Goal: Task Accomplishment & Management: Use online tool/utility

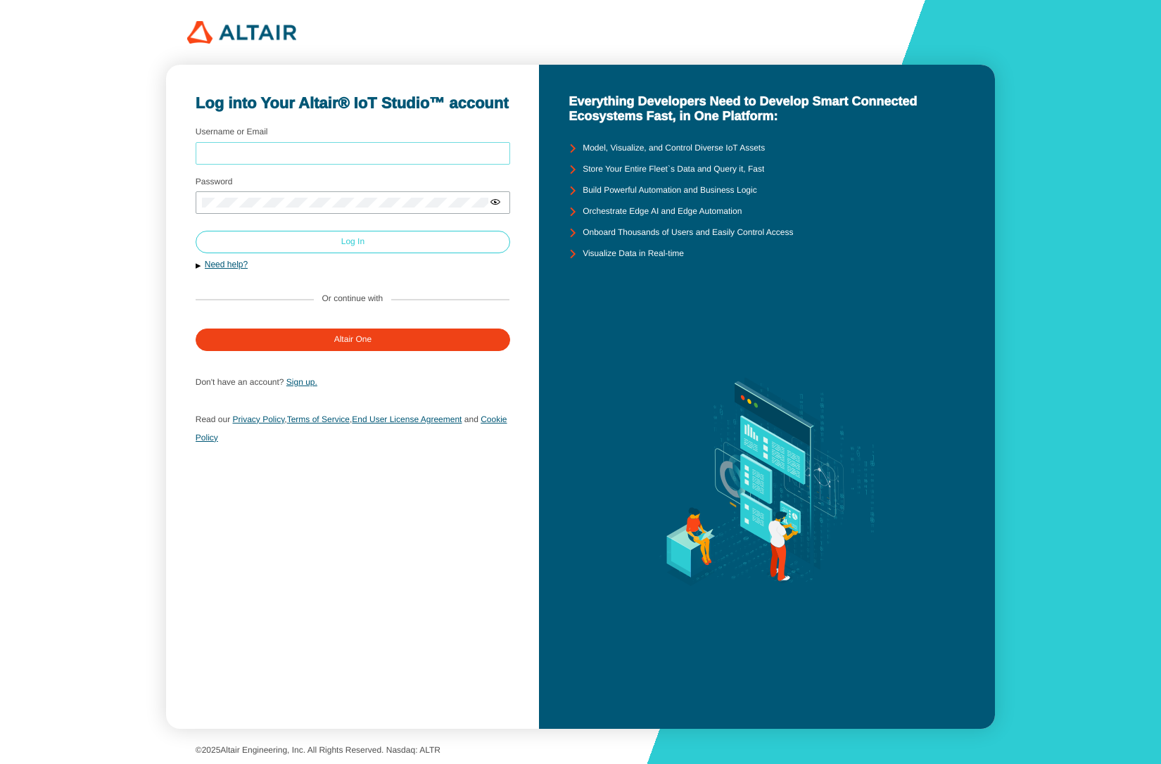
type input "mschoones"
click at [244, 246] on paper-button "Log In" at bounding box center [353, 242] width 315 height 23
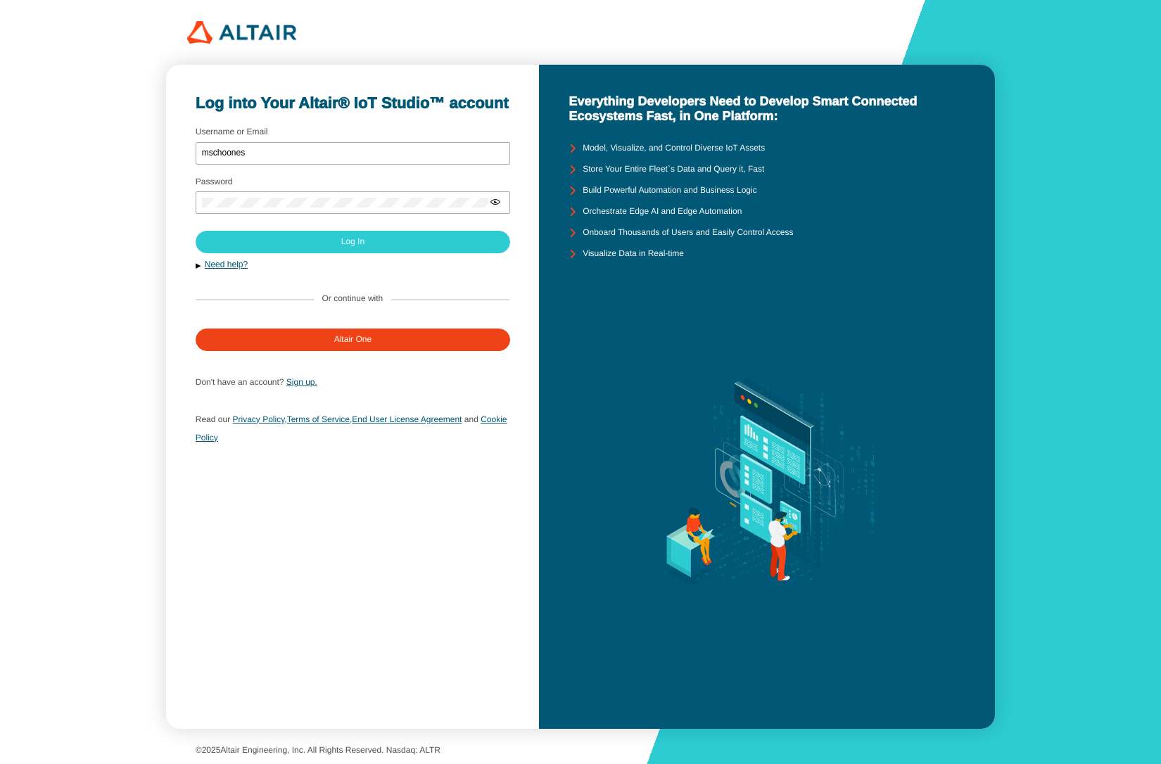
click at [469, 543] on div "Log into Your Altair® IoT Studio™ account Username or Email mschoones Password …" at bounding box center [352, 397] width 373 height 664
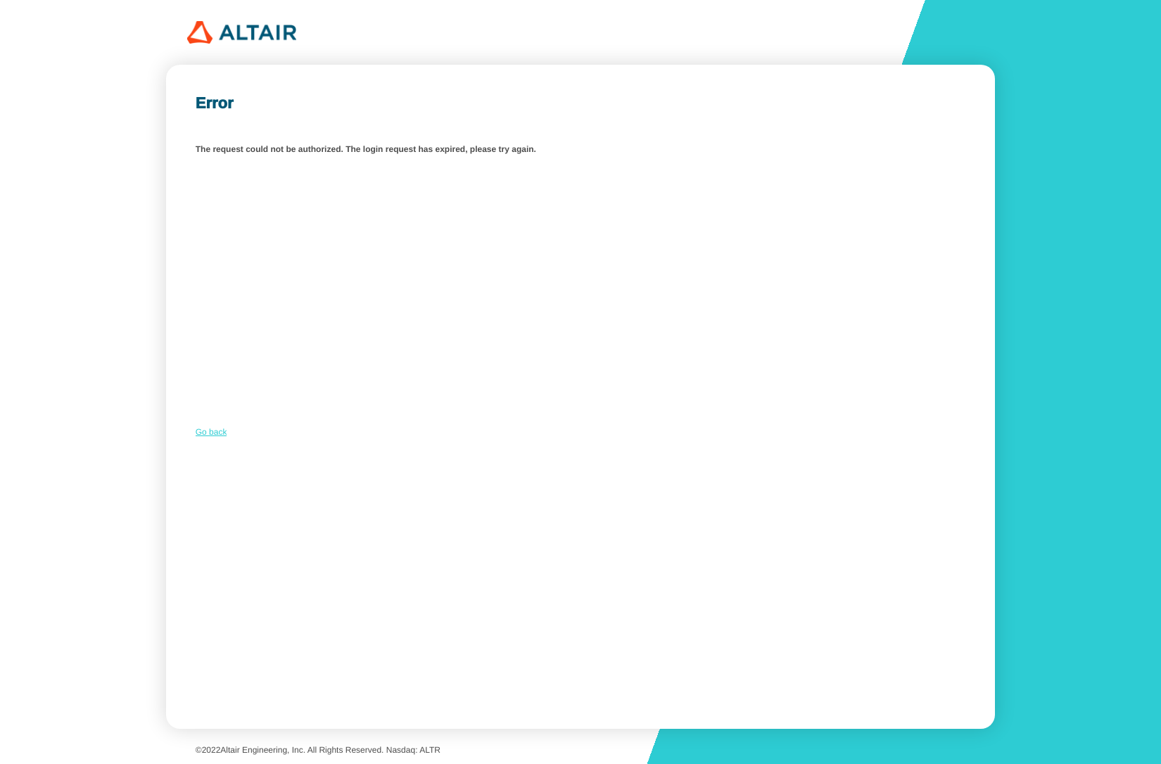
click at [203, 432] on link "Go back" at bounding box center [212, 432] width 32 height 10
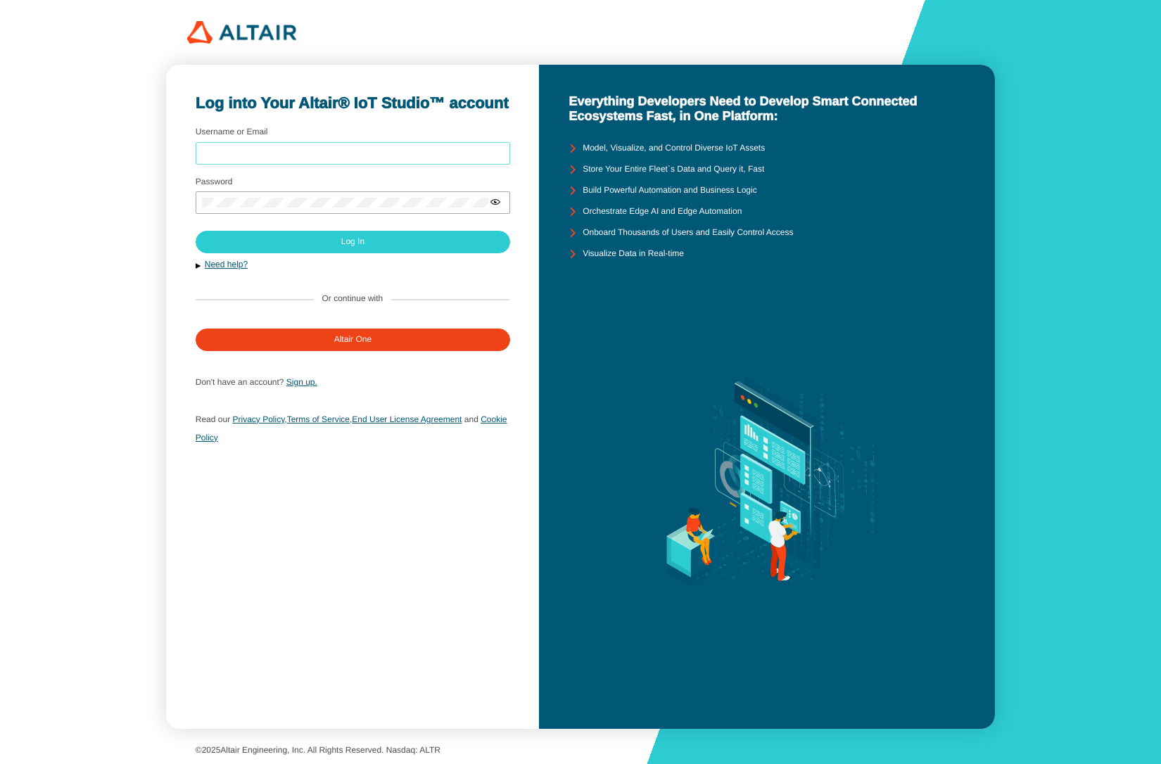
type input "mschoones"
click at [530, 546] on div "Log into Your Altair® IoT Studio™ account Username or Email mschoones Password …" at bounding box center [352, 397] width 373 height 664
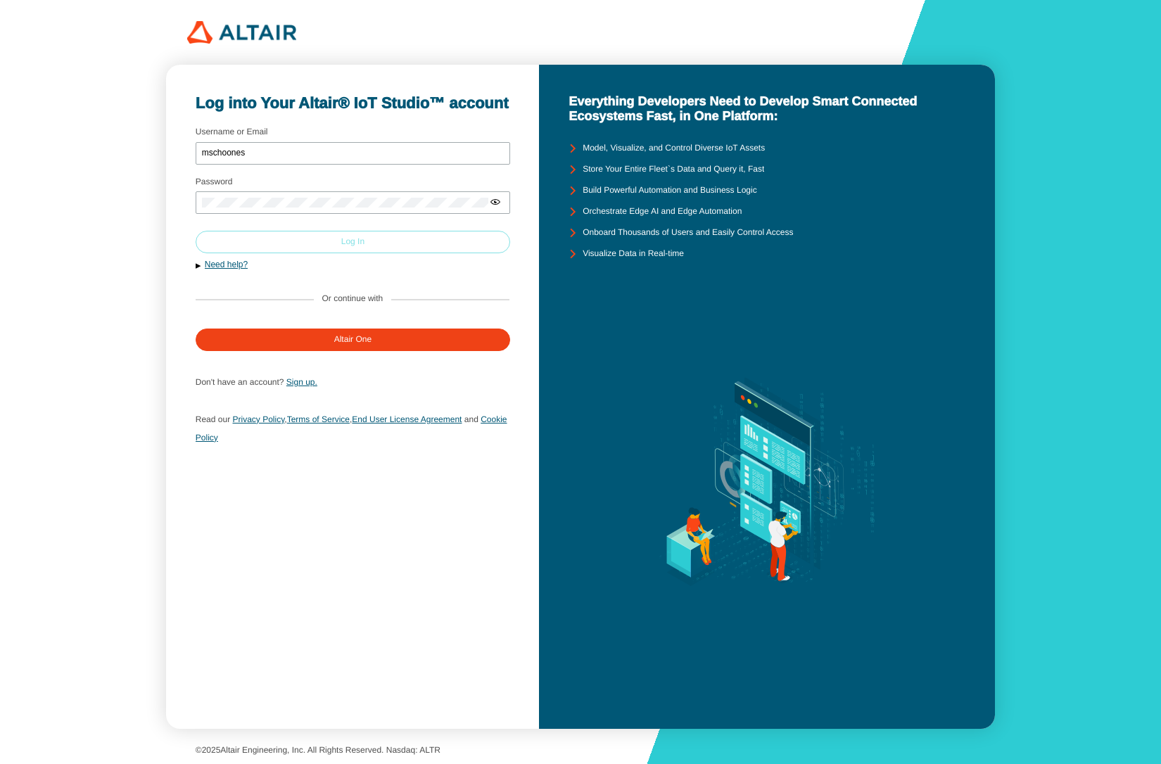
click at [367, 241] on paper-button "Log In" at bounding box center [353, 242] width 315 height 23
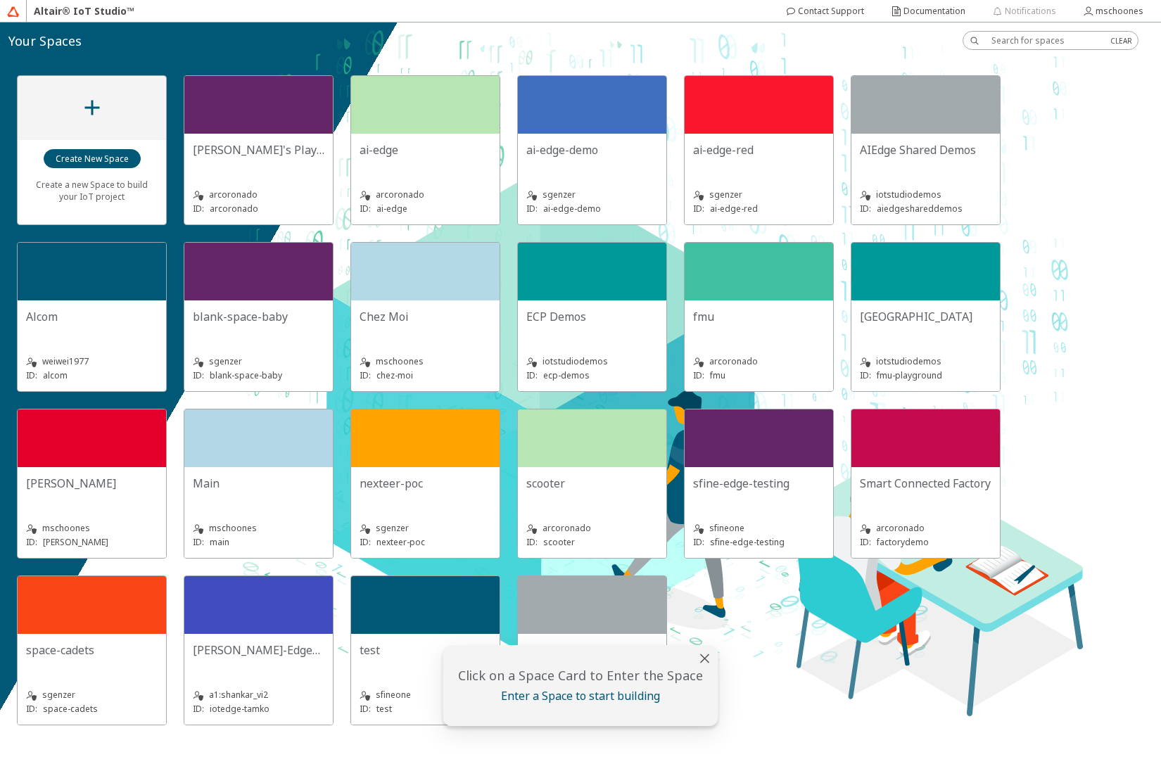
click at [0, 0] on slot "Chez Moi" at bounding box center [0, 0] width 0 height 0
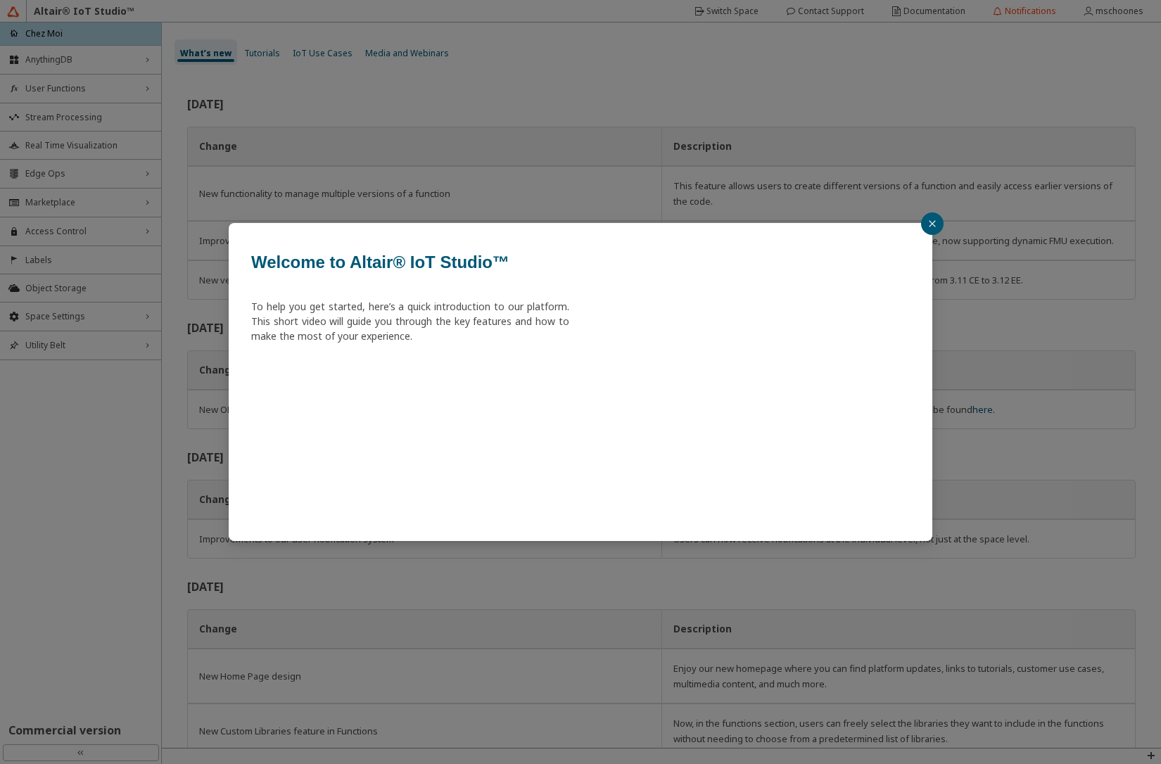
click at [76, 182] on div "Welcome to Altair® IoT Studio™ To help you get started, here’s a quick introduc…" at bounding box center [580, 382] width 1161 height 764
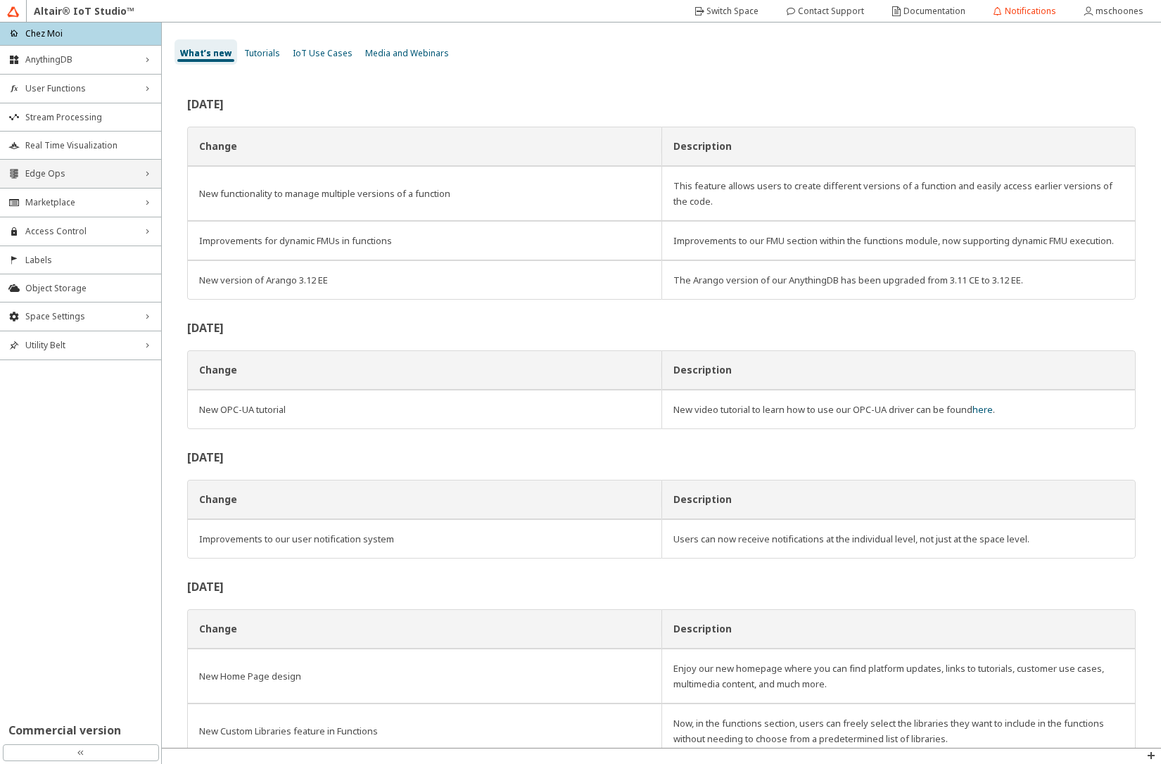
click at [74, 179] on div "Edge Ops right_chevron" at bounding box center [80, 174] width 161 height 28
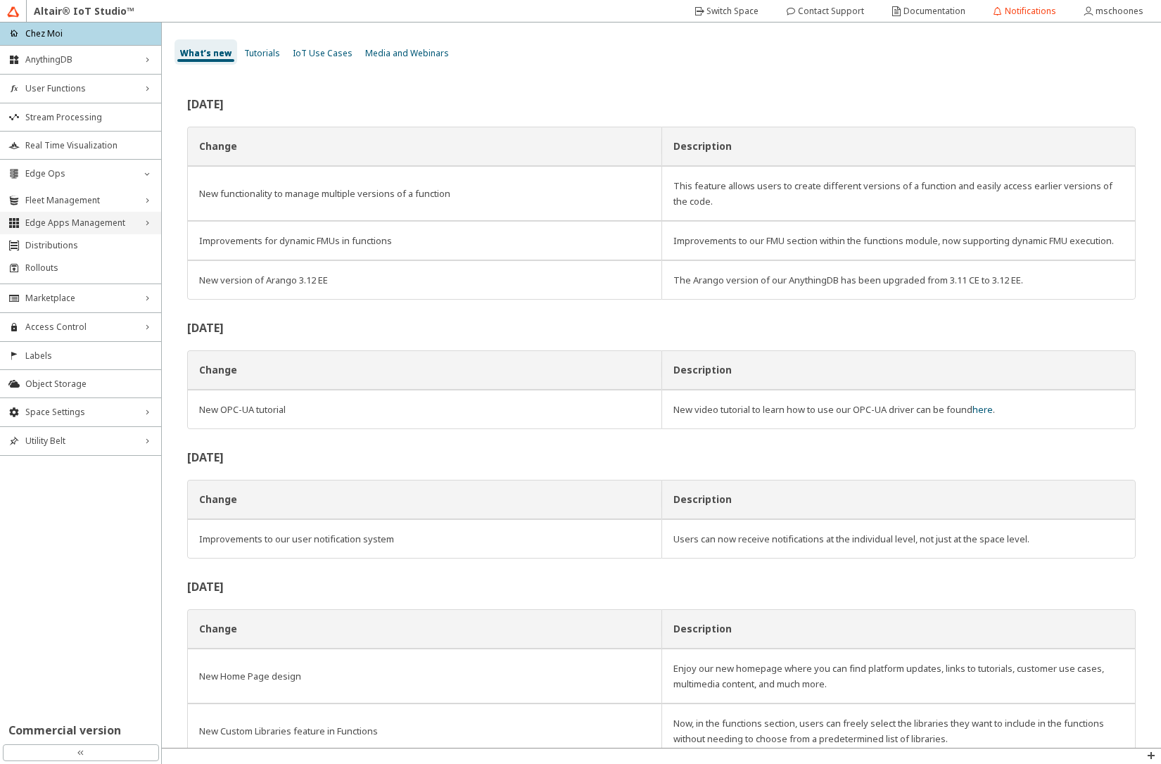
click at [73, 217] on span "Edge Apps Management" at bounding box center [80, 222] width 111 height 11
click at [86, 248] on span "Edge Applications" at bounding box center [93, 246] width 119 height 11
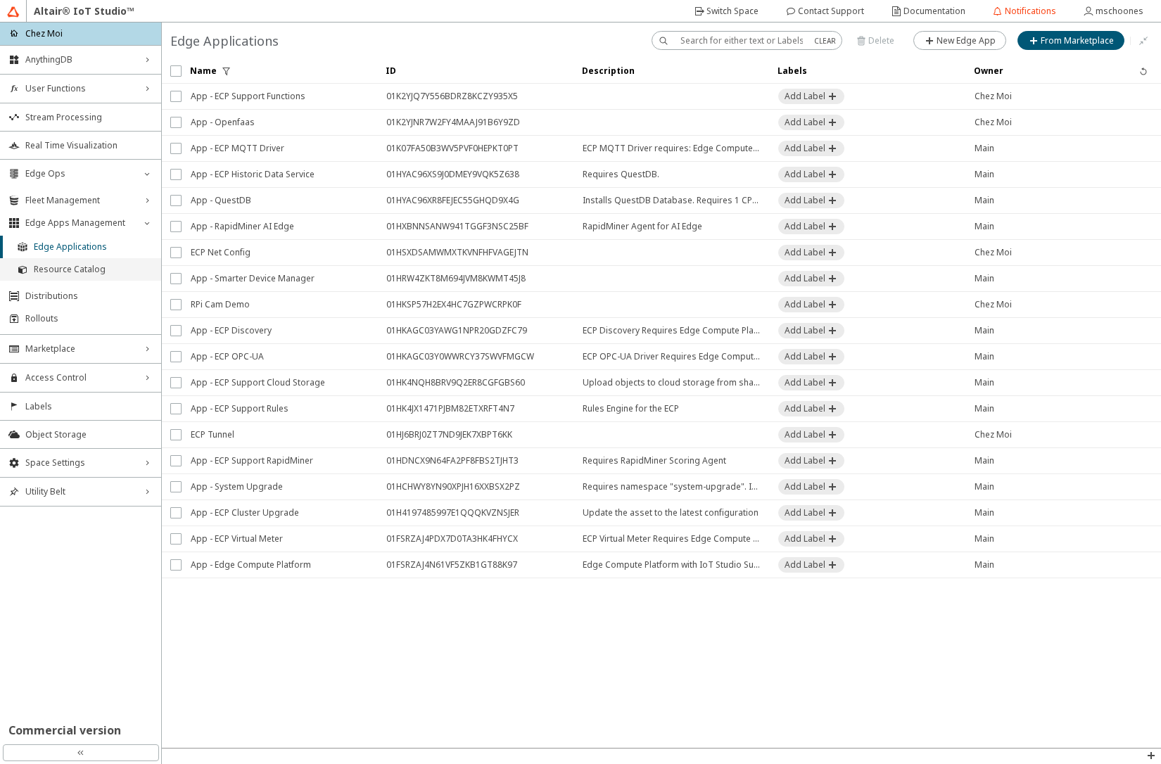
click at [91, 272] on span "Resource Catalog" at bounding box center [93, 269] width 119 height 11
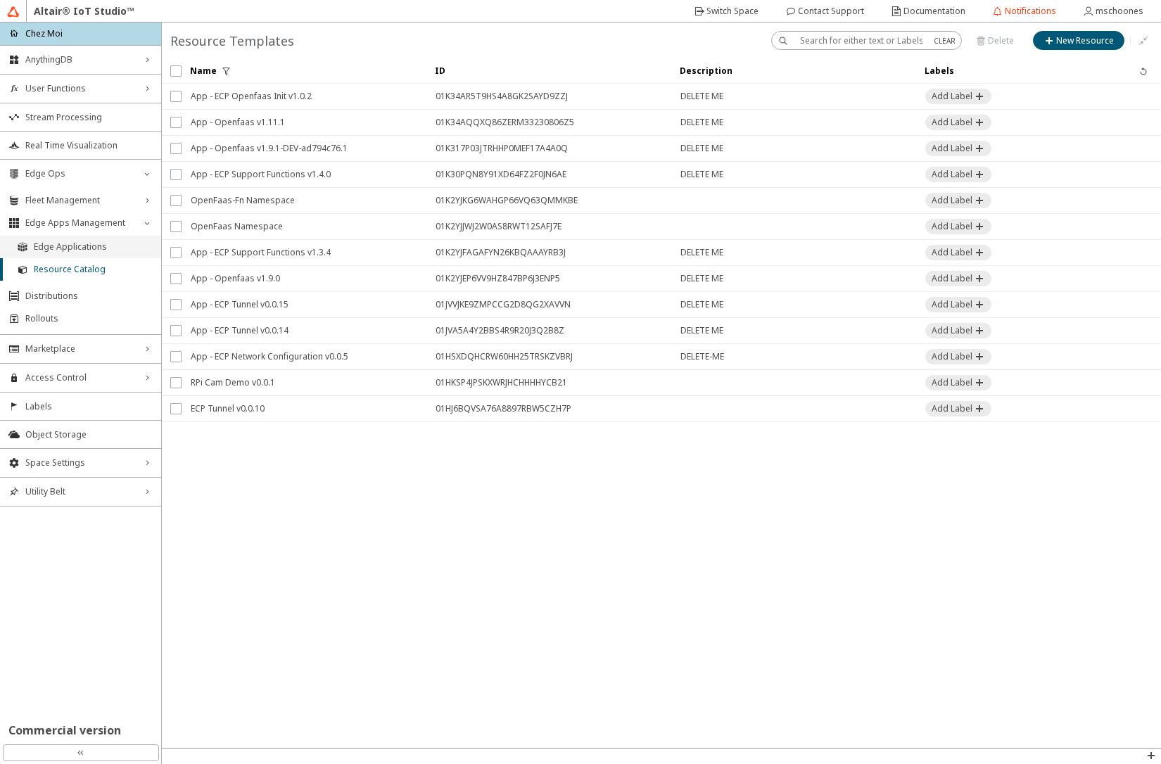
click at [99, 246] on span "Edge Applications" at bounding box center [93, 246] width 119 height 11
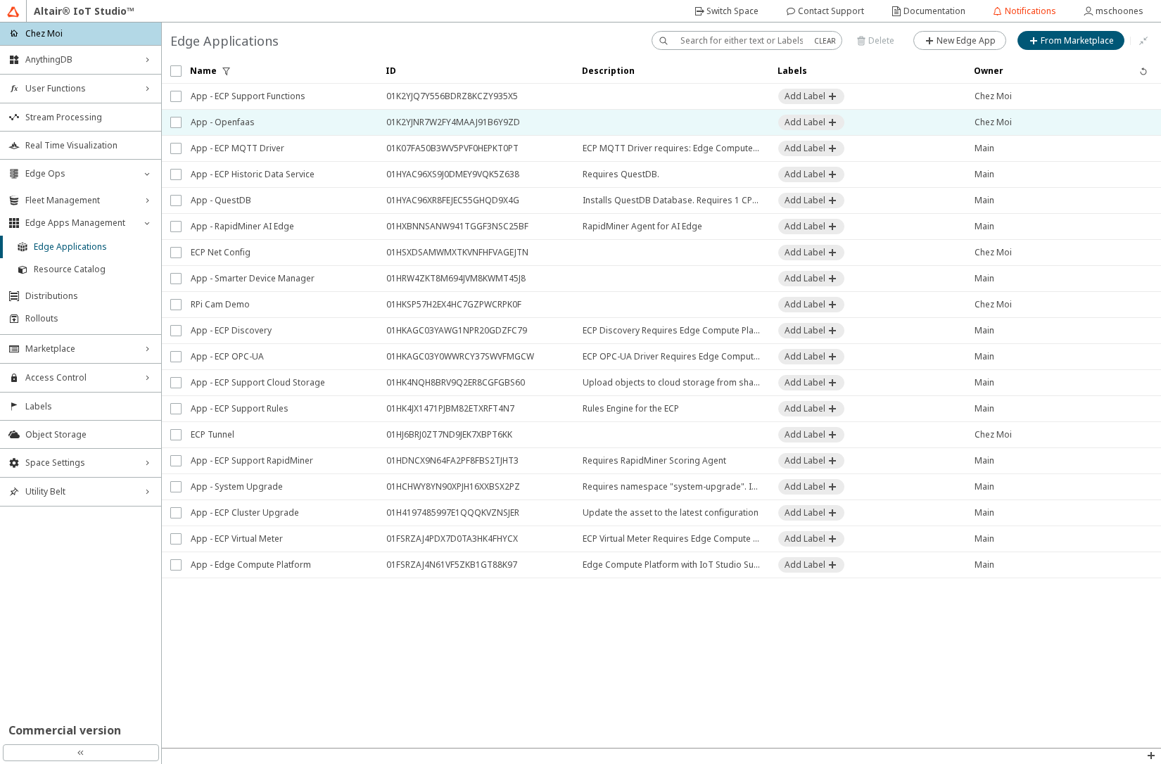
click at [323, 131] on span "App - Openfaas" at bounding box center [279, 122] width 177 height 25
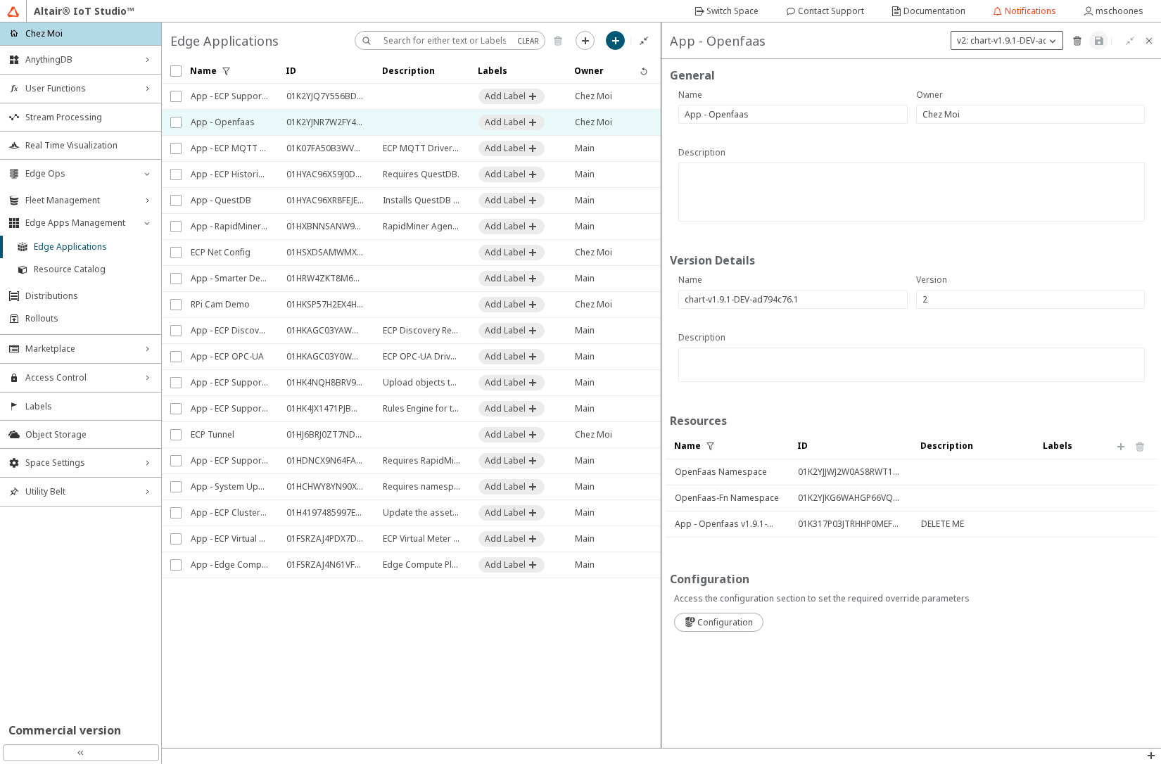
click at [1033, 39] on p "v2: chart-v1.9.1-DEV-ad794c76.1" at bounding box center [1021, 40] width 139 height 12
click at [0, 0] on slot "New Version" at bounding box center [0, 0] width 0 height 0
type input "3"
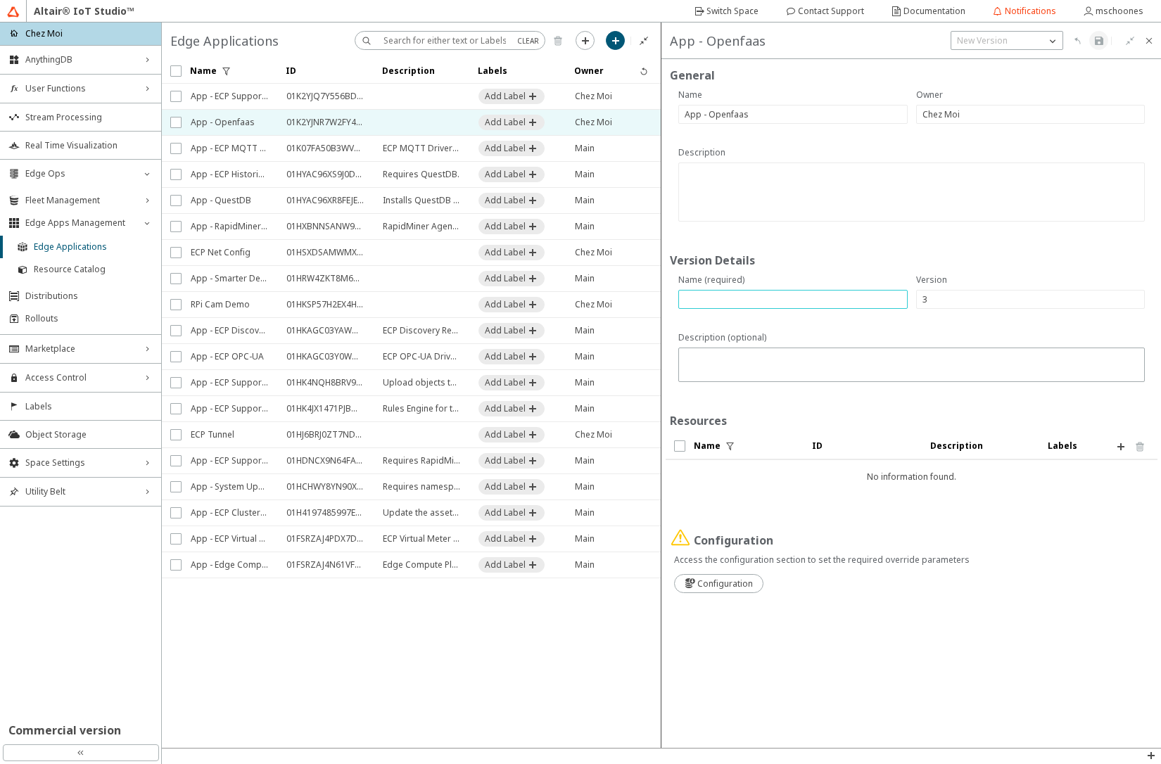
click at [832, 303] on input "text" at bounding box center [793, 300] width 217 height 12
type input "chart-1.11.1_1.0.2"
click at [1118, 449] on iron-icon at bounding box center [1121, 446] width 11 height 11
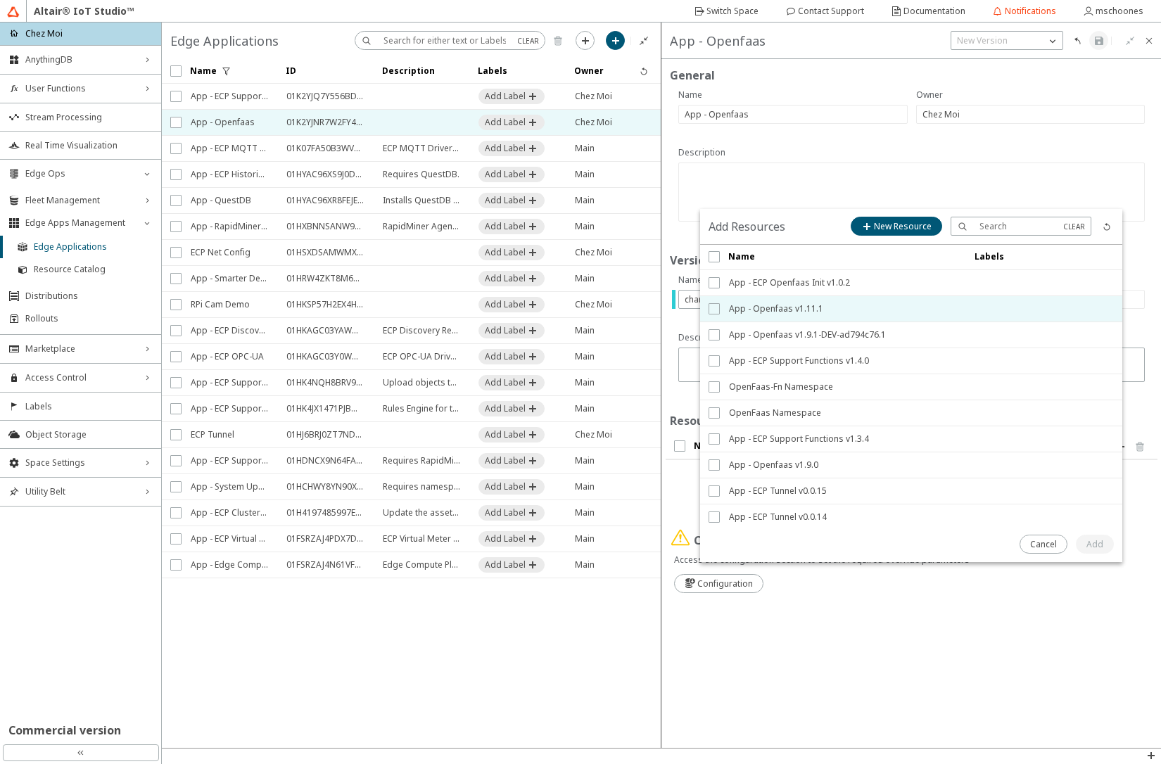
click at [714, 309] on input "checkbox" at bounding box center [713, 308] width 9 height 11
checkbox input "true"
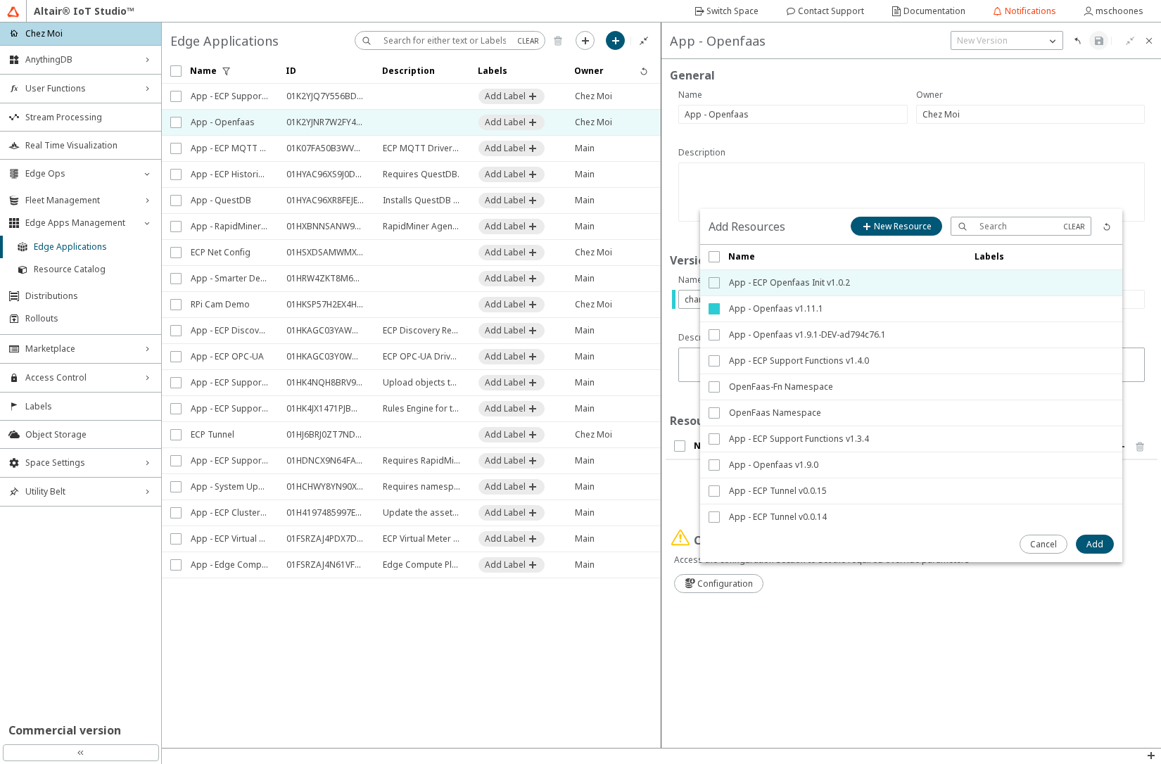
click at [716, 283] on input "checkbox" at bounding box center [713, 282] width 9 height 11
checkbox input "true"
click at [0, 0] on slot "Add" at bounding box center [0, 0] width 0 height 0
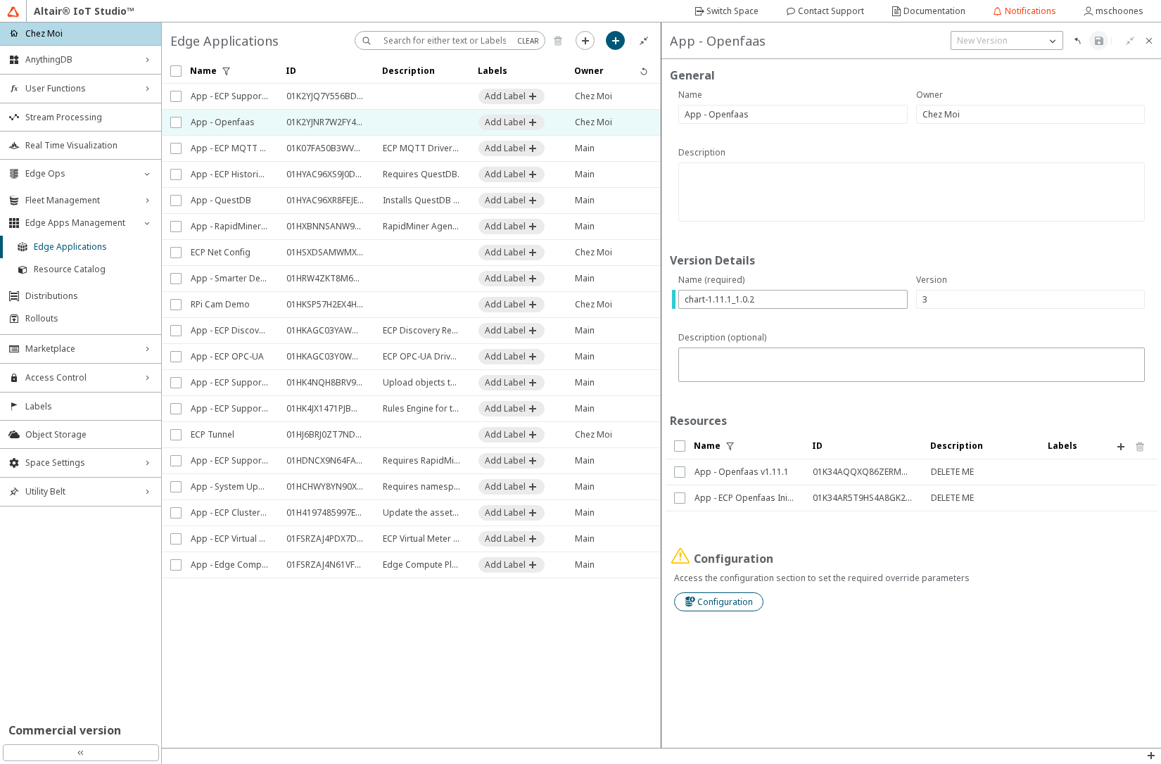
click at [0, 0] on slot "Configuration" at bounding box center [0, 0] width 0 height 0
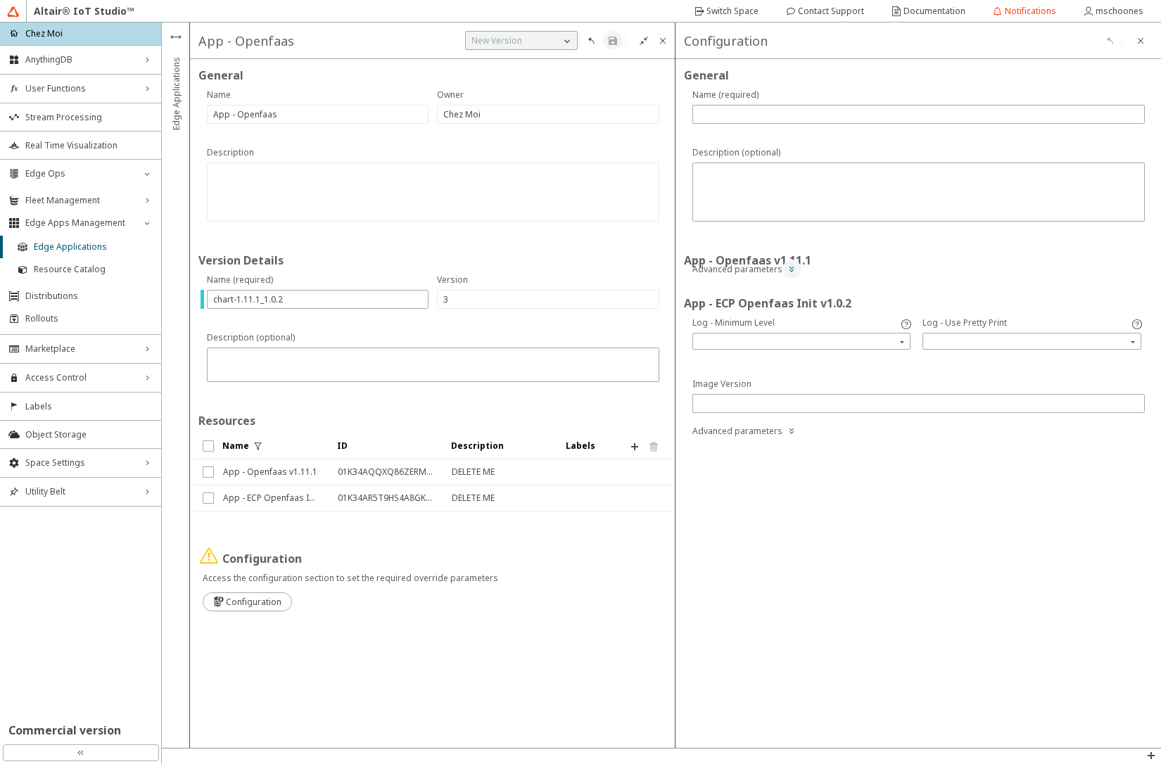
click at [791, 272] on iron-icon at bounding box center [791, 268] width 11 height 11
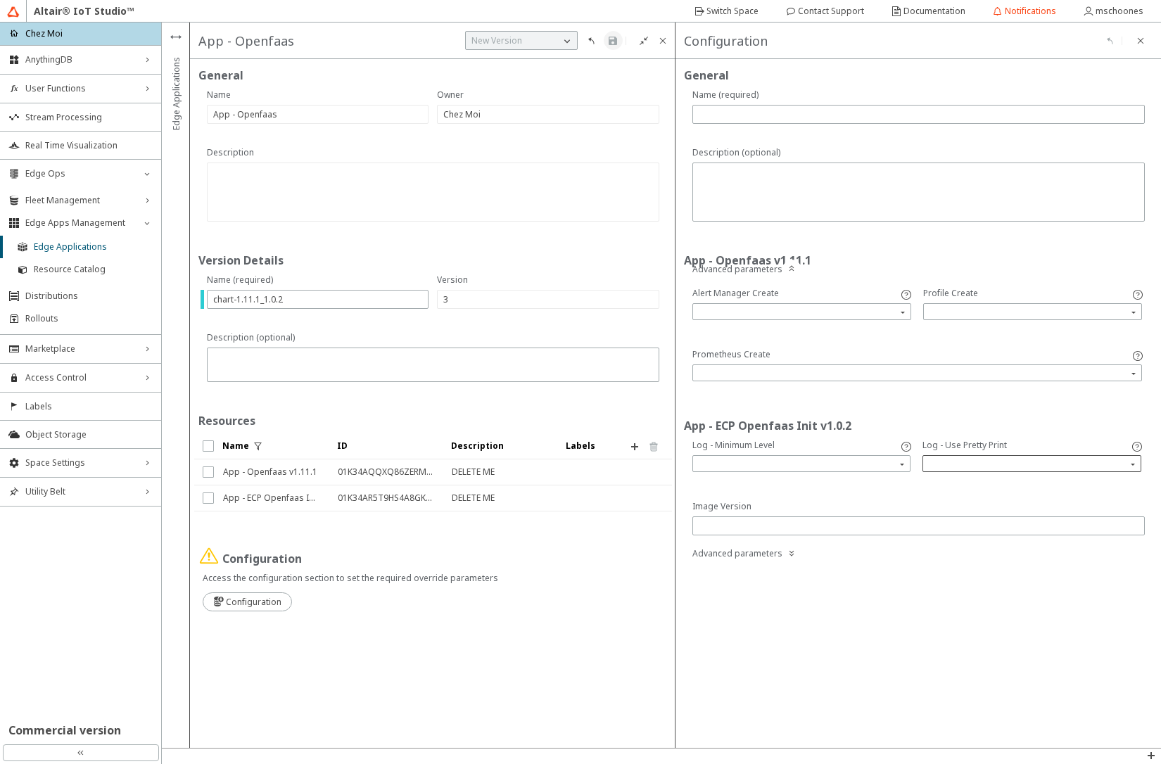
click at [957, 462] on input "search" at bounding box center [1033, 463] width 215 height 21
click at [952, 481] on div "true" at bounding box center [1032, 485] width 205 height 12
click at [1008, 523] on input "text" at bounding box center [919, 526] width 440 height 12
paste input "408622982-9202c5c9-DEV"
type input "408622982-9202c5c9-DEV"
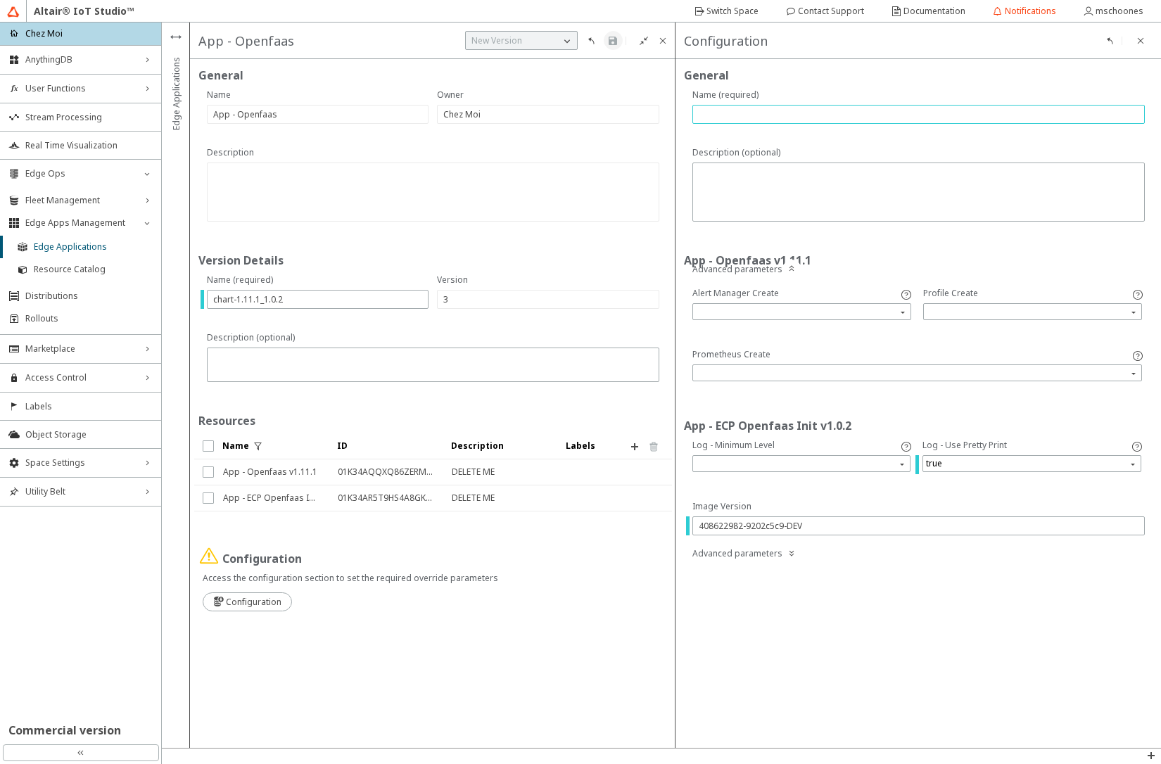
click at [728, 111] on input "text" at bounding box center [919, 114] width 440 height 12
paste input "408622982-9202c5c9-DEV"
type input "v01-408622982-9202c5c9-DEV"
click at [610, 41] on iron-icon at bounding box center [612, 40] width 11 height 11
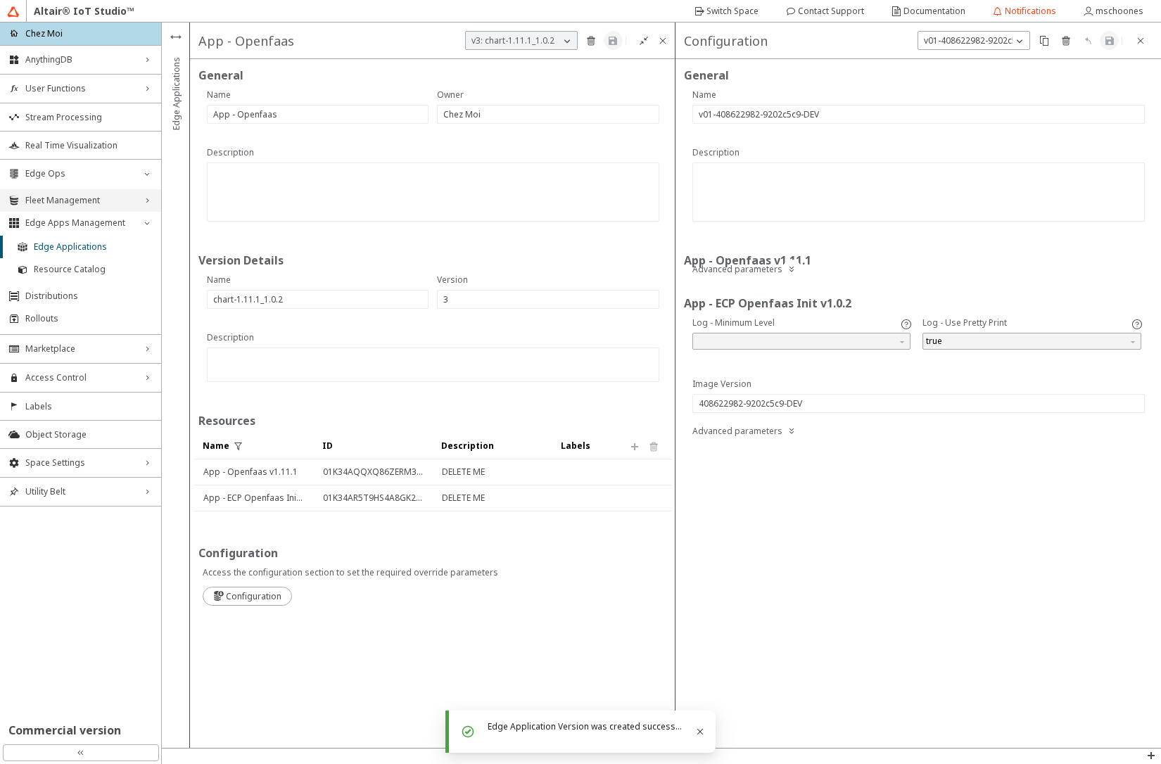
click at [101, 198] on span "Fleet Management" at bounding box center [80, 200] width 111 height 11
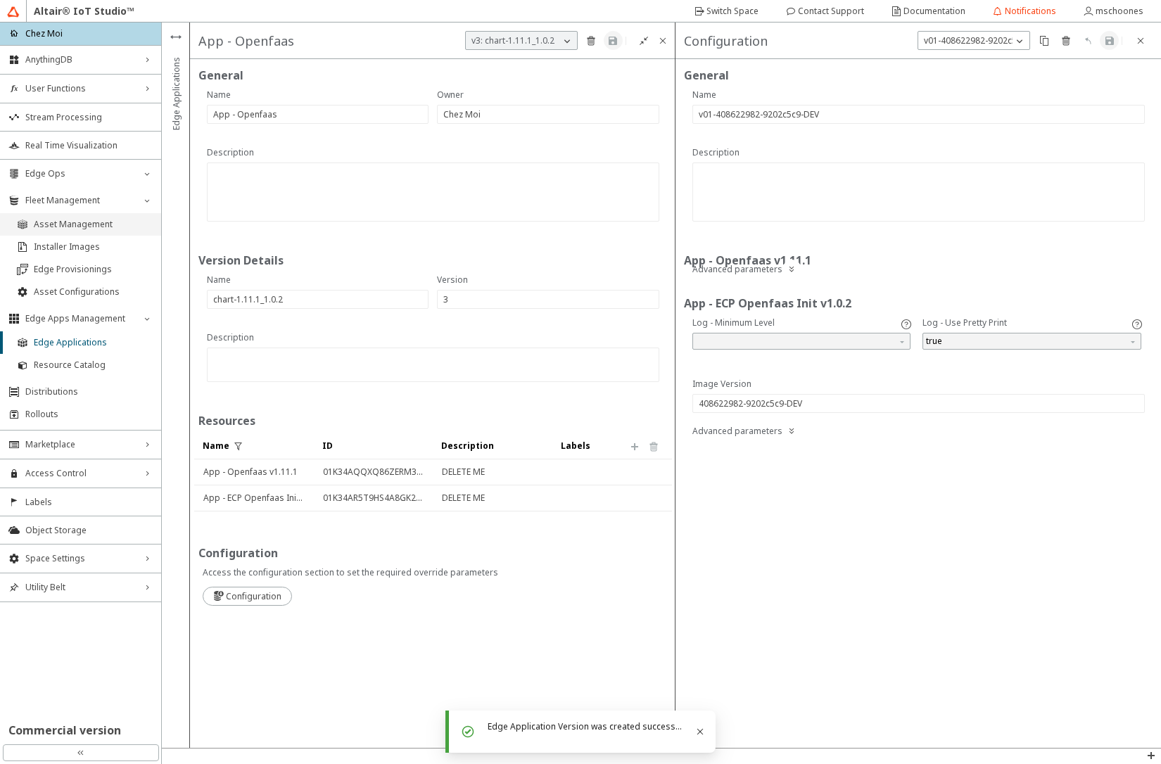
click at [95, 220] on span "Asset Management" at bounding box center [93, 224] width 119 height 11
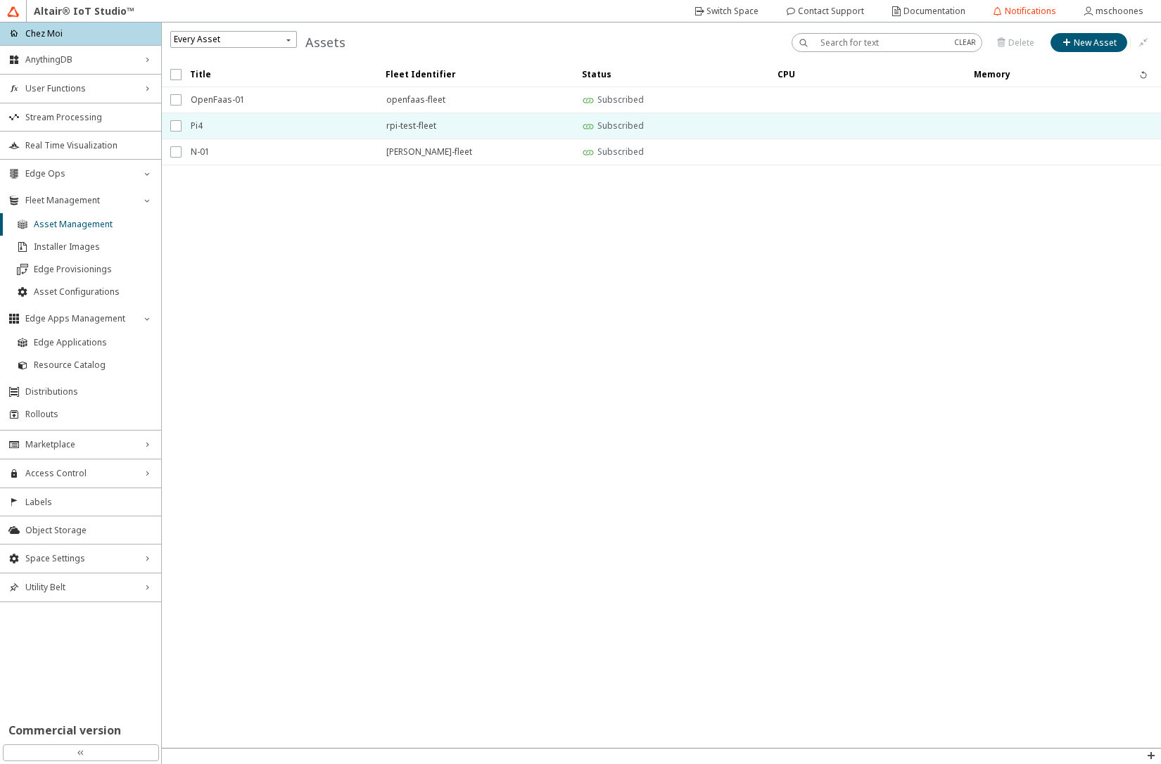
click at [252, 122] on span "Pi4" at bounding box center [279, 125] width 177 height 25
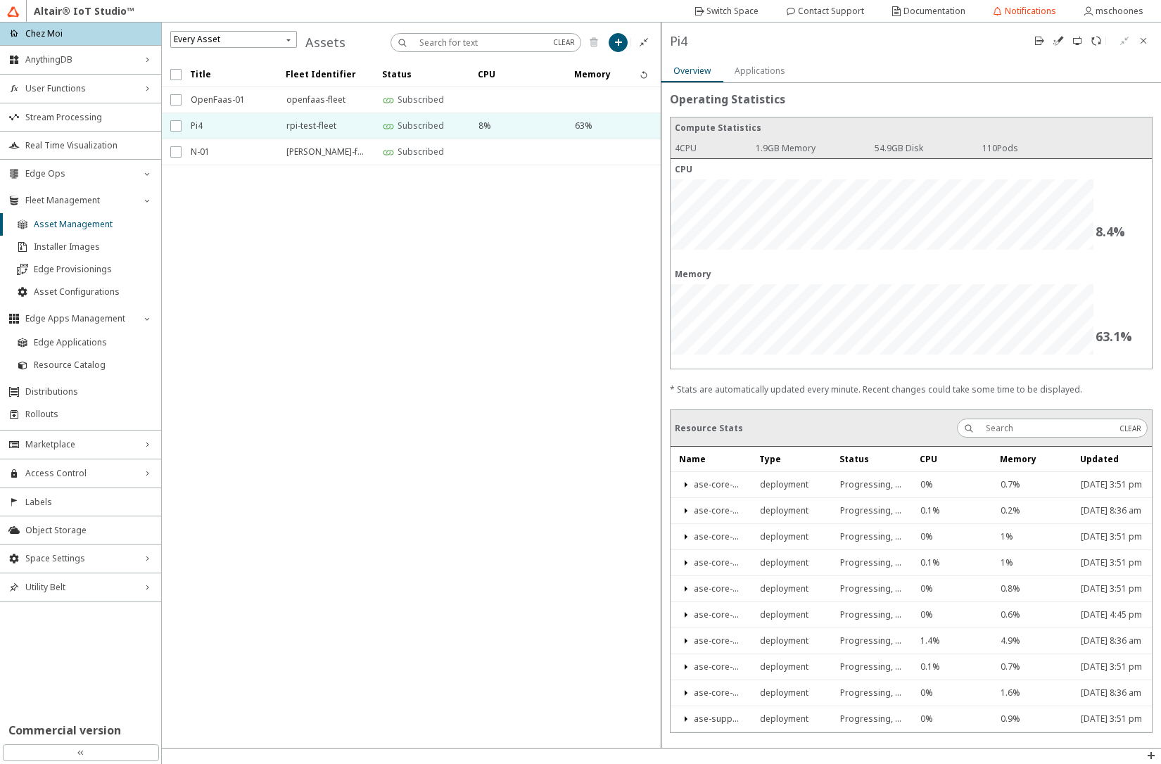
click at [0, 0] on slot "Applications" at bounding box center [0, 0] width 0 height 0
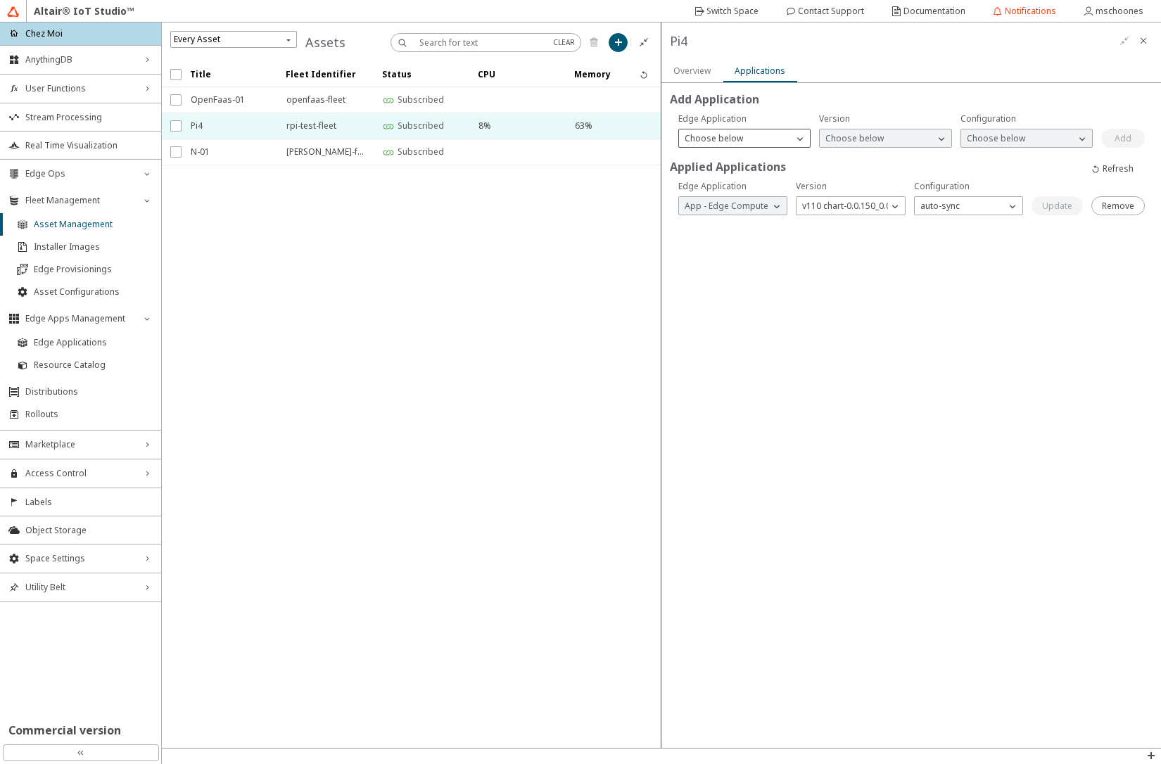
click at [759, 139] on div "Choose below" at bounding box center [736, 139] width 114 height 14
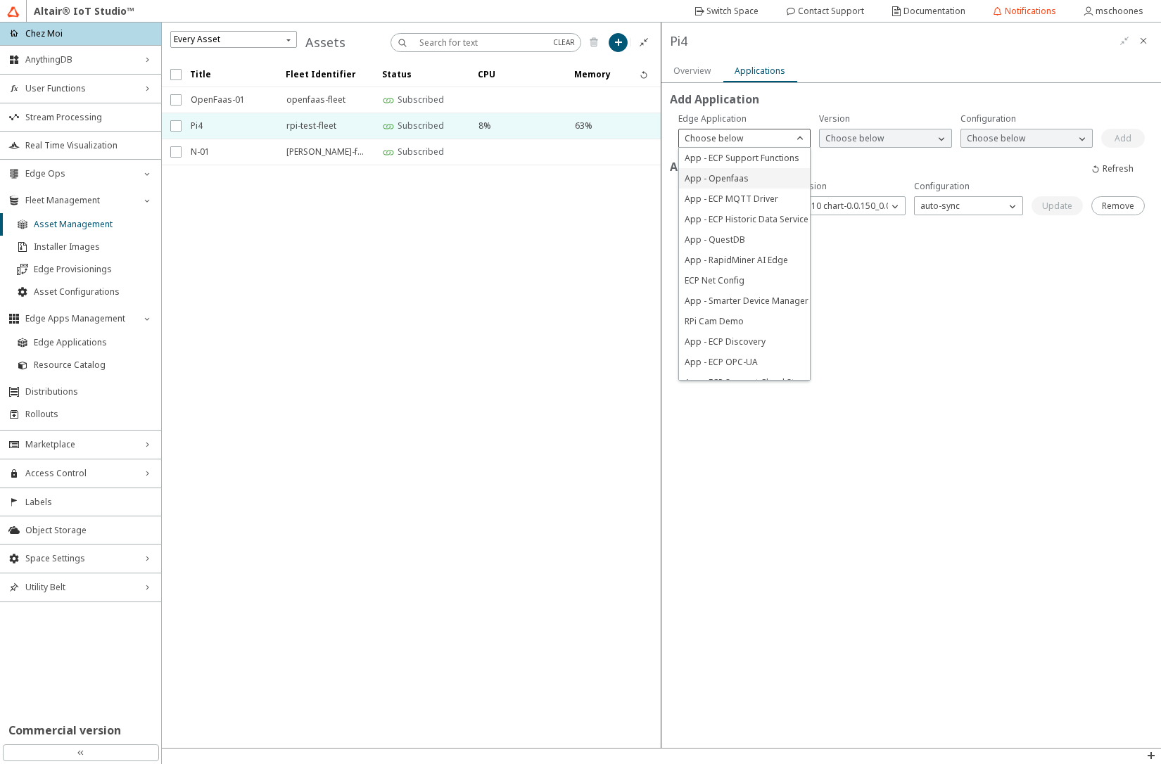
click at [757, 182] on p "App - Openfaas" at bounding box center [744, 178] width 131 height 12
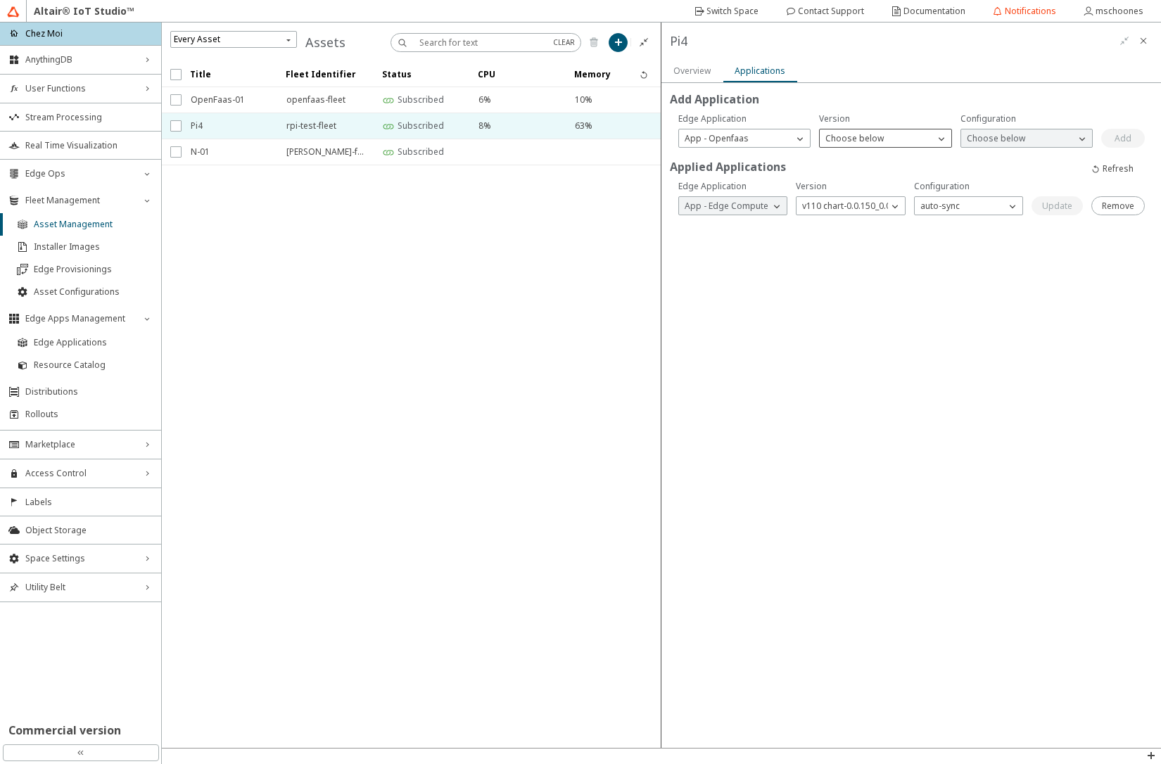
click at [859, 141] on p "Choose below" at bounding box center [855, 138] width 70 height 12
drag, startPoint x: 868, startPoint y: 196, endPoint x: 961, endPoint y: 182, distance: 94.7
click at [868, 198] on span "v3 chart-1.11.1_1.0.2" at bounding box center [866, 199] width 81 height 12
click at [976, 137] on p "Choose below" at bounding box center [996, 138] width 70 height 12
click at [980, 158] on span "v01-408622982-9202c5c9-DEV" at bounding box center [1027, 158] width 120 height 12
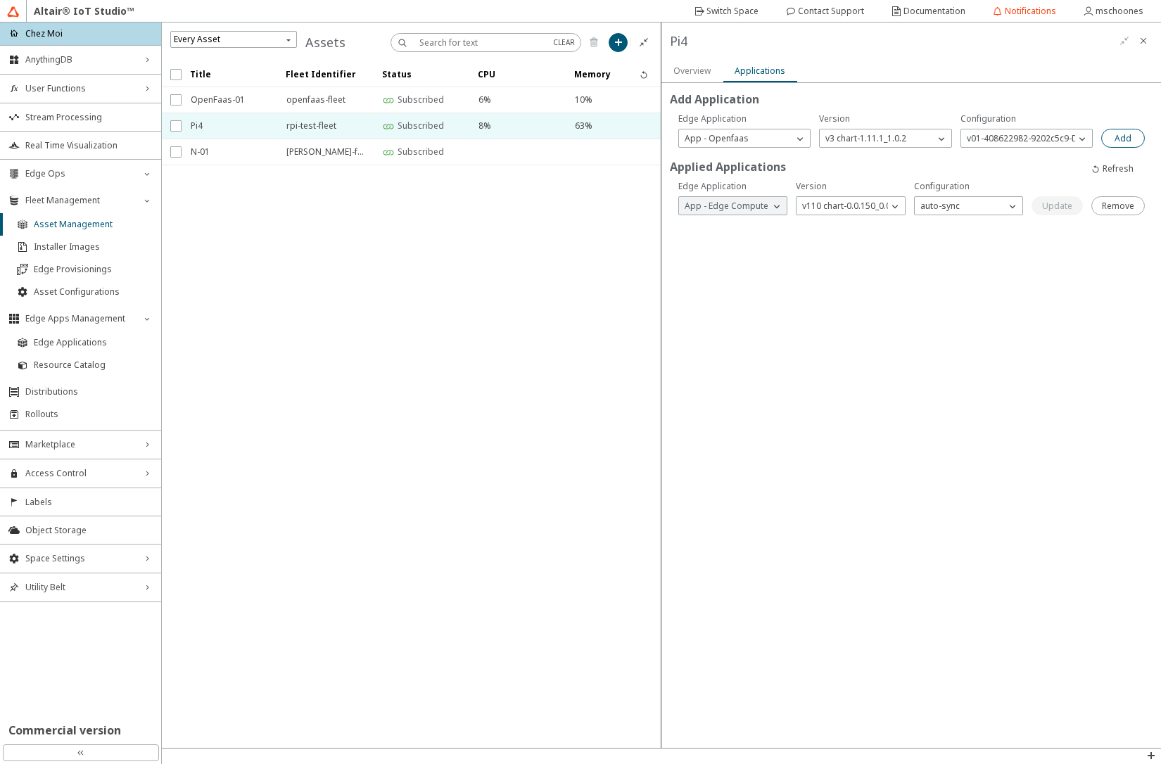
click at [0, 0] on slot "Add" at bounding box center [0, 0] width 0 height 0
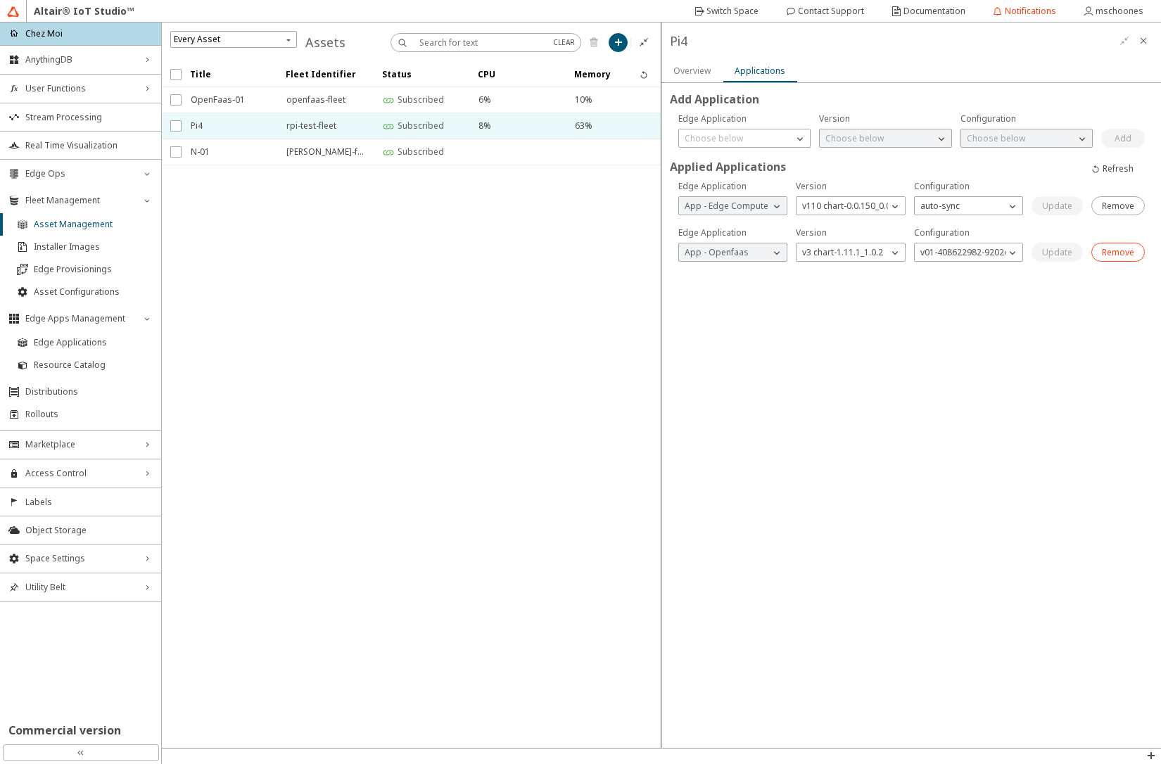
click at [0, 0] on slot "Remove" at bounding box center [0, 0] width 0 height 0
click at [757, 134] on div "Choose below" at bounding box center [736, 139] width 114 height 14
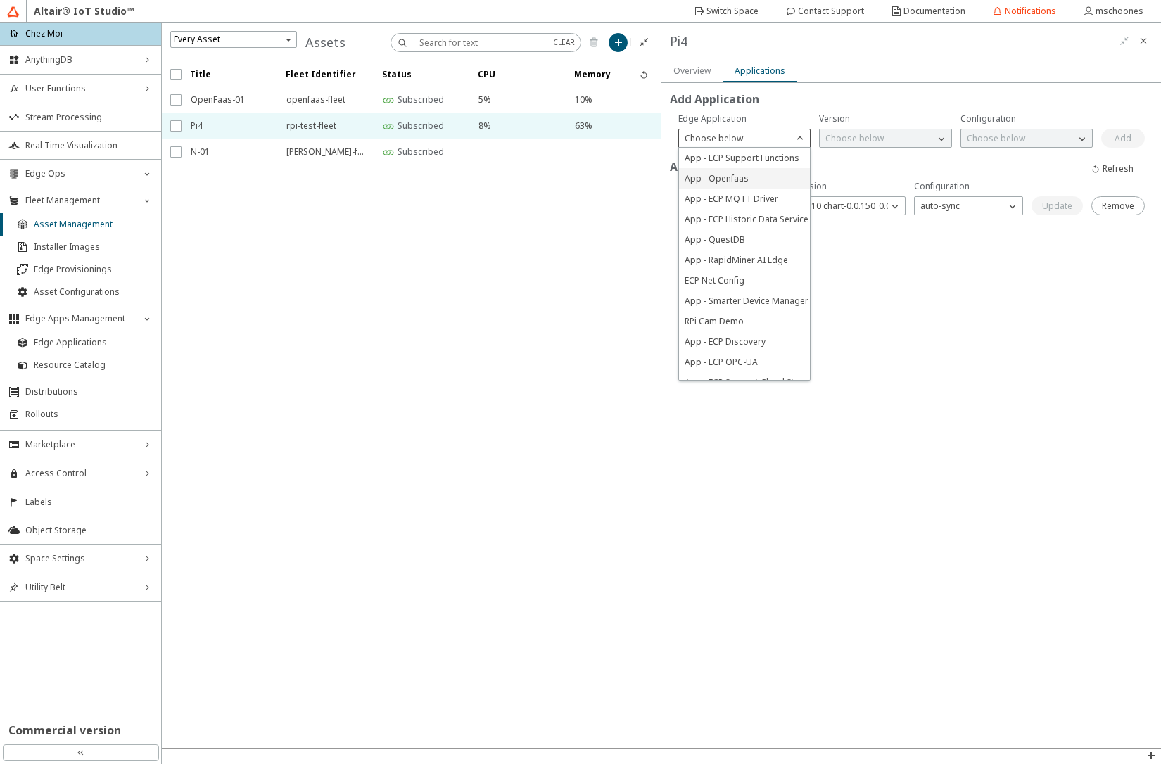
click at [736, 177] on span "App - Openfaas" at bounding box center [717, 178] width 64 height 12
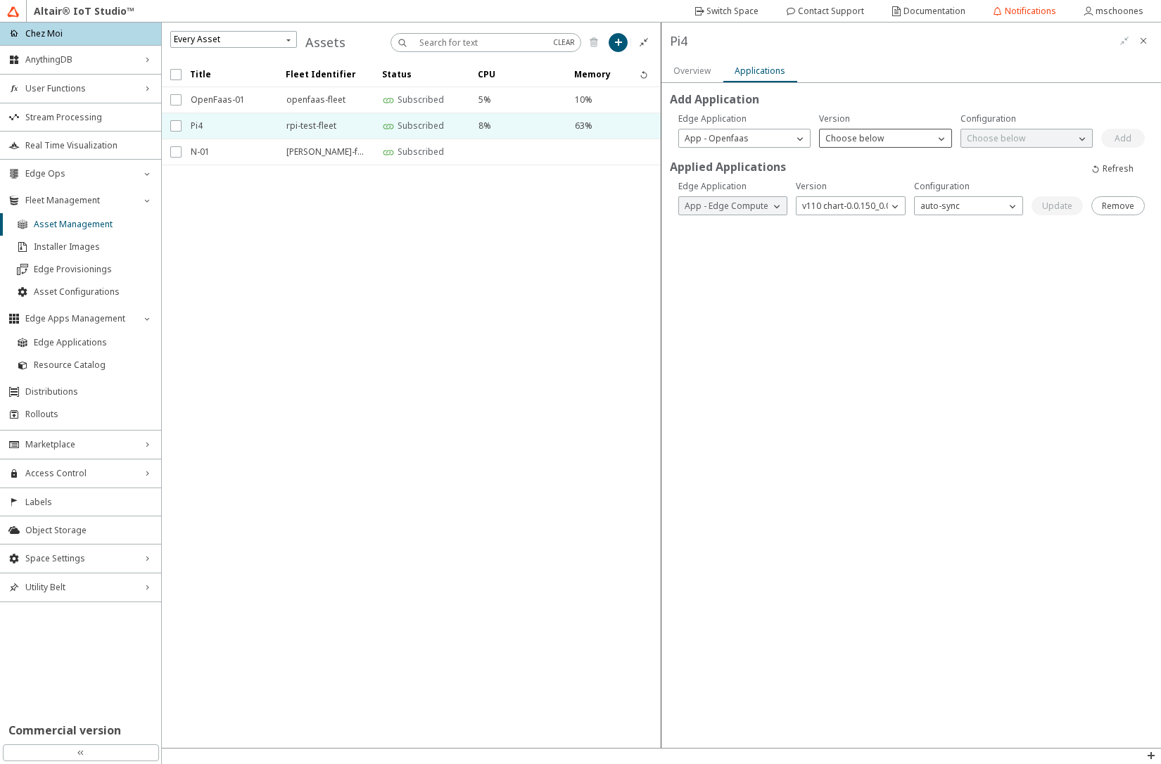
click at [870, 144] on p "Choose below" at bounding box center [855, 138] width 70 height 12
click at [869, 198] on span "v3 chart-1.11.1_1.0.2" at bounding box center [866, 199] width 81 height 12
click at [990, 143] on p "Choose below" at bounding box center [996, 138] width 70 height 12
click at [990, 160] on span "v01-408622982-9202c5c9-DEV" at bounding box center [1027, 158] width 120 height 12
click at [0, 0] on slot "Add" at bounding box center [0, 0] width 0 height 0
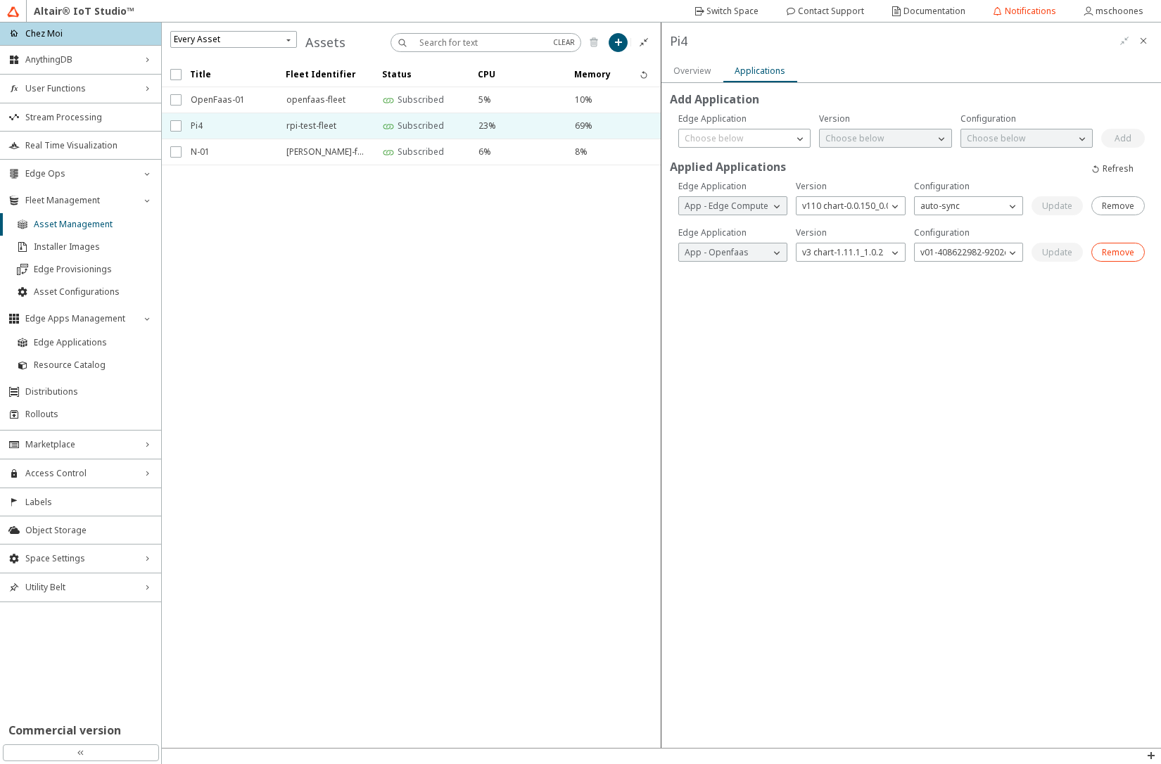
click at [0, 0] on slot "Remove" at bounding box center [0, 0] width 0 height 0
click at [740, 143] on p "Choose below" at bounding box center [714, 138] width 70 height 12
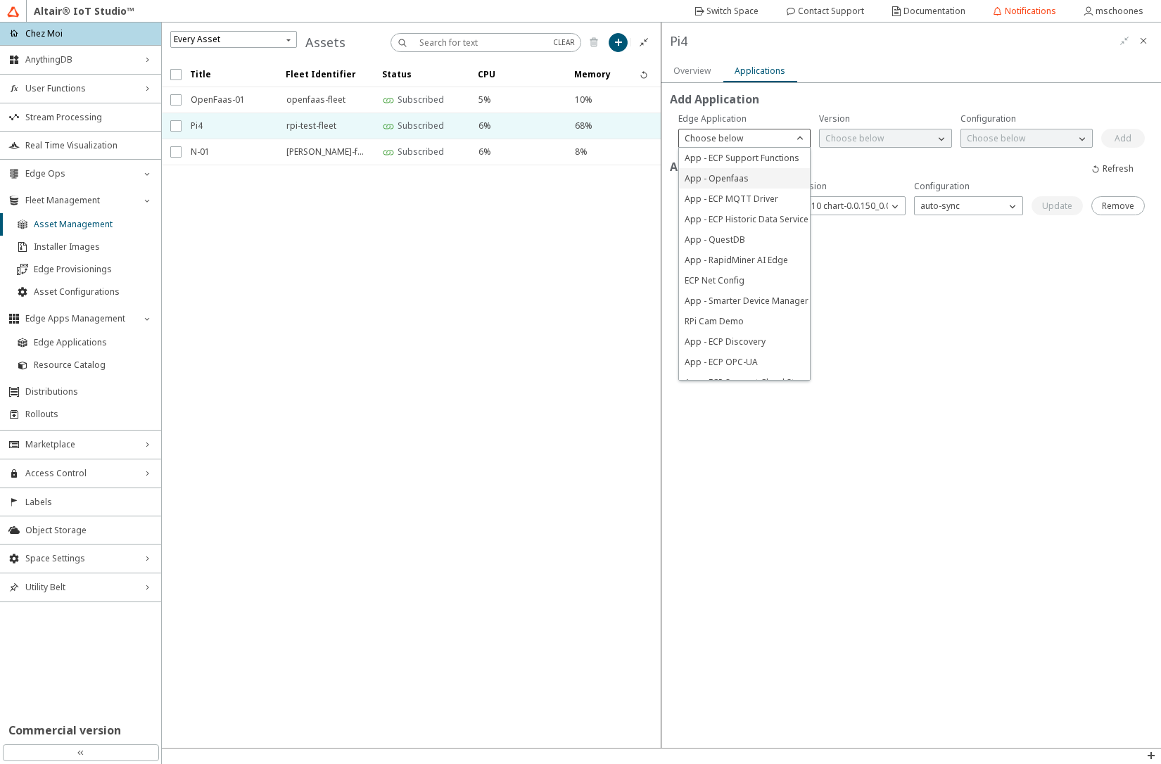
click at [758, 177] on p "App - Openfaas" at bounding box center [744, 178] width 131 height 12
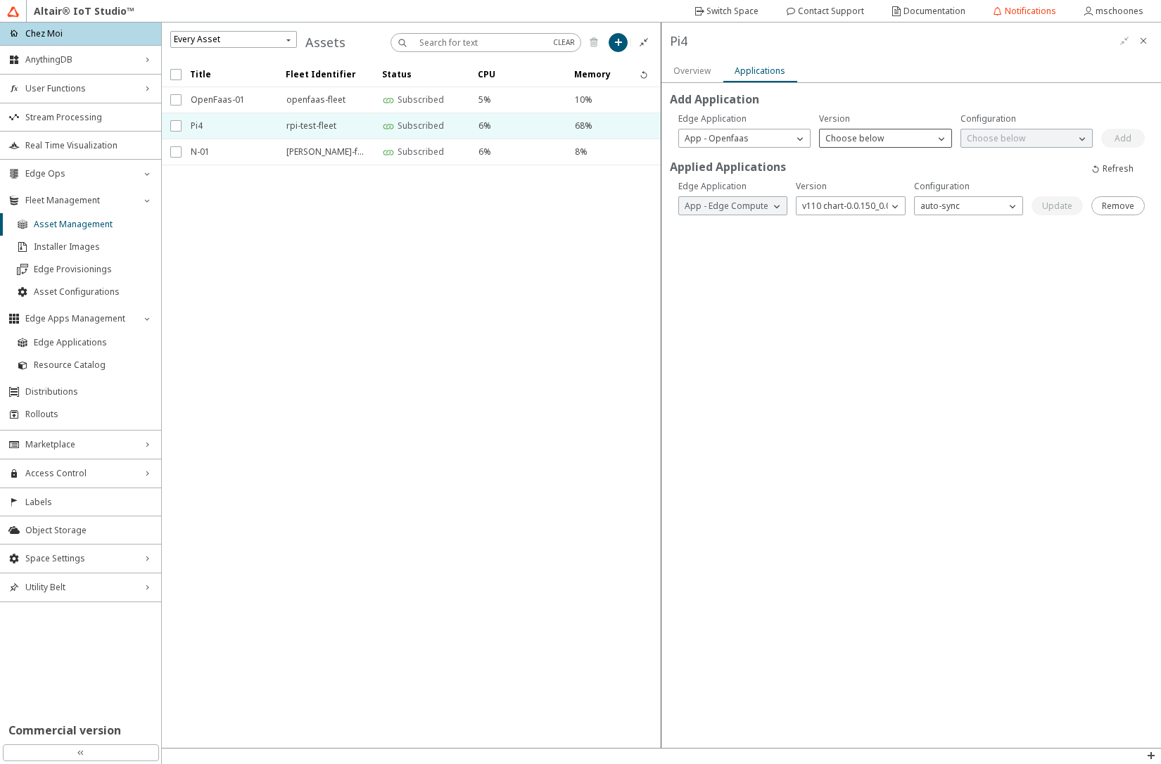
click at [855, 137] on p "Choose below" at bounding box center [855, 138] width 70 height 12
click at [864, 197] on span "v3 chart-1.11.1_1.0.2" at bounding box center [866, 199] width 81 height 12
click at [1002, 134] on p "Choose below" at bounding box center [996, 138] width 70 height 12
click at [1001, 162] on span "v01-408622982-9202c5c9-DEV" at bounding box center [1027, 158] width 120 height 12
click at [0, 0] on slot "Add" at bounding box center [0, 0] width 0 height 0
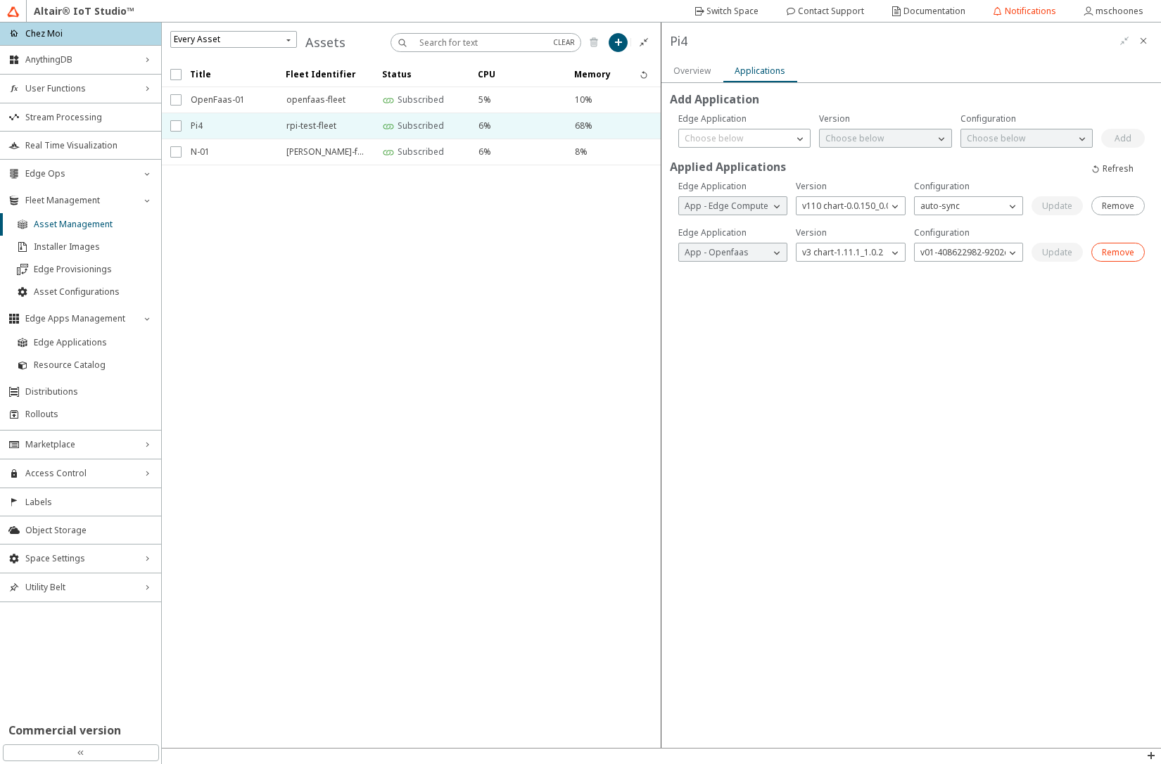
click at [0, 0] on slot "Remove" at bounding box center [0, 0] width 0 height 0
click at [0, 0] on slot "Overview" at bounding box center [0, 0] width 0 height 0
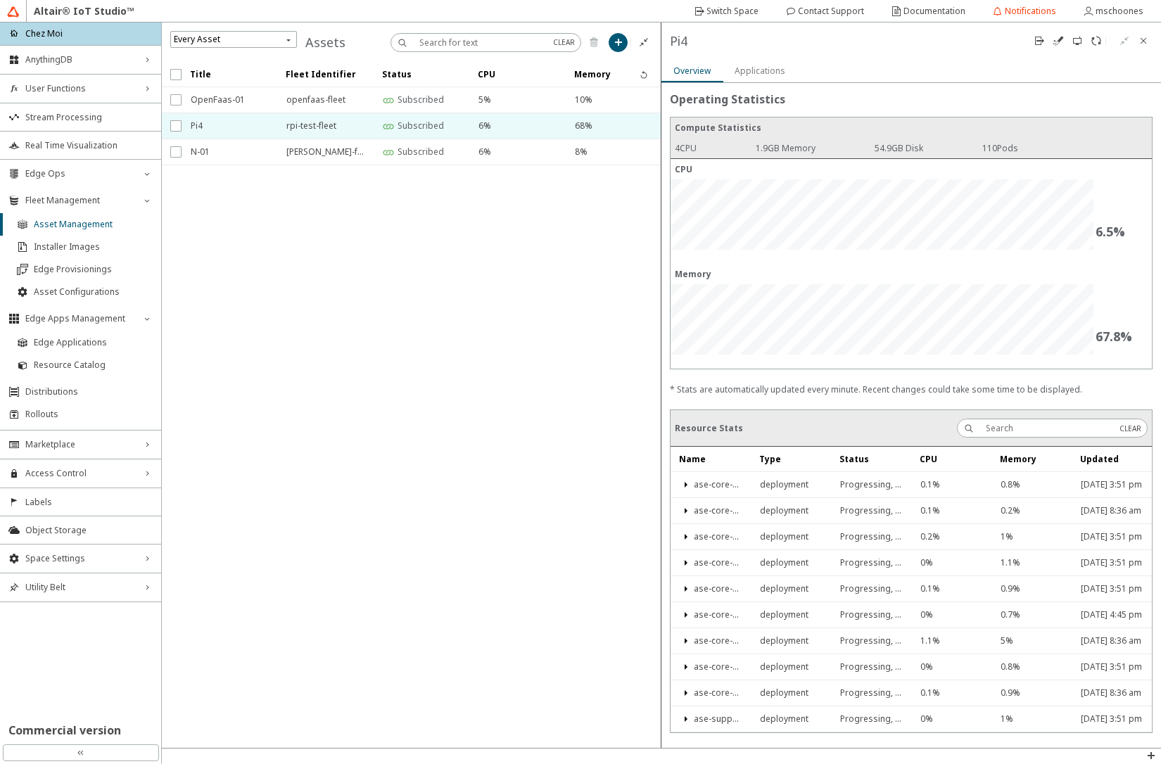
click at [0, 0] on slot "Applications" at bounding box center [0, 0] width 0 height 0
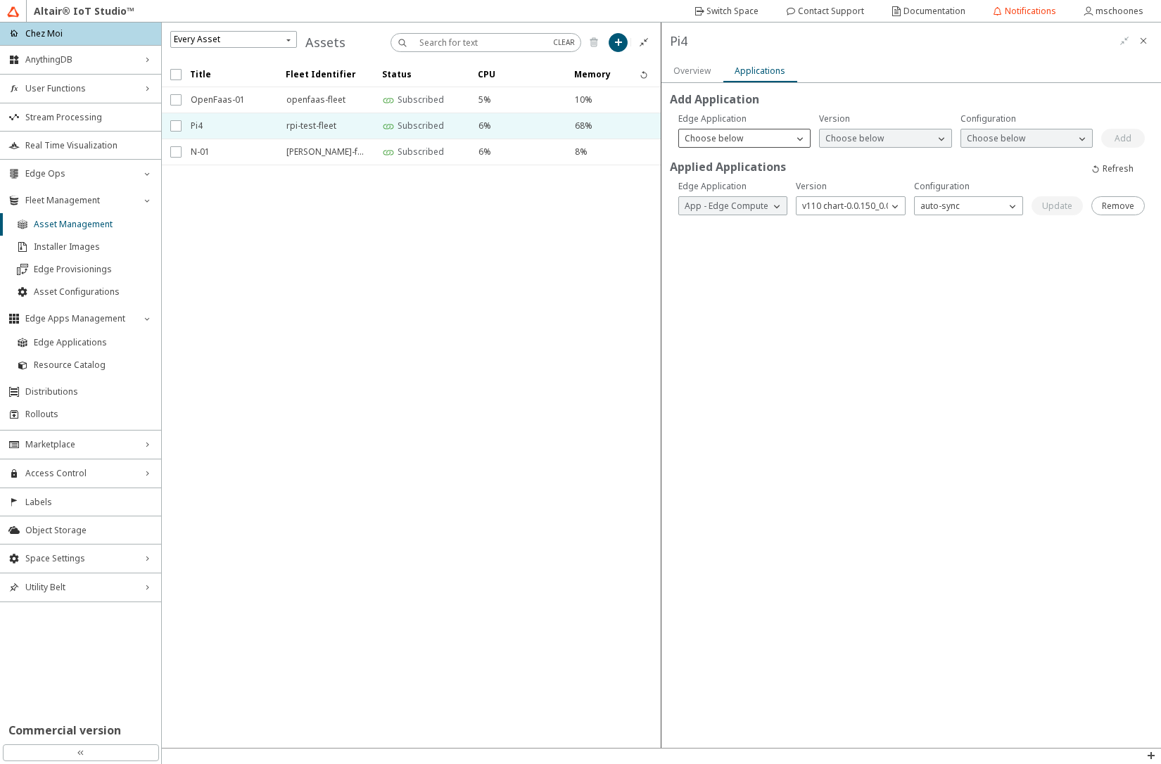
click at [761, 141] on div "Choose below" at bounding box center [736, 139] width 114 height 14
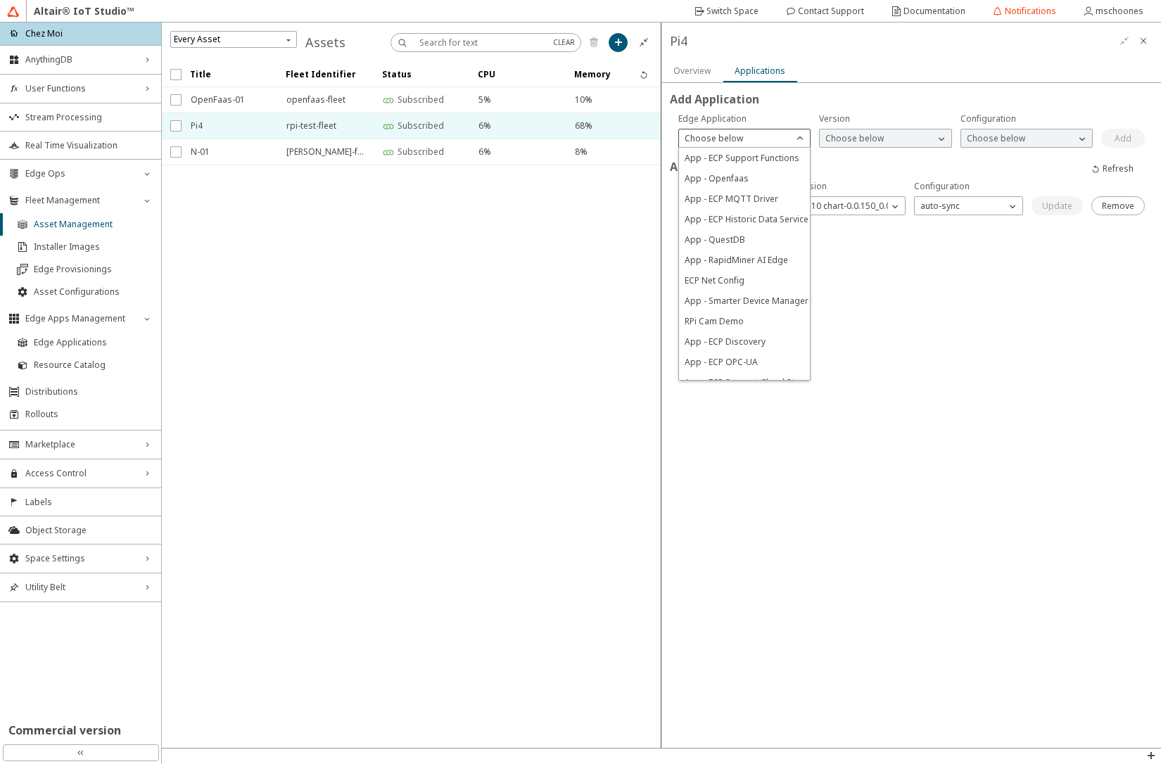
drag, startPoint x: 755, startPoint y: 182, endPoint x: 826, endPoint y: 167, distance: 72.1
click at [755, 182] on p "App - Openfaas" at bounding box center [744, 178] width 131 height 12
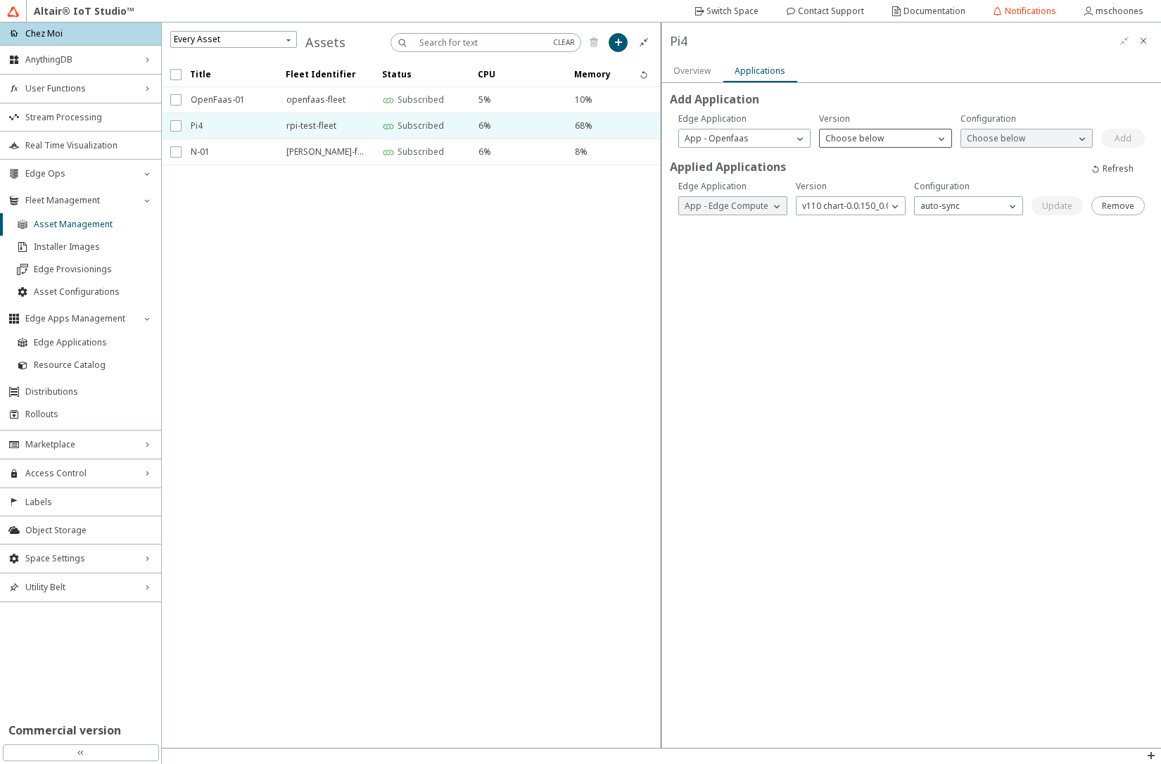
click at [897, 144] on div "Choose below" at bounding box center [877, 139] width 114 height 14
click at [897, 201] on span "v3 chart-1.11.1_1.0.2" at bounding box center [866, 199] width 81 height 12
click at [985, 139] on p "Choose below" at bounding box center [996, 138] width 70 height 12
click at [990, 160] on span "v01-408622982-9202c5c9-DEV" at bounding box center [1027, 158] width 120 height 12
click at [1133, 141] on paper-button "Add" at bounding box center [1124, 138] width 44 height 19
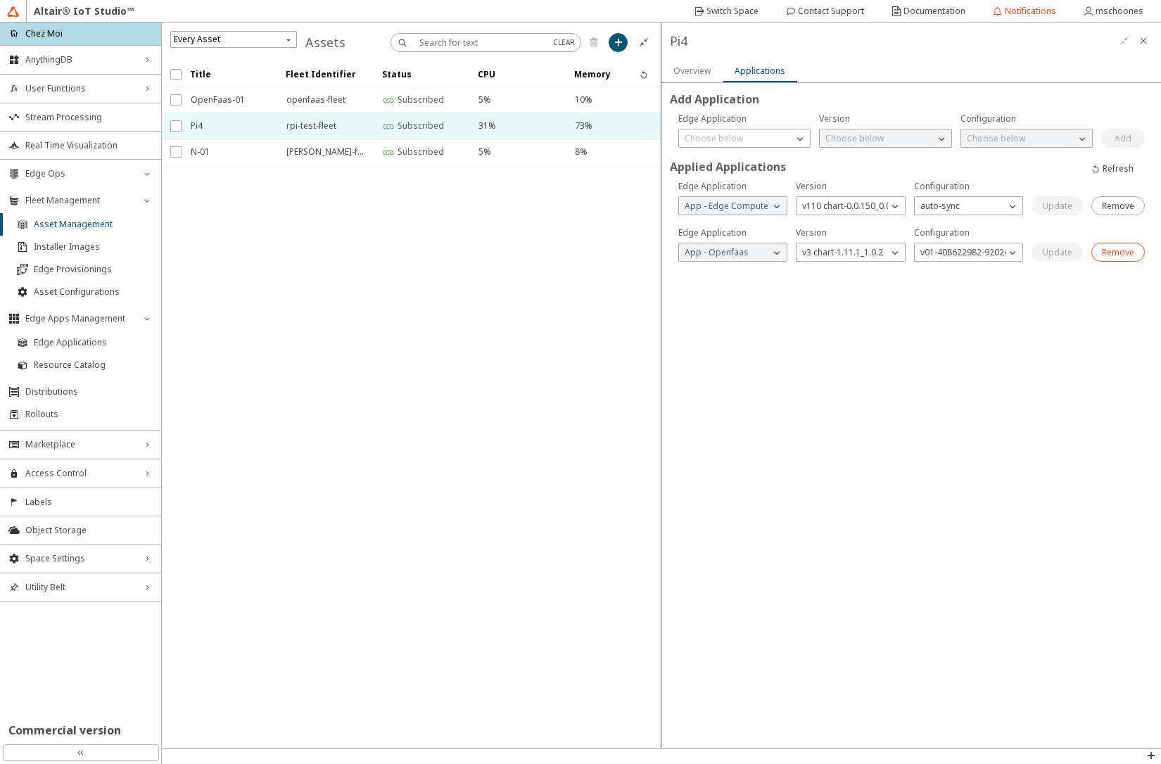
click at [0, 0] on slot "Remove" at bounding box center [0, 0] width 0 height 0
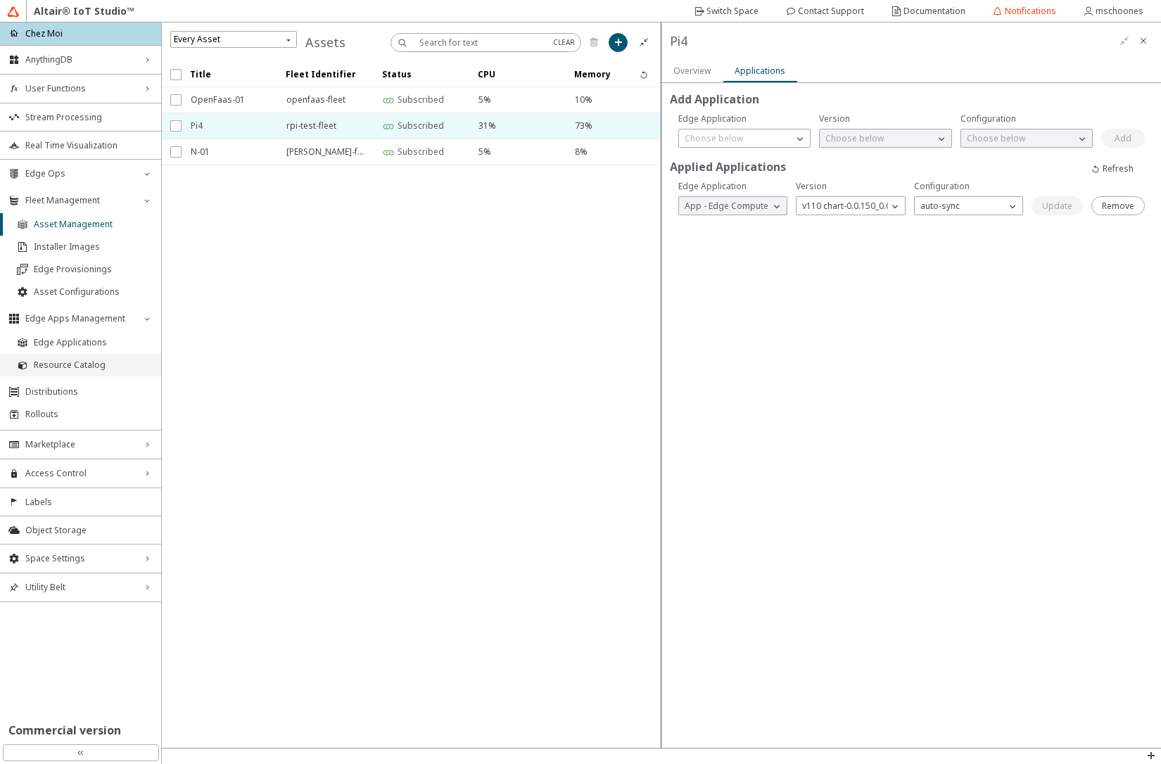
click at [94, 362] on span "Resource Catalog" at bounding box center [93, 365] width 119 height 11
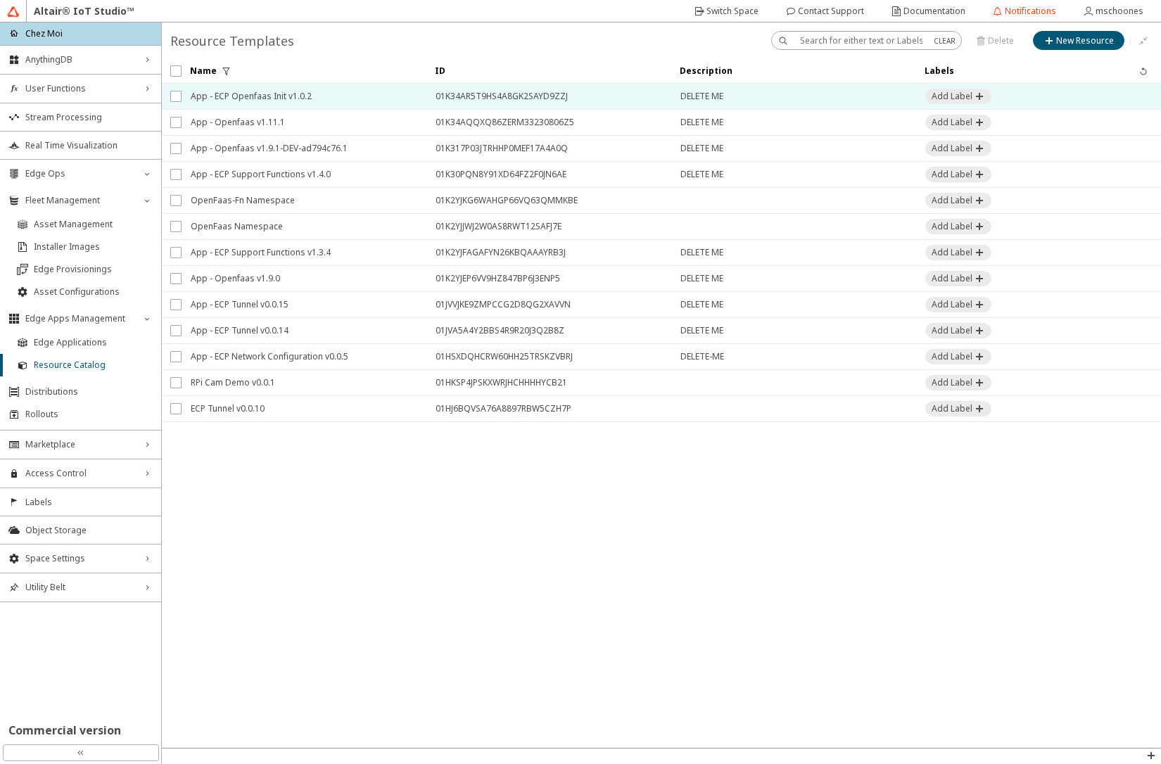
click at [272, 94] on span "App - ECP Openfaas Init v1.0.2" at bounding box center [304, 96] width 227 height 25
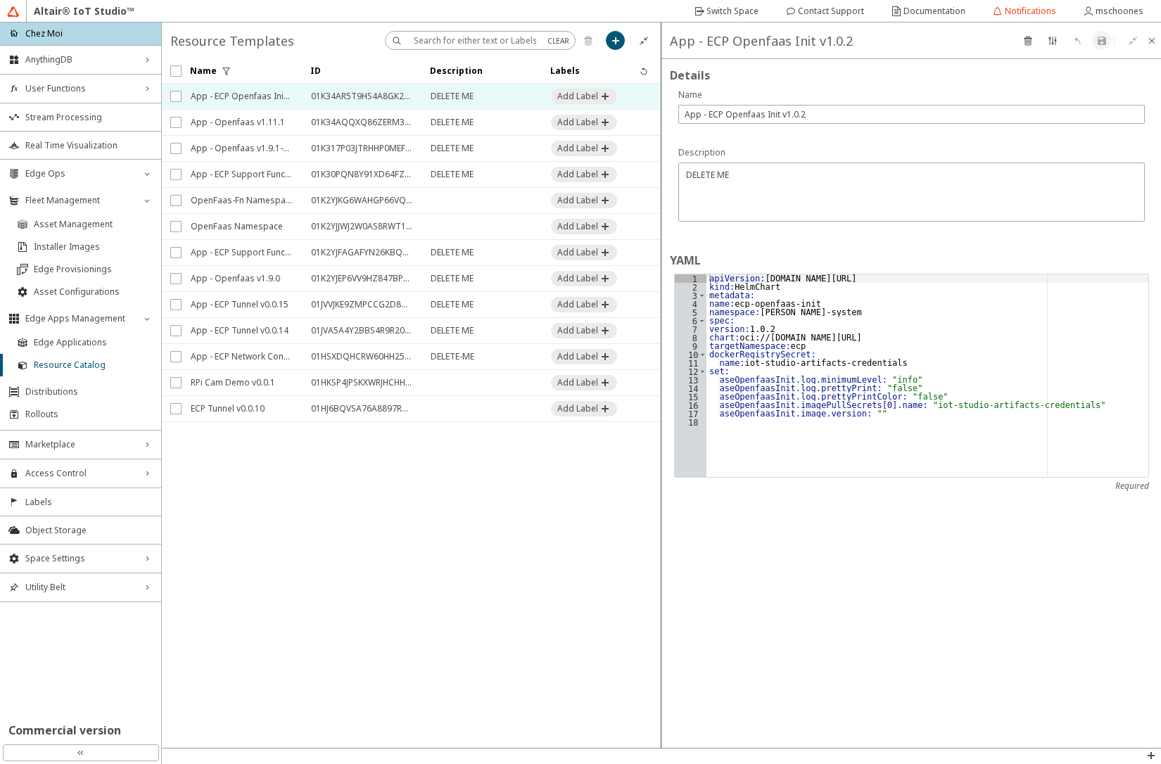
type textarea "chart: oci://[DOMAIN_NAME][URL]"
drag, startPoint x: 747, startPoint y: 336, endPoint x: 1044, endPoint y: 340, distance: 296.3
click at [1044, 340] on div "apiVersion : [DOMAIN_NAME][URL] kind : HelmChart metadata : name : ecp-openfaas…" at bounding box center [928, 384] width 442 height 220
click at [102, 337] on span "Edge Applications" at bounding box center [93, 342] width 119 height 11
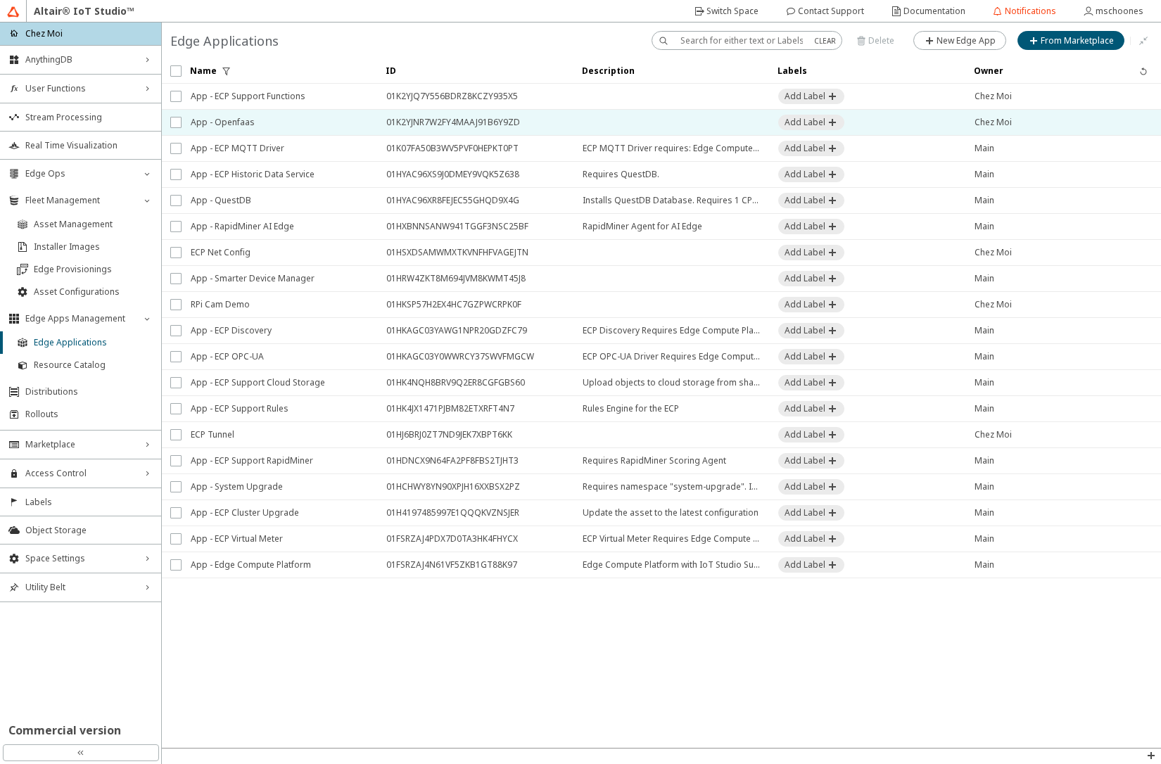
click at [227, 120] on span "App - Openfaas" at bounding box center [279, 122] width 177 height 25
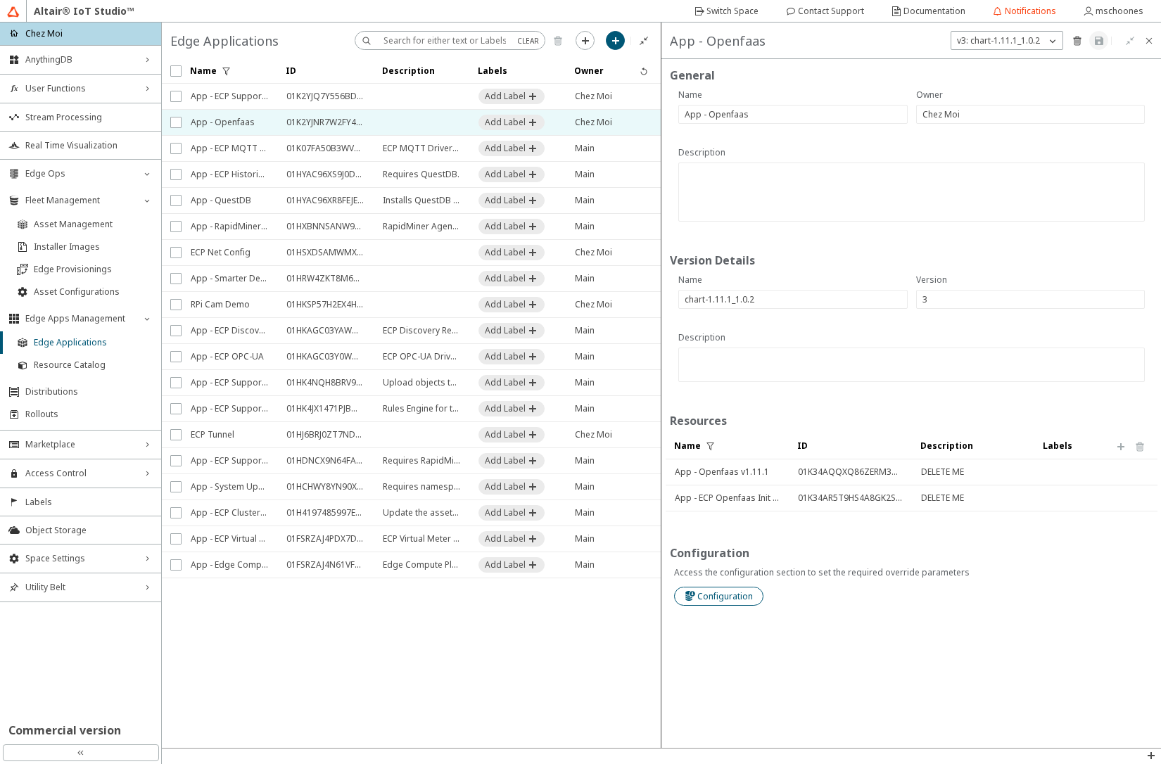
click at [0, 0] on slot "Configuration" at bounding box center [0, 0] width 0 height 0
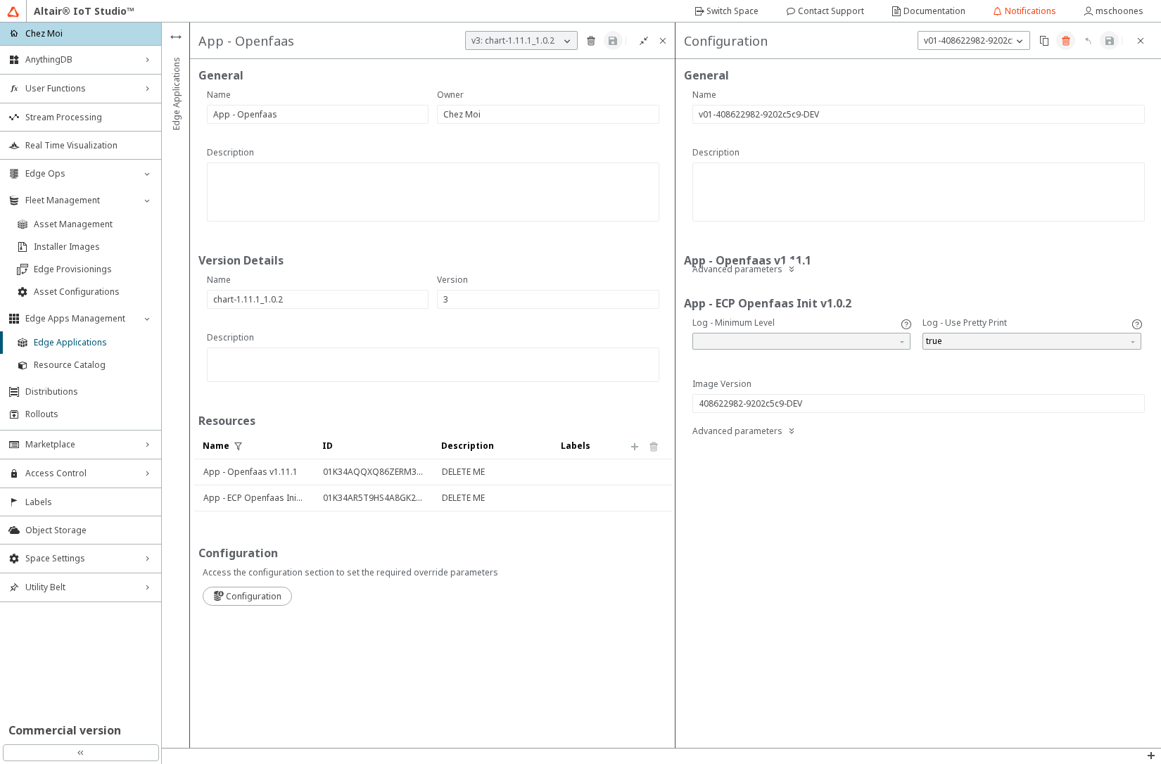
click at [1065, 42] on iron-icon at bounding box center [1066, 40] width 11 height 11
click at [0, 0] on slot "Delete" at bounding box center [0, 0] width 0 height 0
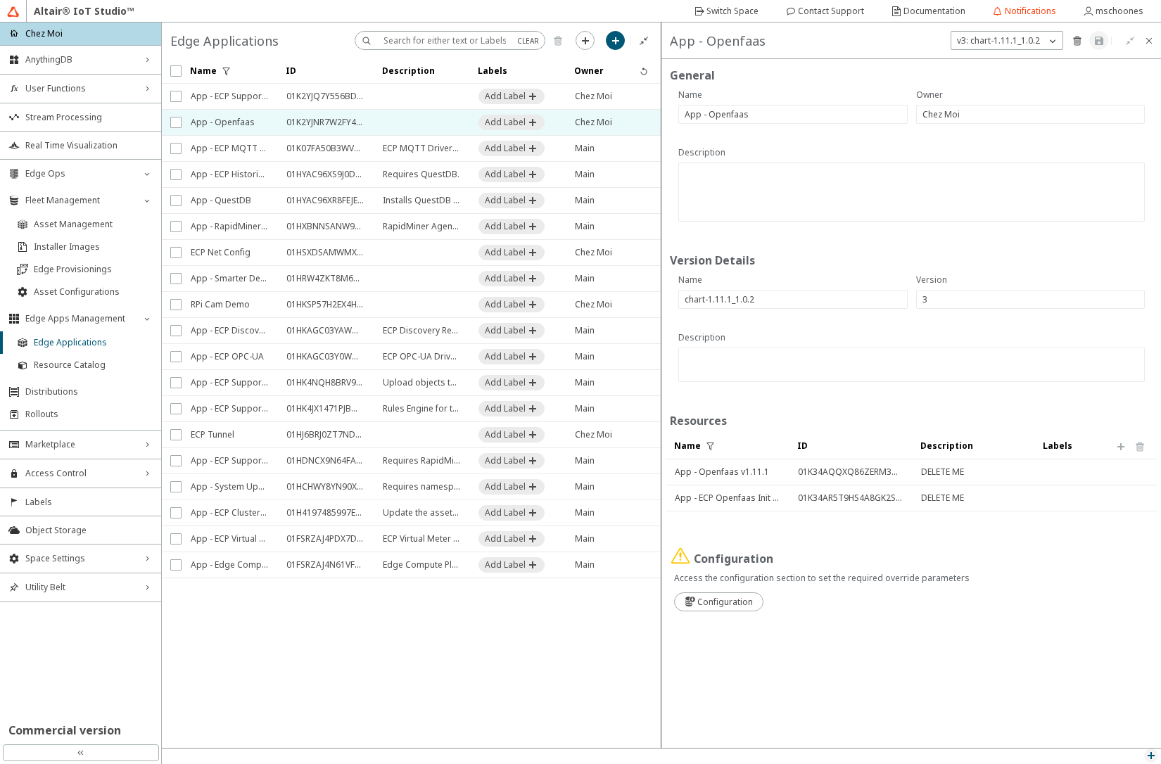
click at [1151, 757] on iron-icon at bounding box center [1151, 755] width 11 height 11
click at [1113, 733] on p "API Inspector" at bounding box center [1119, 737] width 84 height 12
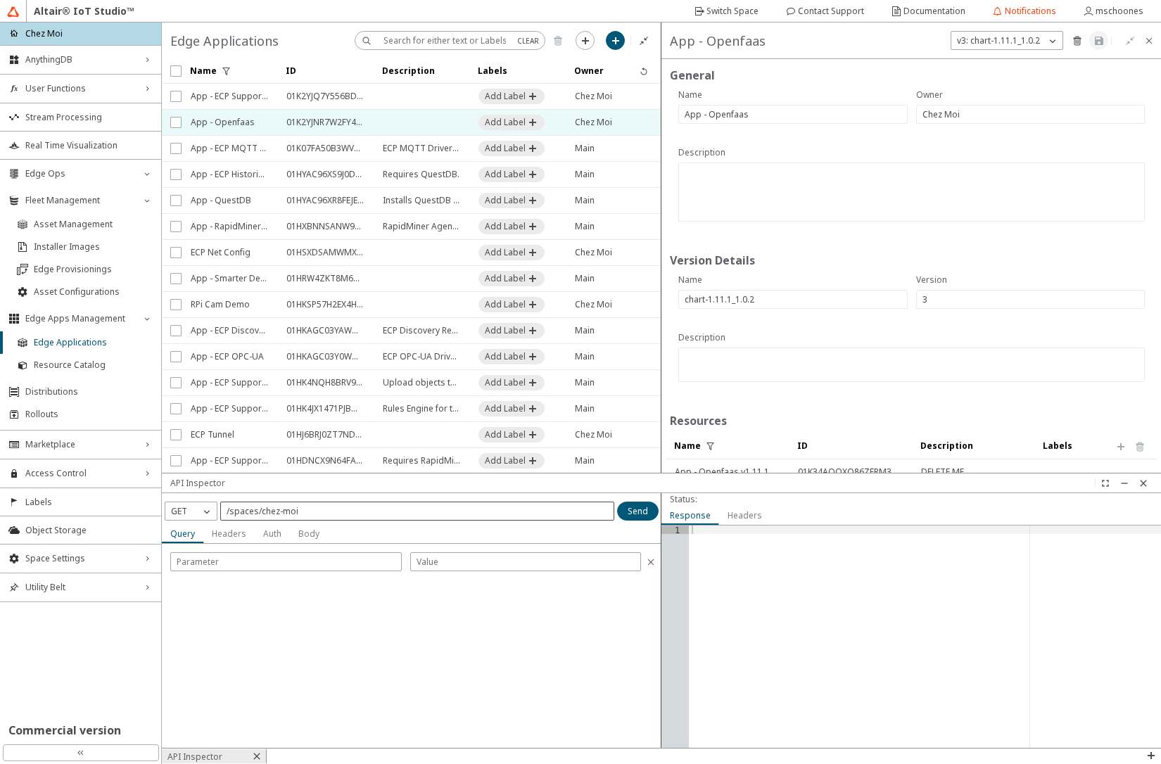
click at [379, 505] on div "/spaces/chez-moi" at bounding box center [417, 511] width 394 height 19
paste input "01K2YJNR7W2FY4MAAJ91B6Y9ZD"
type input "/spaces/chez-moi/edge-apps/01K2YJNR7W2FY4MAAJ91B6Y9ZD/versions/3"
click at [183, 512] on p "GET" at bounding box center [178, 511] width 27 height 12
click at [185, 593] on span "DELETE" at bounding box center [185, 592] width 29 height 12
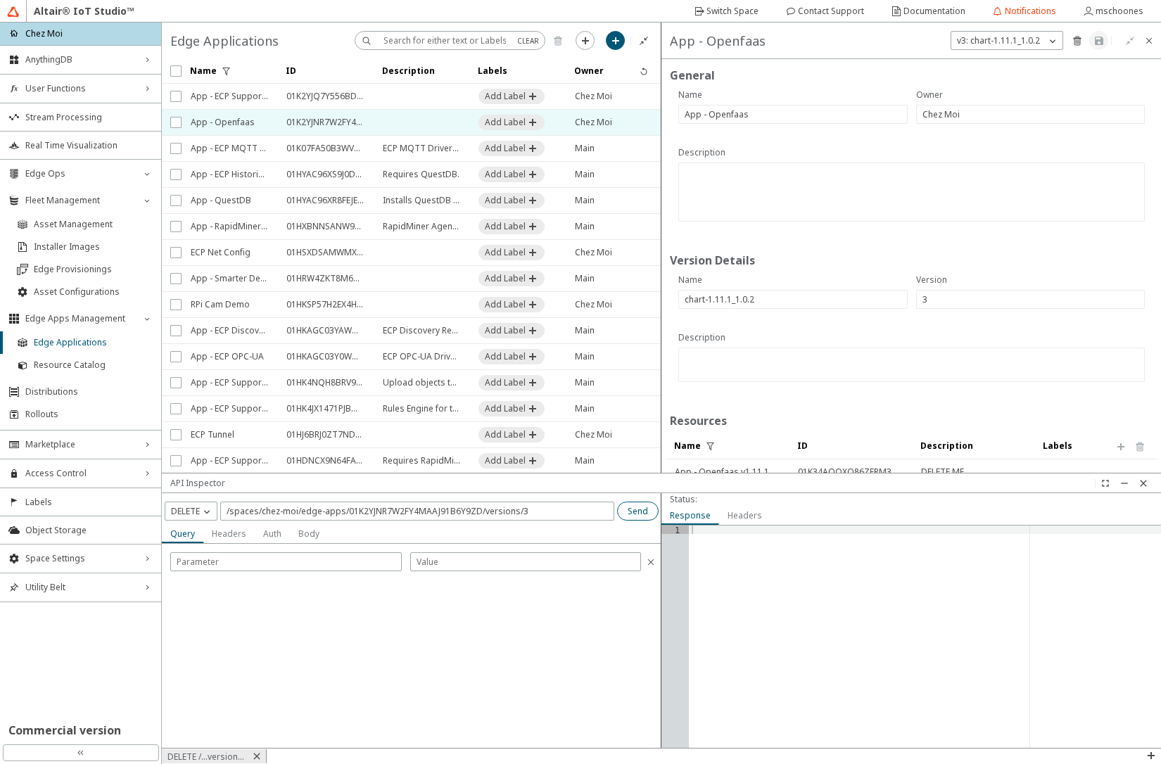
click at [0, 0] on slot "Send" at bounding box center [0, 0] width 0 height 0
click at [1155, 38] on paper-button at bounding box center [1149, 40] width 19 height 19
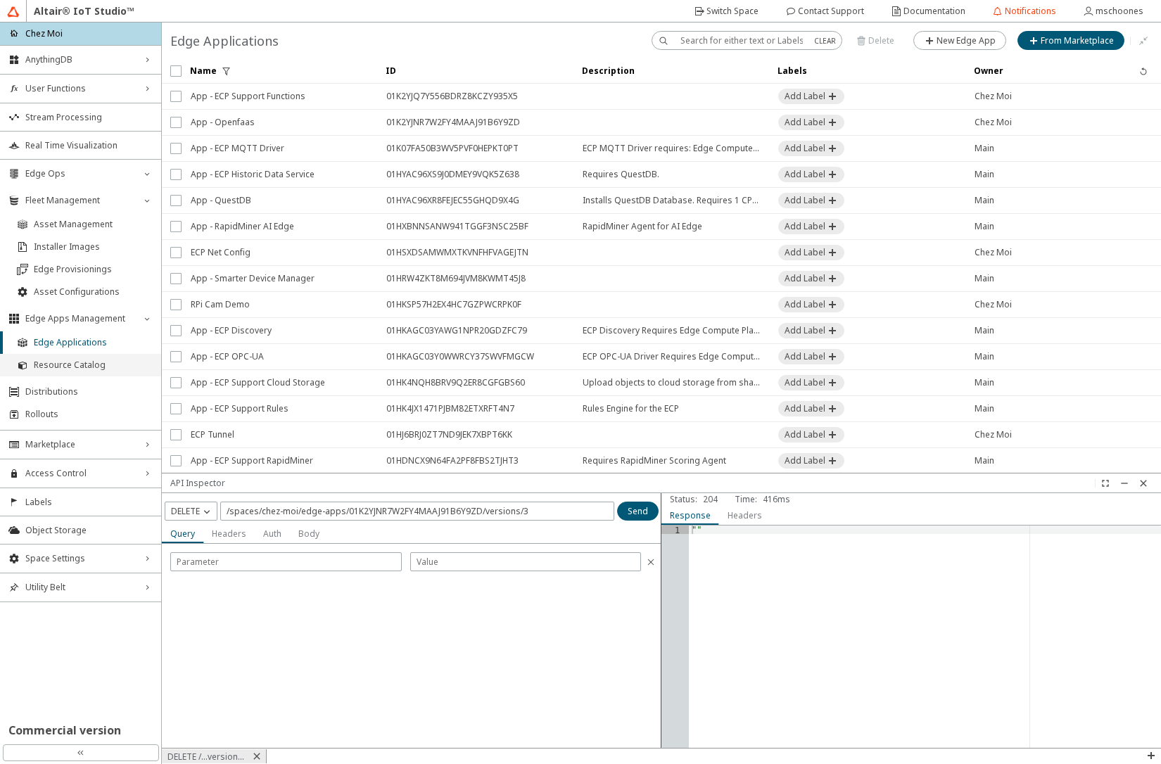
click at [74, 361] on span "Resource Catalog" at bounding box center [93, 365] width 119 height 11
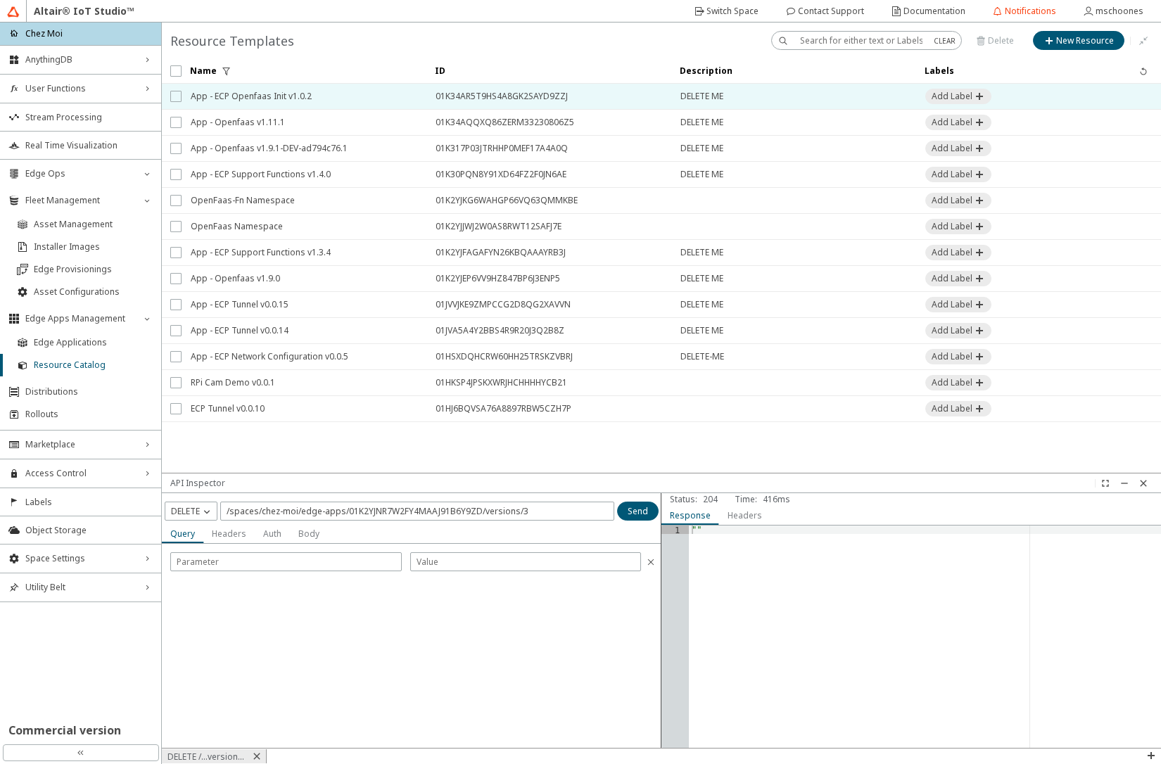
click at [175, 99] on input "checkbox" at bounding box center [174, 96] width 9 height 11
checkbox input "true"
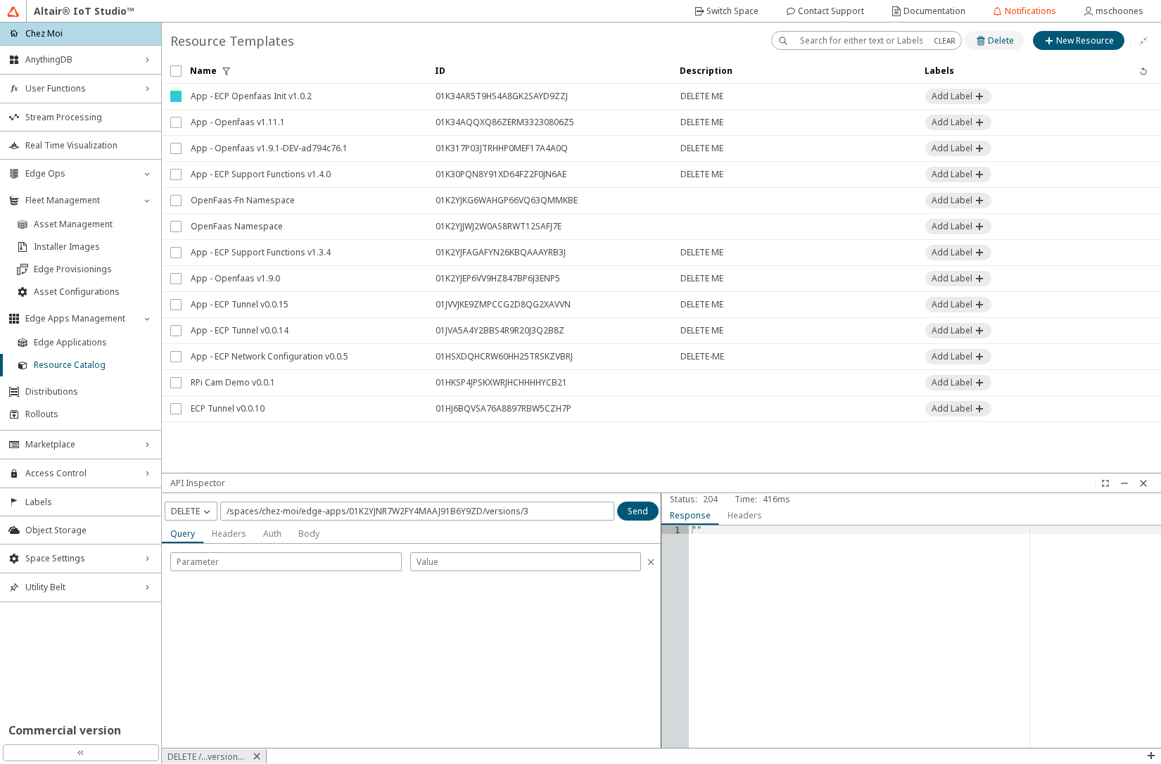
click at [999, 46] on paper-button "Delete" at bounding box center [995, 40] width 60 height 19
click at [0, 0] on slot "Delete" at bounding box center [0, 0] width 0 height 0
checkbox input "false"
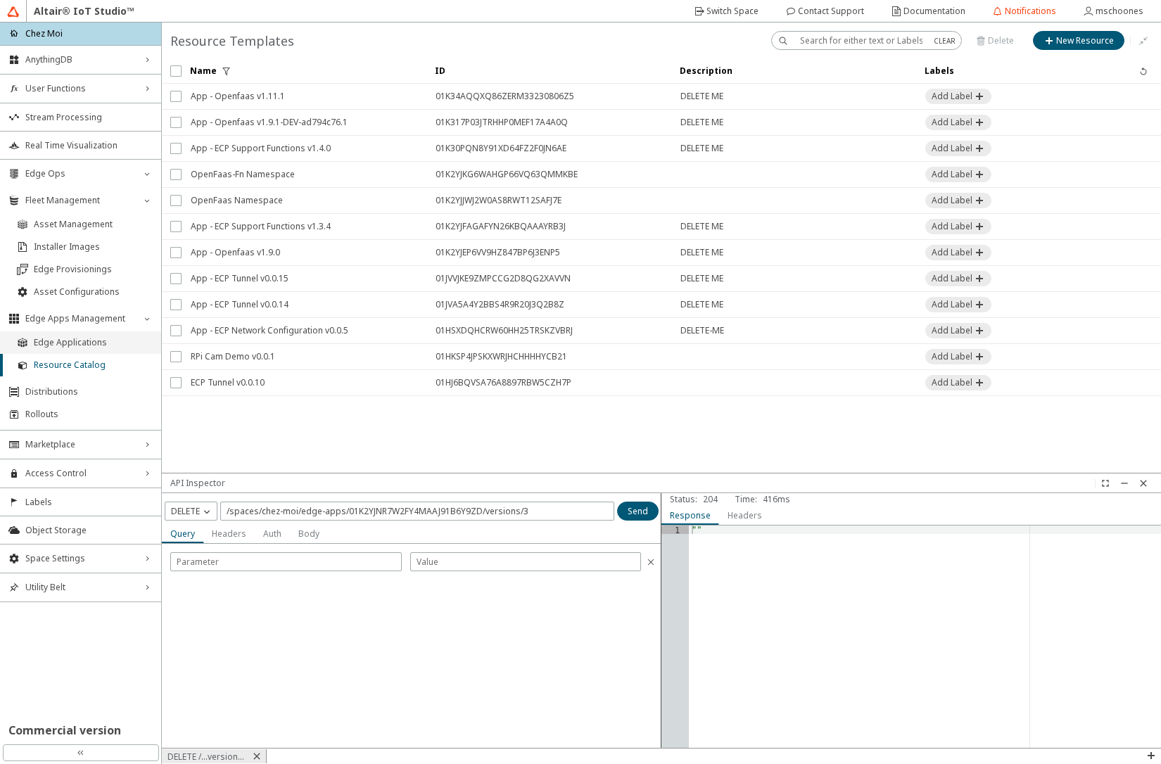
click at [83, 343] on span "Edge Applications" at bounding box center [93, 342] width 119 height 11
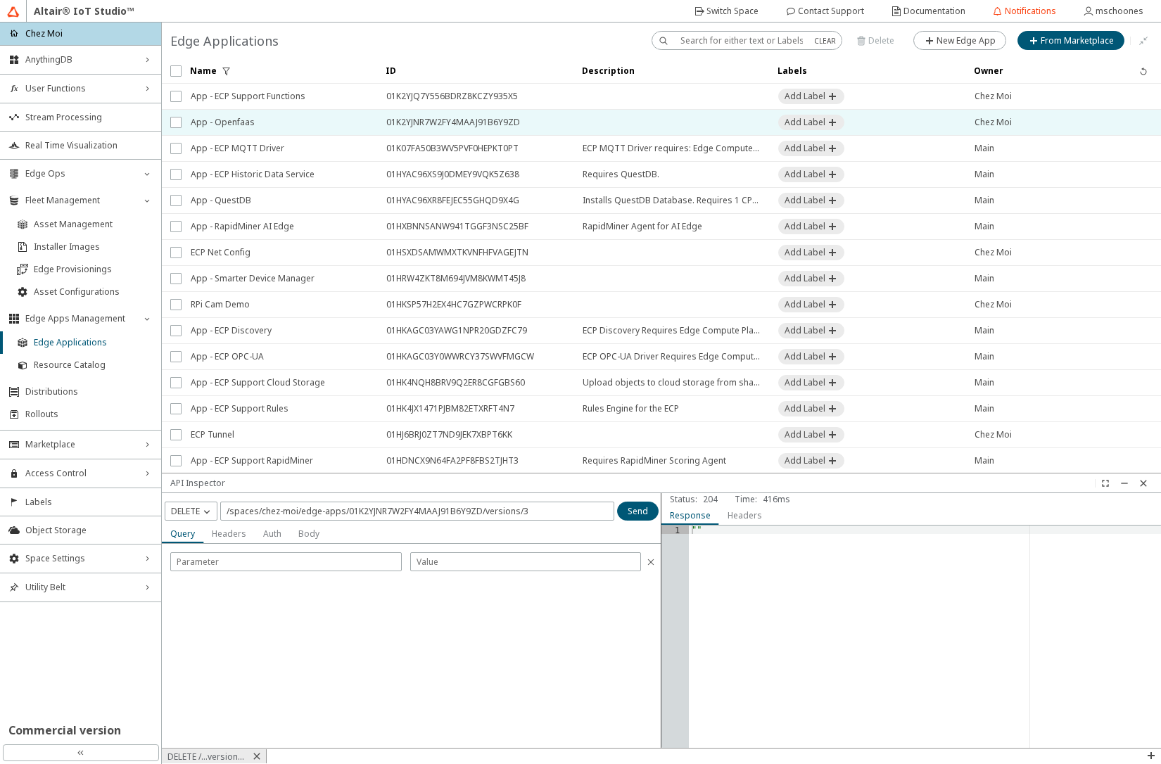
click at [236, 122] on span "App - Openfaas" at bounding box center [279, 122] width 177 height 25
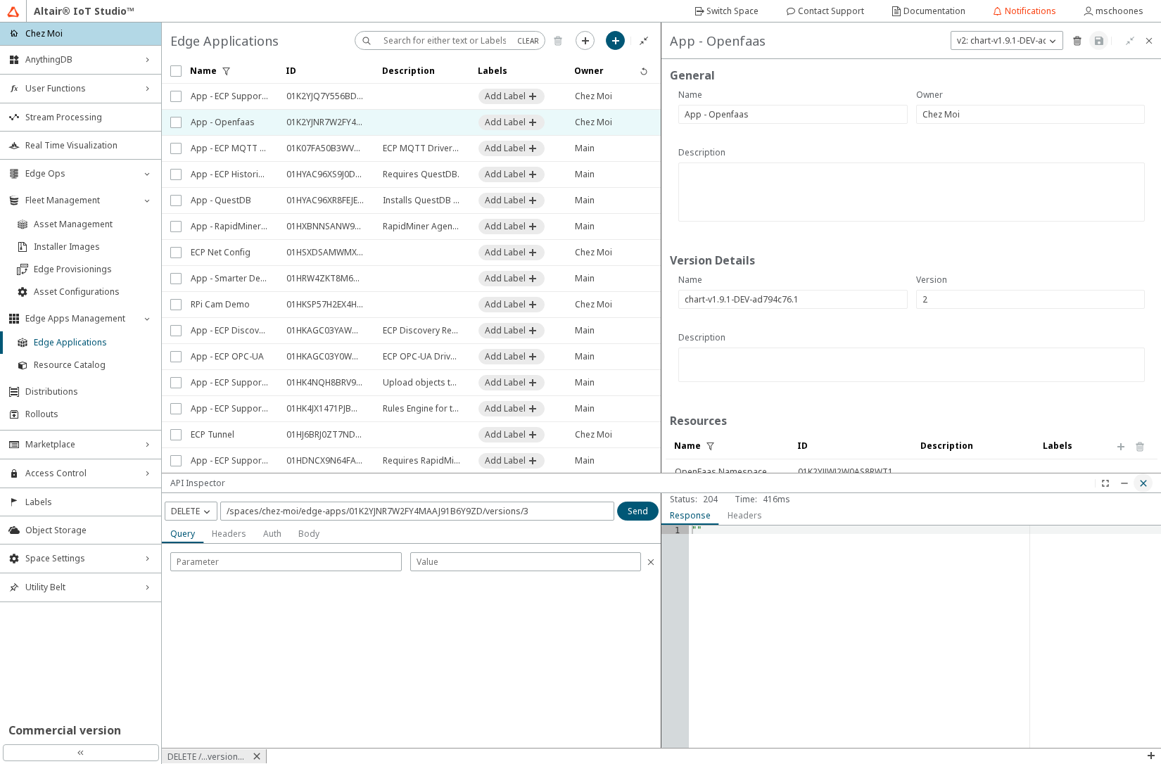
click at [1145, 488] on iron-icon at bounding box center [1143, 483] width 11 height 11
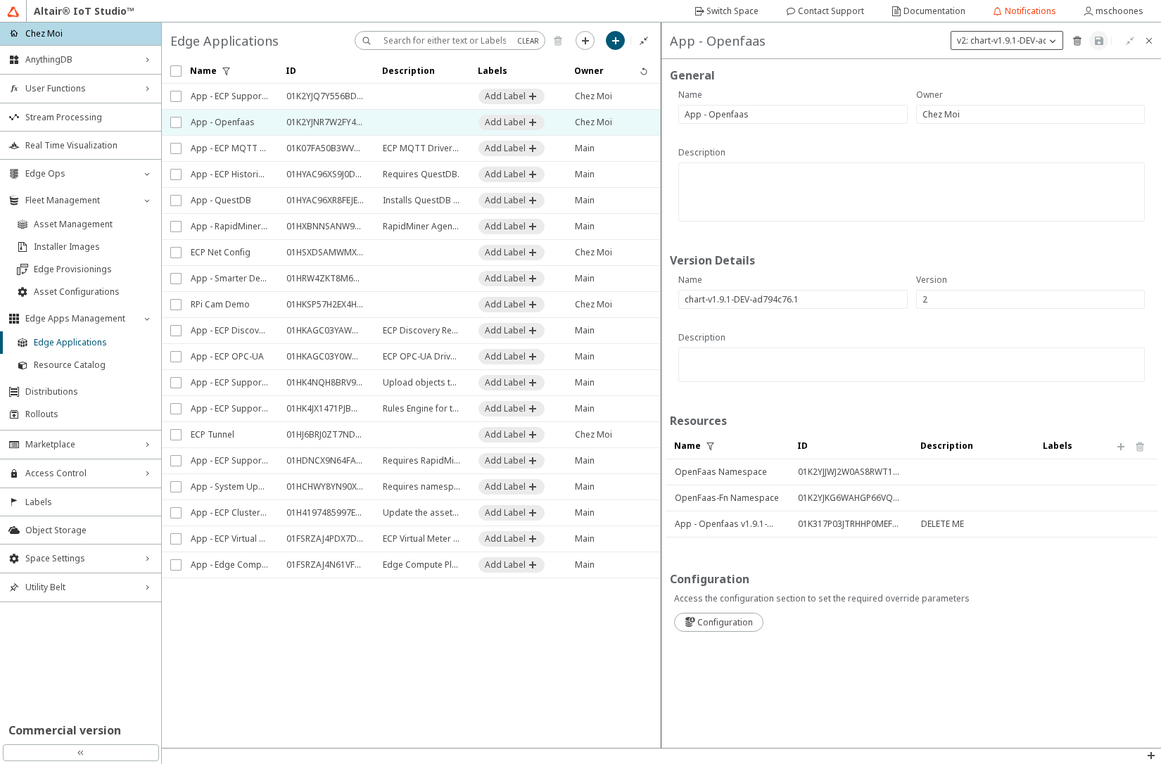
click at [1044, 42] on p "v2: chart-v1.9.1-DEV-ad794c76.1" at bounding box center [1021, 40] width 139 height 12
click at [0, 0] on slot "New Version" at bounding box center [0, 0] width 0 height 0
type input "3"
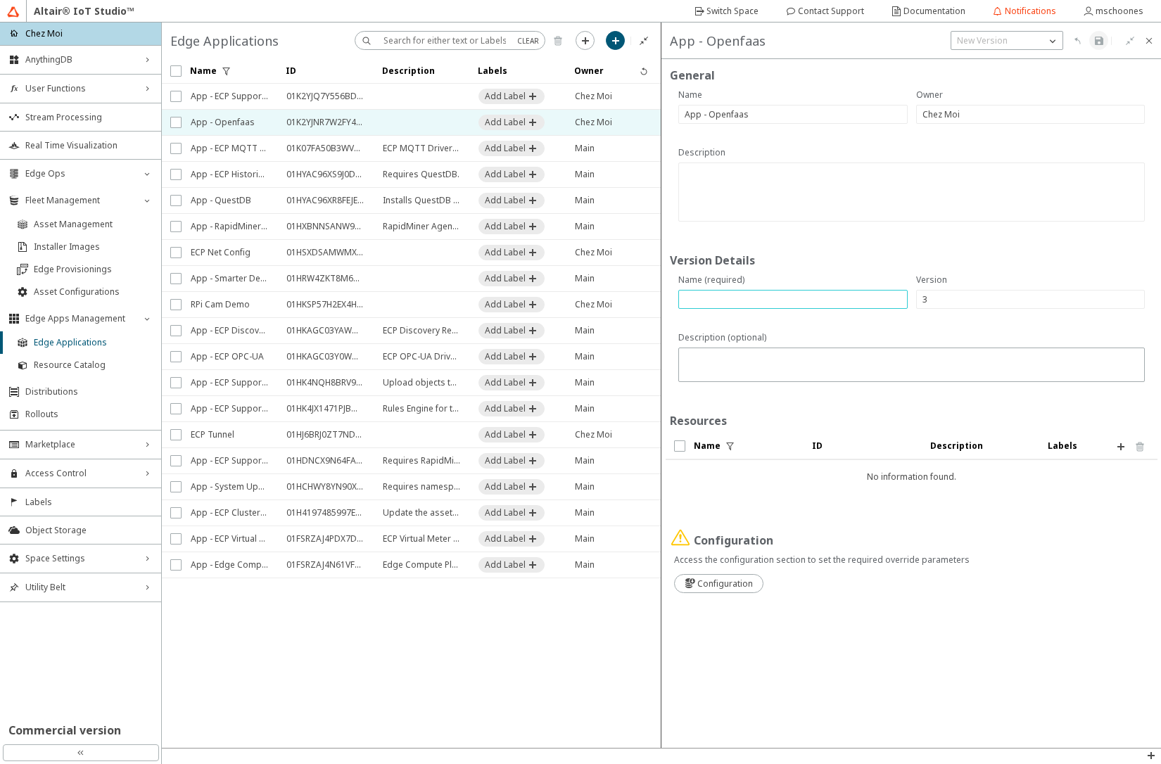
click at [776, 303] on input "text" at bounding box center [793, 300] width 217 height 12
type input "chart-1.11.1_1.0.2"
click at [1123, 450] on iron-icon at bounding box center [1121, 446] width 11 height 11
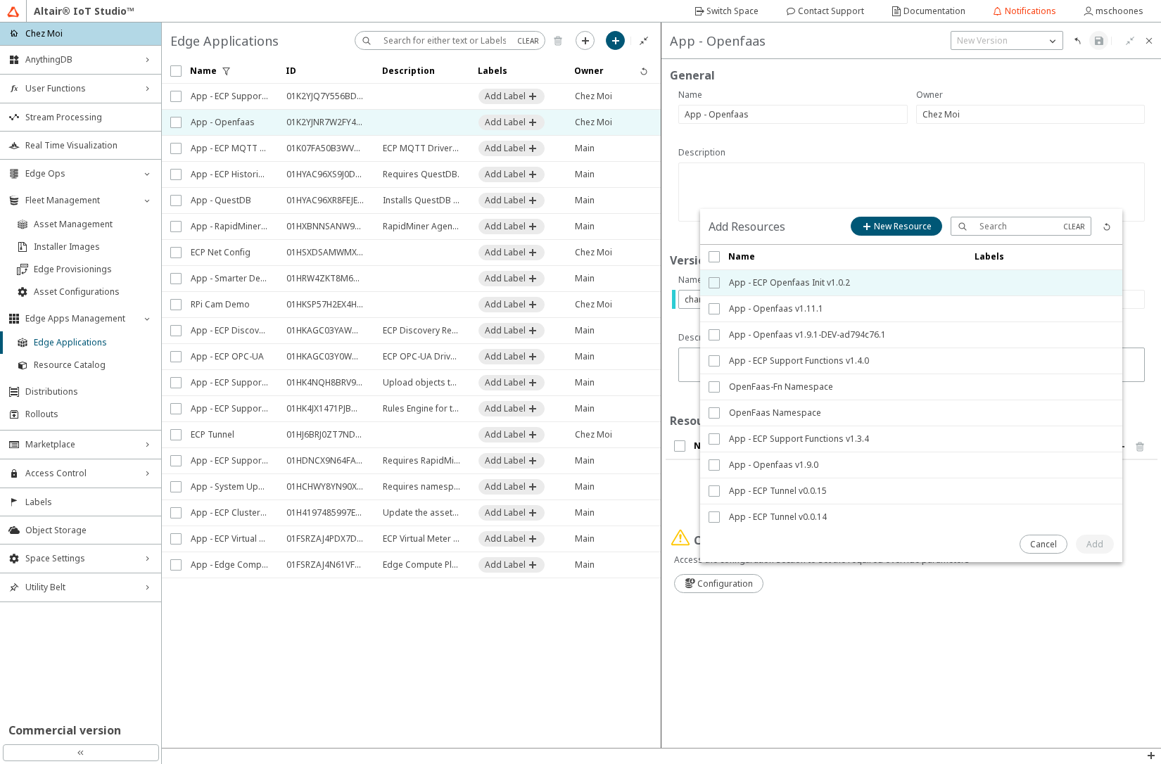
click at [716, 286] on input "checkbox" at bounding box center [713, 282] width 9 height 11
checkbox input "true"
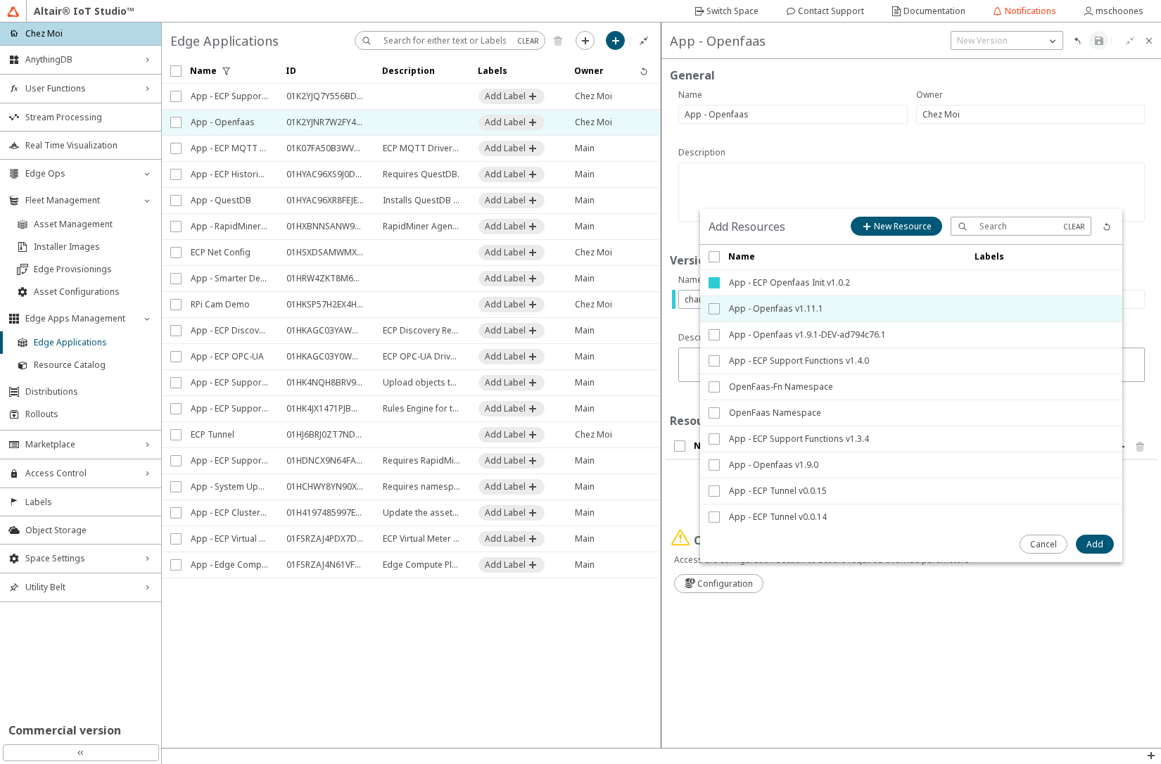
click at [712, 307] on input "checkbox" at bounding box center [713, 308] width 9 height 11
checkbox input "true"
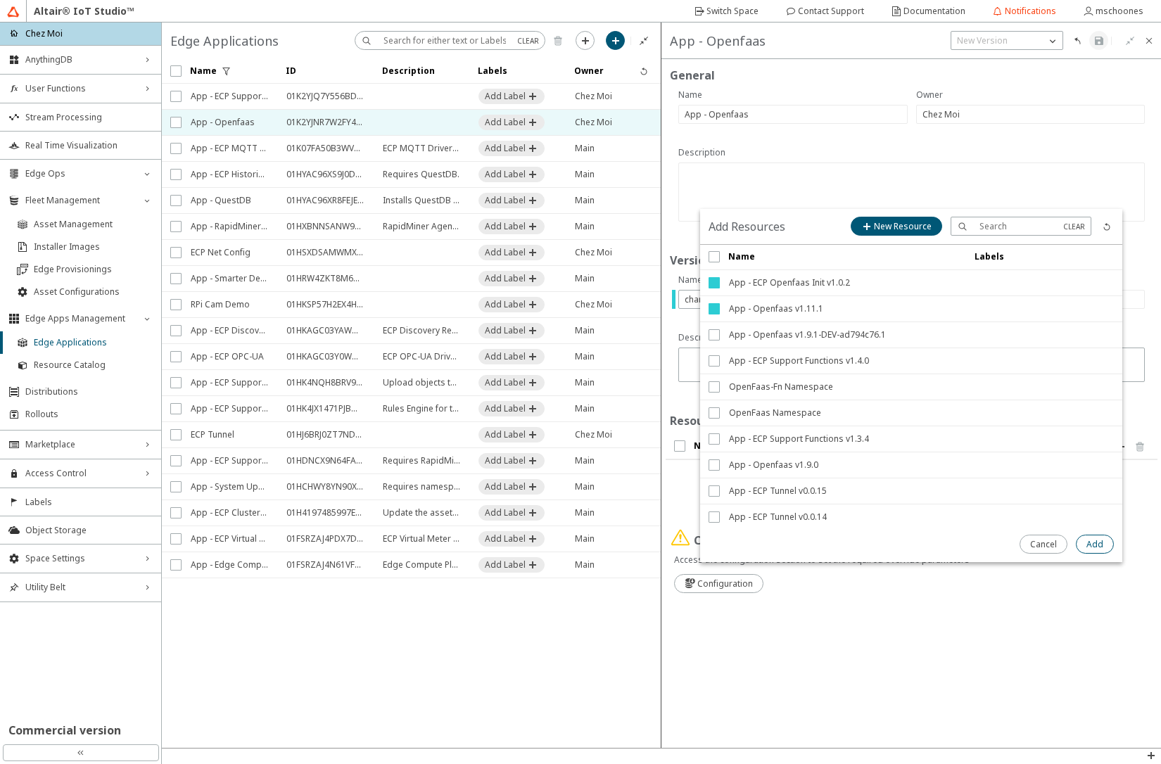
click at [0, 0] on slot "Add" at bounding box center [0, 0] width 0 height 0
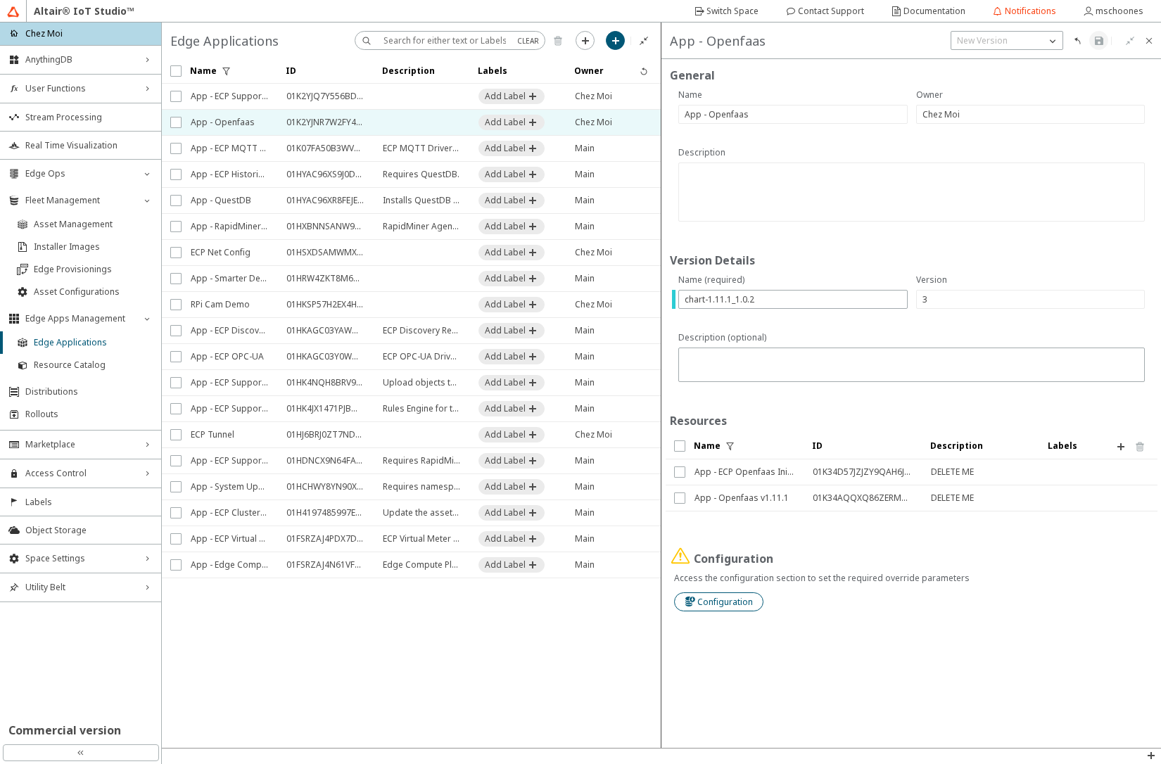
click at [0, 0] on slot "Configuration" at bounding box center [0, 0] width 0 height 0
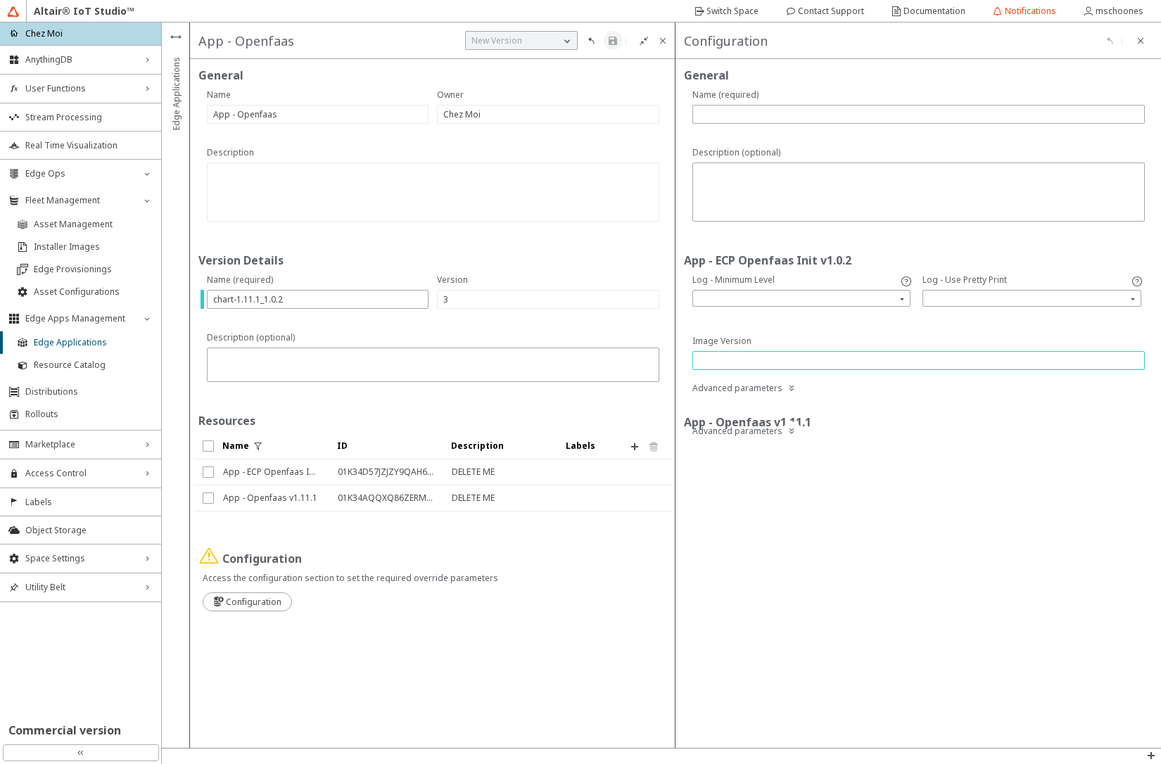
click at [787, 358] on input "text" at bounding box center [919, 361] width 440 height 12
paste input "408622982-9202c5c9-DEV"
type input "408622982-9202c5c9-DEV"
click at [786, 435] on iron-icon at bounding box center [791, 430] width 11 height 11
click at [978, 299] on input "search" at bounding box center [1033, 298] width 215 height 21
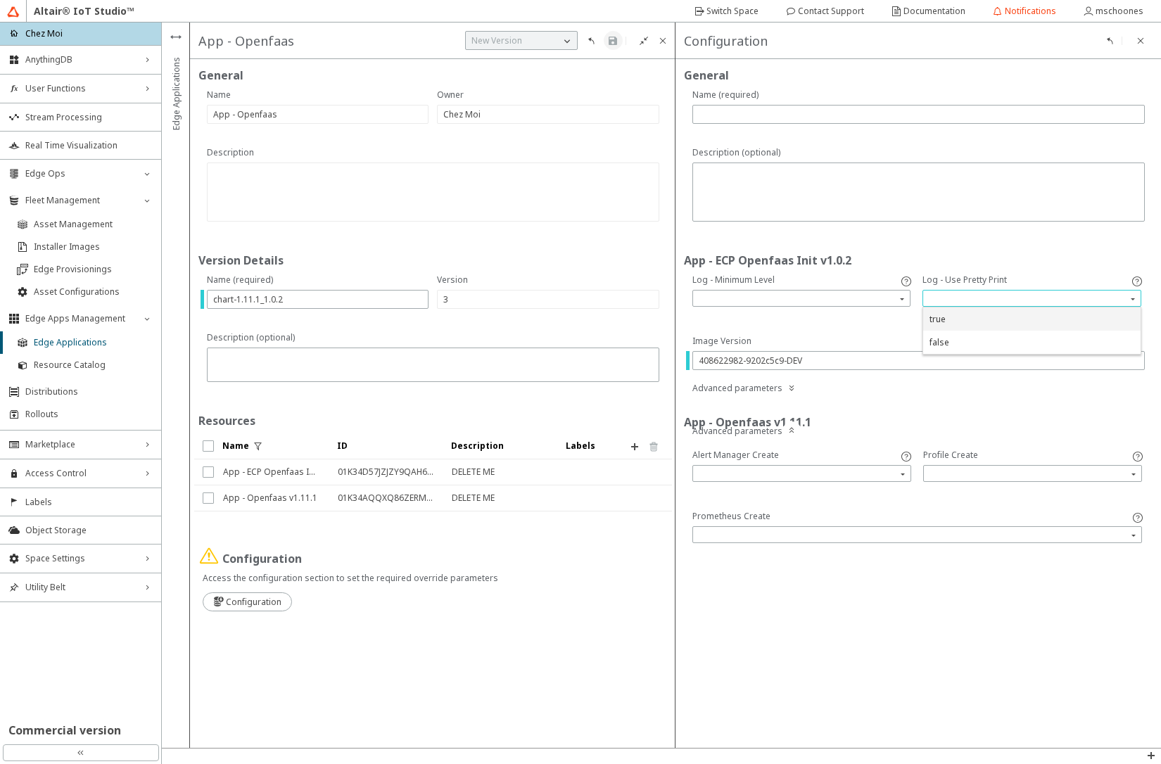
click at [971, 321] on div "true" at bounding box center [1032, 319] width 205 height 12
click at [750, 118] on input "text" at bounding box center [919, 114] width 440 height 12
paste input "408622982-9202c5c9-DEV"
type input "v01-408622982-9202c5c9-DEV"
click at [616, 42] on iron-icon at bounding box center [612, 40] width 11 height 11
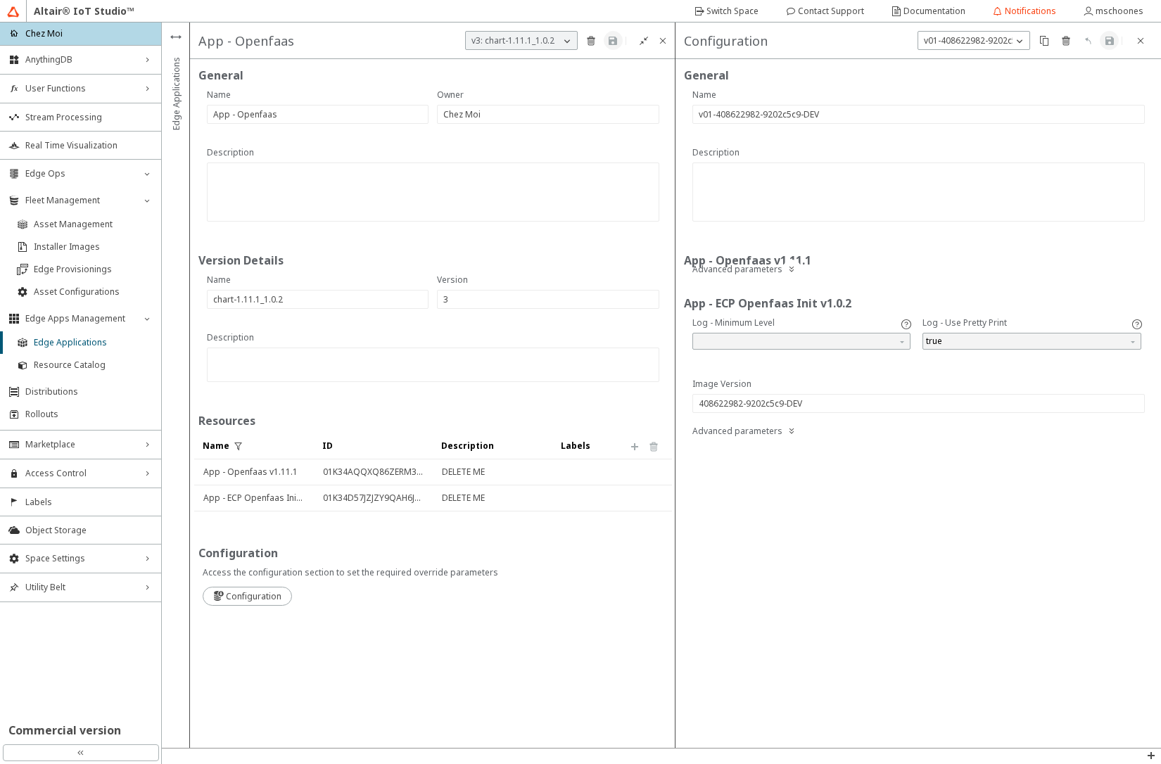
click at [630, 670] on div "General Version Details Resources Configuration Access the configuration sectio…" at bounding box center [433, 403] width 486 height 689
click at [61, 233] on li "Asset Management" at bounding box center [80, 224] width 161 height 23
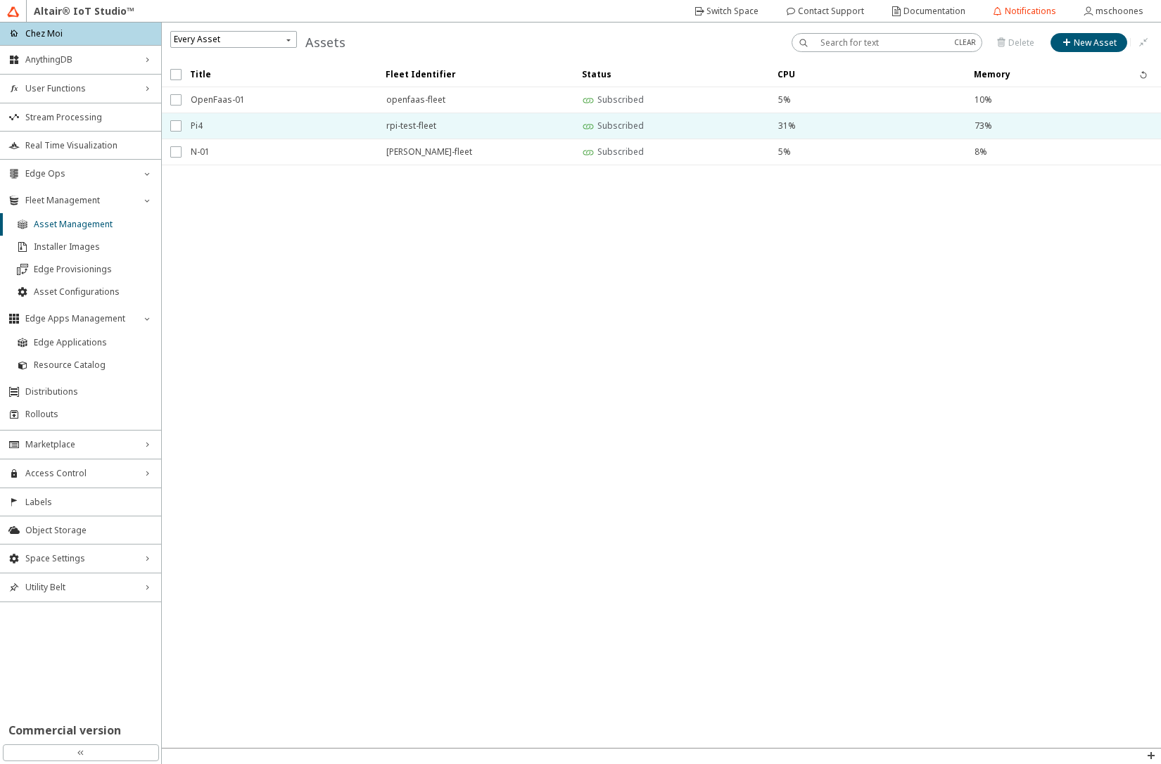
click at [221, 119] on span "Pi4" at bounding box center [279, 125] width 177 height 25
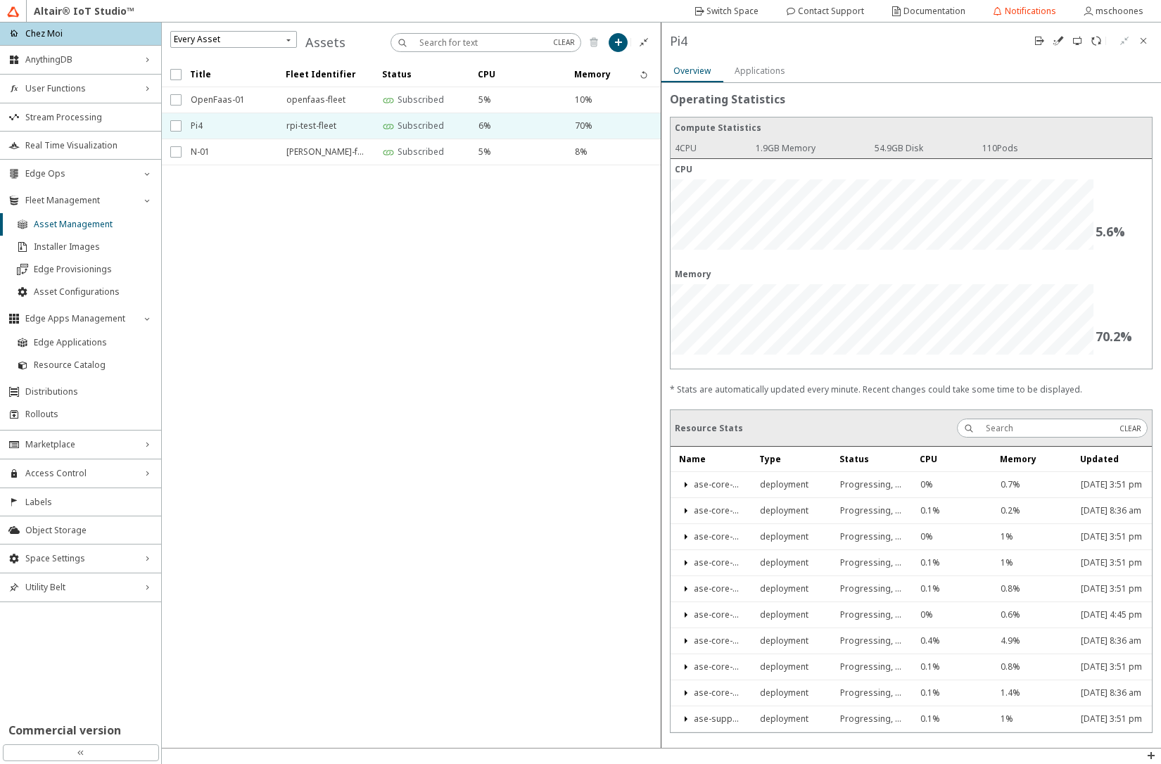
click at [0, 0] on slot "Applications" at bounding box center [0, 0] width 0 height 0
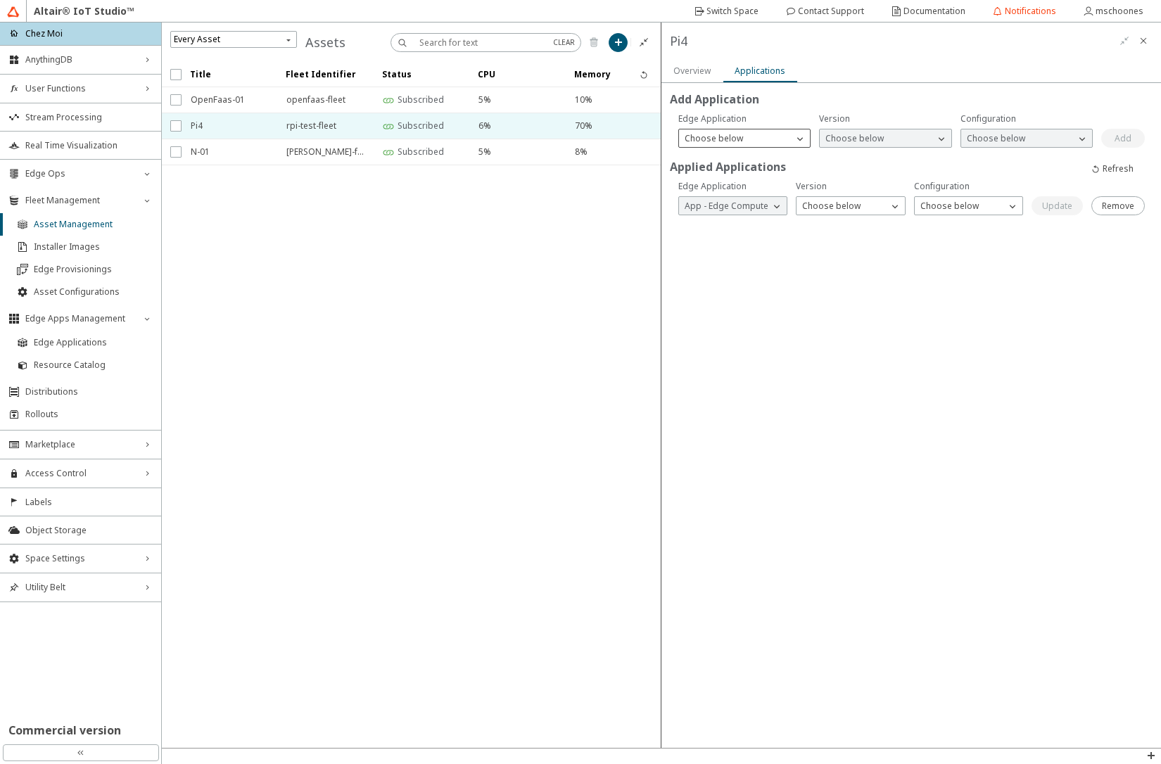
click at [759, 140] on div "Choose below" at bounding box center [736, 139] width 114 height 14
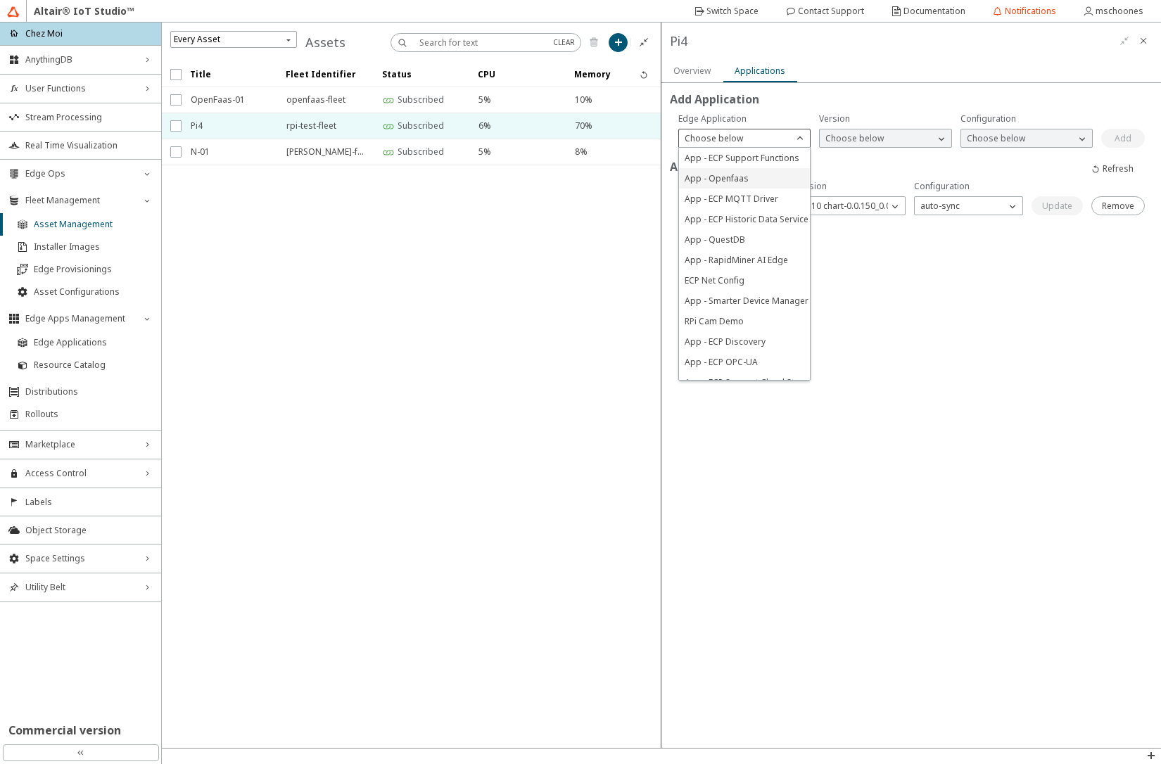
click at [755, 175] on p "App - Openfaas" at bounding box center [744, 178] width 131 height 12
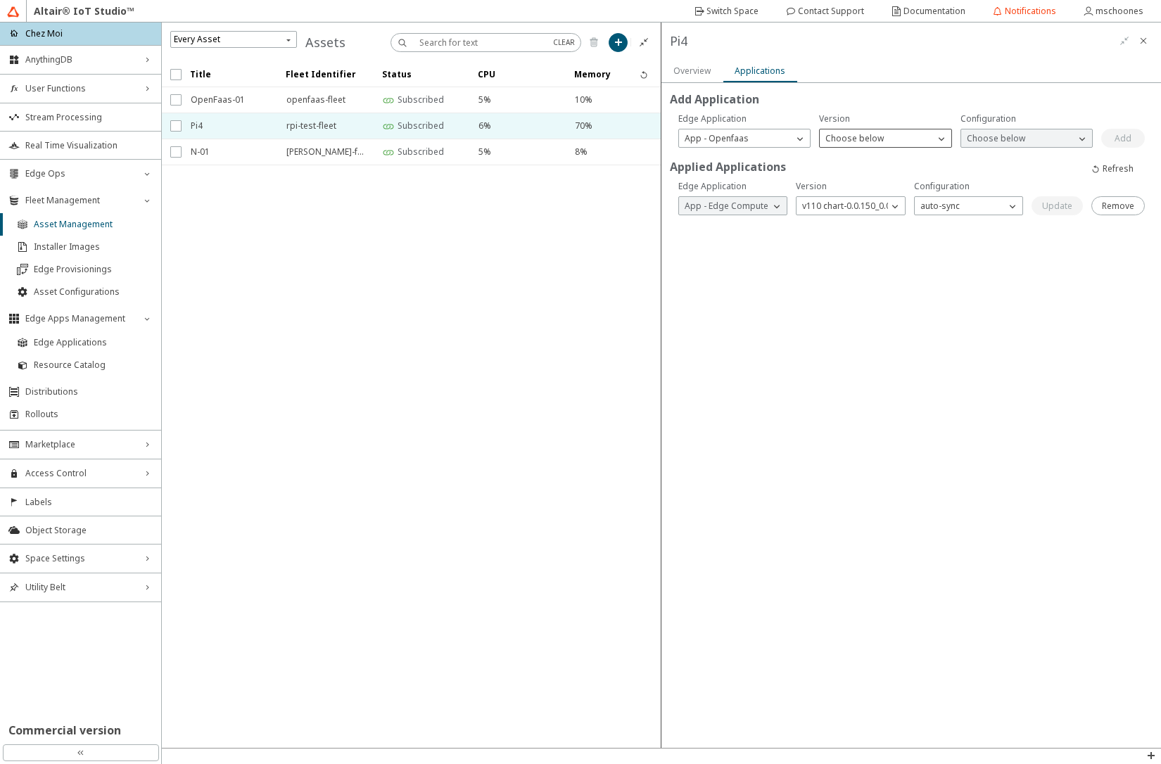
click at [905, 143] on div "Choose below" at bounding box center [877, 139] width 114 height 14
click at [895, 203] on span "v3 chart-1.11.1_1.0.2" at bounding box center [866, 199] width 81 height 12
click at [980, 139] on p "Choose below" at bounding box center [996, 138] width 70 height 12
click at [984, 160] on span "v01-408622982-9202c5c9-DEV" at bounding box center [1027, 158] width 120 height 12
click at [0, 0] on slot "Add" at bounding box center [0, 0] width 0 height 0
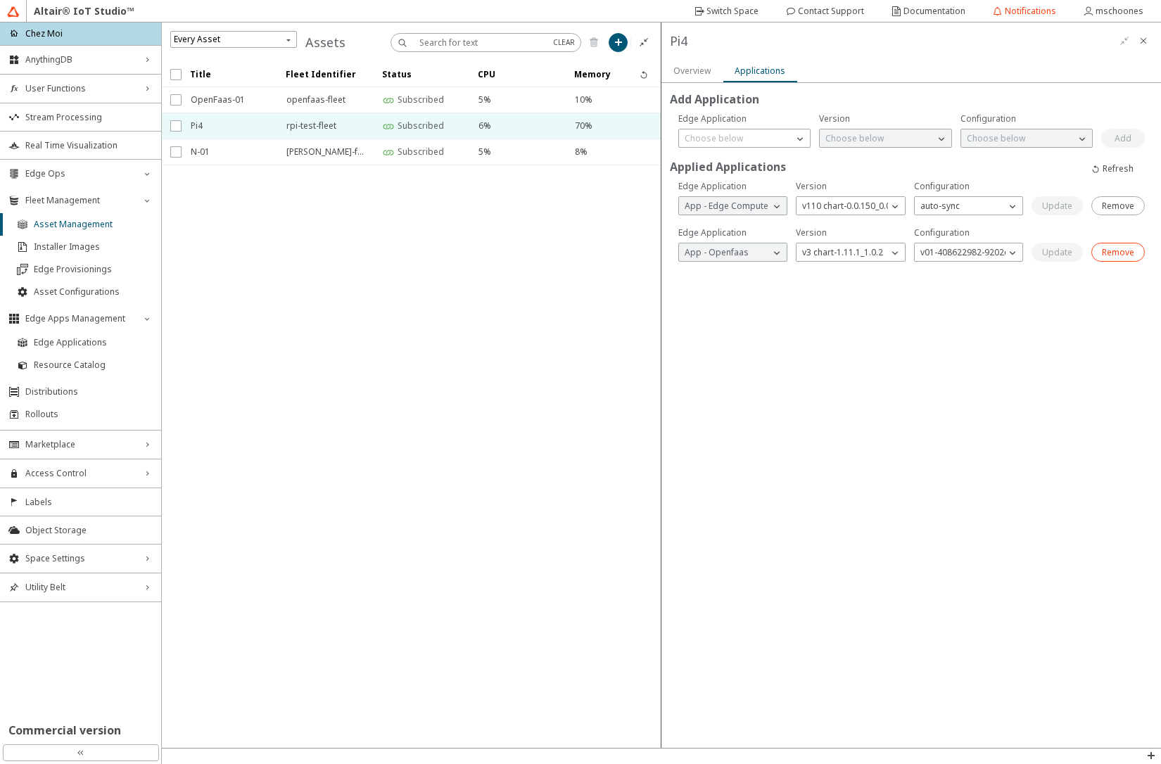
click at [0, 0] on slot "Remove" at bounding box center [0, 0] width 0 height 0
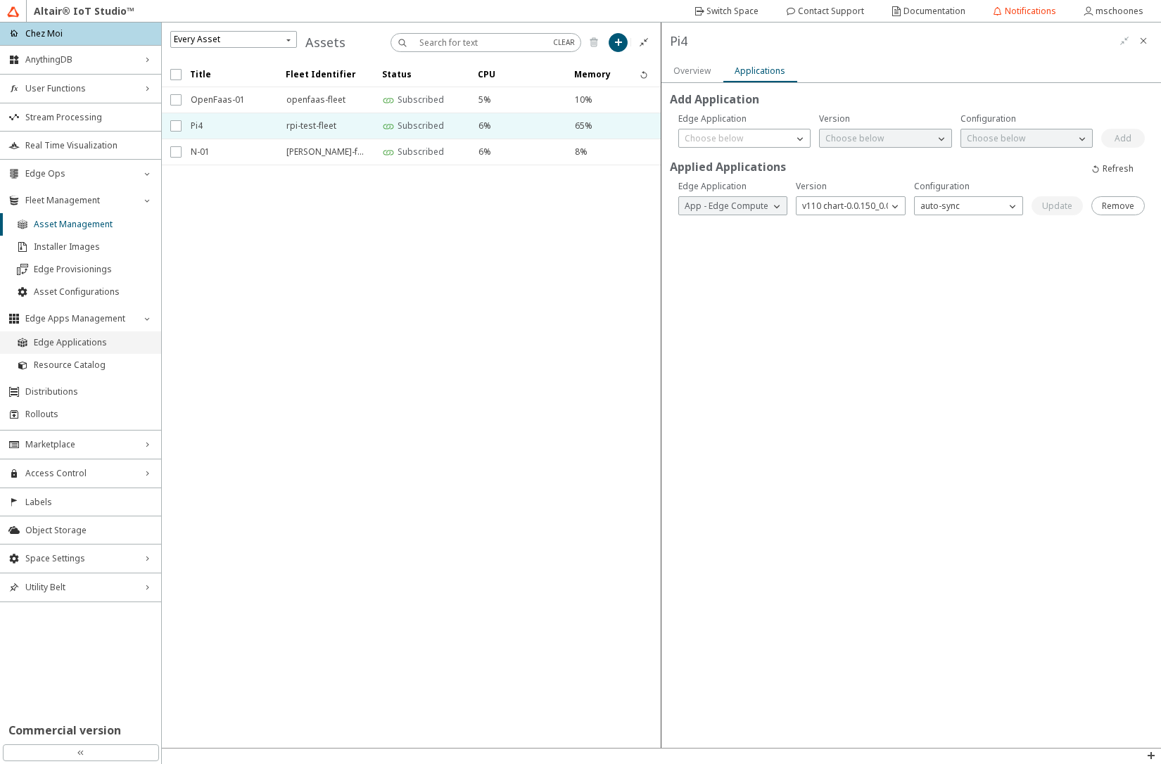
click at [83, 343] on span "Edge Applications" at bounding box center [93, 342] width 119 height 11
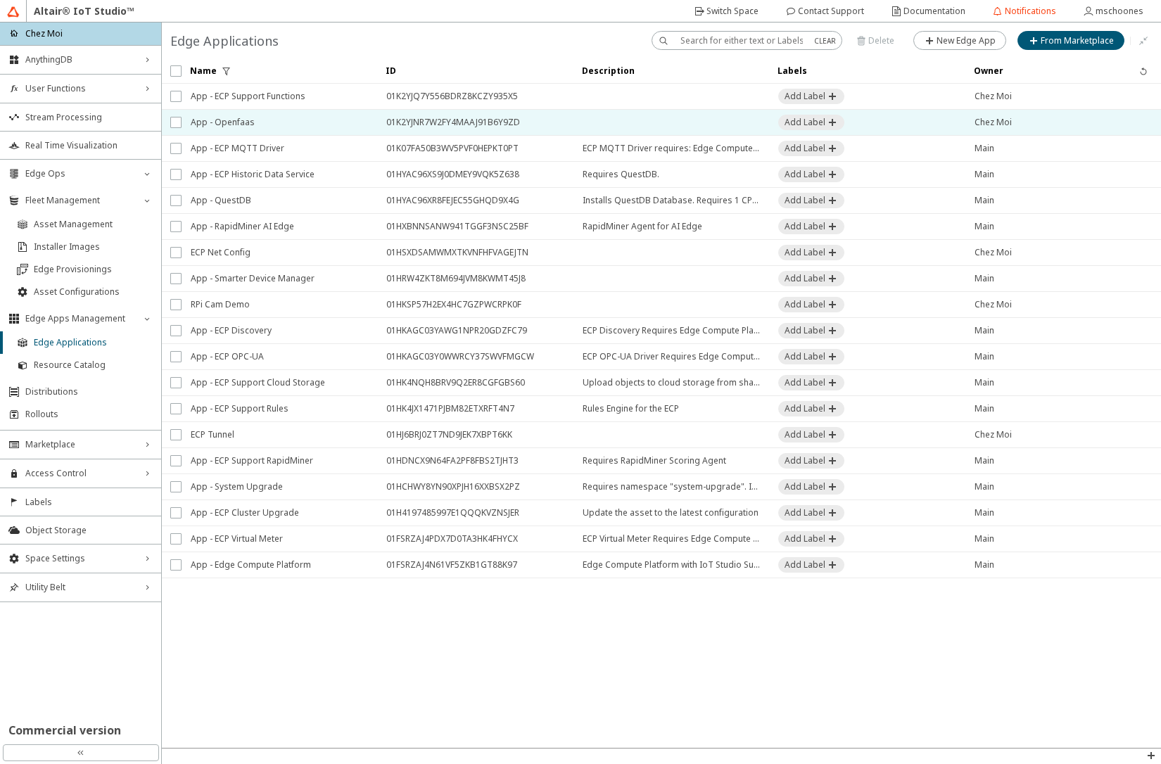
click at [279, 130] on span "App - Openfaas" at bounding box center [279, 122] width 177 height 25
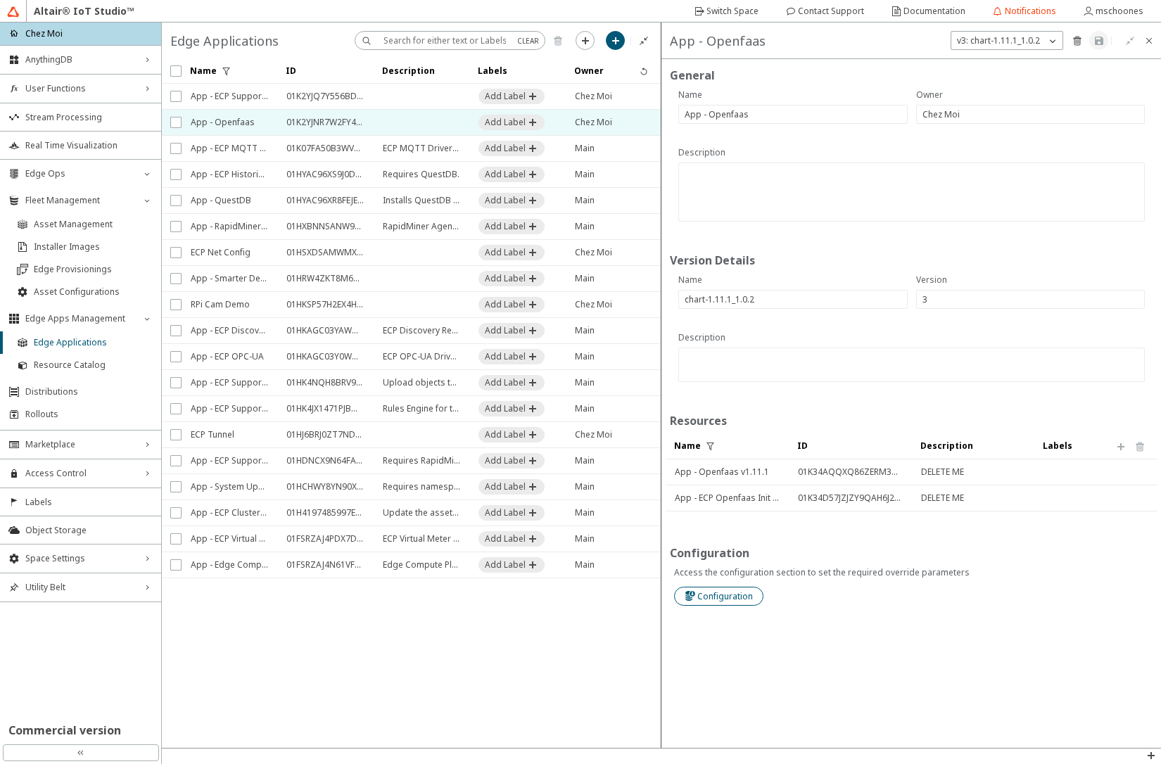
click at [0, 0] on slot "Configuration" at bounding box center [0, 0] width 0 height 0
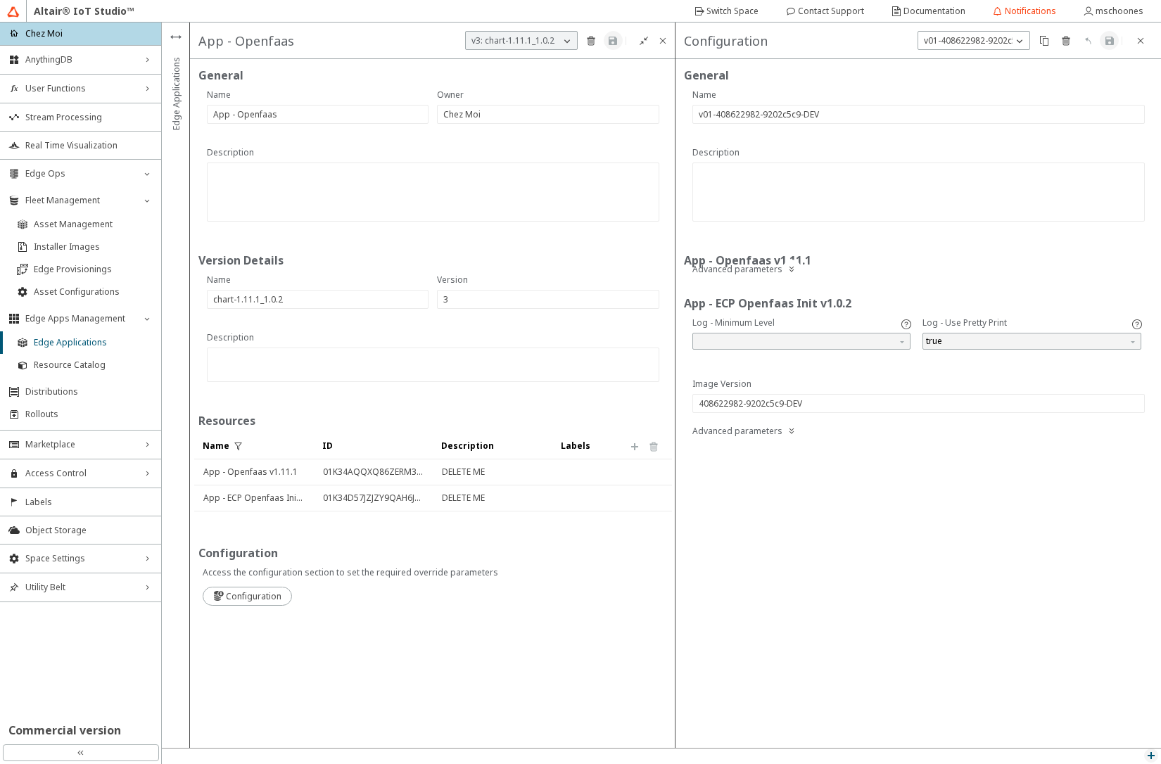
click at [1149, 759] on iron-icon at bounding box center [1151, 755] width 11 height 11
click at [1137, 735] on p "API Inspector" at bounding box center [1119, 737] width 84 height 12
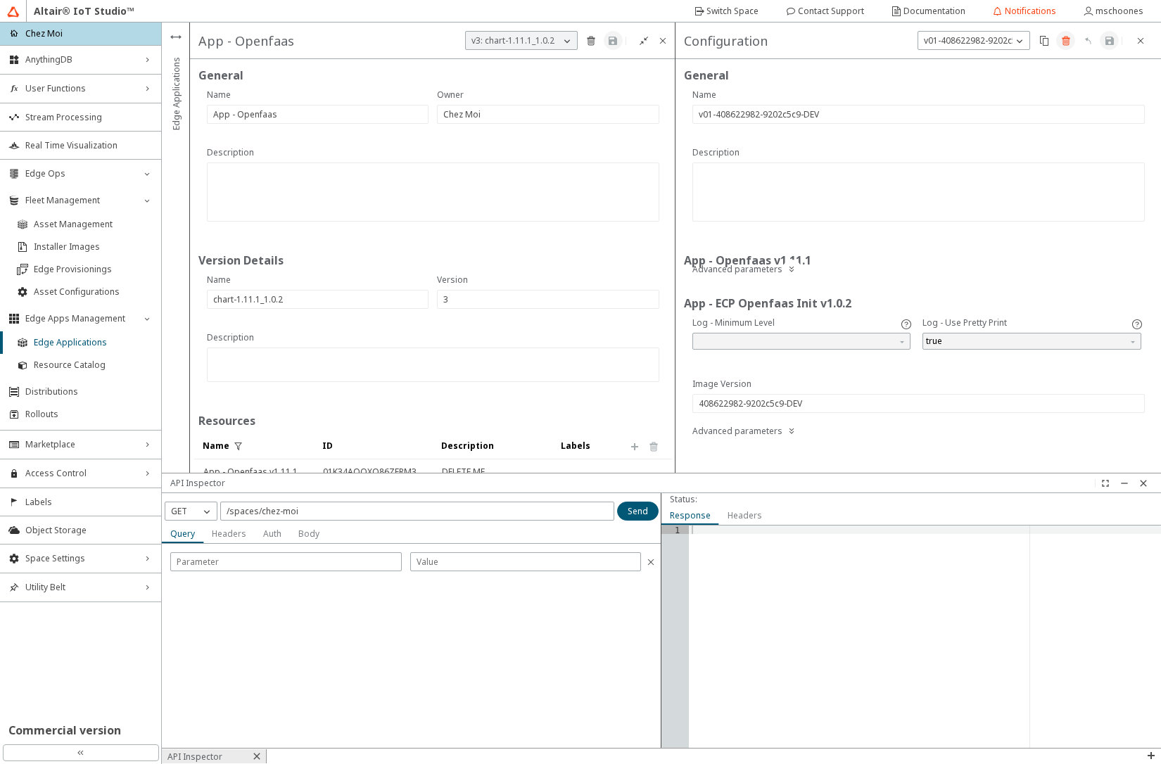
click at [1068, 38] on iron-icon at bounding box center [1066, 40] width 11 height 11
click at [1006, 296] on paper-button "Delete" at bounding box center [1006, 288] width 47 height 19
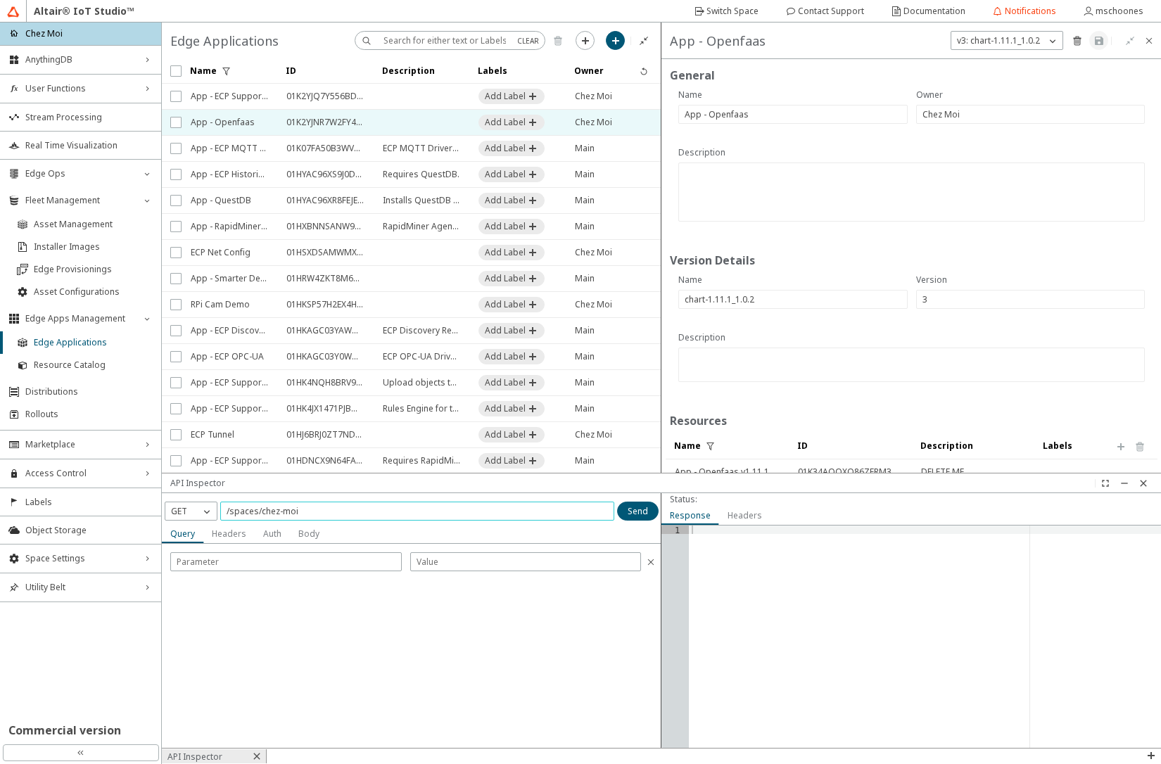
click at [453, 512] on input "/spaces/chez-moi" at bounding box center [417, 511] width 381 height 12
paste input "01K2YJNR7W2FY4MAAJ91B6Y9ZD"
type input "/spaces/chez-moi/edge-apps/01K2YJNR7W2FY4MAAJ91B6Y9ZD/versions/3"
drag, startPoint x: 626, startPoint y: 514, endPoint x: 613, endPoint y: 528, distance: 19.4
click at [607, 575] on div at bounding box center [412, 620] width 500 height 255
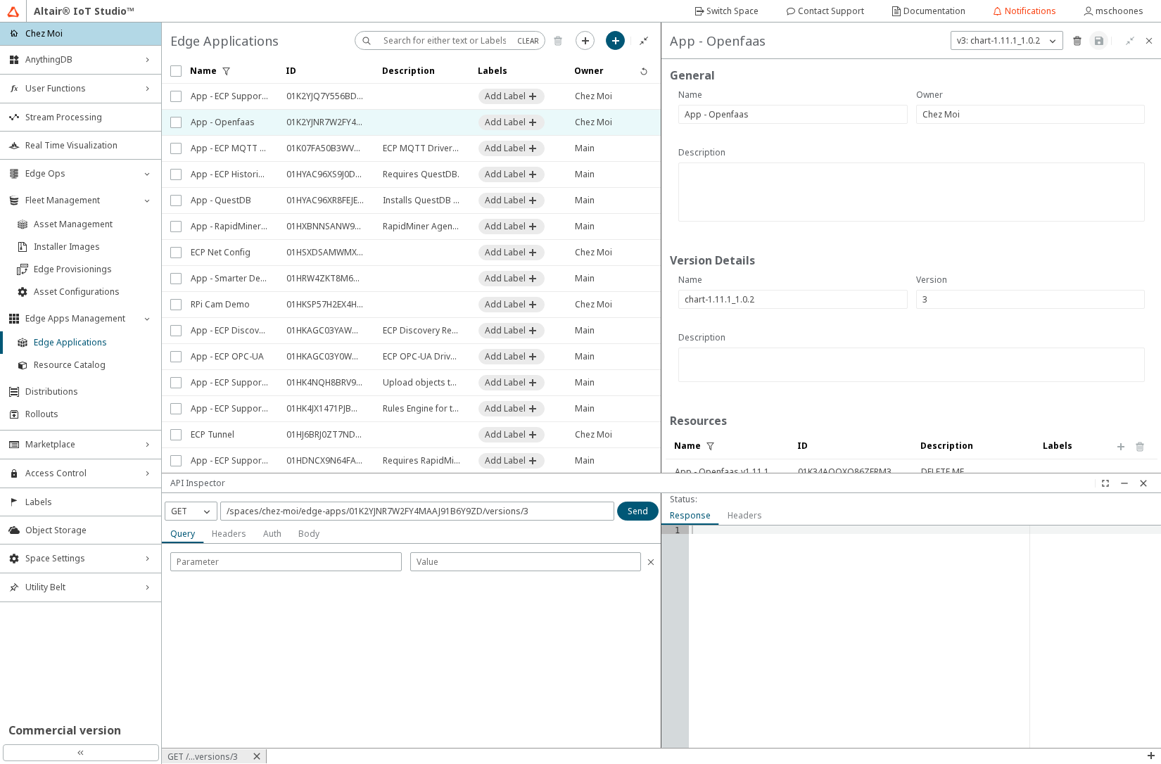
click at [526, 617] on div at bounding box center [412, 646] width 500 height 204
click at [0, 0] on slot "Send" at bounding box center [0, 0] width 0 height 0
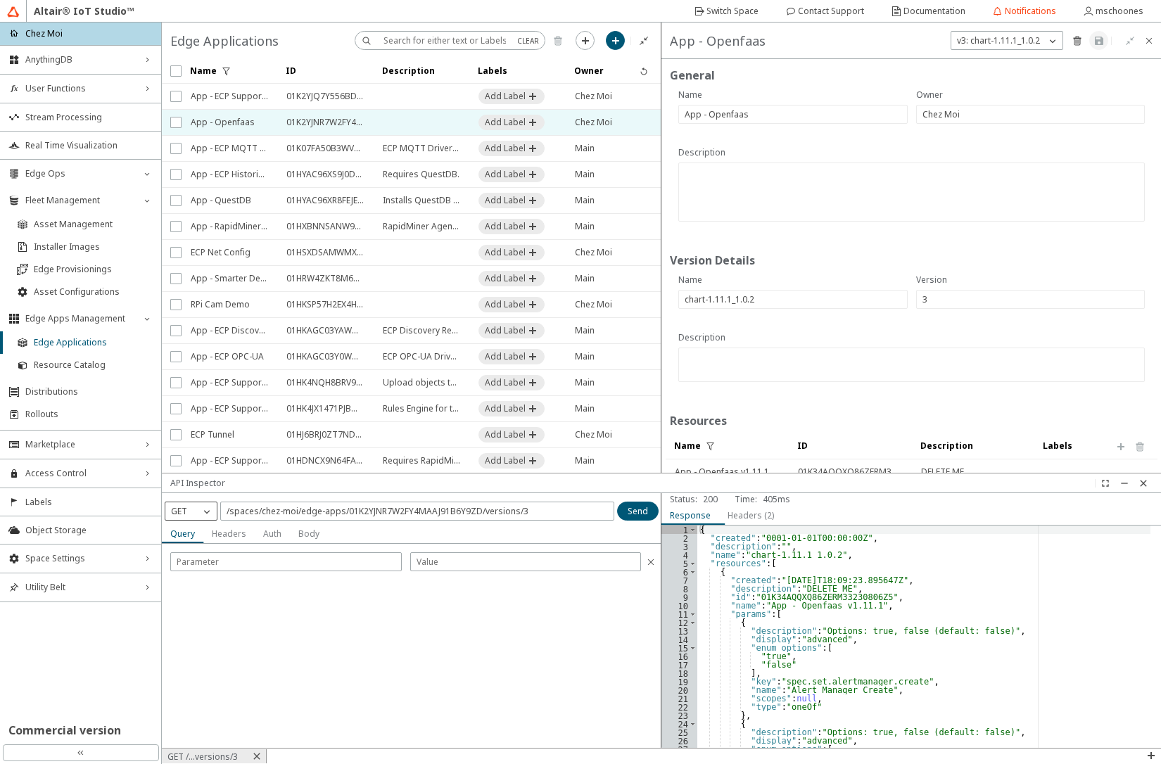
click at [180, 512] on p "GET" at bounding box center [178, 511] width 27 height 12
click at [193, 589] on span "DELETE" at bounding box center [185, 592] width 29 height 12
click at [0, 0] on slot "Send" at bounding box center [0, 0] width 0 height 0
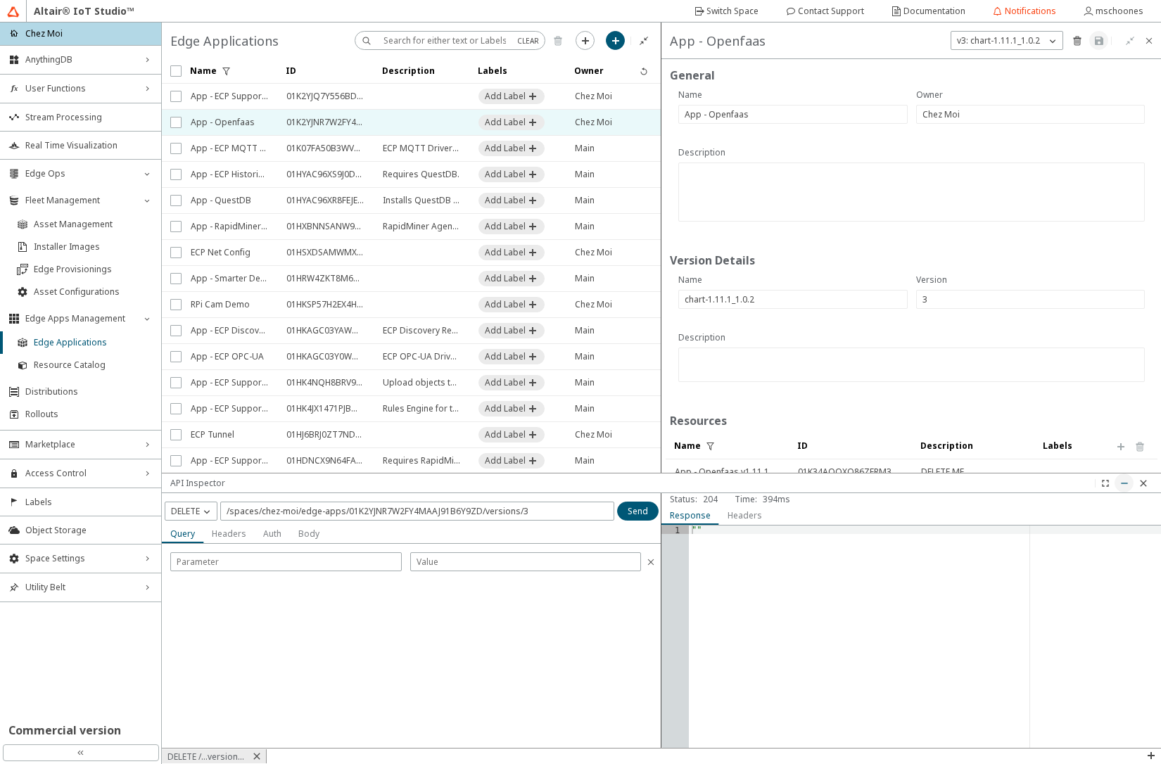
click at [1124, 487] on iron-icon at bounding box center [1124, 483] width 11 height 11
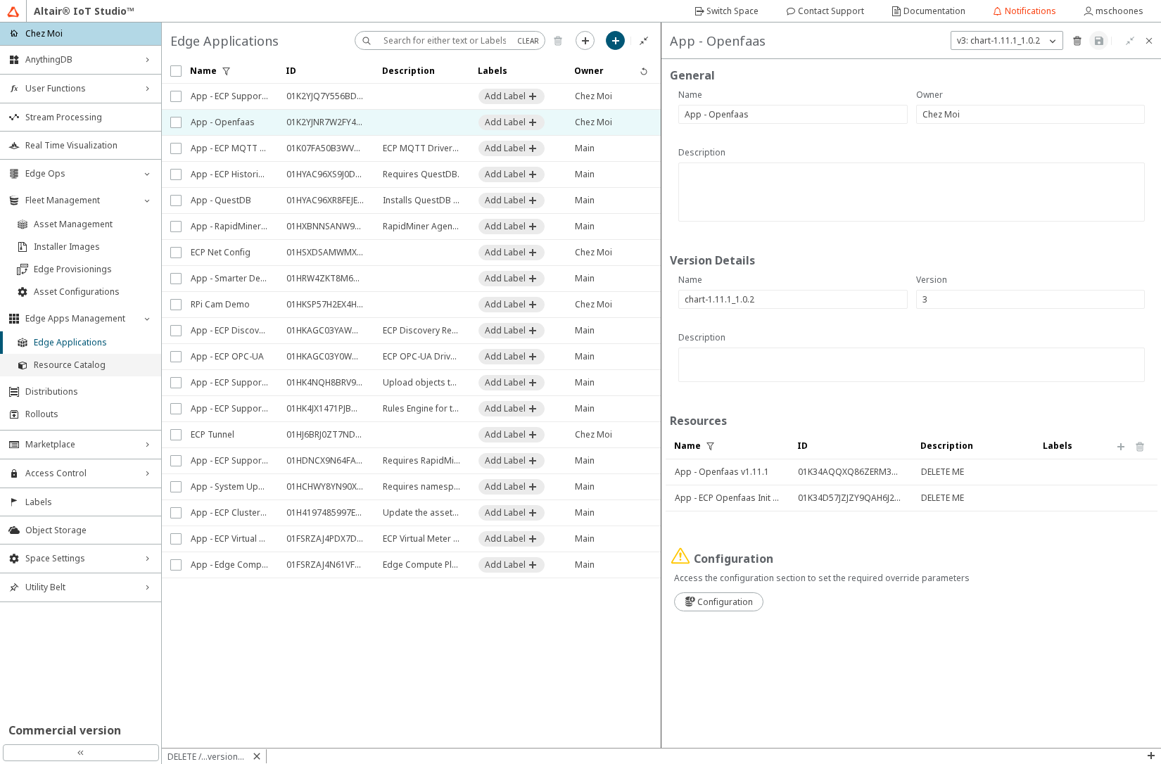
click at [69, 367] on span "Resource Catalog" at bounding box center [93, 365] width 119 height 11
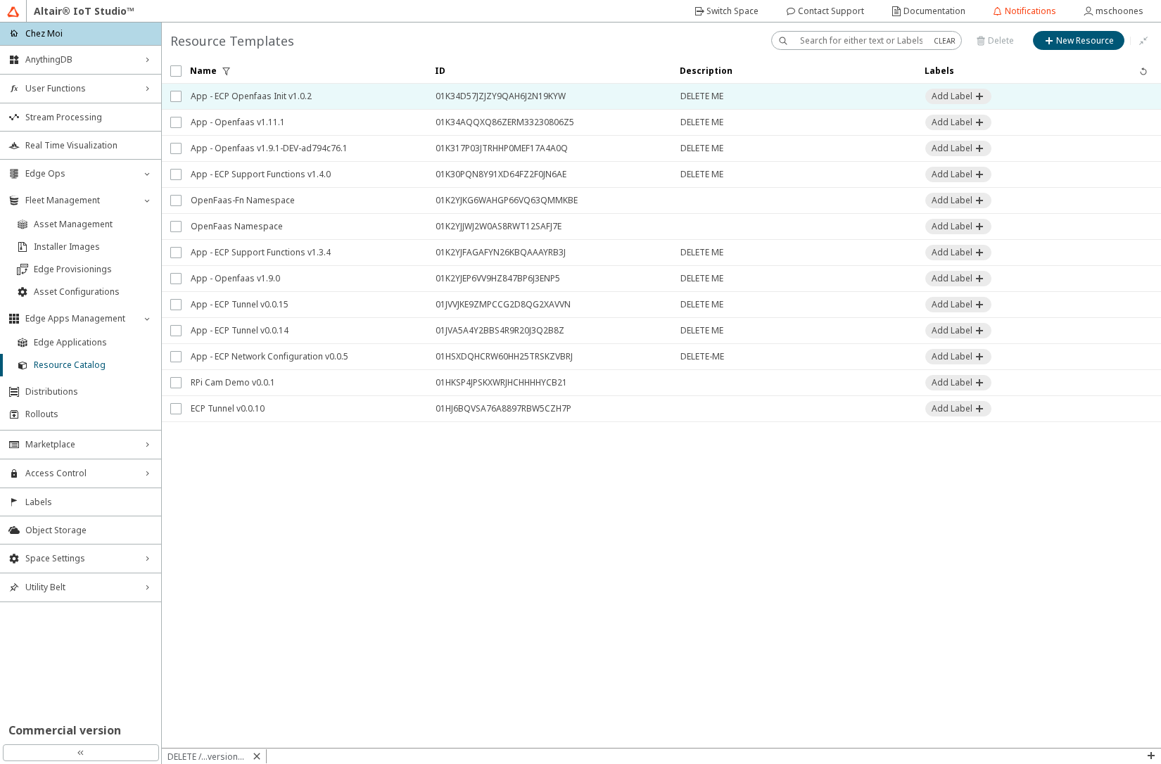
click at [284, 96] on span "App - ECP Openfaas Init v1.0.2" at bounding box center [304, 96] width 227 height 25
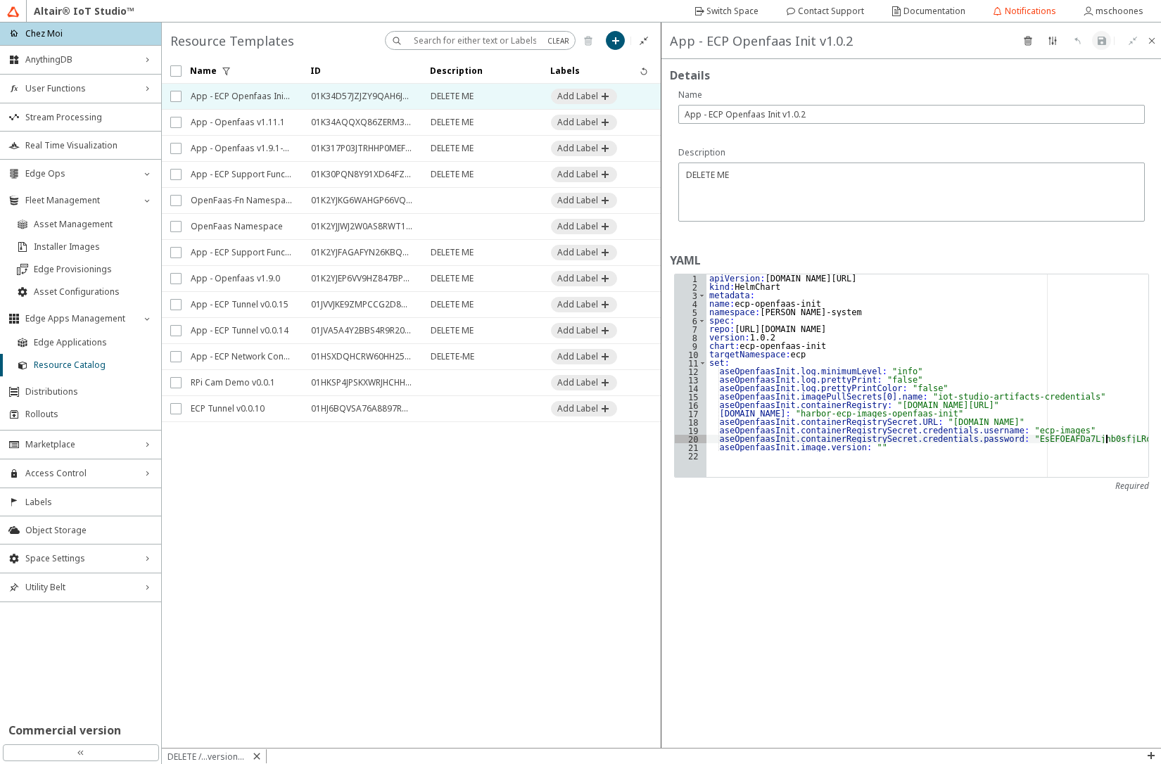
click at [1119, 440] on div "apiVersion : [DOMAIN_NAME][URL] kind : HelmChart metadata : name : ecp-openfaas…" at bounding box center [928, 384] width 442 height 220
click at [795, 404] on div "apiVersion : [DOMAIN_NAME][URL] kind : HelmChart metadata : name : ecp-openfaas…" at bounding box center [928, 384] width 442 height 220
type textarea "aseOpenfaasInit.image.containerRegistry: "[DOMAIN_NAME][URL]""
click at [1104, 34] on paper-button at bounding box center [1101, 40] width 19 height 19
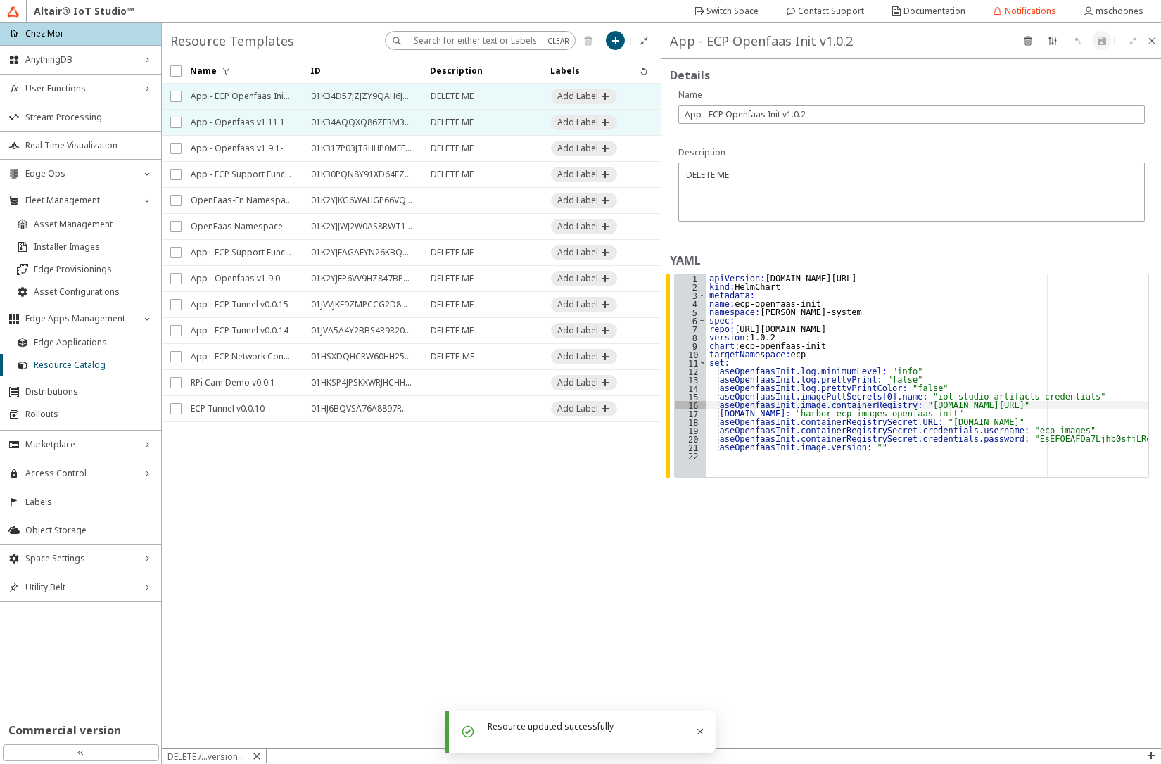
click at [261, 123] on span "App - Openfaas v1.11.1" at bounding box center [242, 122] width 102 height 25
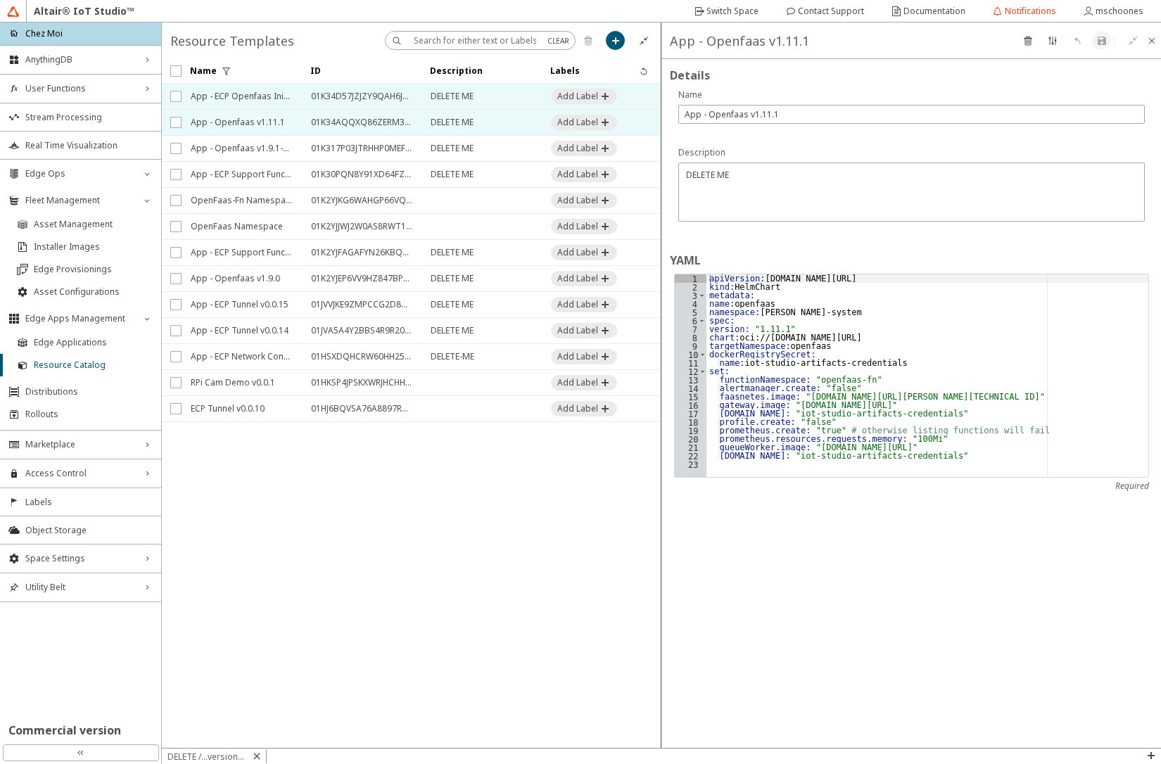
click at [261, 96] on span "App - ECP Openfaas Init v1.0.2" at bounding box center [242, 96] width 102 height 25
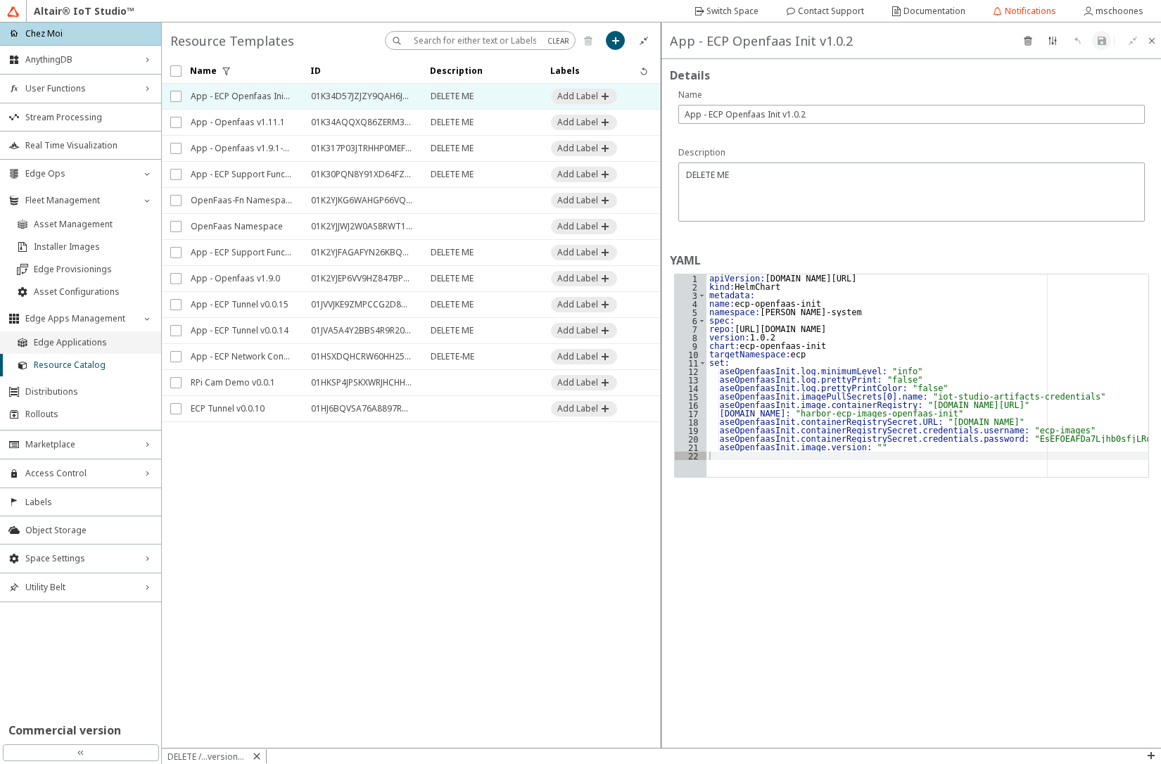
click at [95, 341] on span "Edge Applications" at bounding box center [93, 342] width 119 height 11
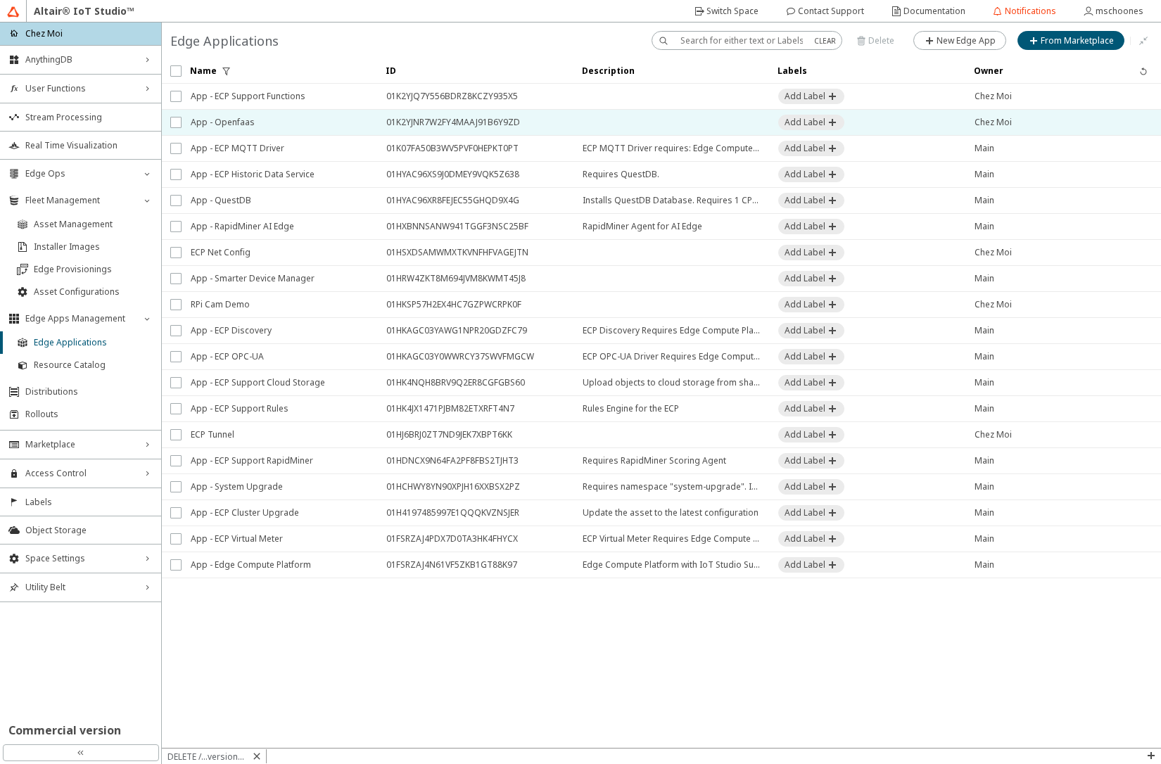
click at [348, 127] on span "App - Openfaas" at bounding box center [279, 122] width 177 height 25
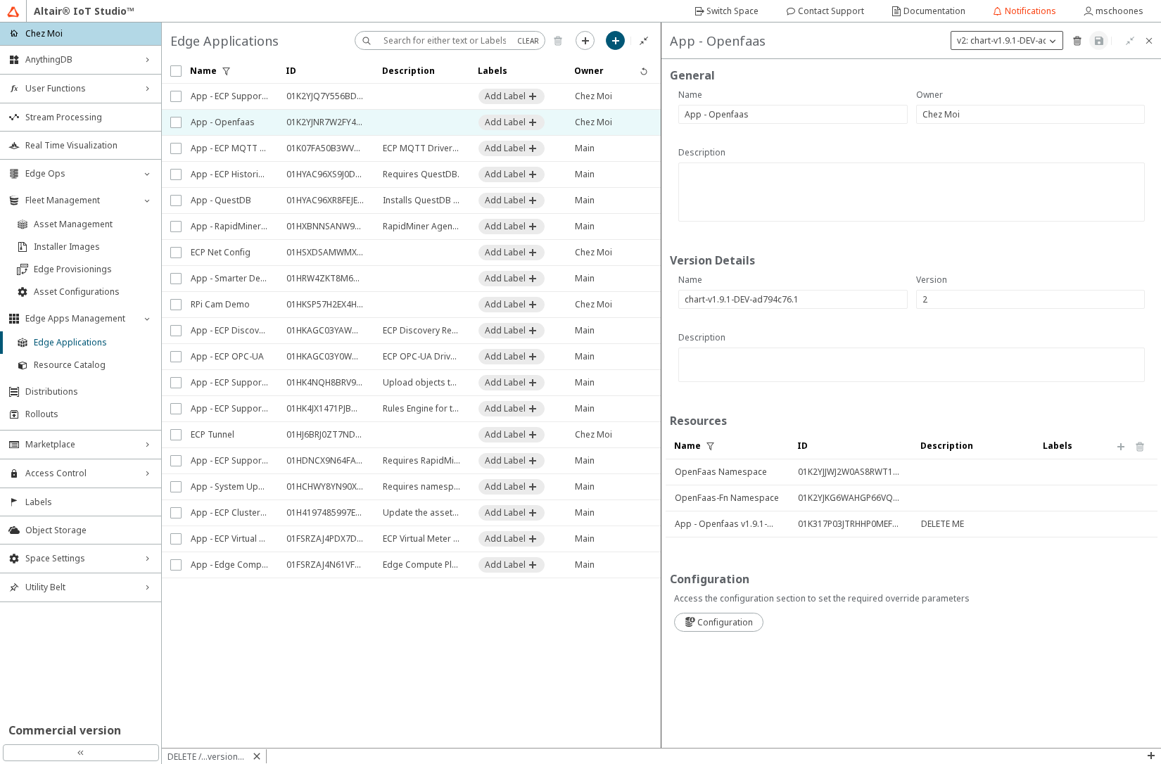
click at [1020, 43] on p "v2: chart-v1.9.1-DEV-ad794c76.1" at bounding box center [1021, 40] width 139 height 12
click at [0, 0] on slot "New Version" at bounding box center [0, 0] width 0 height 0
type input "3"
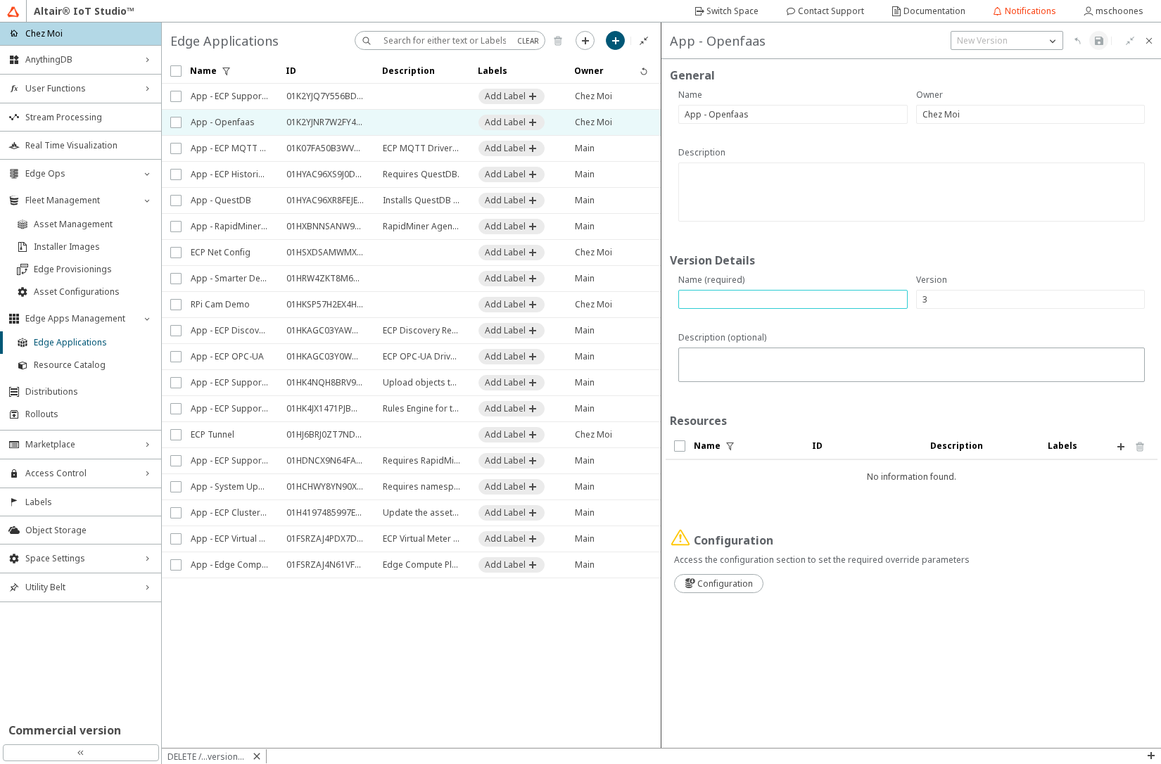
click at [726, 303] on input "text" at bounding box center [793, 300] width 217 height 12
paste input "chart-1.11.1_1.0.2"
type input "chart-1.11.1_1.0.2"
click at [1122, 450] on iron-icon at bounding box center [1121, 446] width 11 height 11
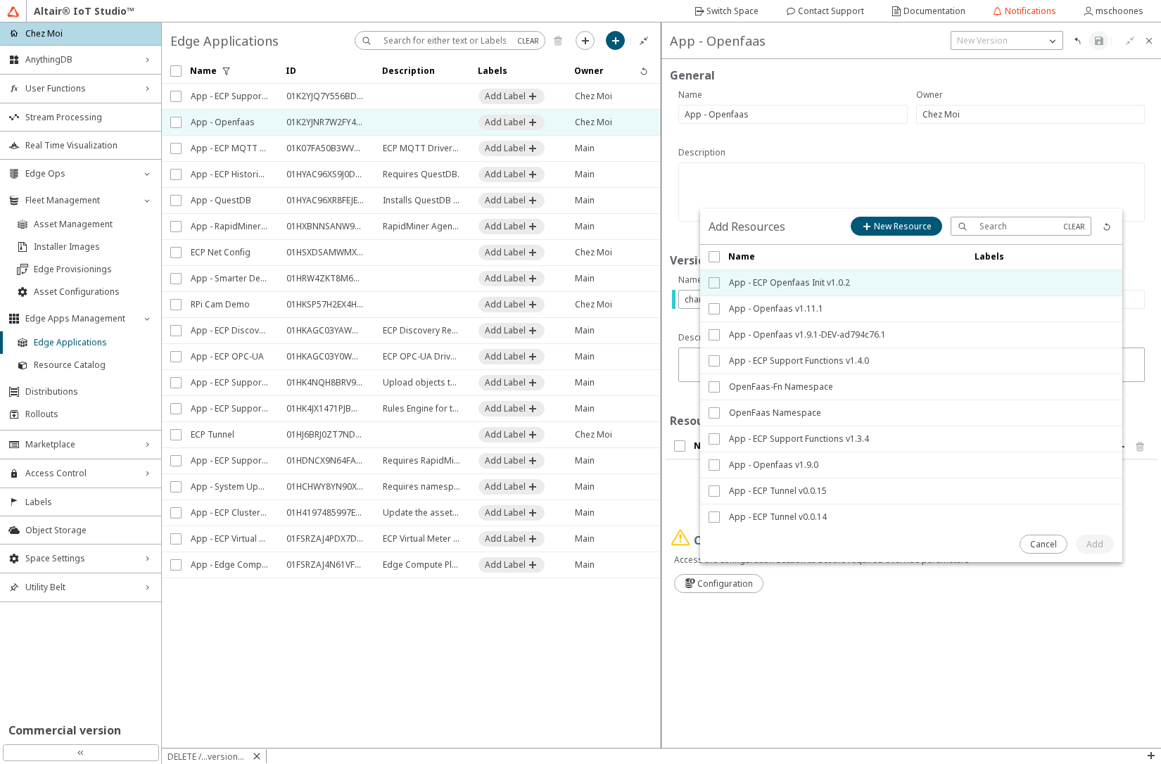
click at [716, 286] on input "checkbox" at bounding box center [713, 282] width 9 height 11
checkbox input "true"
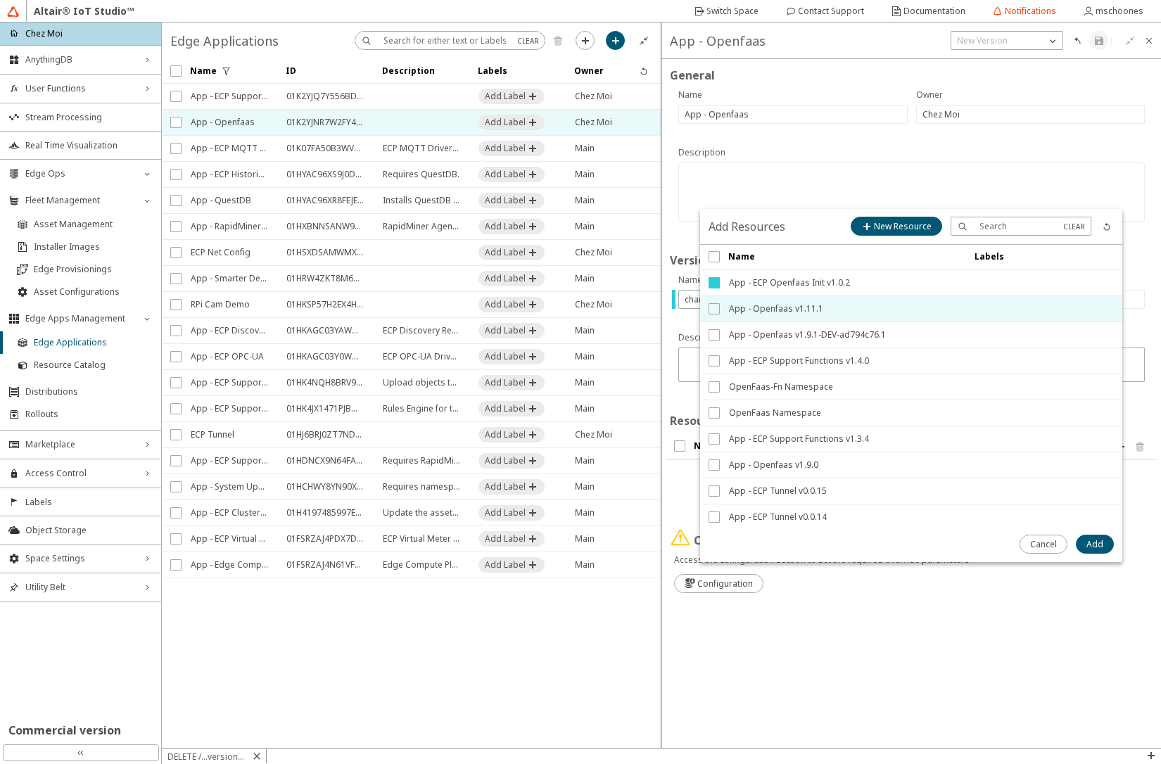
click at [712, 310] on input "checkbox" at bounding box center [713, 308] width 9 height 11
checkbox input "true"
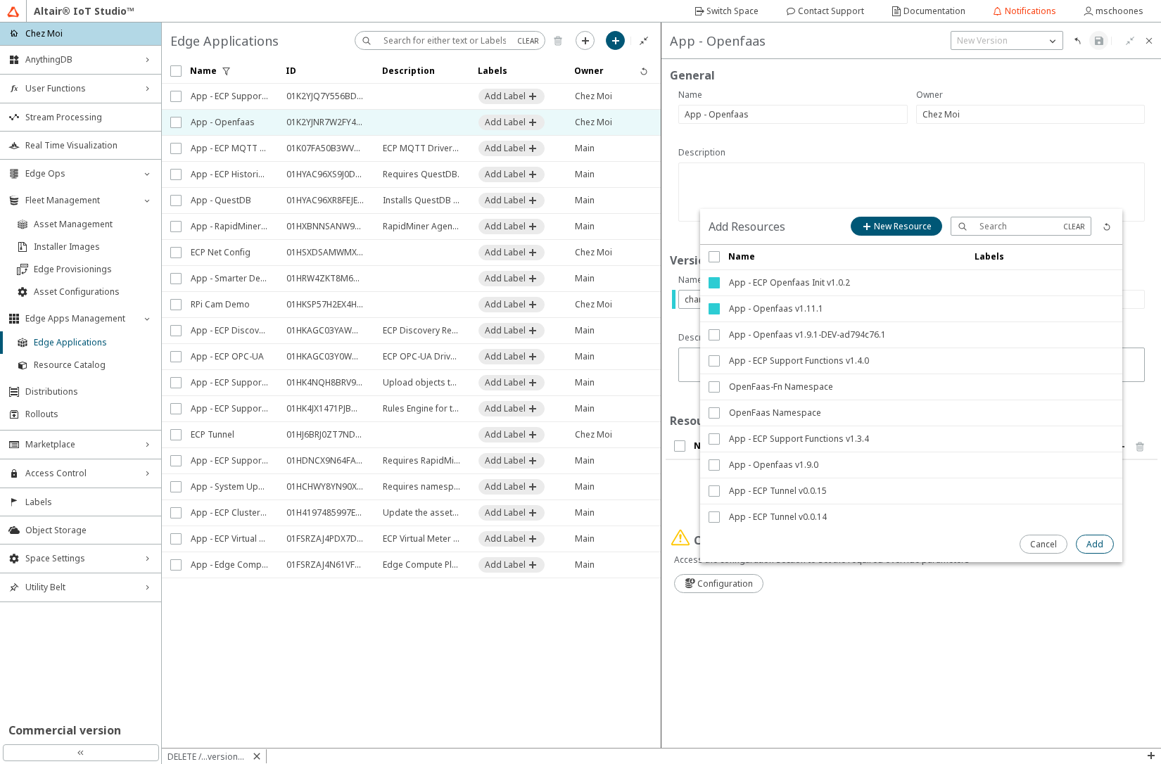
click at [0, 0] on slot "Add" at bounding box center [0, 0] width 0 height 0
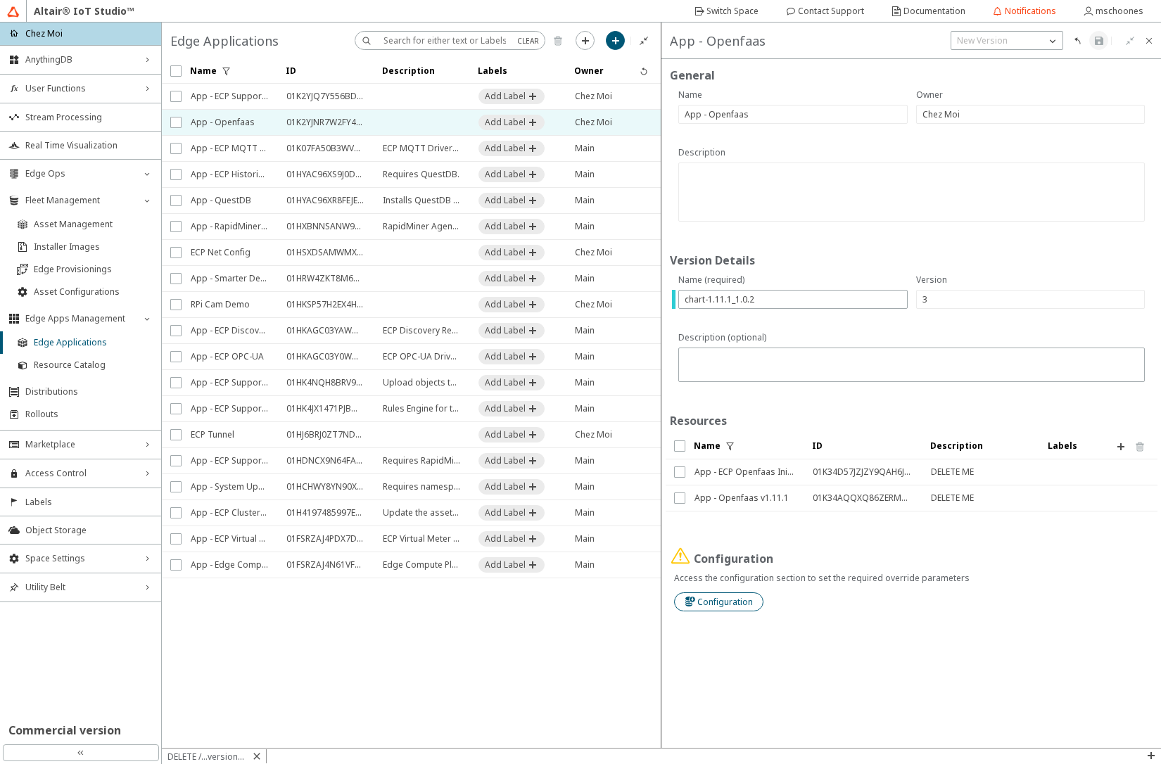
click at [0, 0] on slot "Configuration" at bounding box center [0, 0] width 0 height 0
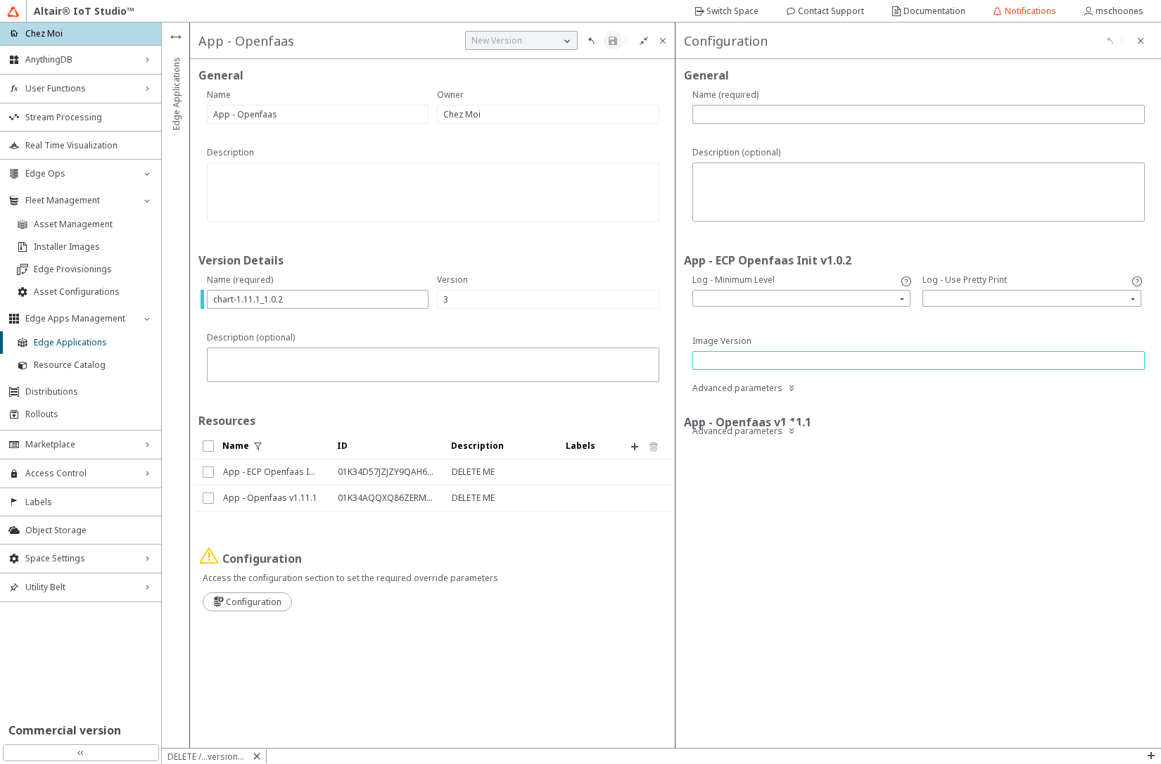
click at [738, 360] on input "text" at bounding box center [919, 361] width 440 height 12
paste input "408622982-9202c5c9-DEV"
type input "408622982-9202c5c9-DEV"
click at [959, 301] on input "search" at bounding box center [1033, 298] width 215 height 21
click at [950, 320] on div "true" at bounding box center [1032, 319] width 205 height 12
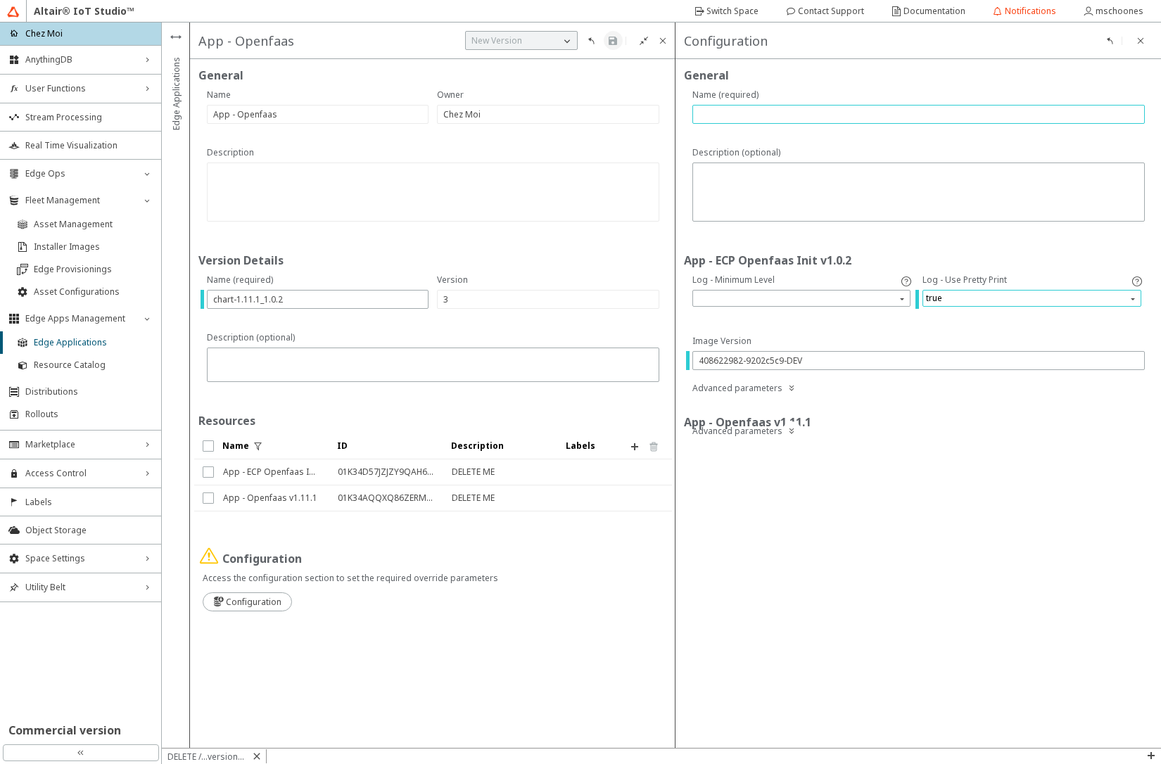
click at [774, 112] on input "text" at bounding box center [919, 114] width 440 height 12
paste input "408622982-9202c5c9-DEV"
type input "v01-408622982-9202c5c9-DEV"
click at [616, 37] on iron-icon at bounding box center [612, 40] width 11 height 11
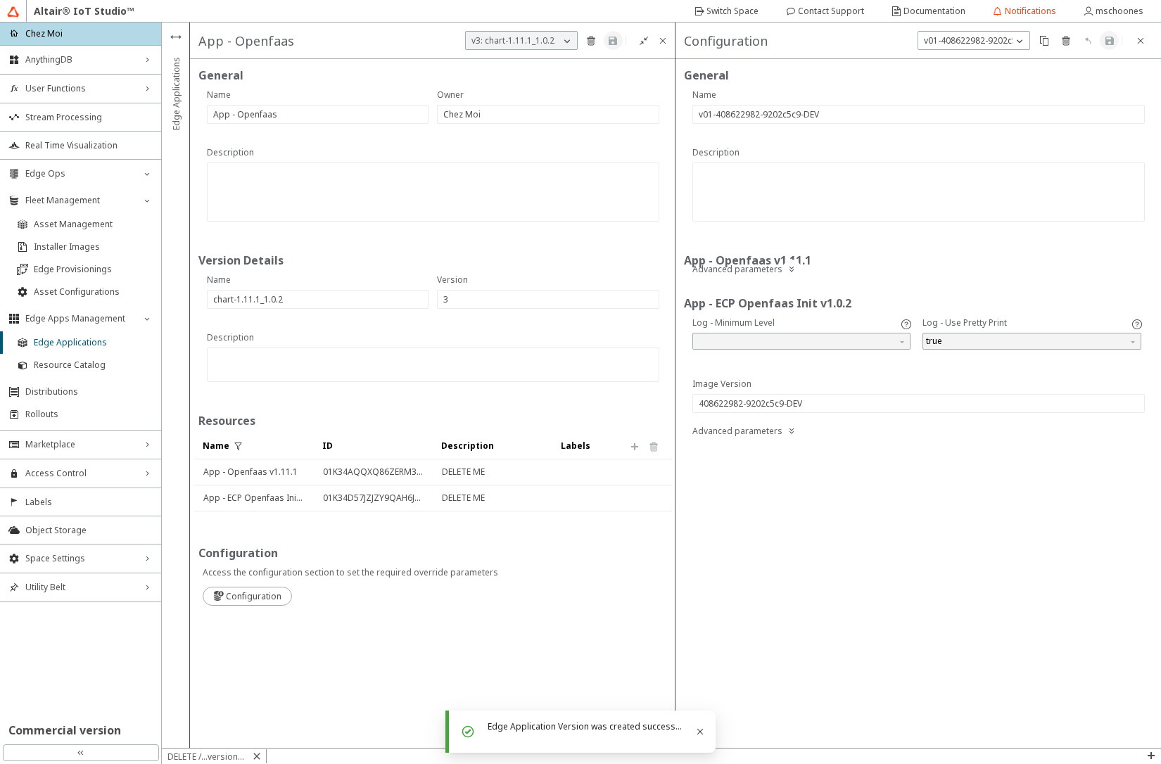
click at [849, 581] on div "General App - Openfaas v1.11.1 Advanced parameters App - ECP Openfaas Init v1.0…" at bounding box center [919, 403] width 486 height 689
click at [52, 222] on span "Asset Management" at bounding box center [93, 224] width 119 height 11
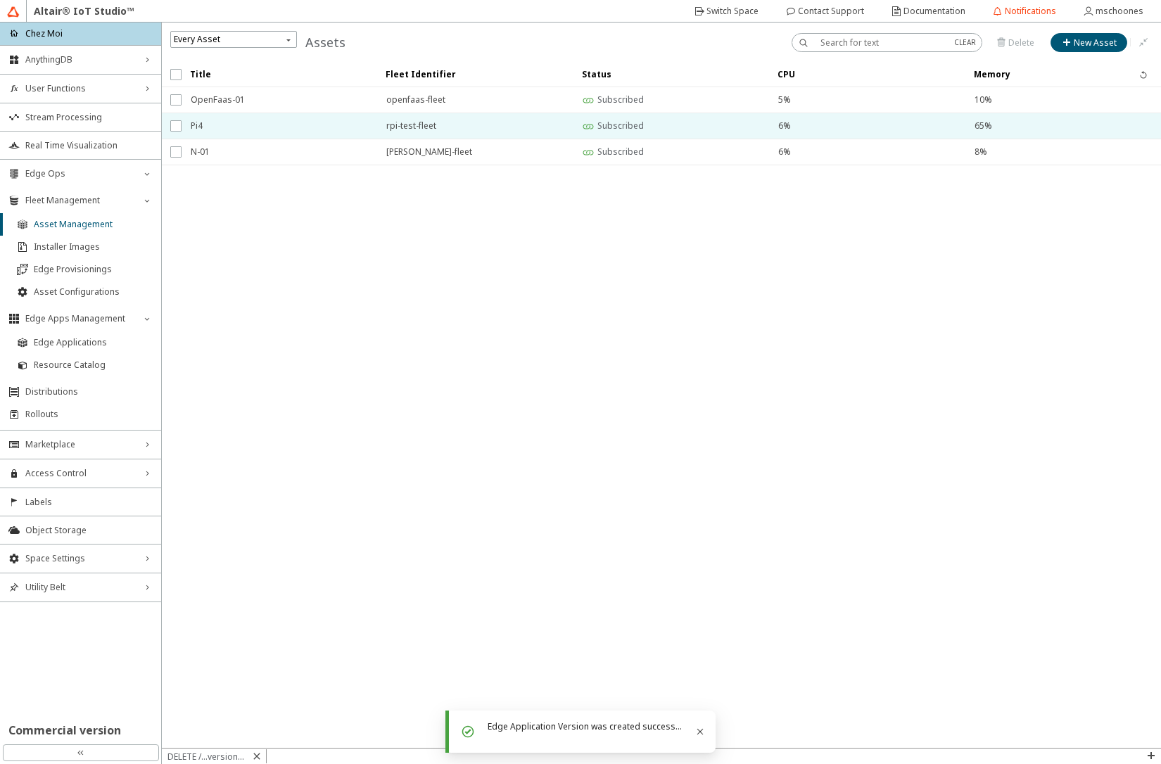
click at [234, 123] on span "Pi4" at bounding box center [279, 125] width 177 height 25
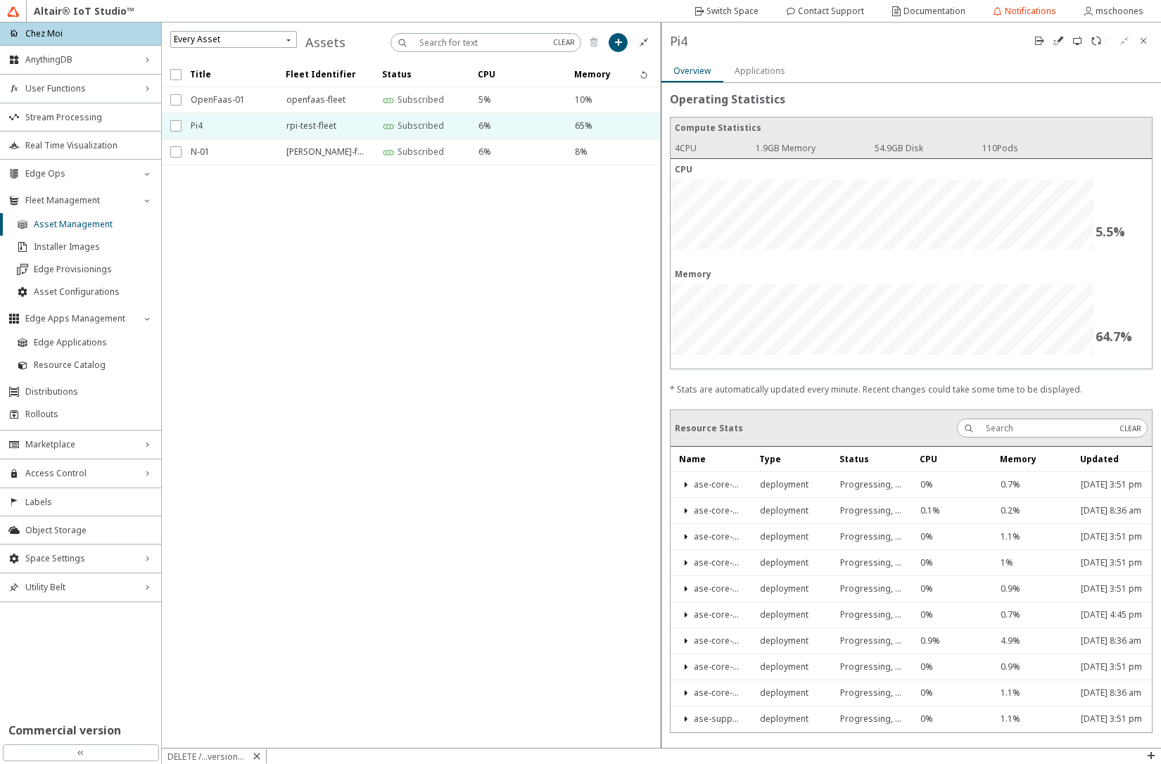
click at [0, 0] on slot "Applications" at bounding box center [0, 0] width 0 height 0
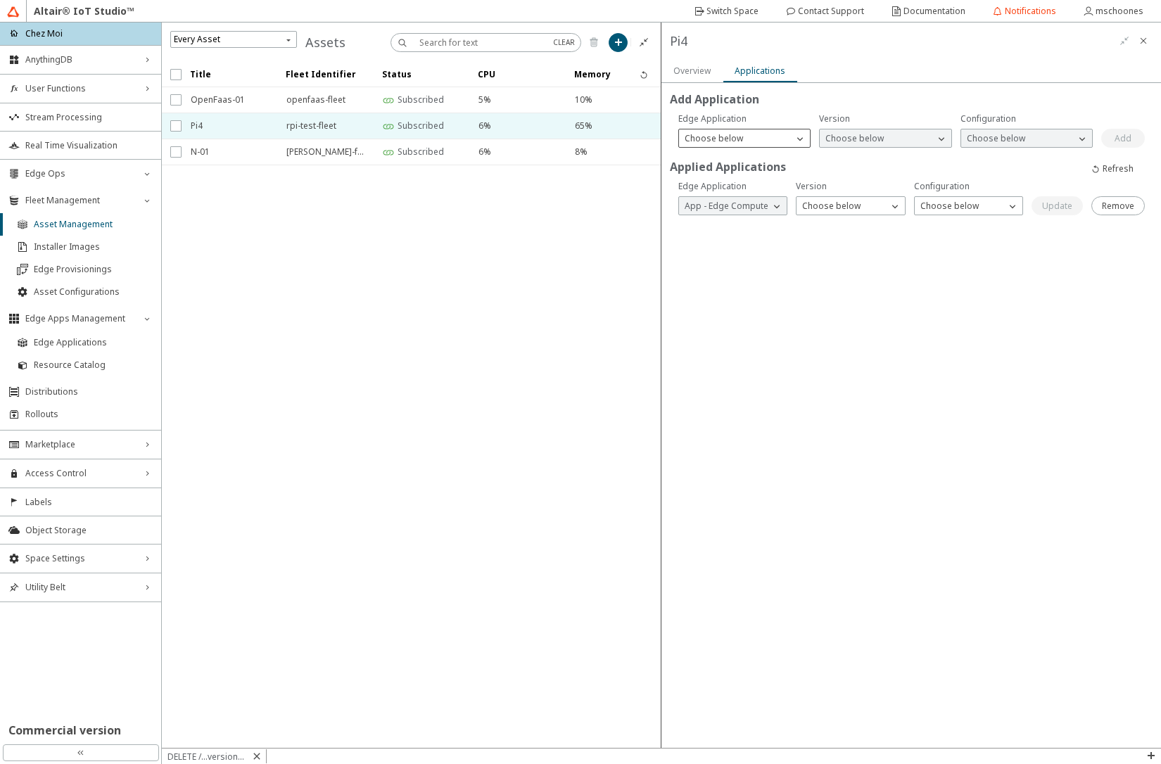
click at [738, 138] on p "Choose below" at bounding box center [714, 138] width 70 height 12
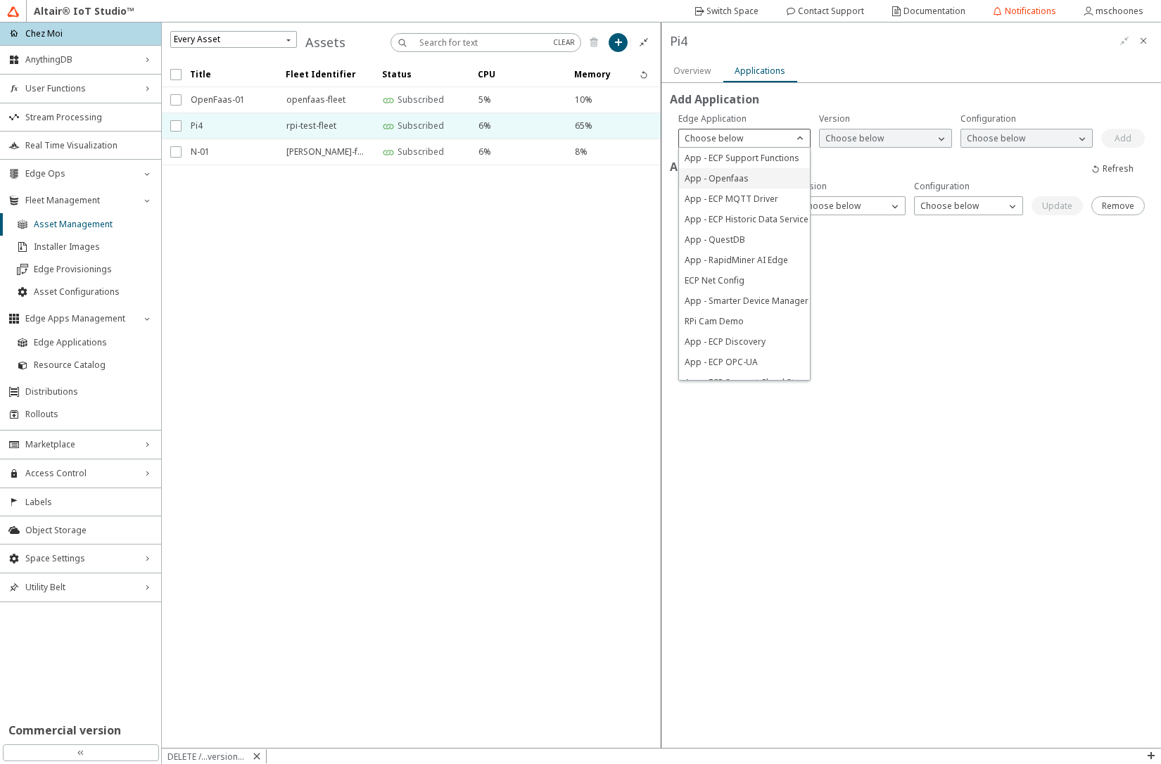
click at [736, 174] on span "App - Openfaas" at bounding box center [717, 178] width 64 height 12
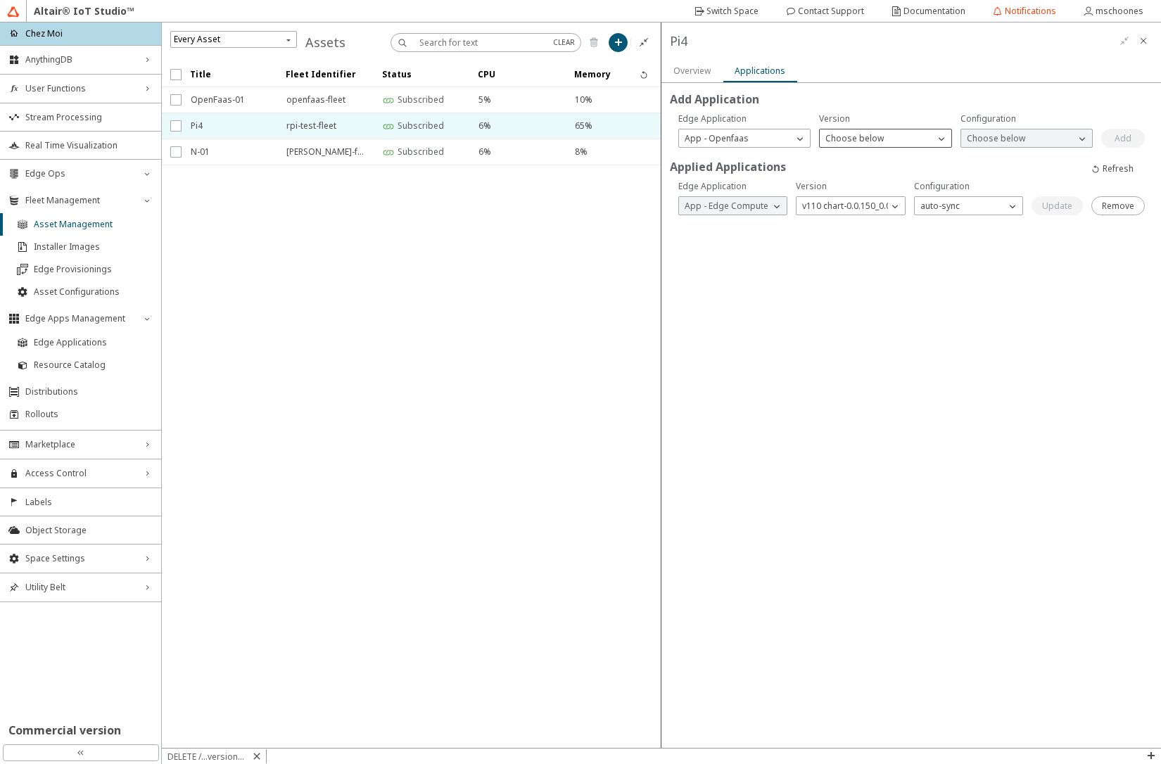
click at [871, 139] on p "Choose below" at bounding box center [855, 138] width 70 height 12
click at [869, 196] on span "v3 chart-1.11.1_1.0.2" at bounding box center [866, 199] width 81 height 12
click at [988, 141] on p "Choose below" at bounding box center [996, 138] width 70 height 12
click at [994, 156] on span "v01-408622982-9202c5c9-DEV" at bounding box center [1027, 158] width 120 height 12
click at [0, 0] on slot "Add" at bounding box center [0, 0] width 0 height 0
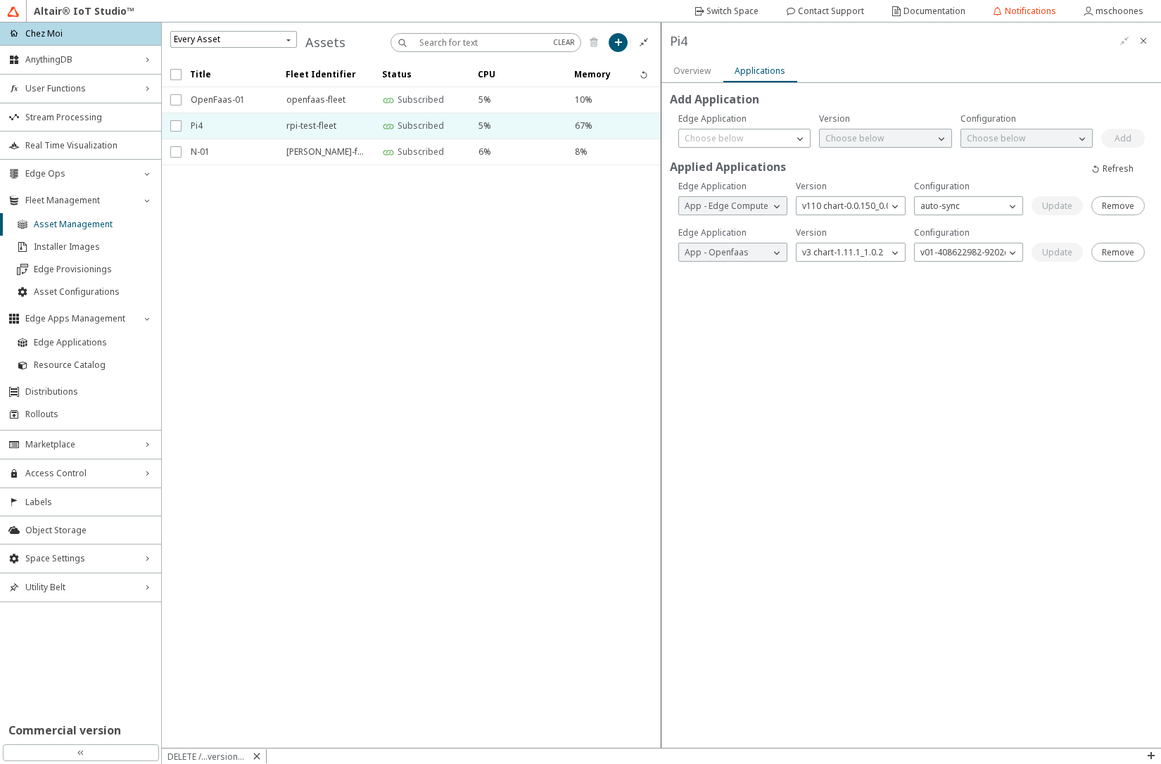
click at [607, 248] on iron-scroll-threshold "Title Fleet Identifier Status CPU Memory" at bounding box center [412, 405] width 500 height 686
click at [0, 0] on slot "Remove" at bounding box center [0, 0] width 0 height 0
click at [627, 326] on iron-scroll-threshold "Title Fleet Identifier Status CPU Memory" at bounding box center [412, 405] width 500 height 686
click at [74, 344] on span "Edge Applications" at bounding box center [93, 342] width 119 height 11
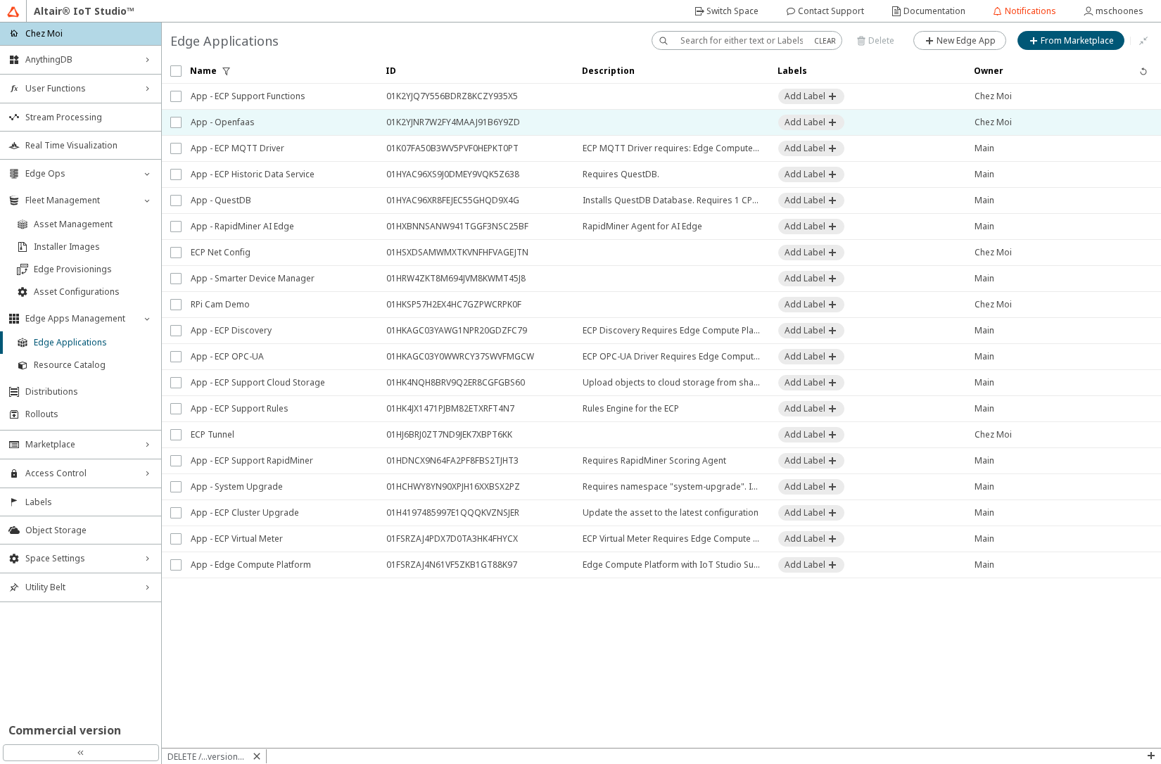
click at [266, 118] on span "App - Openfaas" at bounding box center [279, 122] width 177 height 25
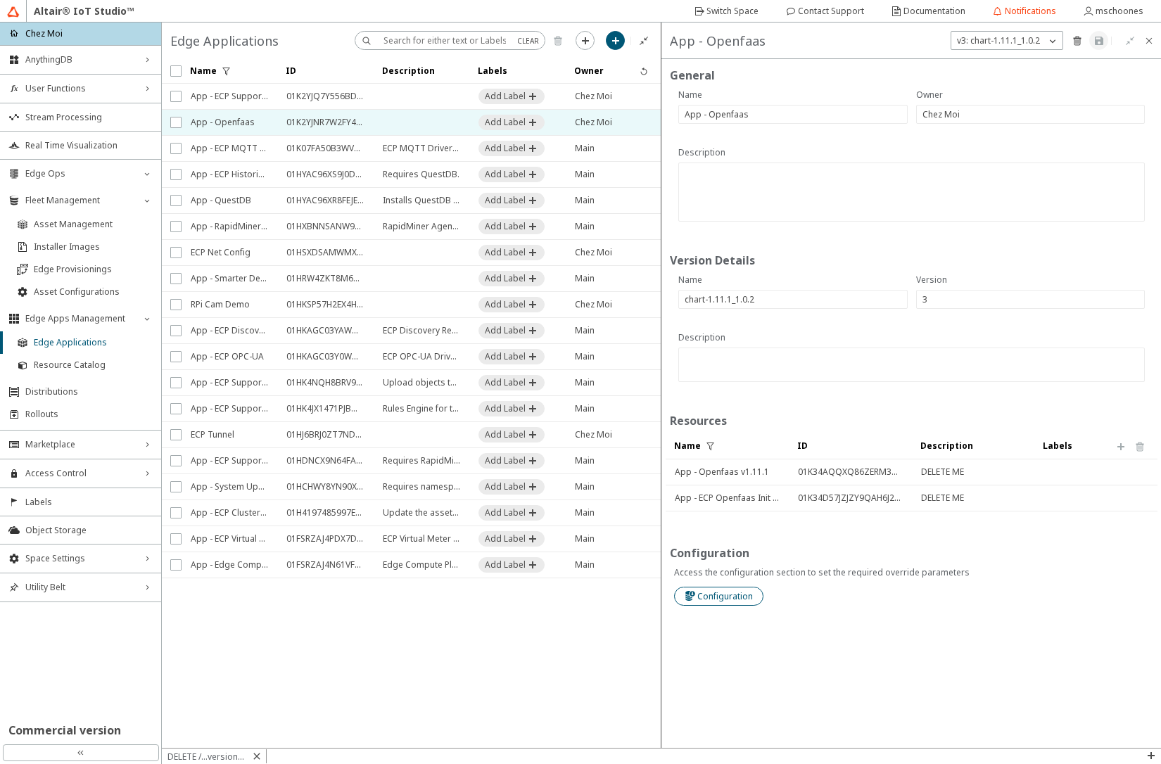
click at [0, 0] on slot "Configuration" at bounding box center [0, 0] width 0 height 0
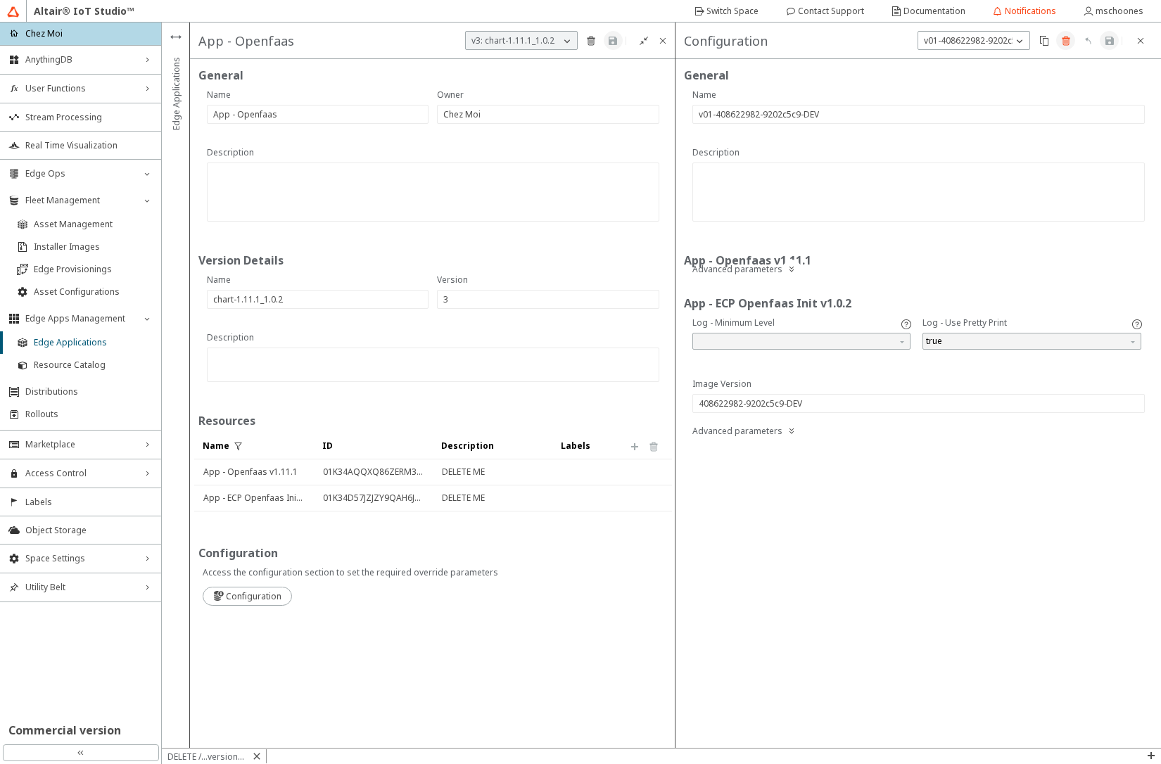
click at [1066, 42] on iron-icon at bounding box center [1066, 40] width 11 height 11
click at [0, 0] on slot "Delete" at bounding box center [0, 0] width 0 height 0
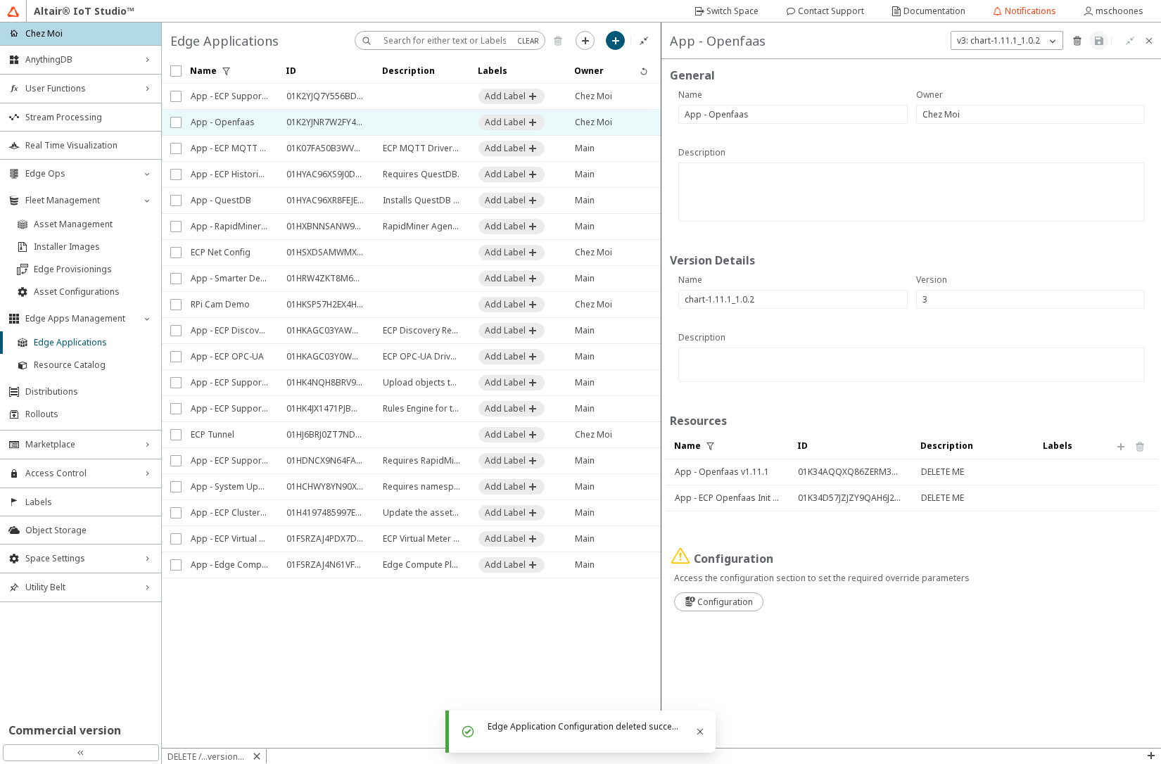
click at [0, 0] on slot "DELETE /...versions/3" at bounding box center [0, 0] width 0 height 0
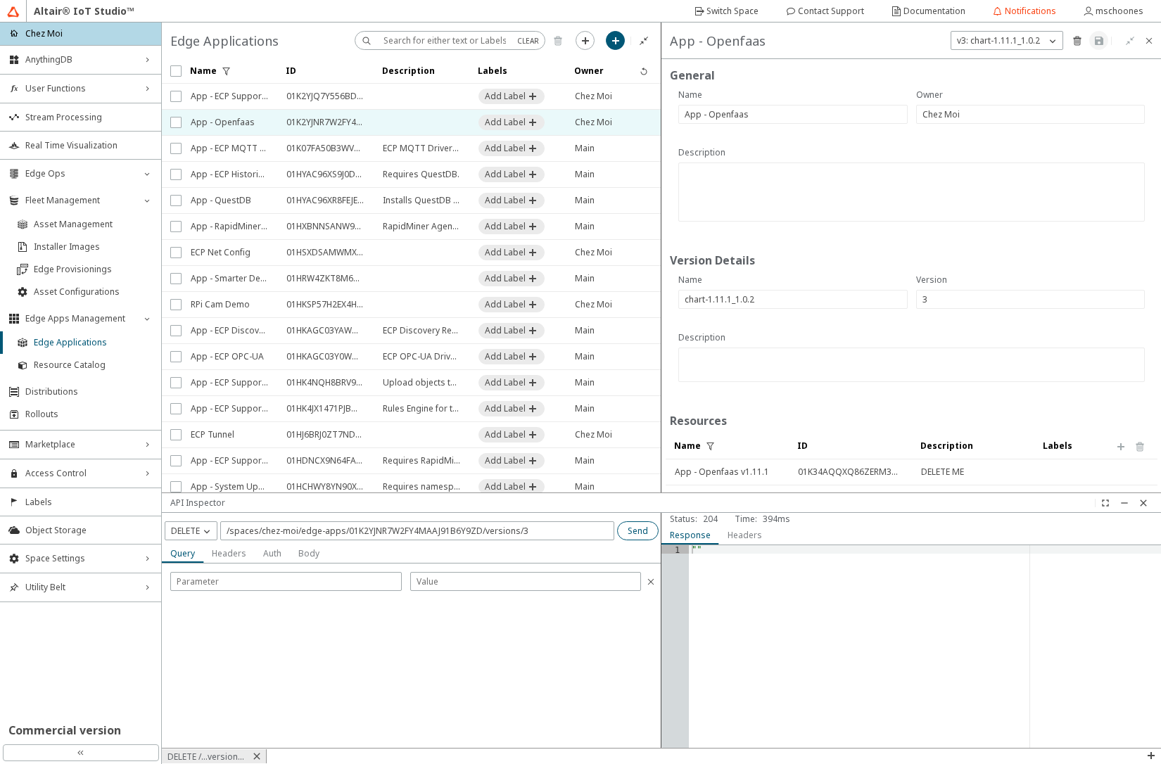
click at [0, 0] on slot "Send" at bounding box center [0, 0] width 0 height 0
click at [81, 364] on span "Resource Catalog" at bounding box center [93, 365] width 119 height 11
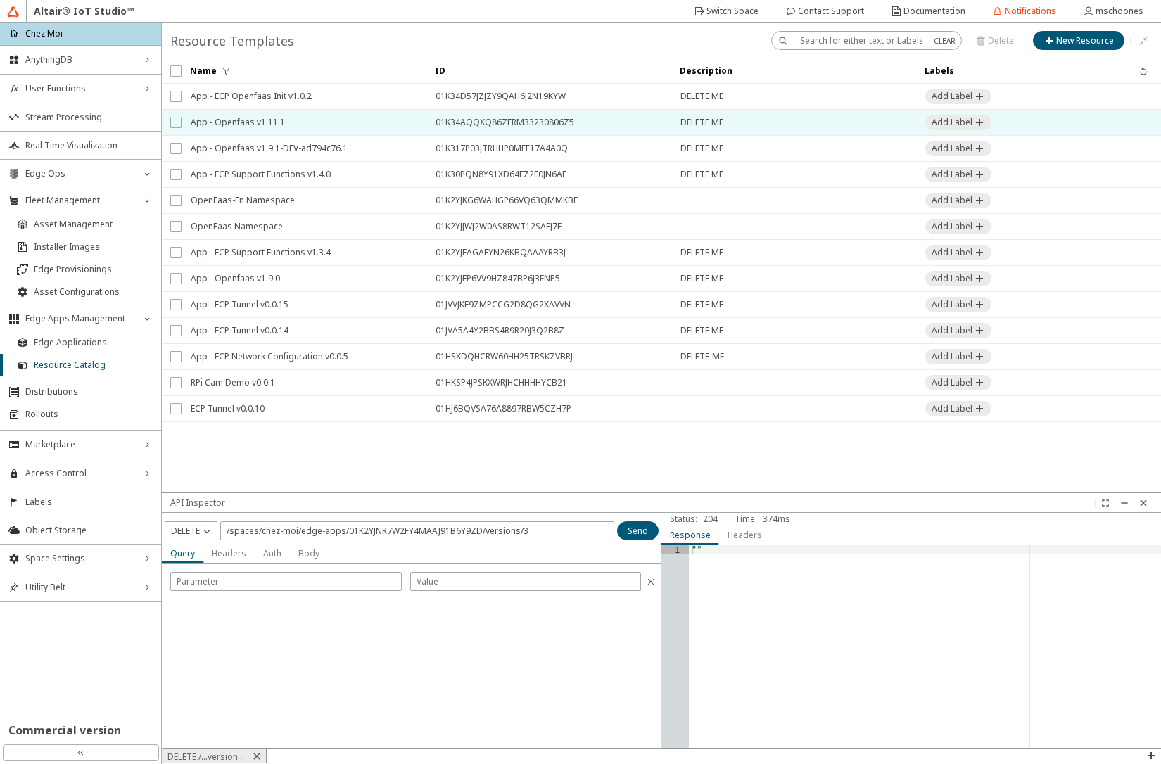
click at [175, 126] on input "checkbox" at bounding box center [174, 122] width 9 height 11
checkbox input "true"
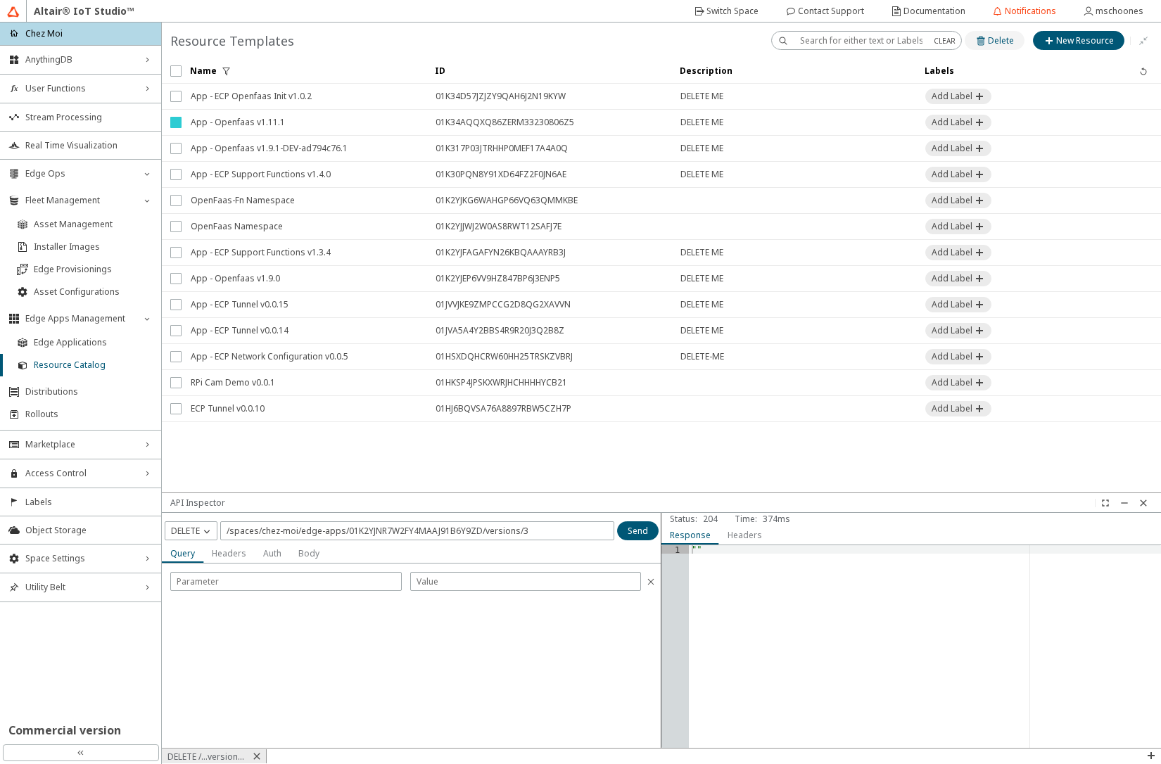
click at [0, 0] on slot "Delete" at bounding box center [0, 0] width 0 height 0
checkbox input "false"
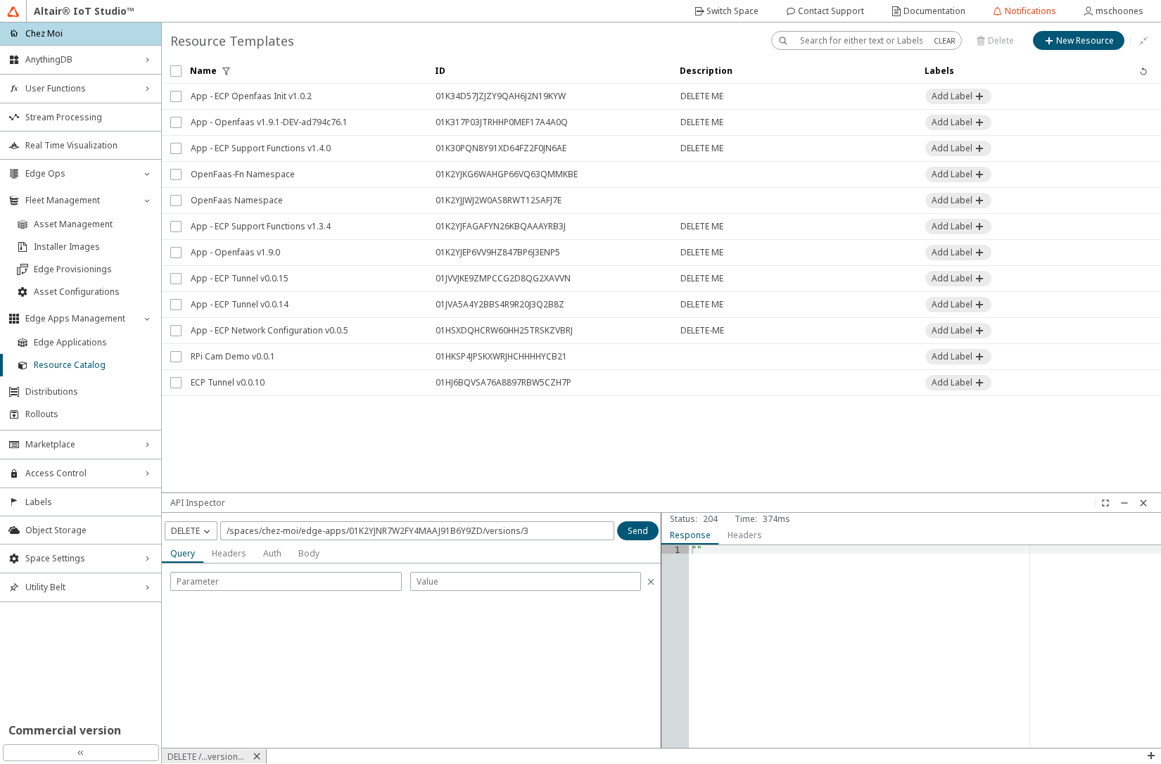
click at [636, 460] on iron-scroll-threshold "Name ID Description" at bounding box center [661, 275] width 999 height 434
click at [89, 339] on span "Edge Applications" at bounding box center [93, 342] width 119 height 11
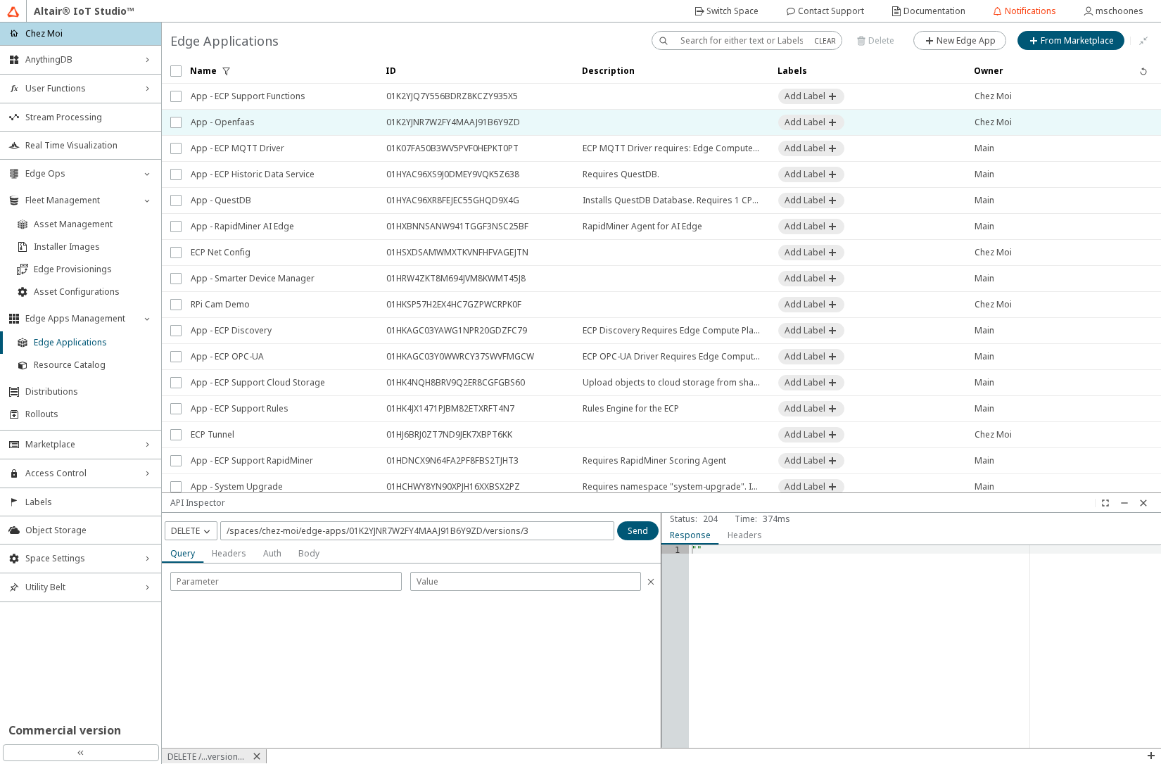
click at [220, 130] on span "App - Openfaas" at bounding box center [279, 122] width 177 height 25
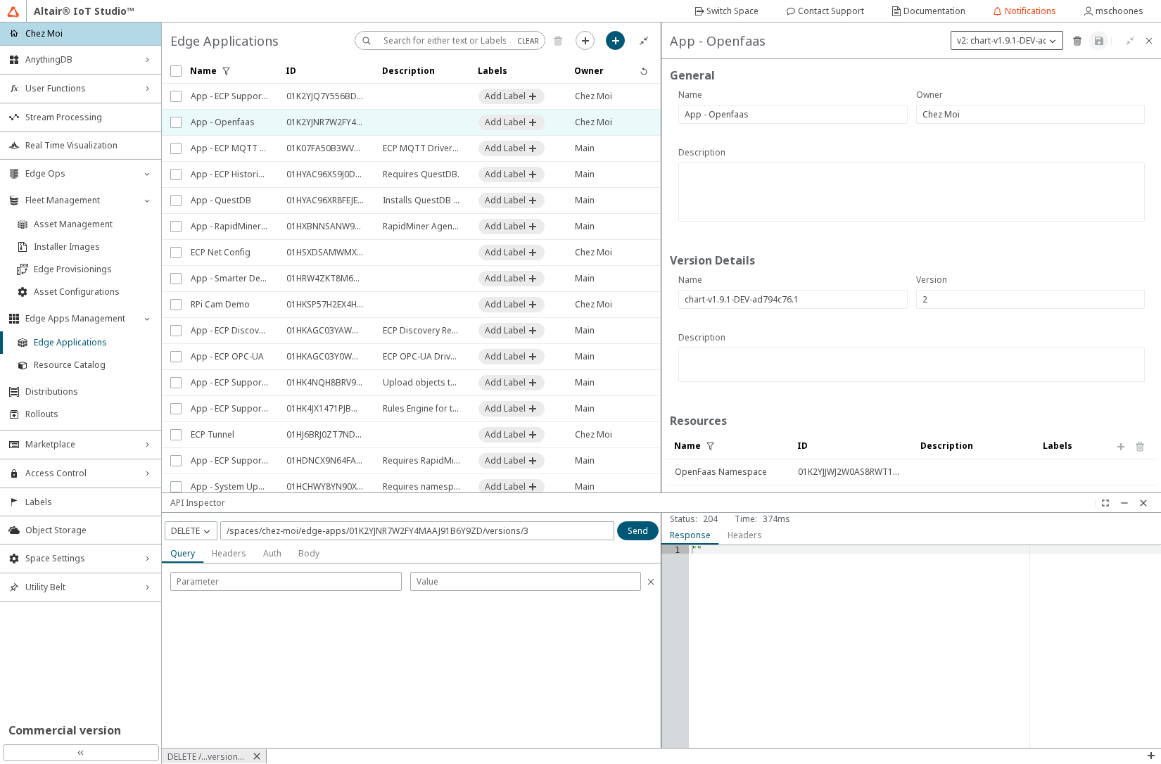
click at [1030, 42] on p "v2: chart-v1.9.1-DEV-ad794c76.1" at bounding box center [1021, 40] width 139 height 12
click at [0, 0] on slot "New Version" at bounding box center [0, 0] width 0 height 0
type input "3"
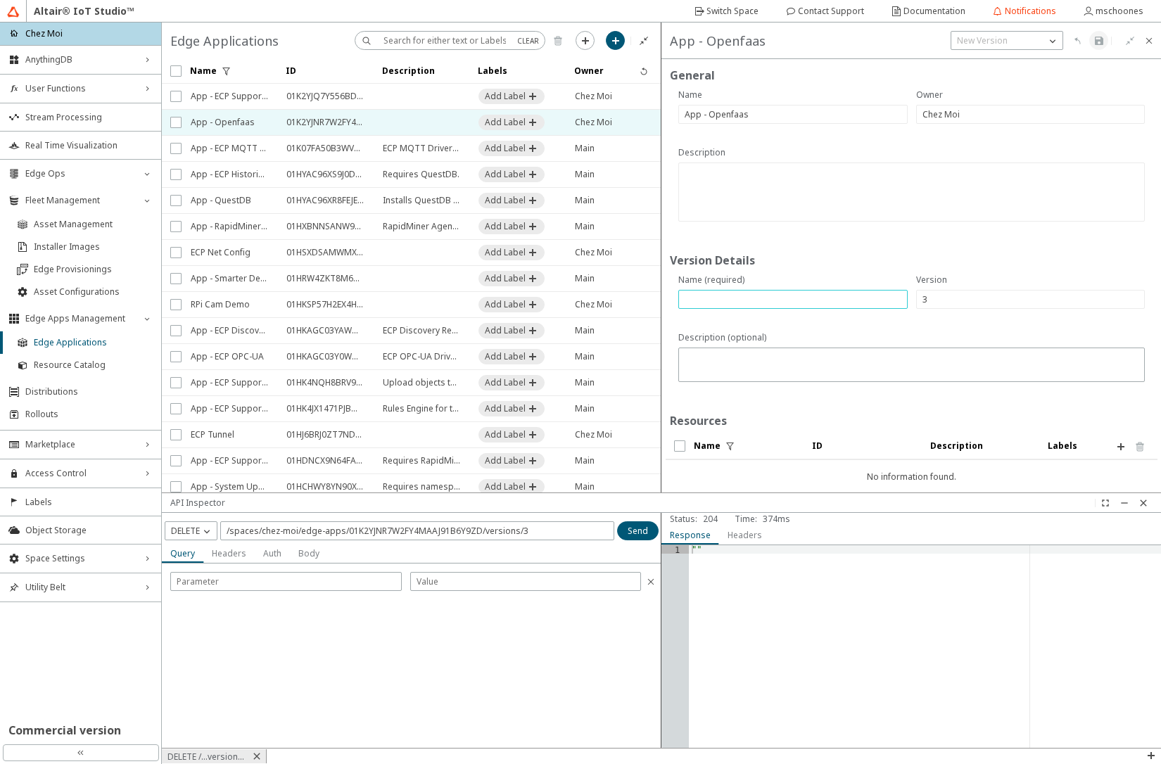
click at [724, 295] on input "text" at bounding box center [793, 300] width 217 height 12
paste input "chart-1.11.0_1.0.2"
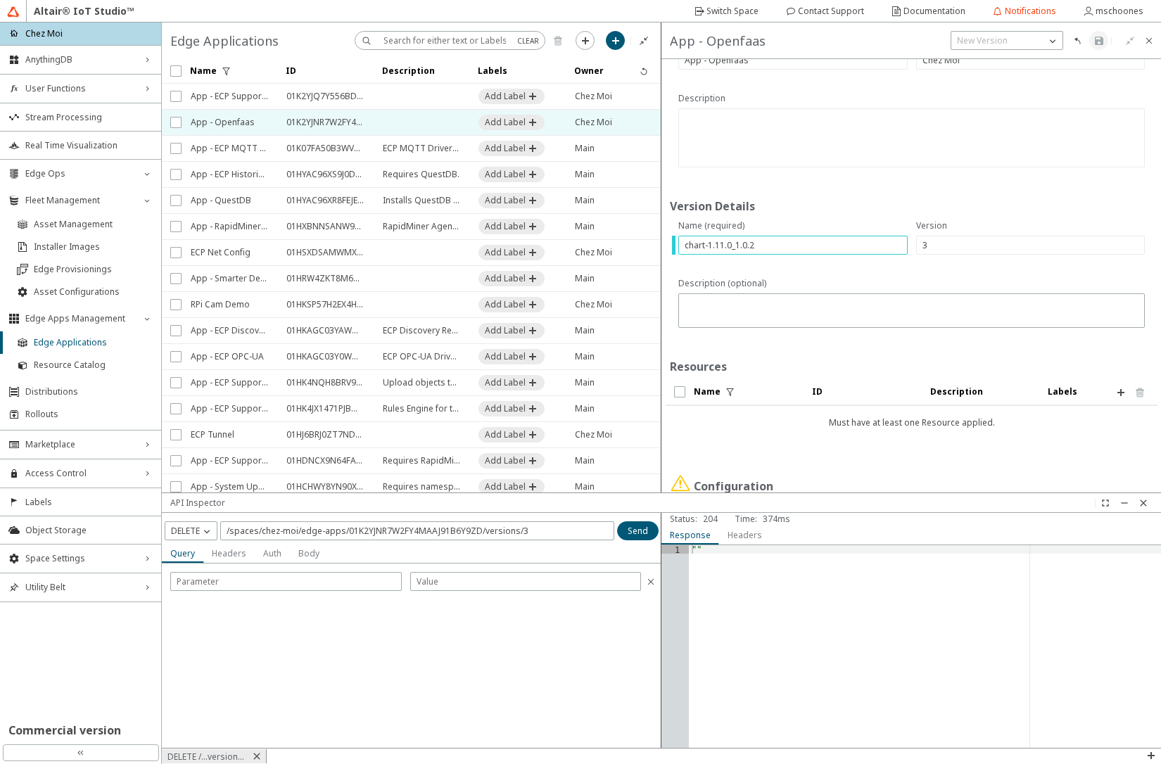
scroll to position [84, 0]
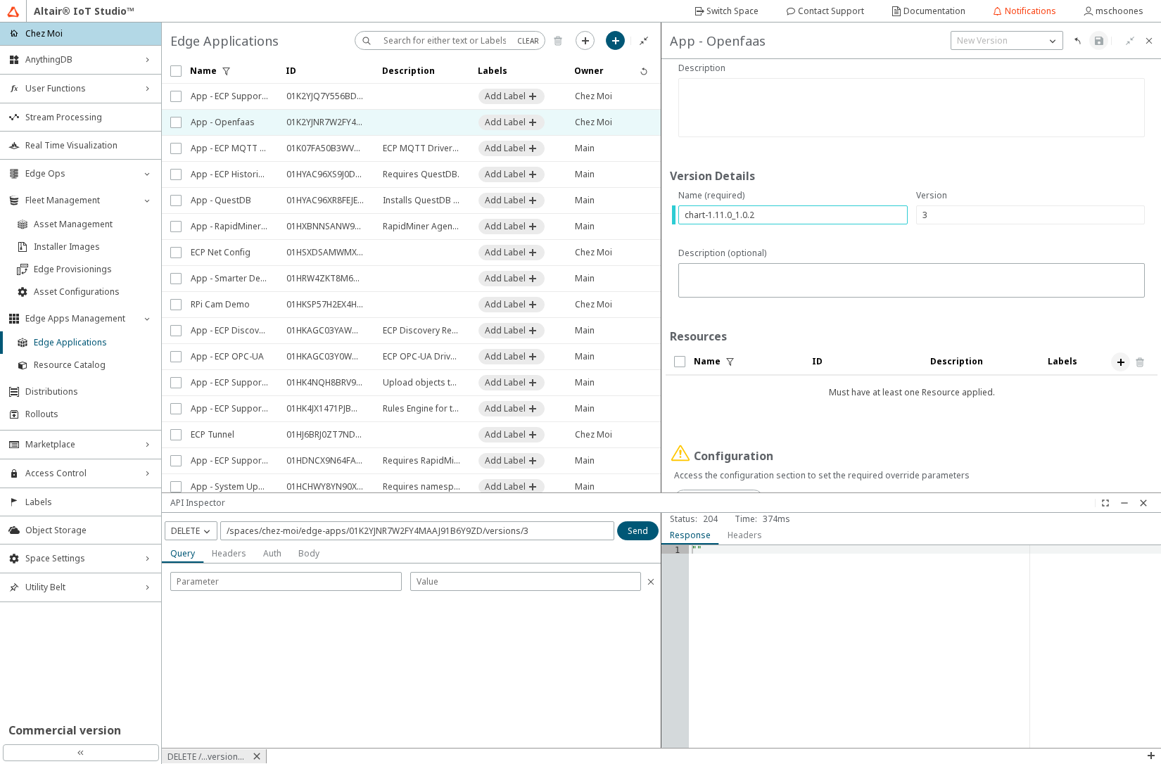
type input "chart-1.11.0_1.0.2"
click at [1116, 362] on iron-icon at bounding box center [1121, 362] width 11 height 11
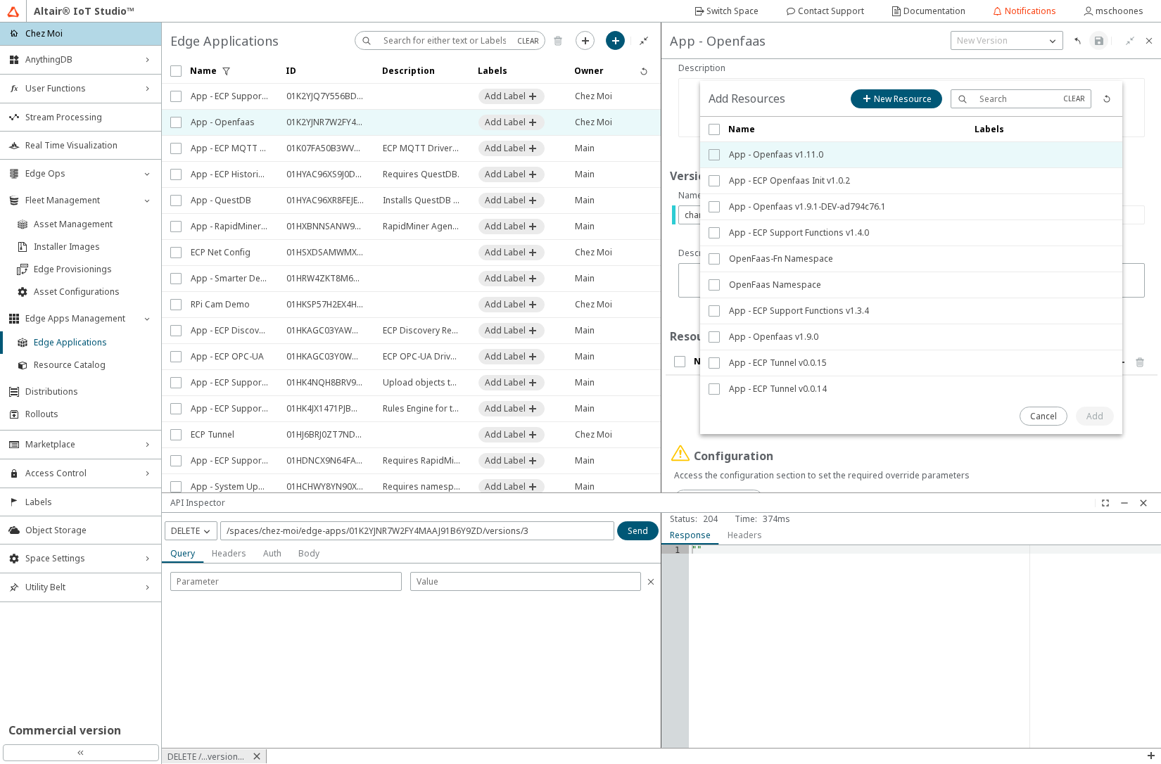
click at [716, 153] on sp-checkbox at bounding box center [714, 154] width 11 height 11
click at [715, 158] on input "checkbox" at bounding box center [713, 154] width 9 height 11
checkbox input "true"
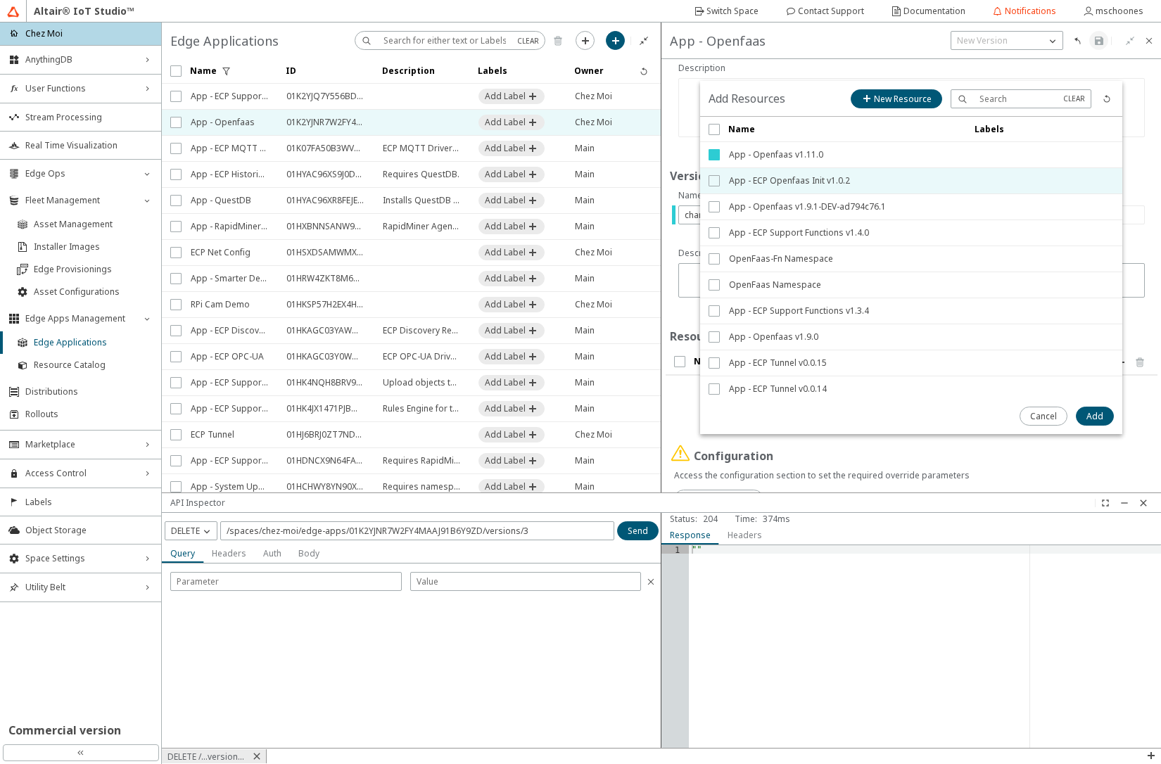
click at [714, 181] on input "checkbox" at bounding box center [713, 180] width 9 height 11
checkbox input "true"
click at [0, 0] on slot "Add" at bounding box center [0, 0] width 0 height 0
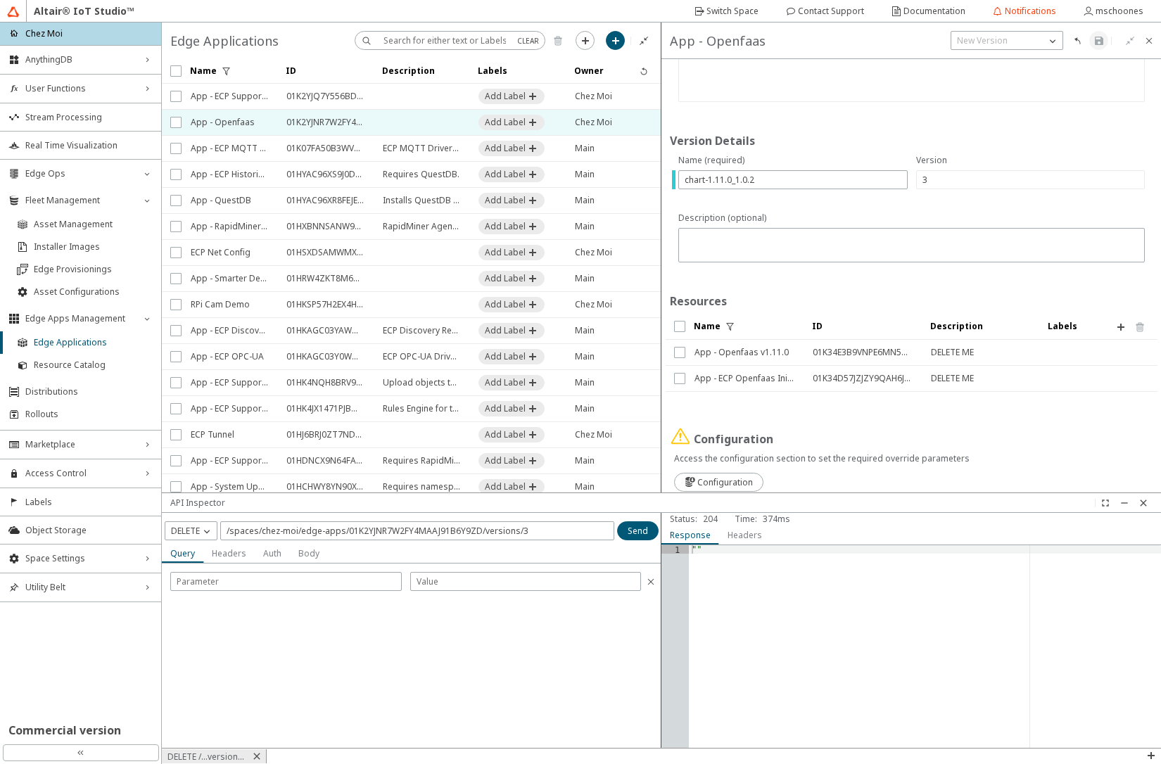
scroll to position [144, 0]
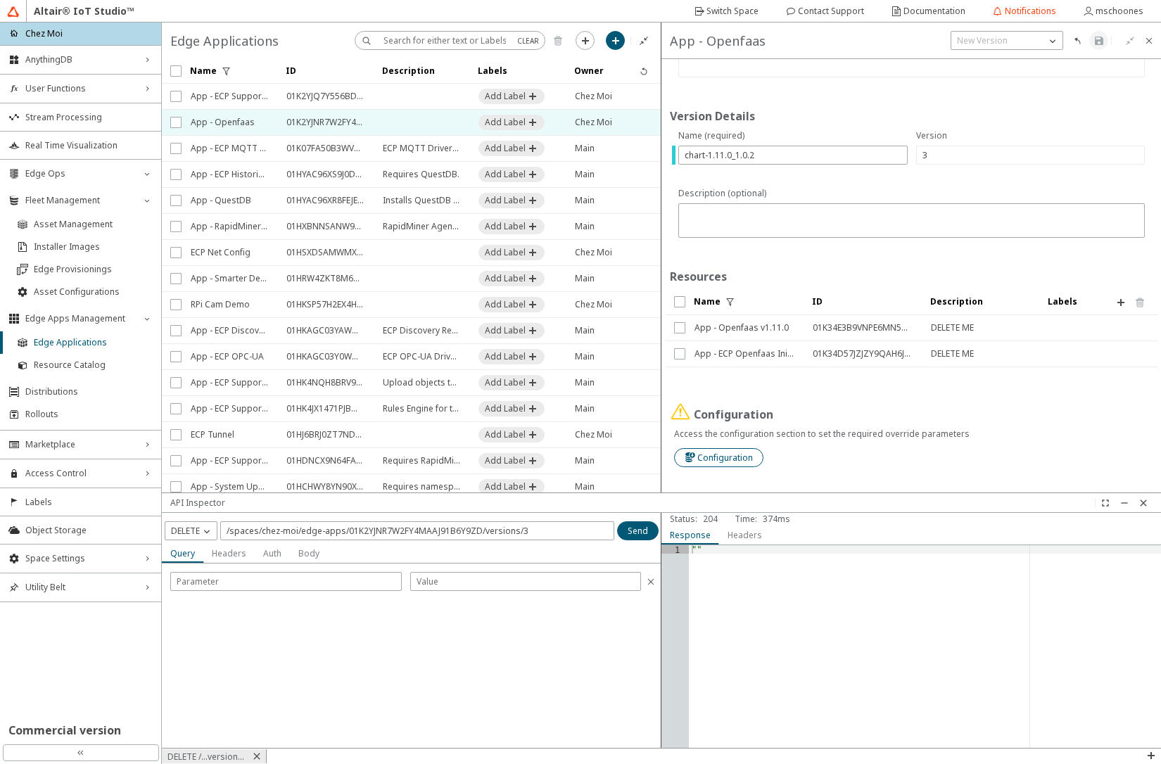
click at [0, 0] on slot "Configuration" at bounding box center [0, 0] width 0 height 0
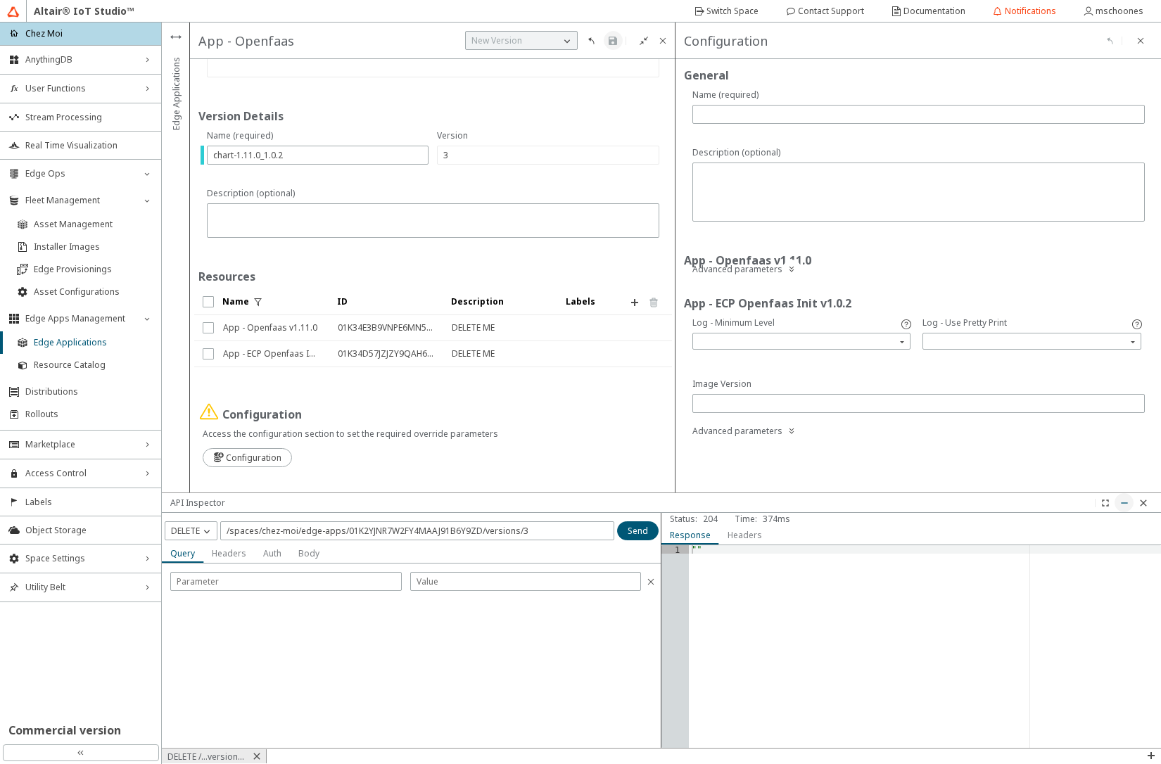
click at [1126, 503] on iron-icon at bounding box center [1124, 503] width 11 height 11
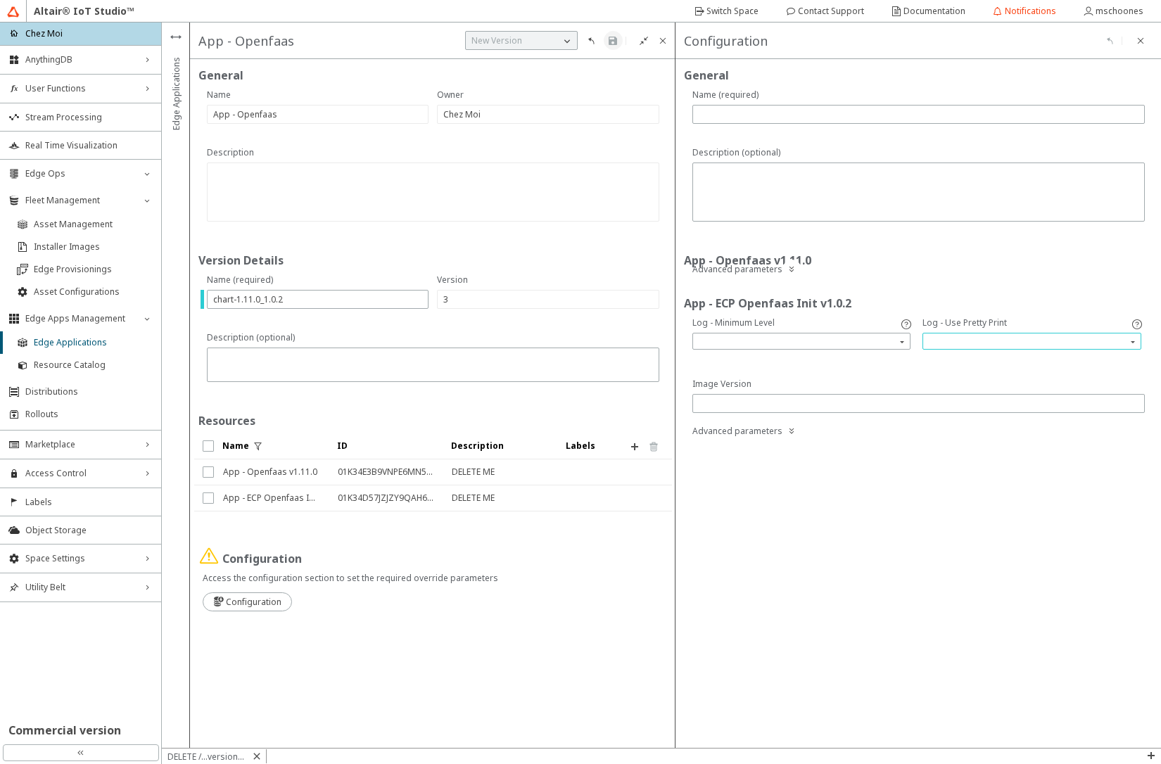
click at [997, 346] on input "search" at bounding box center [1033, 341] width 215 height 21
click at [969, 357] on div "true" at bounding box center [1032, 362] width 205 height 12
click at [910, 404] on input "text" at bounding box center [919, 404] width 440 height 12
paste input "408622982-9202c5c9-DEV"
type input "408622982-9202c5c9-DEV"
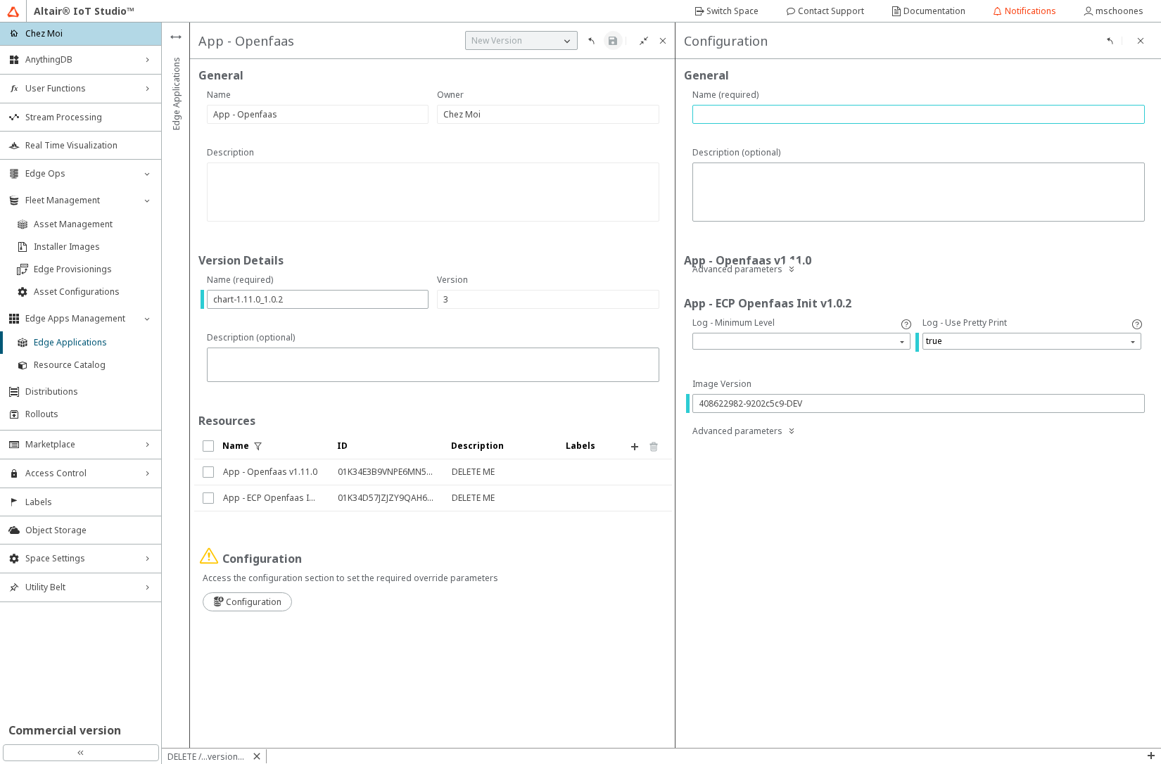
click at [783, 116] on input "text" at bounding box center [919, 114] width 440 height 12
type input "t"
type input "v01"
click at [615, 44] on iron-icon at bounding box center [612, 40] width 11 height 11
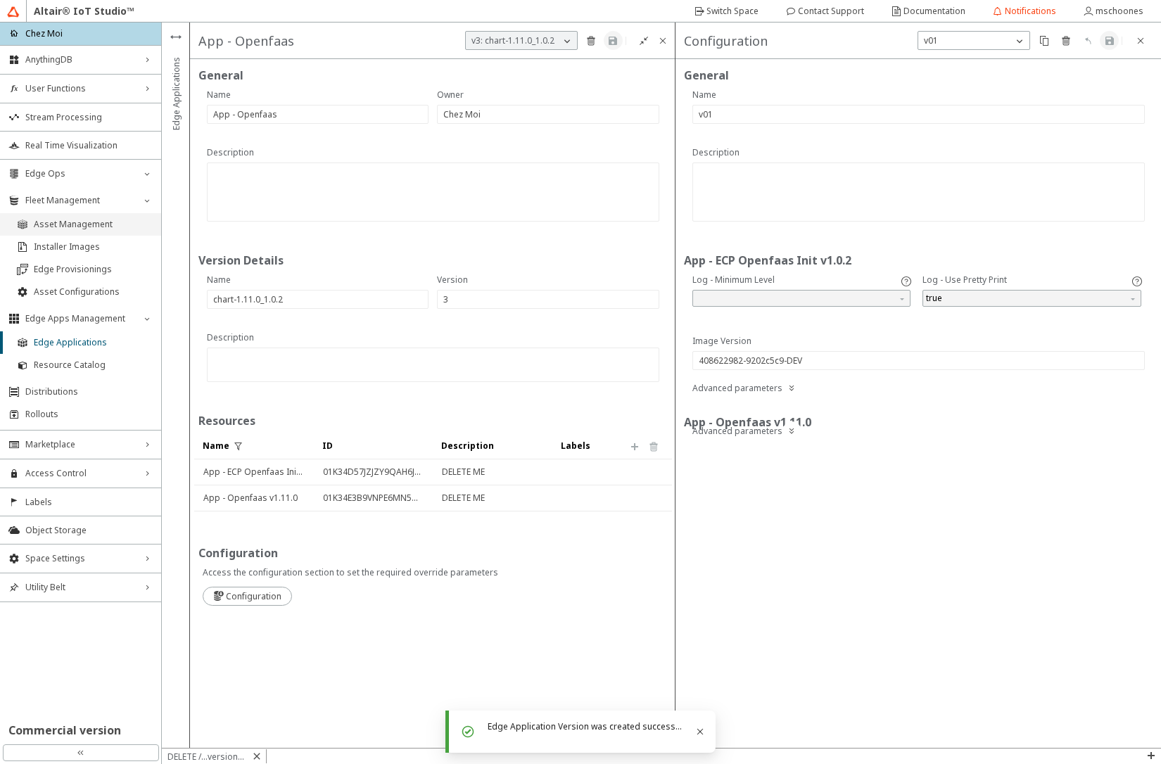
click at [86, 227] on span "Asset Management" at bounding box center [93, 224] width 119 height 11
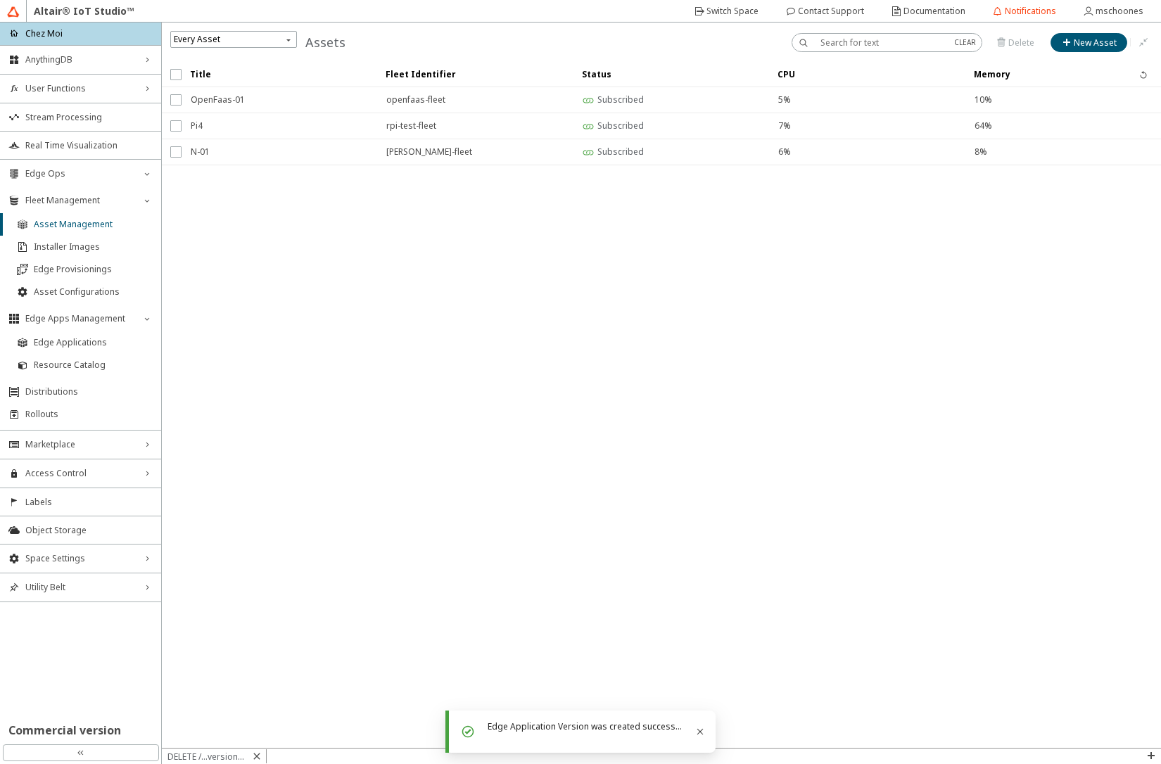
click at [662, 355] on iron-scroll-threshold "Title Fleet Identifier Status CPU Memory" at bounding box center [661, 405] width 999 height 686
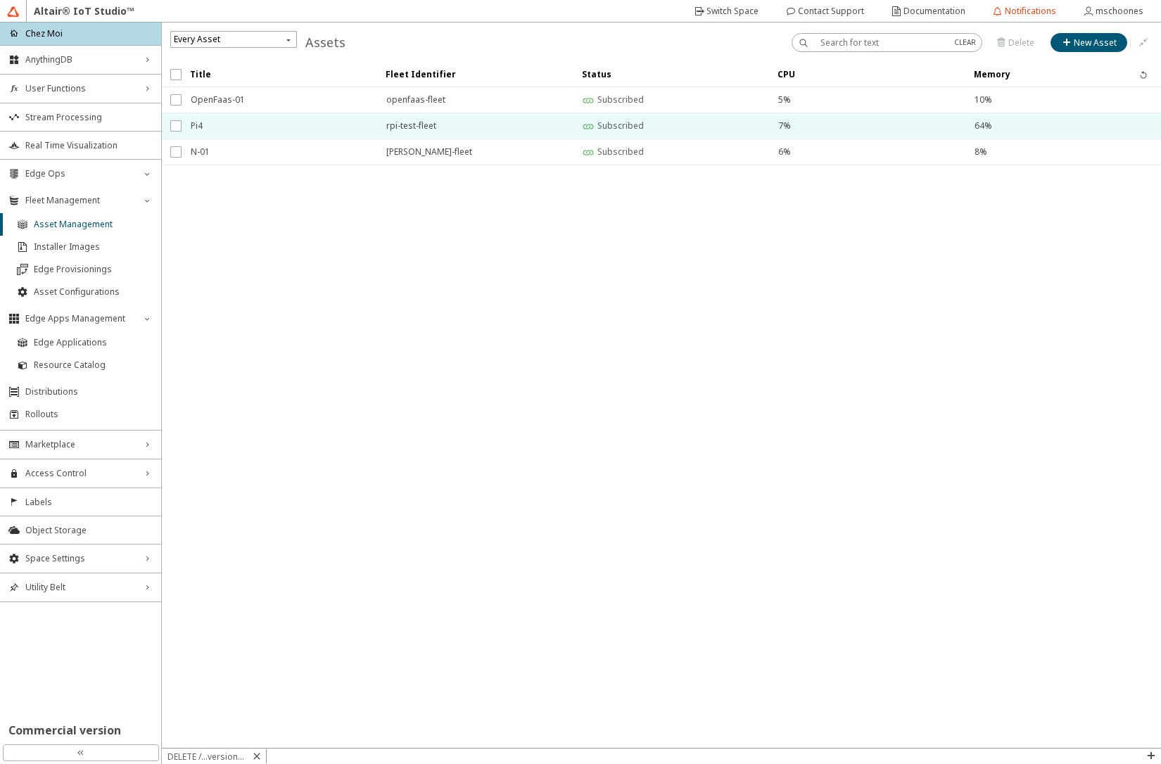
click at [209, 127] on span "Pi4" at bounding box center [279, 125] width 177 height 25
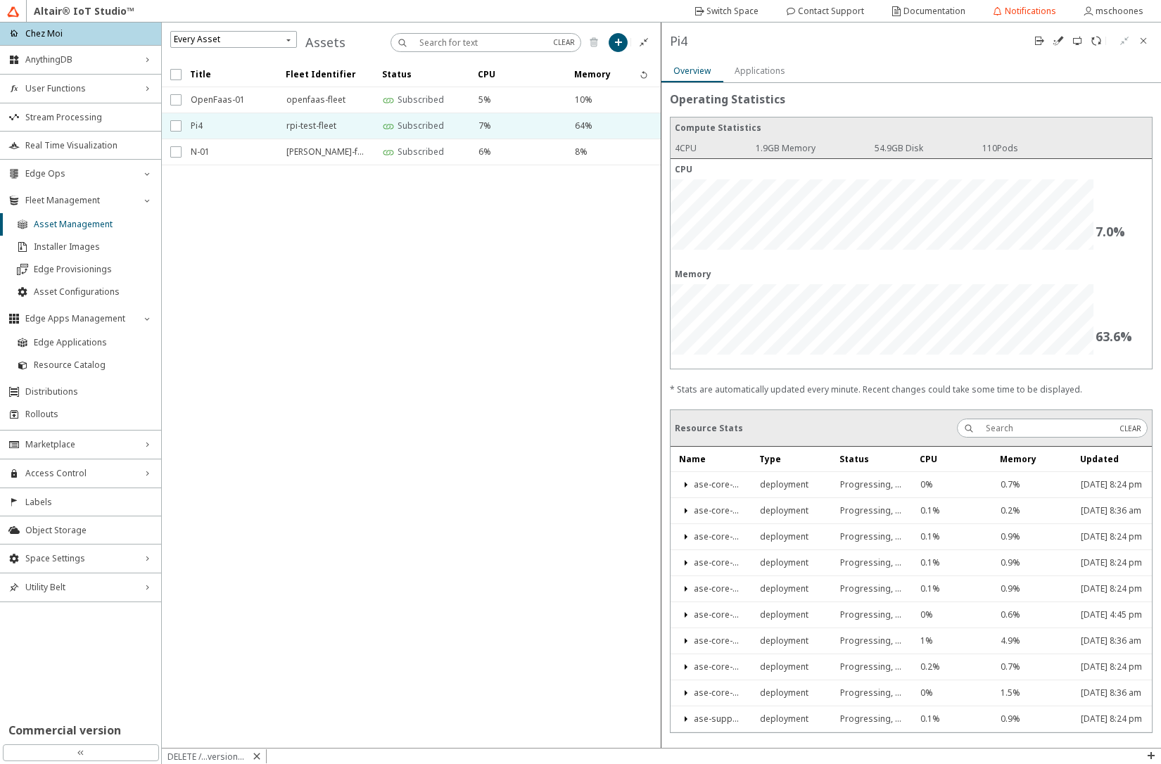
click at [0, 0] on slot "Applications" at bounding box center [0, 0] width 0 height 0
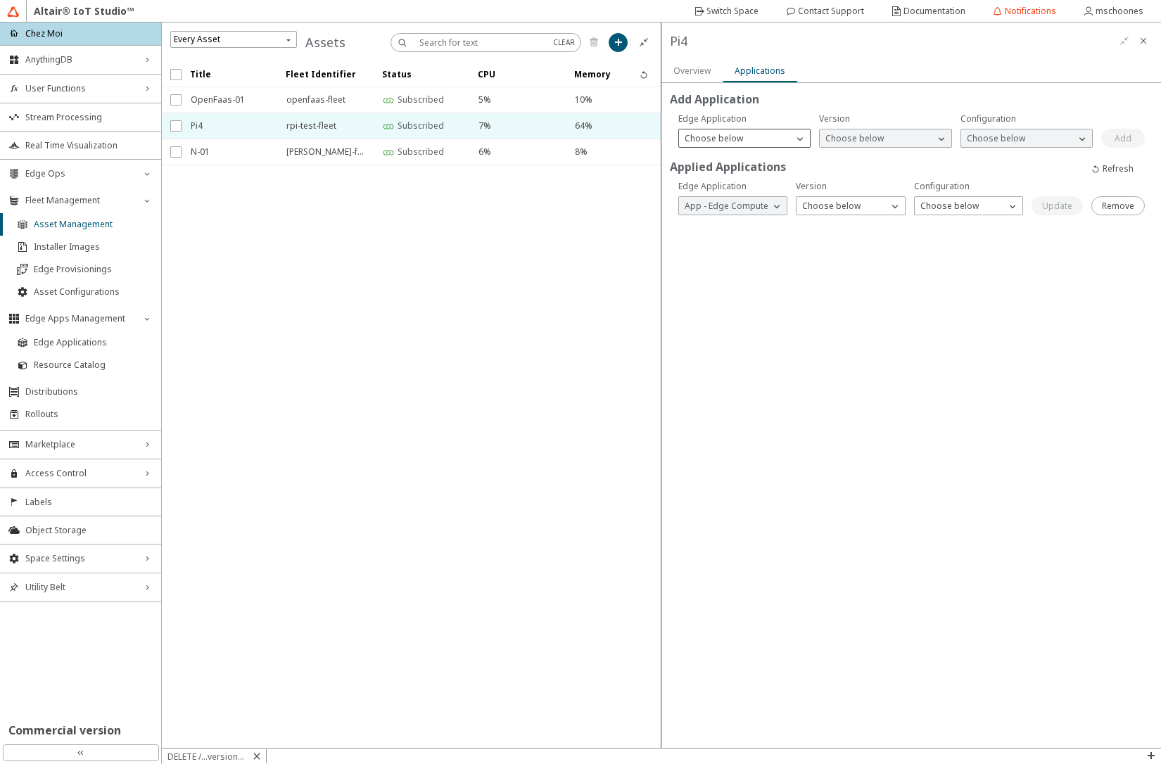
click at [736, 142] on p "Choose below" at bounding box center [714, 138] width 70 height 12
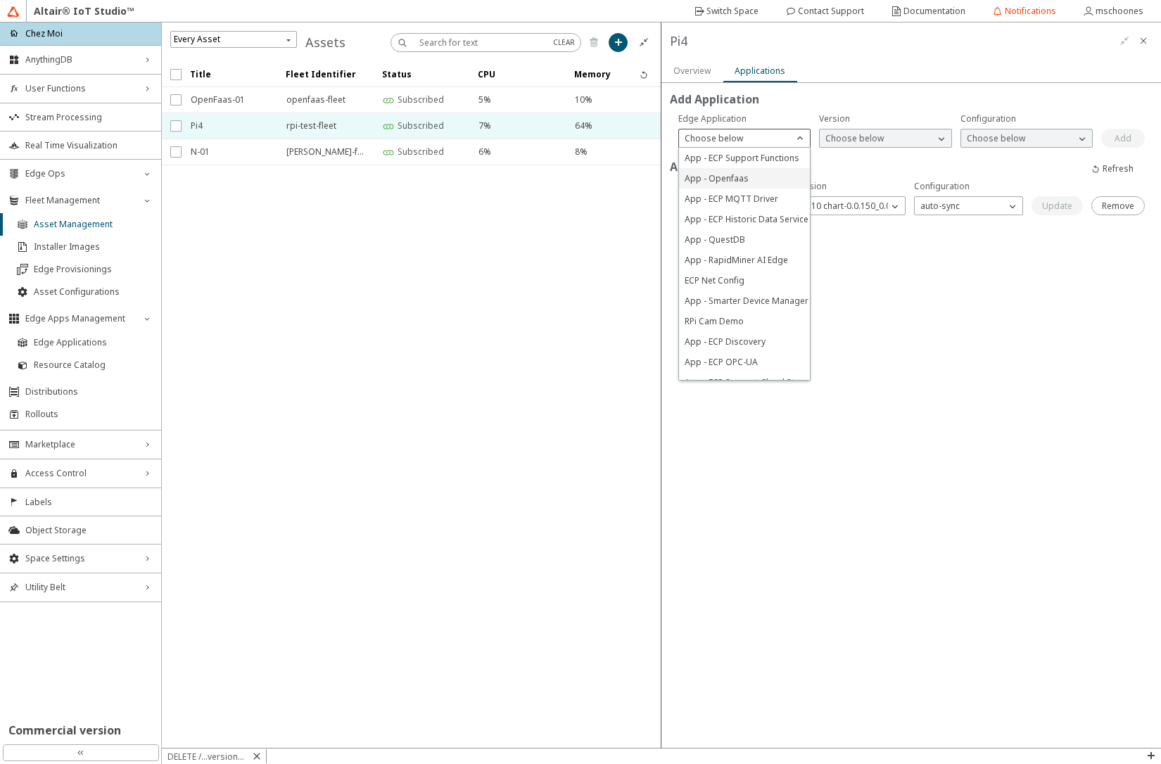
click at [745, 178] on span "App - Openfaas" at bounding box center [717, 178] width 64 height 12
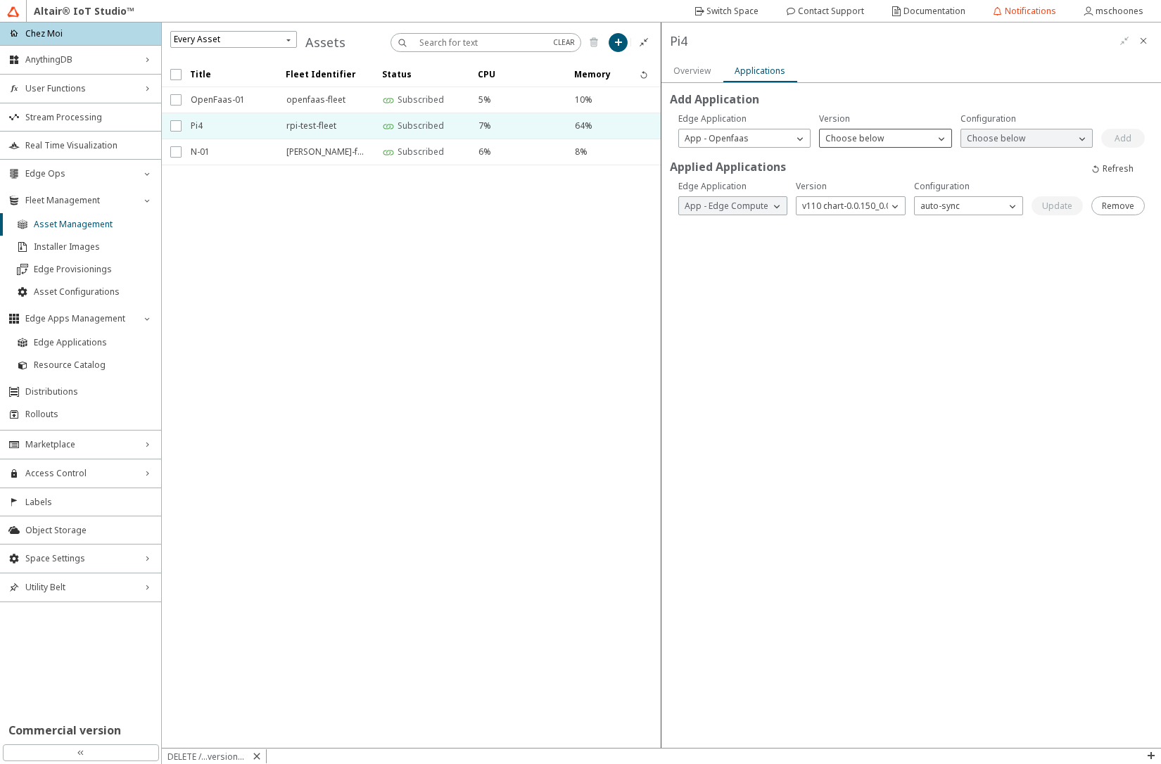
click at [868, 140] on p "Choose below" at bounding box center [855, 138] width 70 height 12
click at [870, 200] on span "v3 chart-1.11.0_1.0.2" at bounding box center [866, 199] width 81 height 12
click at [990, 140] on p "Choose below" at bounding box center [996, 138] width 70 height 12
click at [990, 159] on p "v01" at bounding box center [1026, 158] width 131 height 12
click at [1110, 137] on paper-button "Add" at bounding box center [1124, 138] width 44 height 19
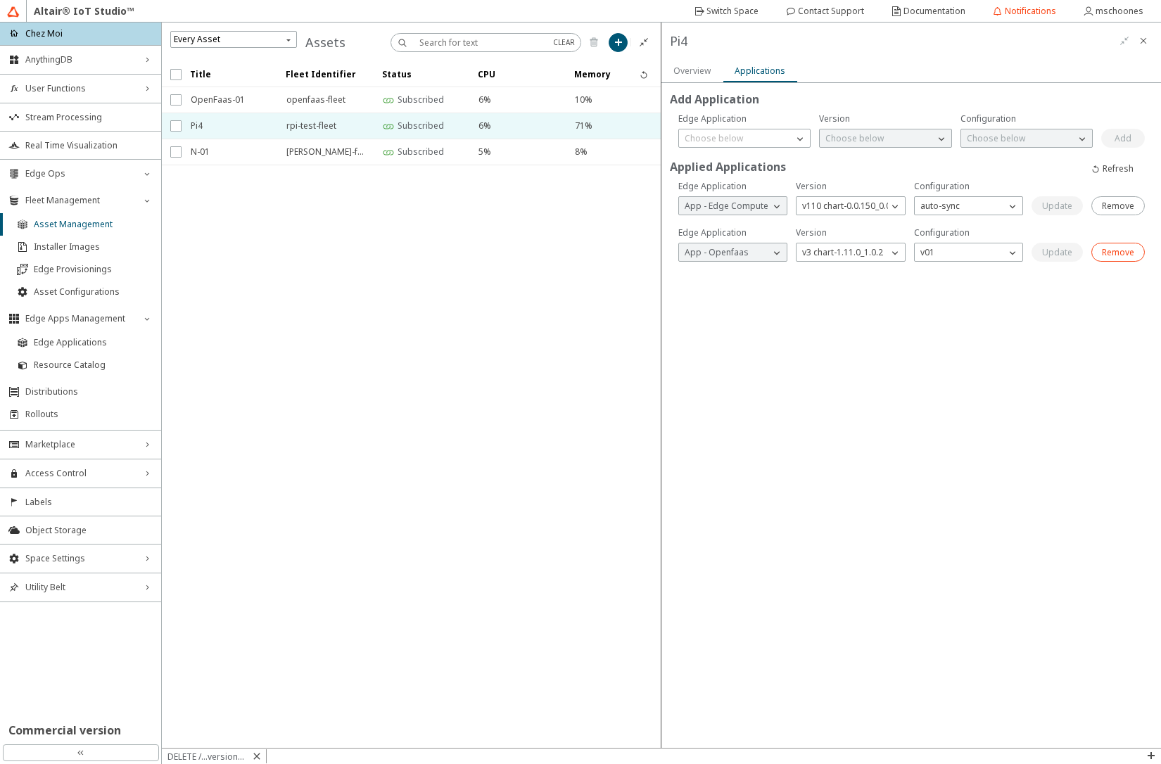
click at [1102, 255] on paper-button "Remove" at bounding box center [1118, 252] width 53 height 19
click at [0, 0] on slot "Remove" at bounding box center [0, 0] width 0 height 0
click at [538, 381] on iron-scroll-threshold "Title Fleet Identifier Status CPU Memory" at bounding box center [412, 405] width 500 height 686
click at [728, 141] on p "Choose below" at bounding box center [714, 138] width 70 height 12
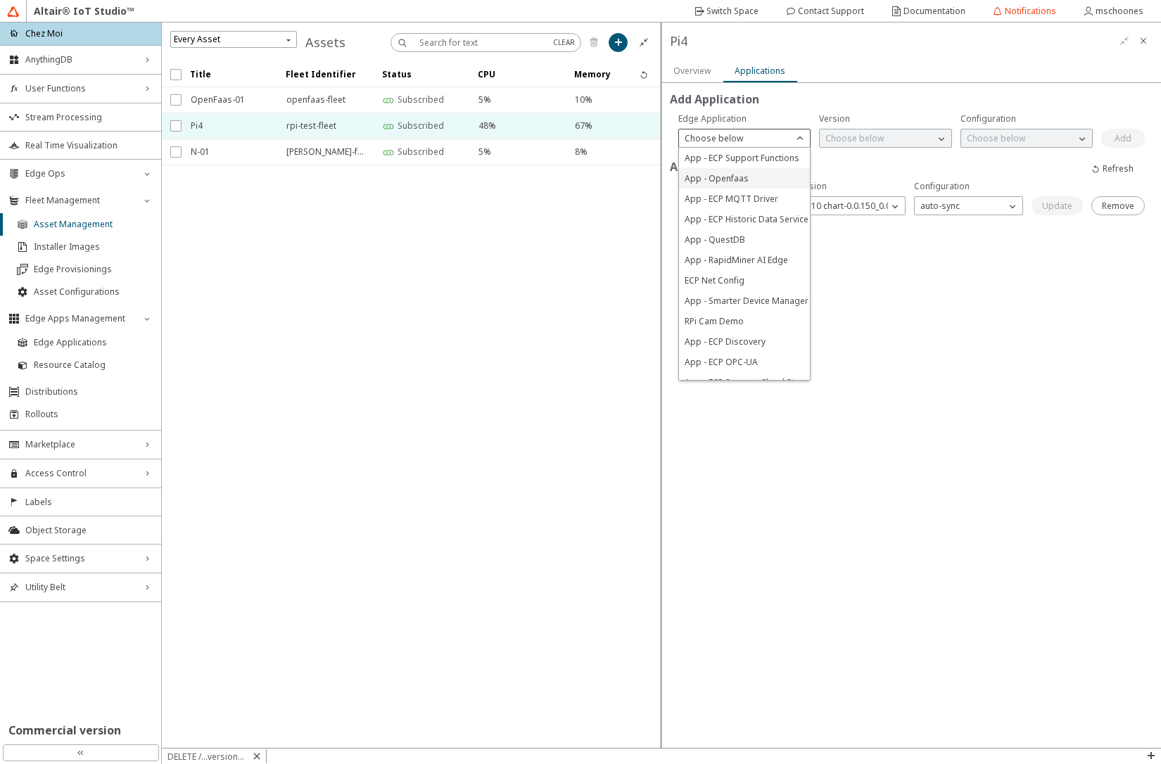
click at [736, 177] on span "App - Openfaas" at bounding box center [717, 178] width 64 height 12
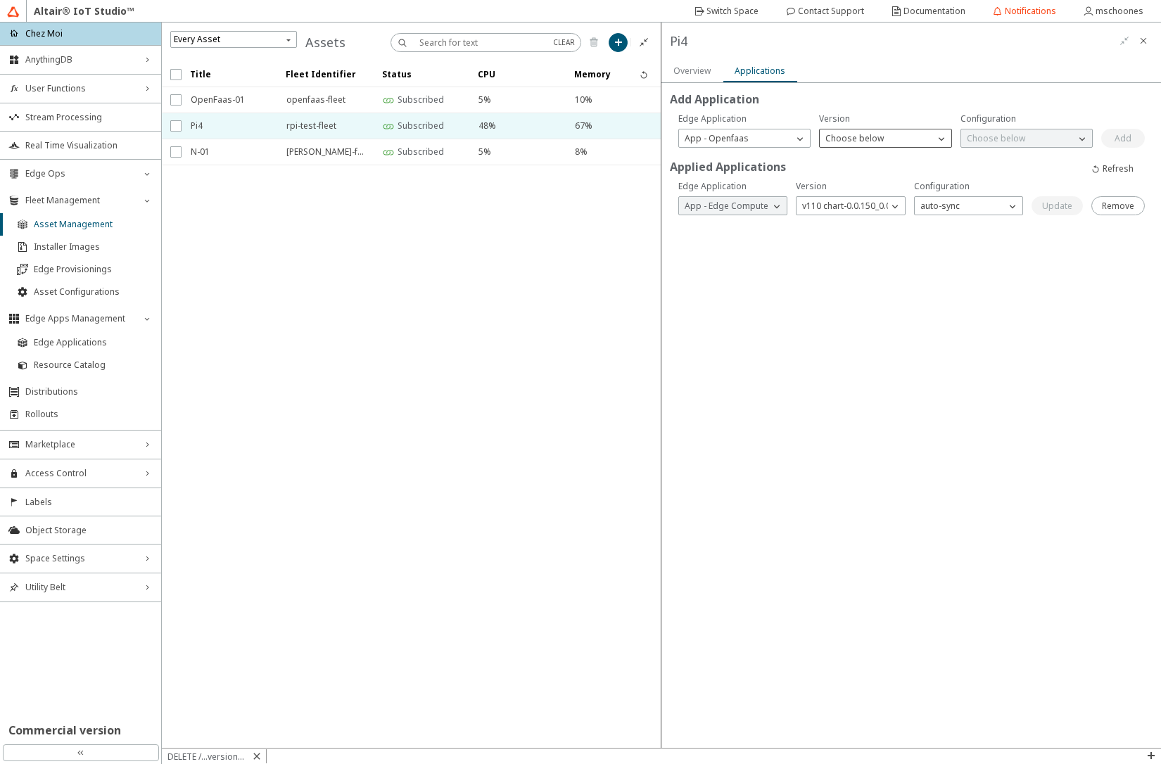
click at [861, 141] on p "Choose below" at bounding box center [855, 138] width 70 height 12
click at [863, 200] on span "v3 chart-1.11.0_1.0.2" at bounding box center [866, 199] width 81 height 12
click at [1019, 144] on div "Choose below" at bounding box center [1018, 139] width 114 height 14
click at [1013, 165] on div "v01" at bounding box center [1026, 158] width 131 height 20
click at [1120, 138] on unity-button at bounding box center [1124, 138] width 44 height 19
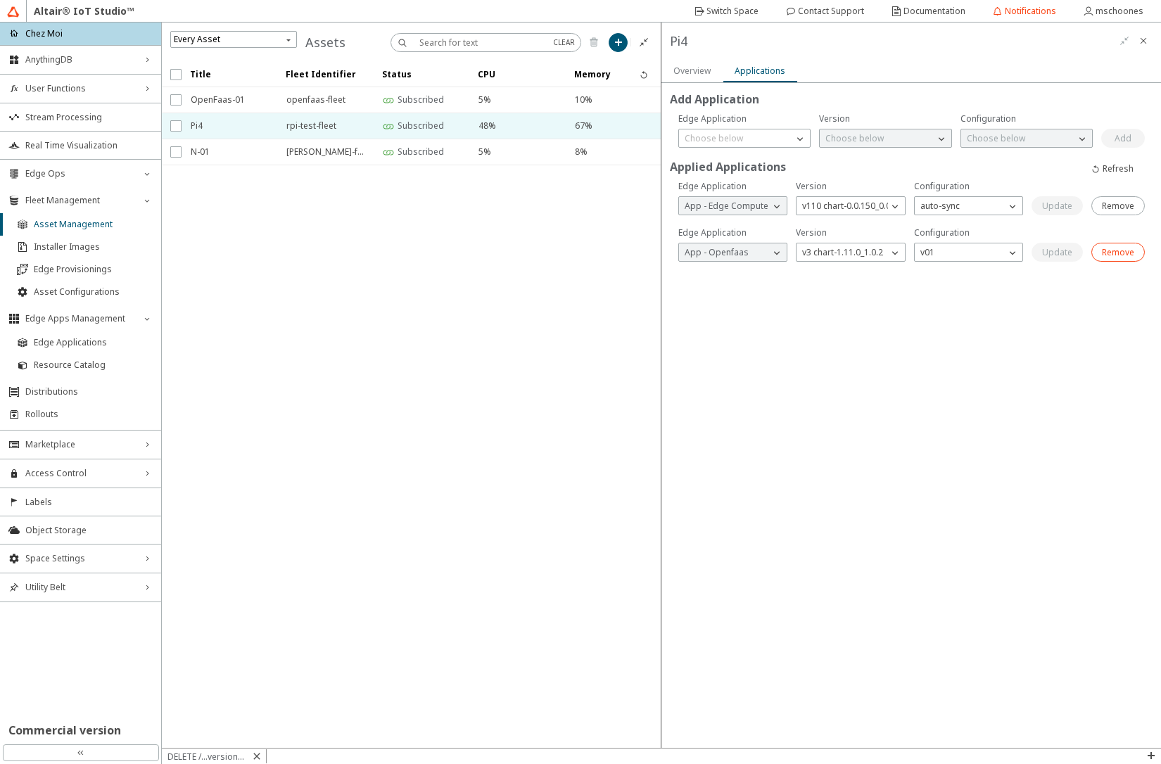
click at [0, 0] on slot "Remove" at bounding box center [0, 0] width 0 height 0
click at [558, 269] on iron-scroll-threshold "Title Fleet Identifier Status CPU Memory" at bounding box center [412, 405] width 500 height 686
click at [783, 137] on div "Choose below" at bounding box center [736, 139] width 114 height 14
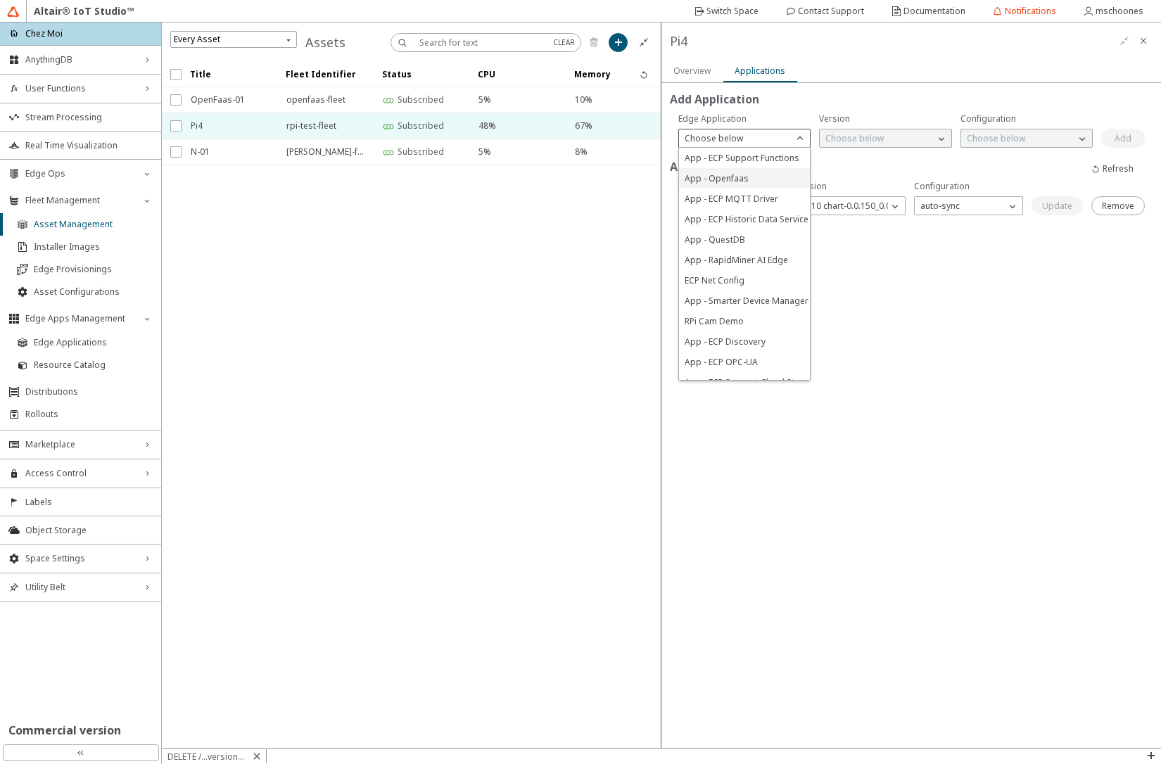
click at [724, 175] on span "App - Openfaas" at bounding box center [717, 178] width 64 height 12
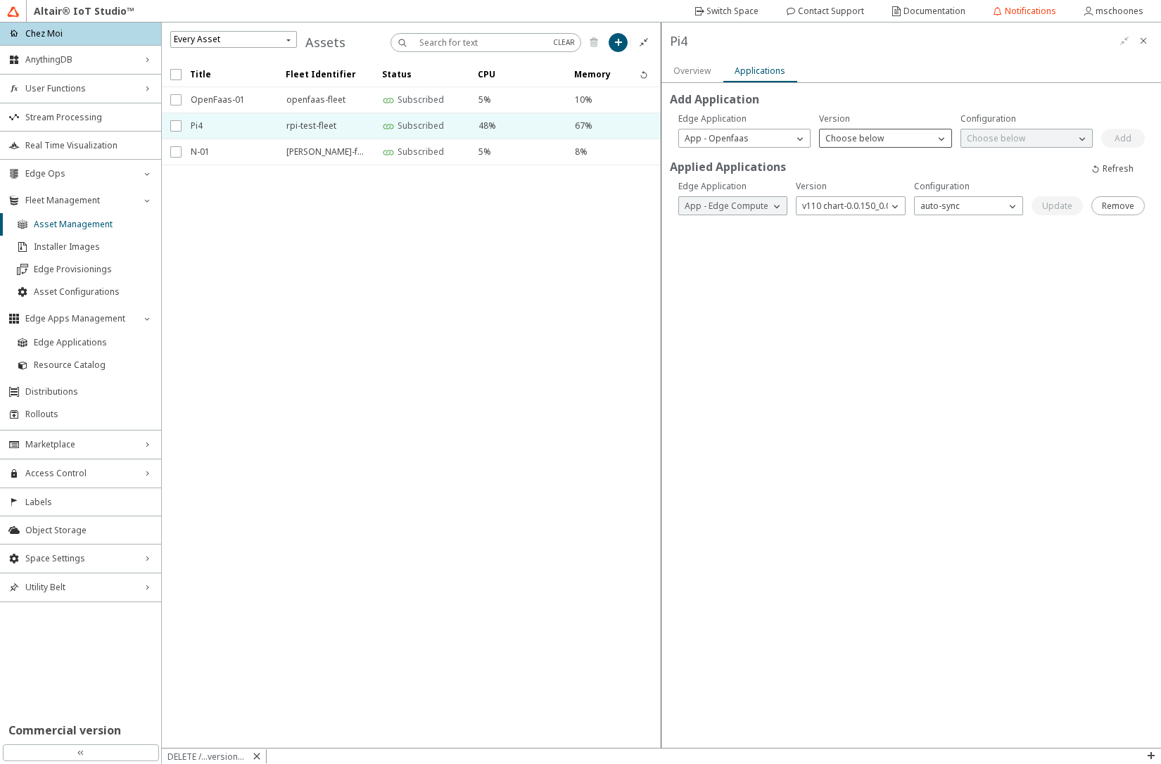
click at [845, 132] on div "Choose below" at bounding box center [877, 139] width 114 height 14
drag, startPoint x: 863, startPoint y: 203, endPoint x: 907, endPoint y: 193, distance: 44.9
click at [863, 203] on span "v3 chart-1.11.0_1.0.2" at bounding box center [866, 199] width 81 height 12
click at [1003, 135] on p "Choose below" at bounding box center [996, 138] width 70 height 12
click at [1006, 157] on p "v01" at bounding box center [1026, 158] width 131 height 12
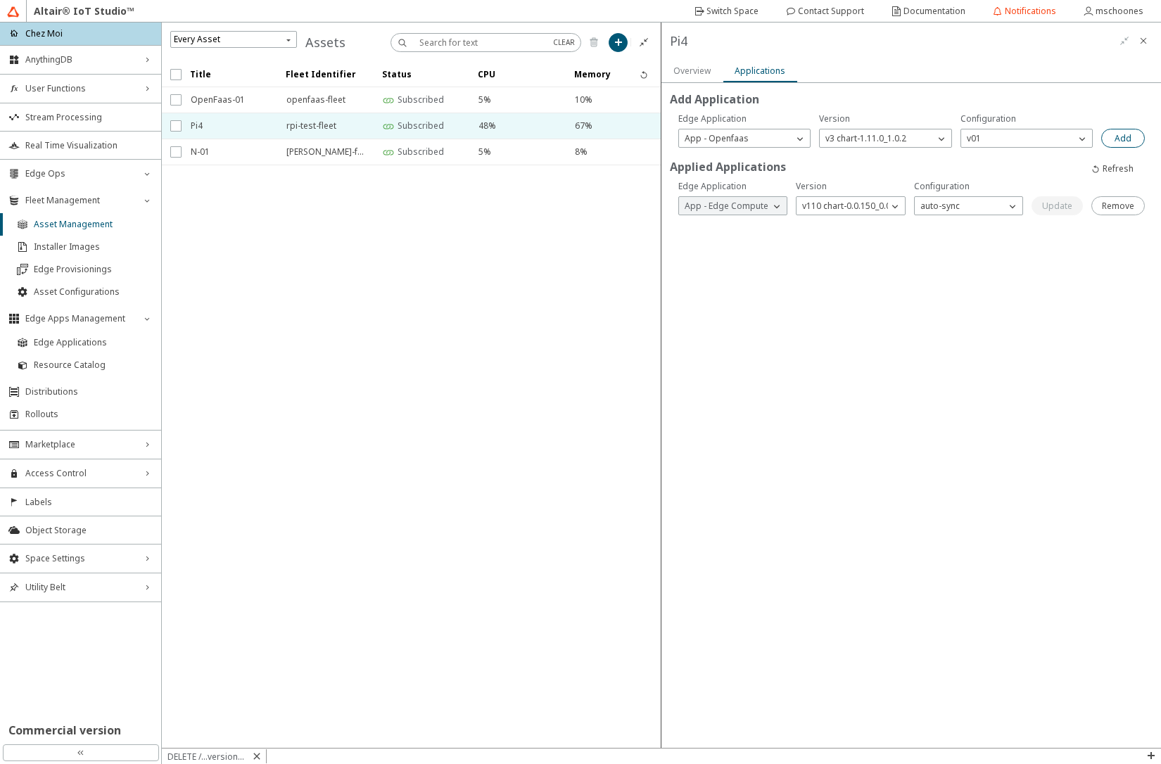
click at [0, 0] on slot "Add" at bounding box center [0, 0] width 0 height 0
click at [931, 333] on div "Add Application Applied Applications Are you sure you want to remove this Edge …" at bounding box center [912, 415] width 500 height 665
click at [0, 0] on slot "Remove" at bounding box center [0, 0] width 0 height 0
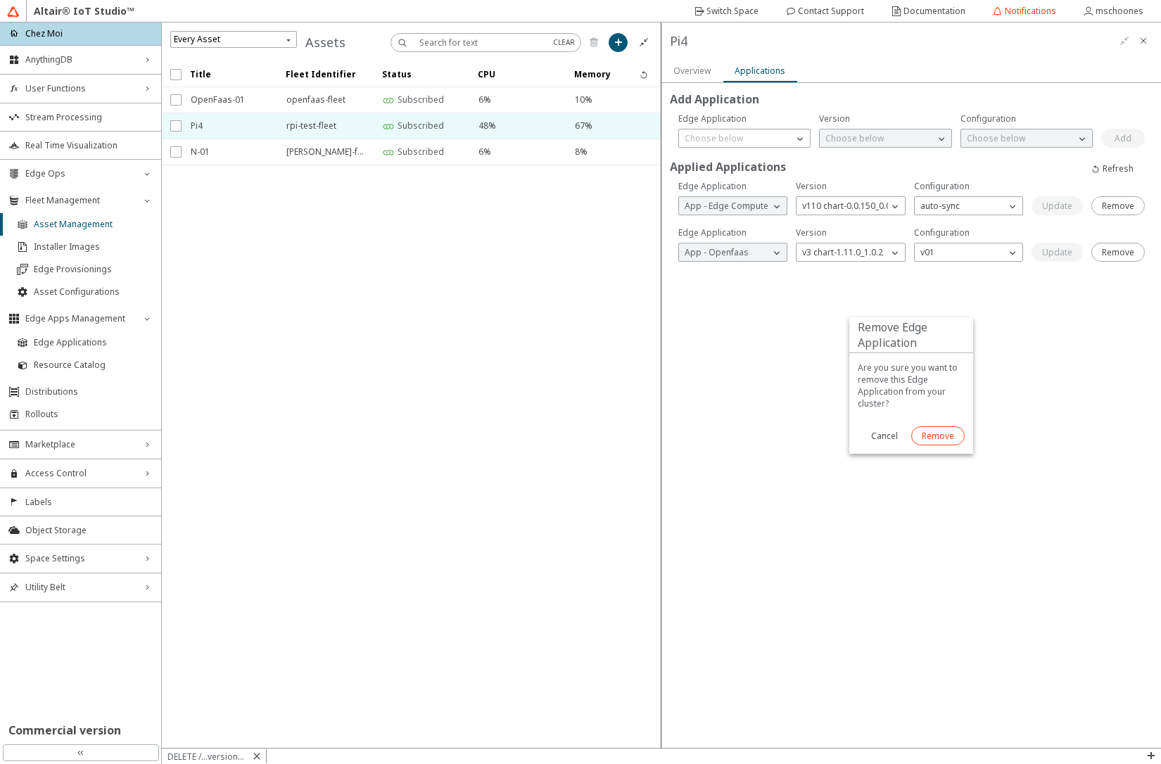
click at [0, 0] on slot "Remove" at bounding box center [0, 0] width 0 height 0
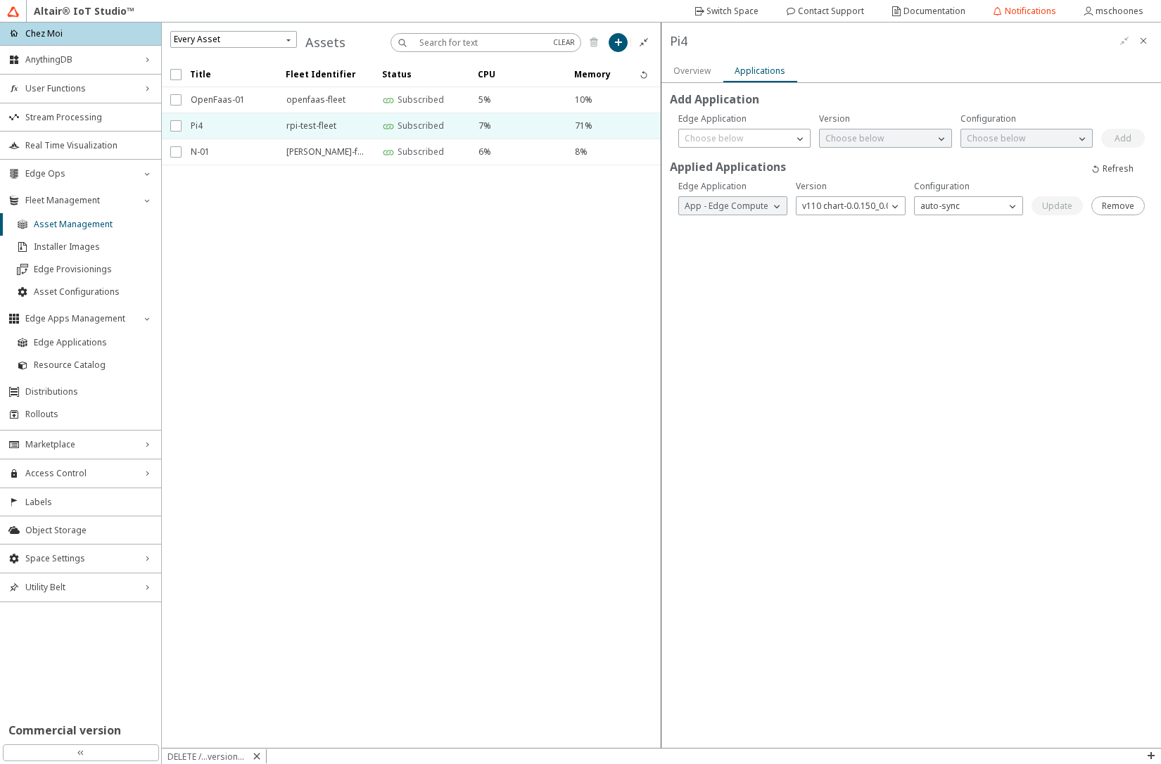
click at [731, 296] on div "Add Application Applied Applications Are you sure you want to remove this Edge …" at bounding box center [912, 415] width 500 height 665
click at [75, 342] on span "Edge Applications" at bounding box center [93, 342] width 119 height 11
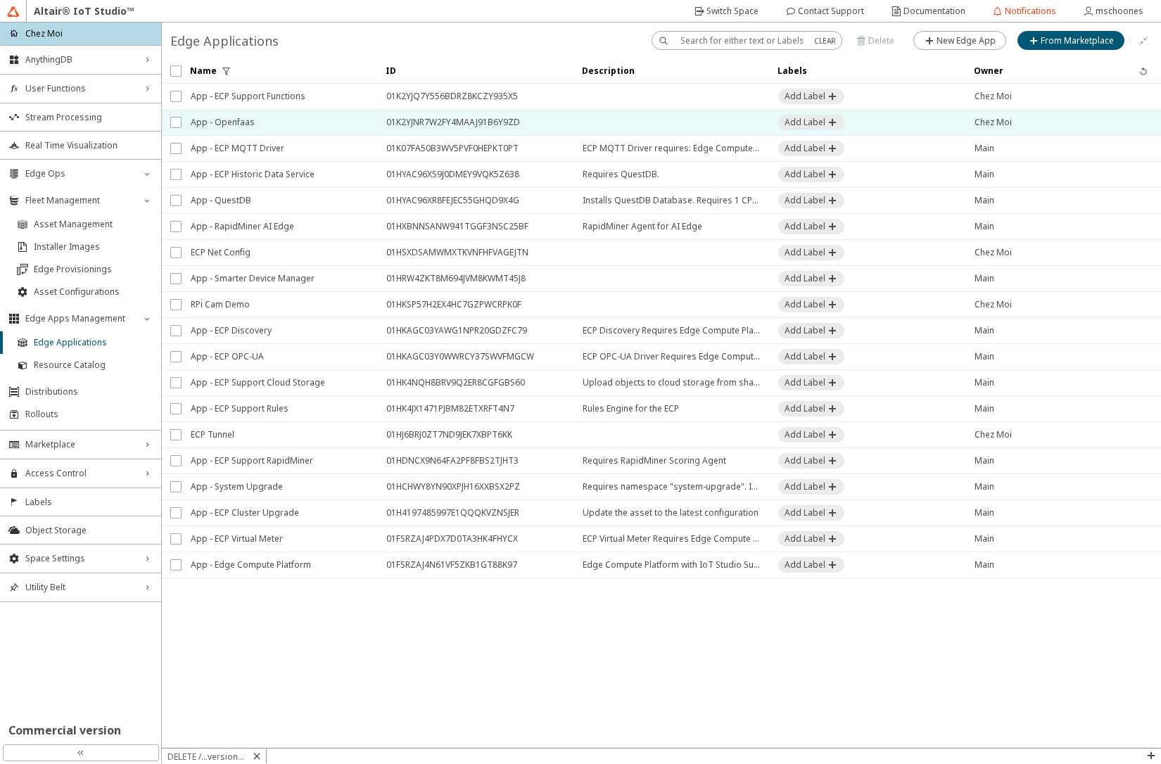
click at [264, 127] on span "App - Openfaas" at bounding box center [279, 122] width 177 height 25
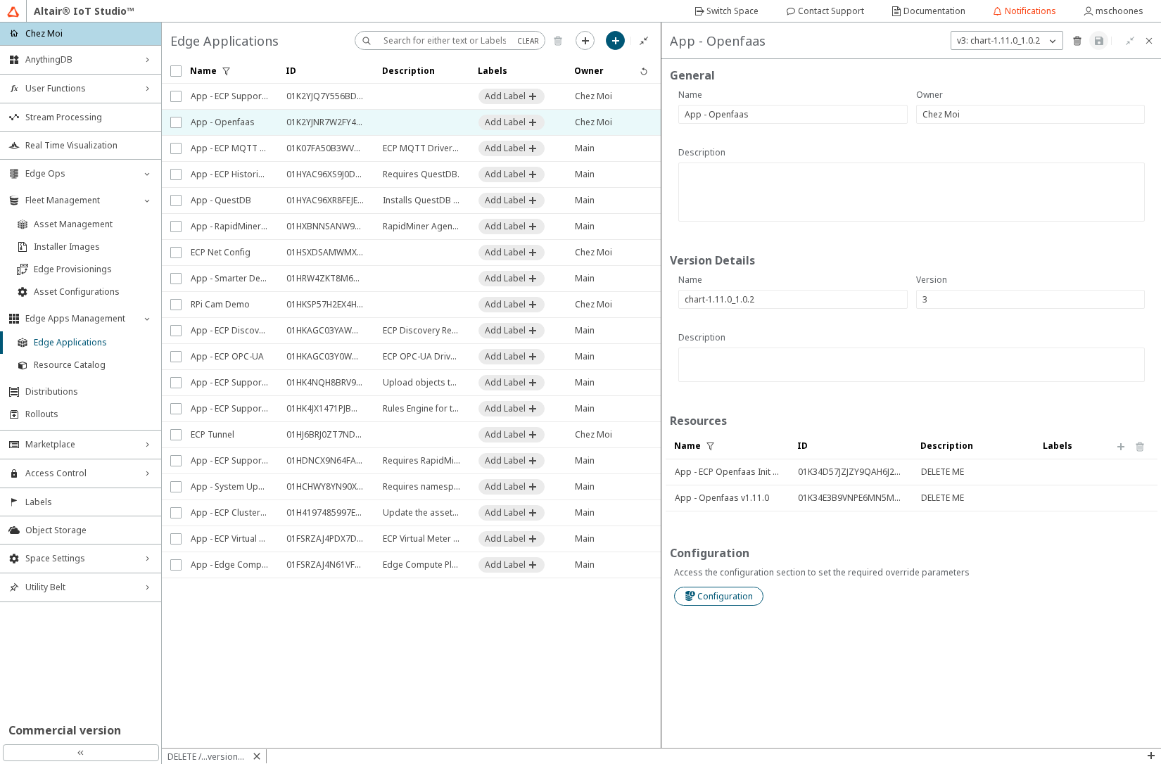
click at [0, 0] on slot "Configuration" at bounding box center [0, 0] width 0 height 0
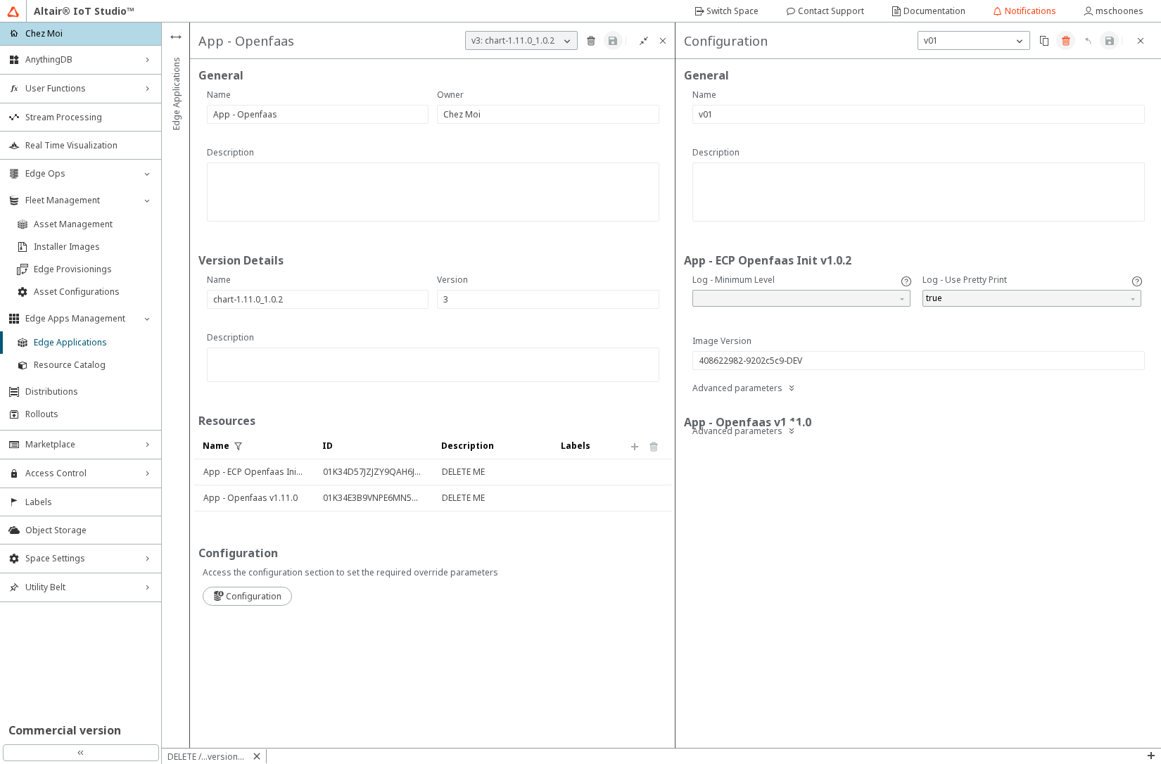
click at [1068, 42] on iron-icon at bounding box center [1066, 40] width 11 height 11
click at [0, 0] on slot "Delete" at bounding box center [0, 0] width 0 height 0
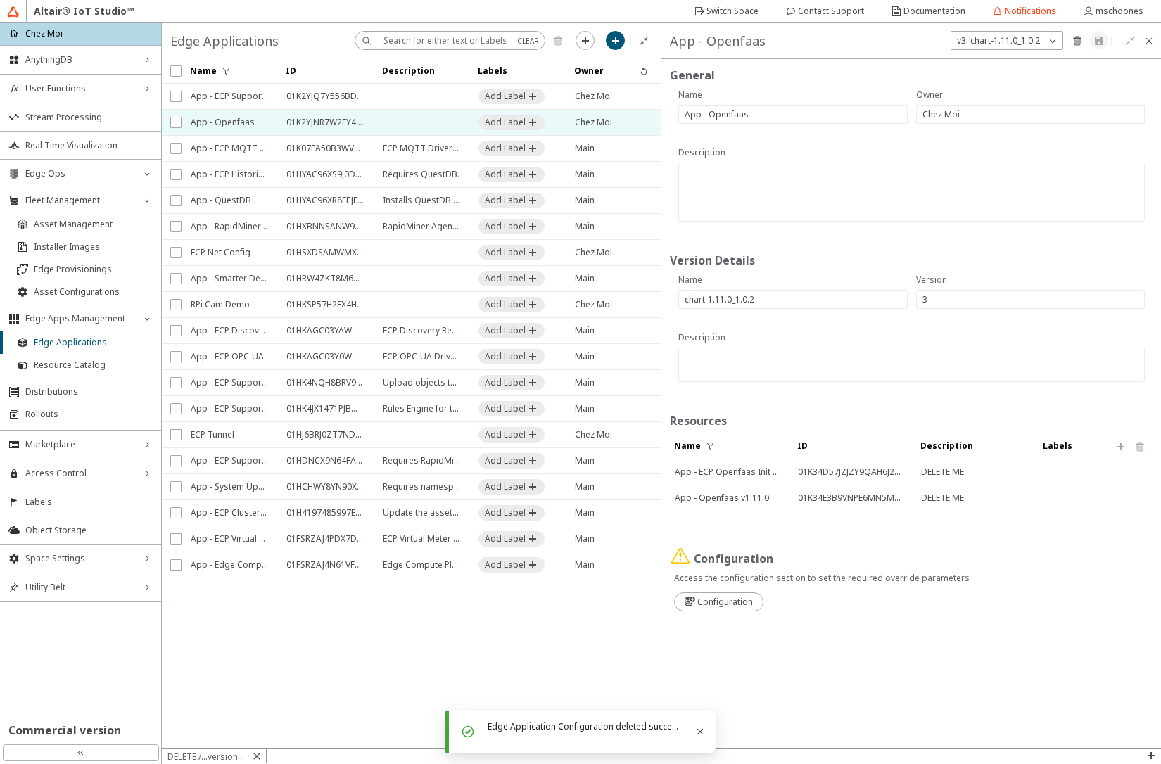
click at [0, 0] on slot "DELETE /...versions/3" at bounding box center [0, 0] width 0 height 0
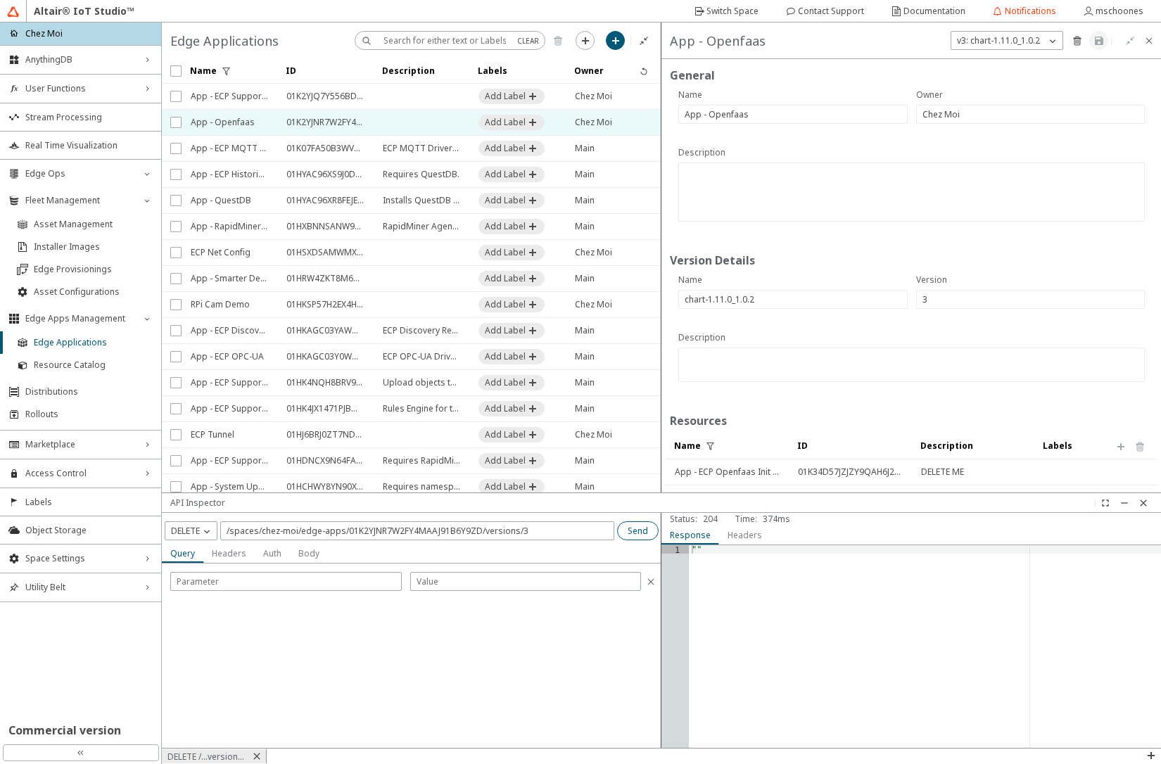
click at [0, 0] on slot "Send" at bounding box center [0, 0] width 0 height 0
click at [79, 362] on span "Resource Catalog" at bounding box center [93, 365] width 119 height 11
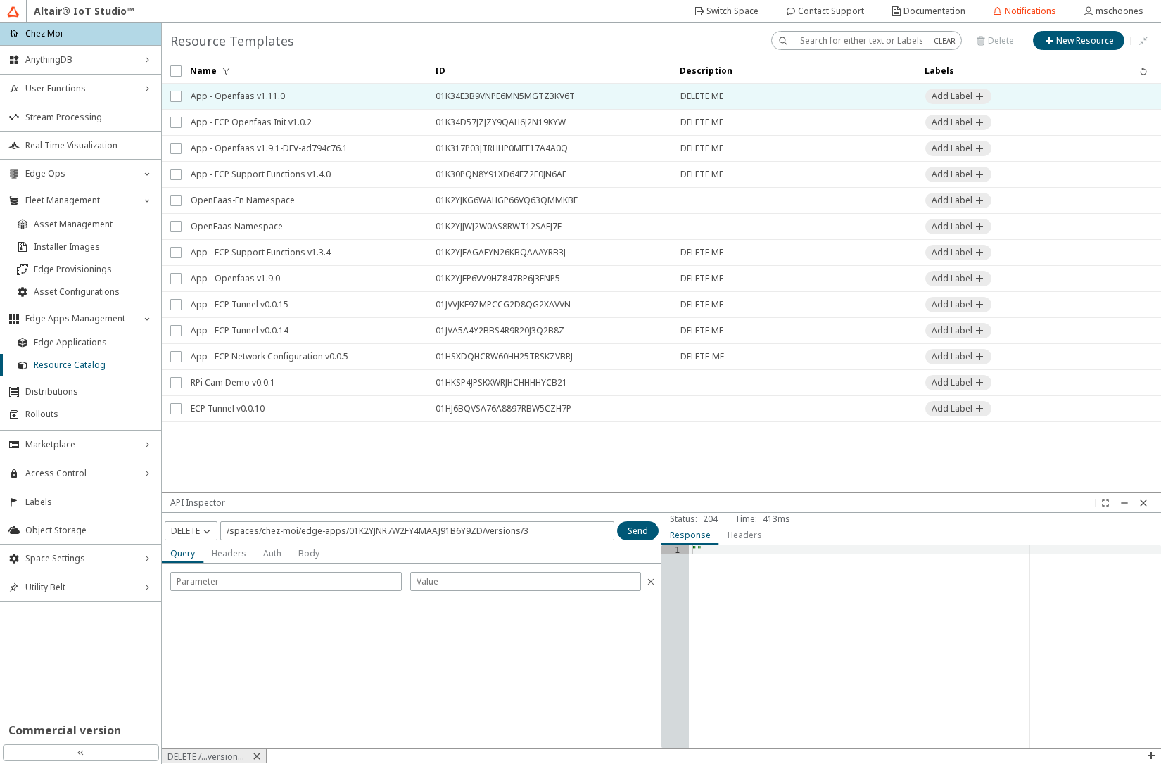
click at [266, 96] on span "App - Openfaas v1.11.0" at bounding box center [304, 96] width 227 height 25
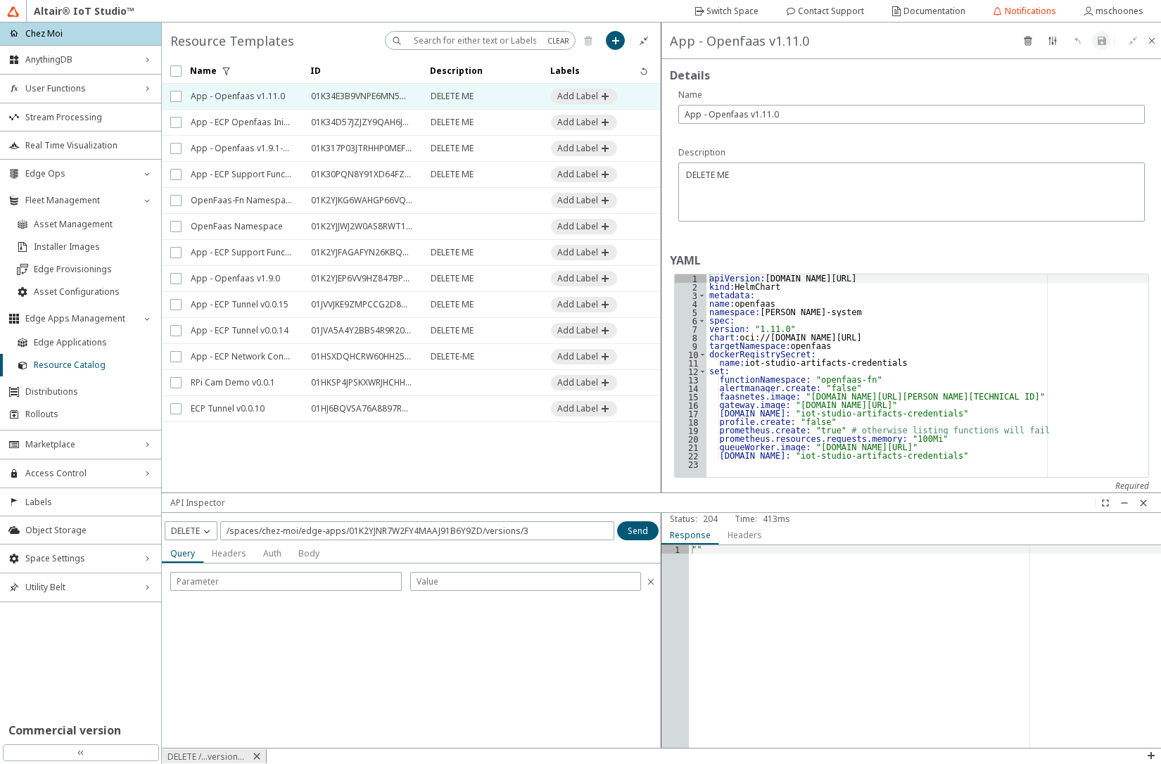
drag, startPoint x: 829, startPoint y: 413, endPoint x: 838, endPoint y: 395, distance: 20.2
click at [829, 412] on div "apiVersion : [DOMAIN_NAME][URL] kind : HelmChart metadata : name : openfaas nam…" at bounding box center [928, 384] width 442 height 220
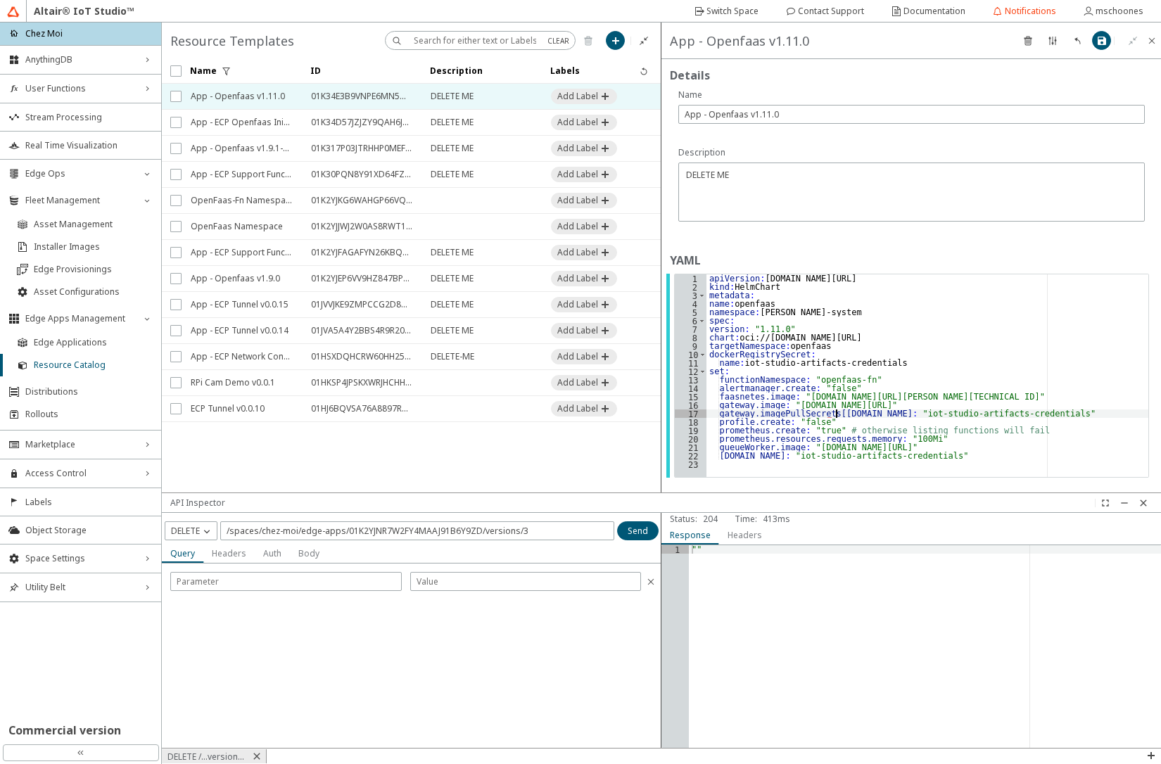
scroll to position [0, 11]
type textarea "gateway.imagePullSecrets[0].name: "iot-studio-artifacts-credentials""
click at [1105, 41] on iron-icon at bounding box center [1102, 40] width 11 height 11
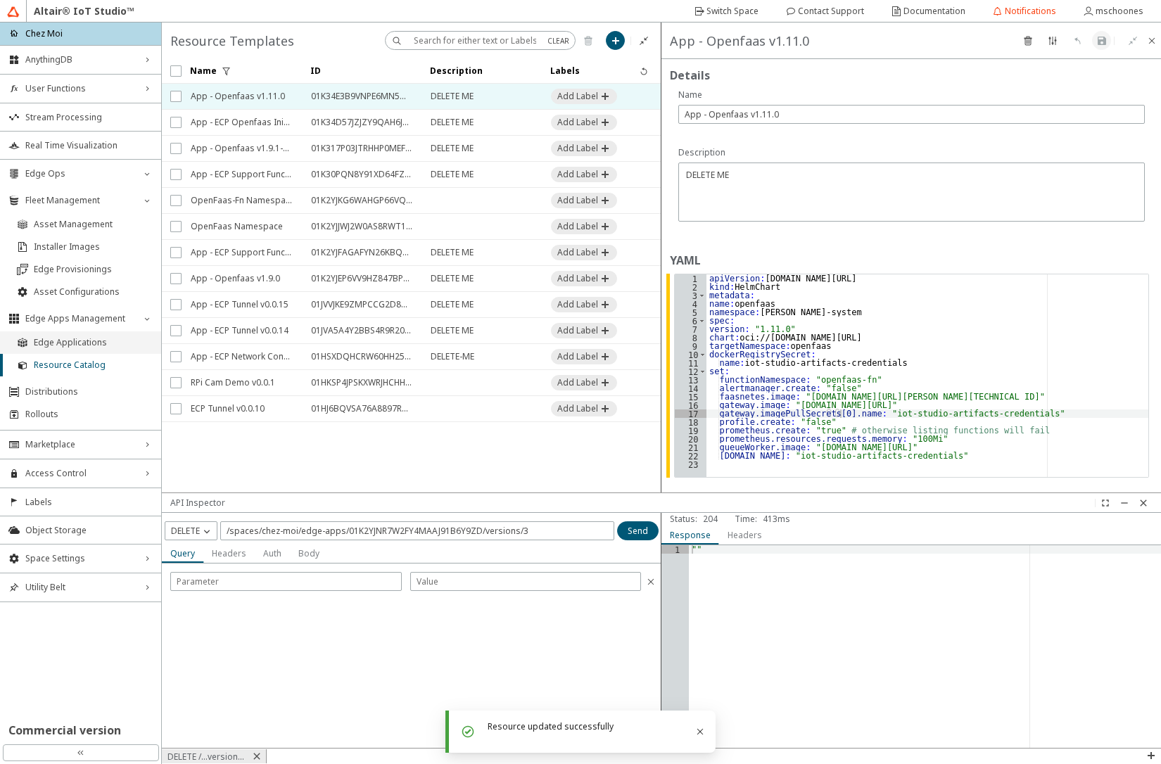
click at [73, 349] on li "Edge Applications" at bounding box center [80, 343] width 161 height 23
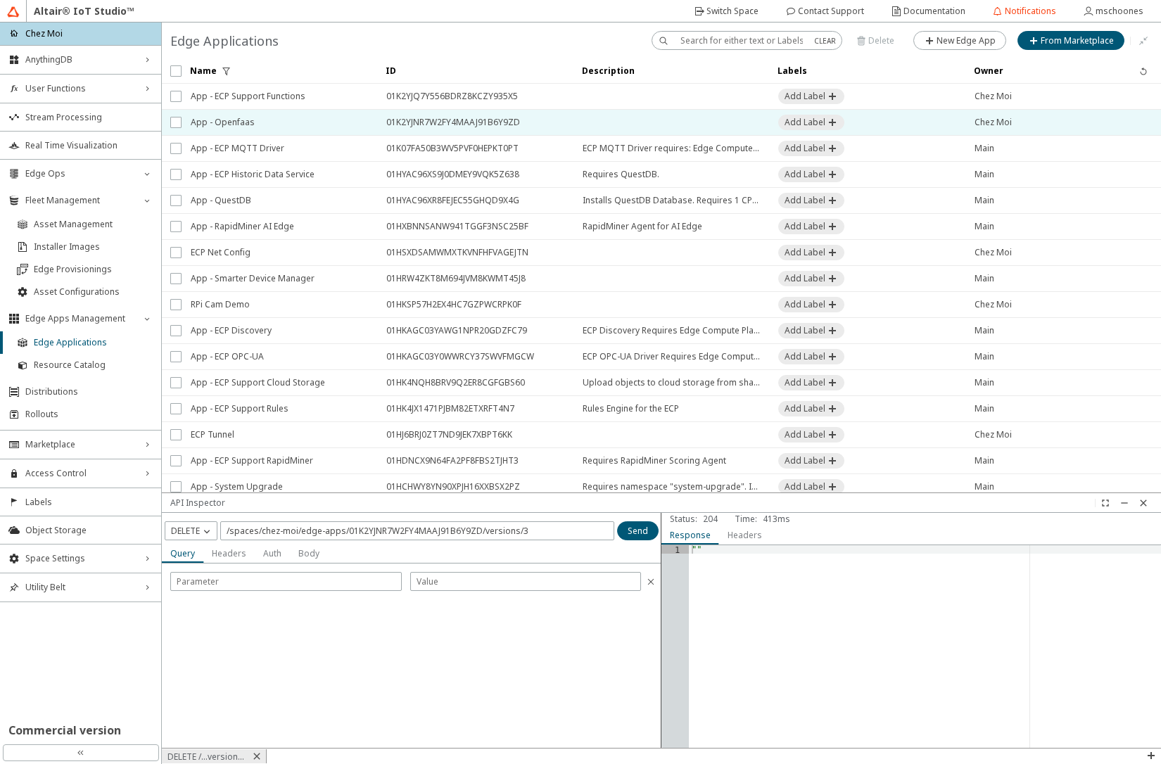
click at [220, 118] on span "App - Openfaas" at bounding box center [279, 122] width 177 height 25
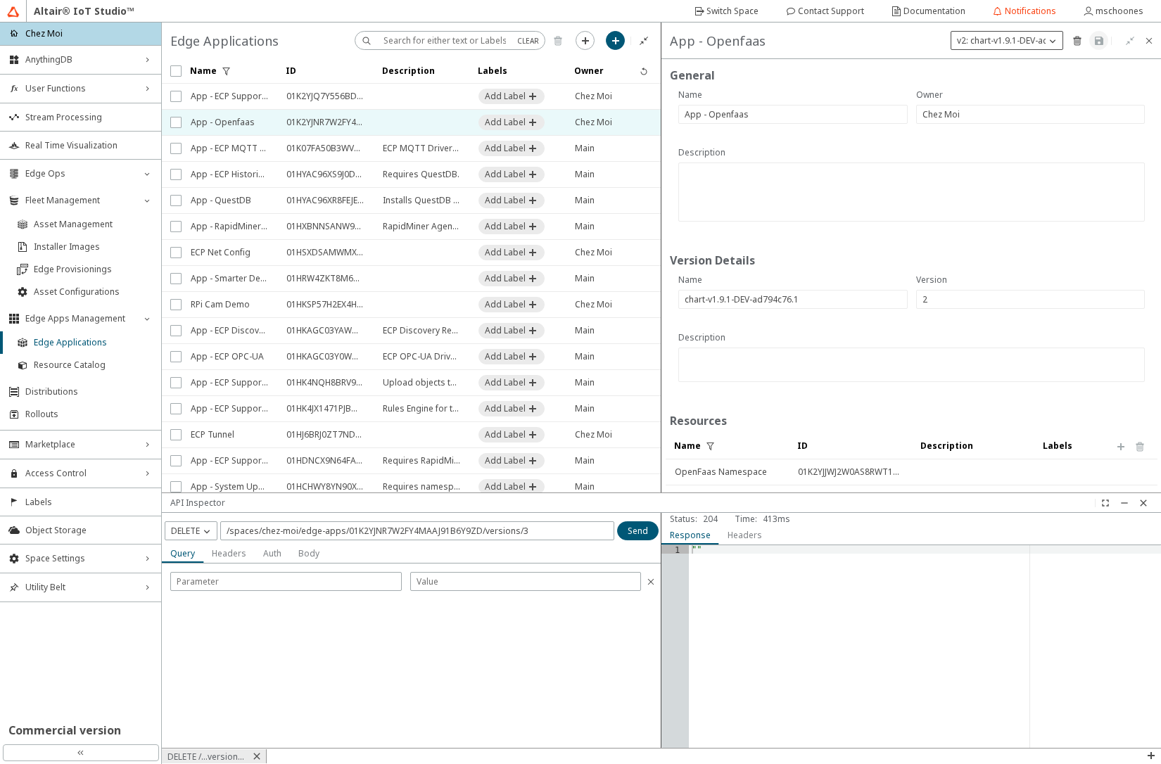
click at [1037, 44] on p "v2: chart-v1.9.1-DEV-ad794c76.1" at bounding box center [1021, 40] width 139 height 12
drag, startPoint x: 987, startPoint y: 119, endPoint x: 858, endPoint y: 198, distance: 152.0
click at [987, 114] on iron-icon at bounding box center [982, 108] width 13 height 11
type input "3"
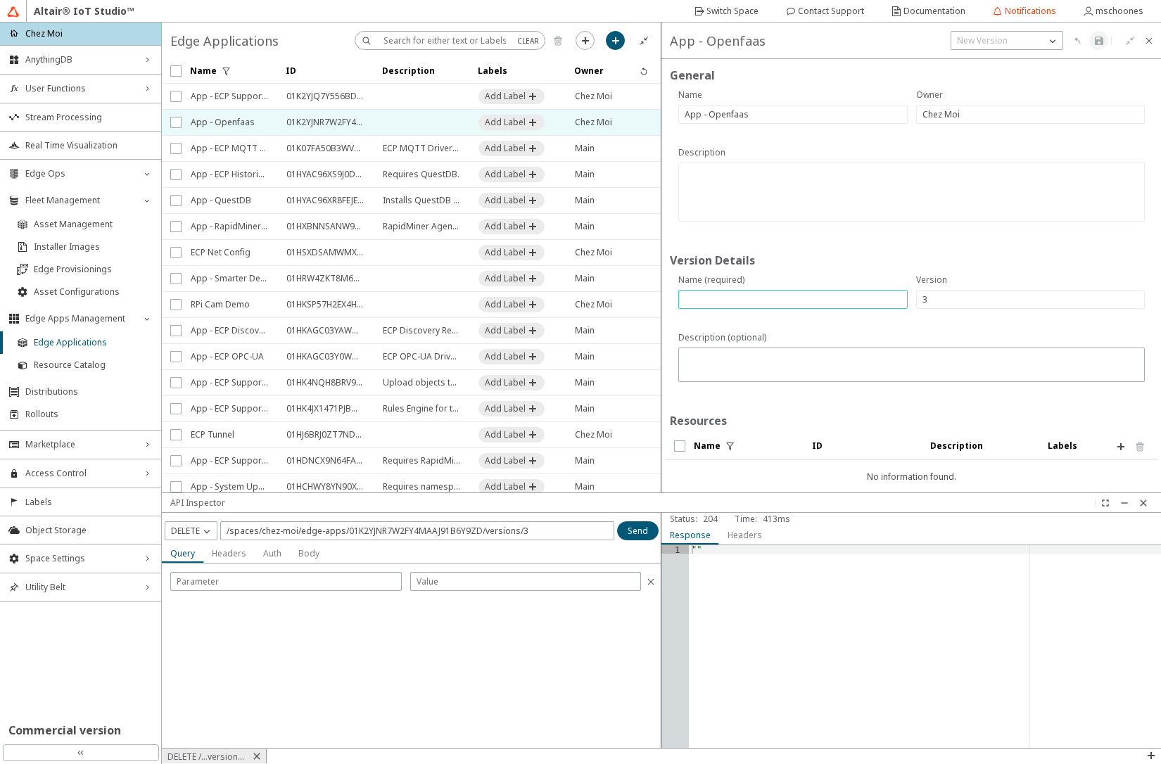
click at [750, 301] on input "text" at bounding box center [793, 300] width 217 height 12
paste input "chart-1.11.0_1.0.2"
type input "chart-1.11.0_1.0.2"
click at [1116, 448] on iron-icon at bounding box center [1121, 446] width 11 height 11
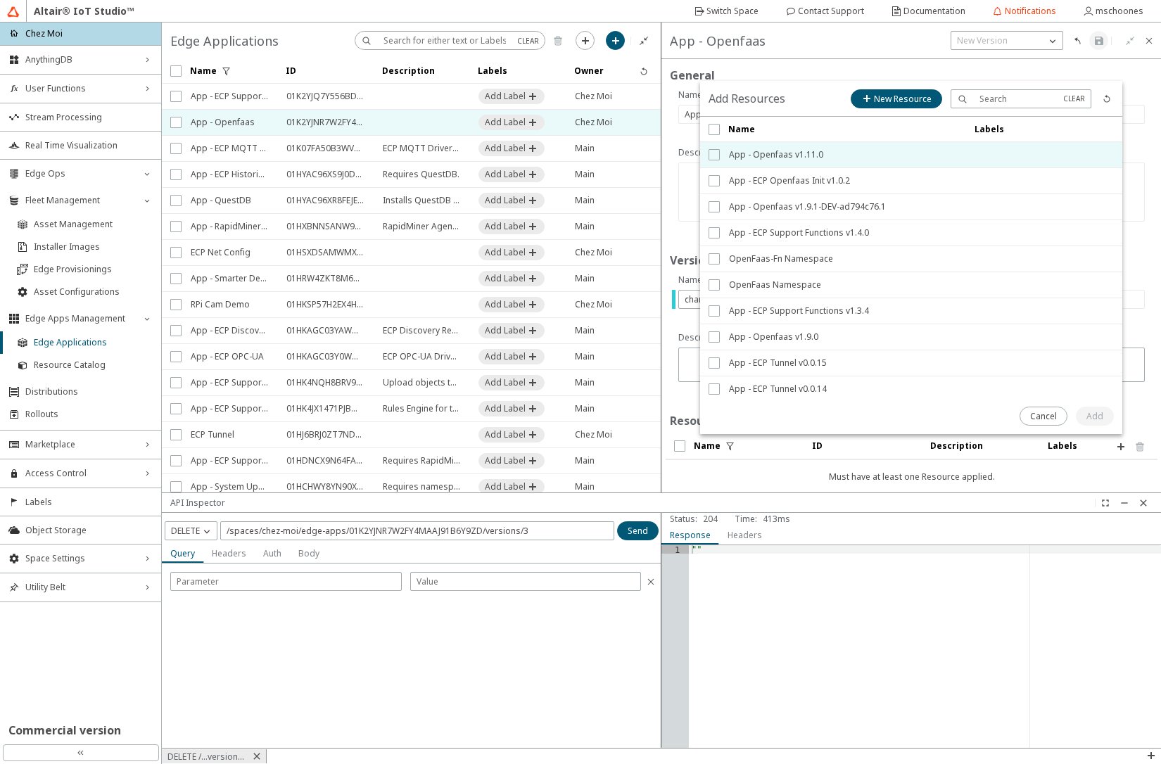
click at [717, 152] on input "checkbox" at bounding box center [713, 154] width 9 height 11
checkbox input "true"
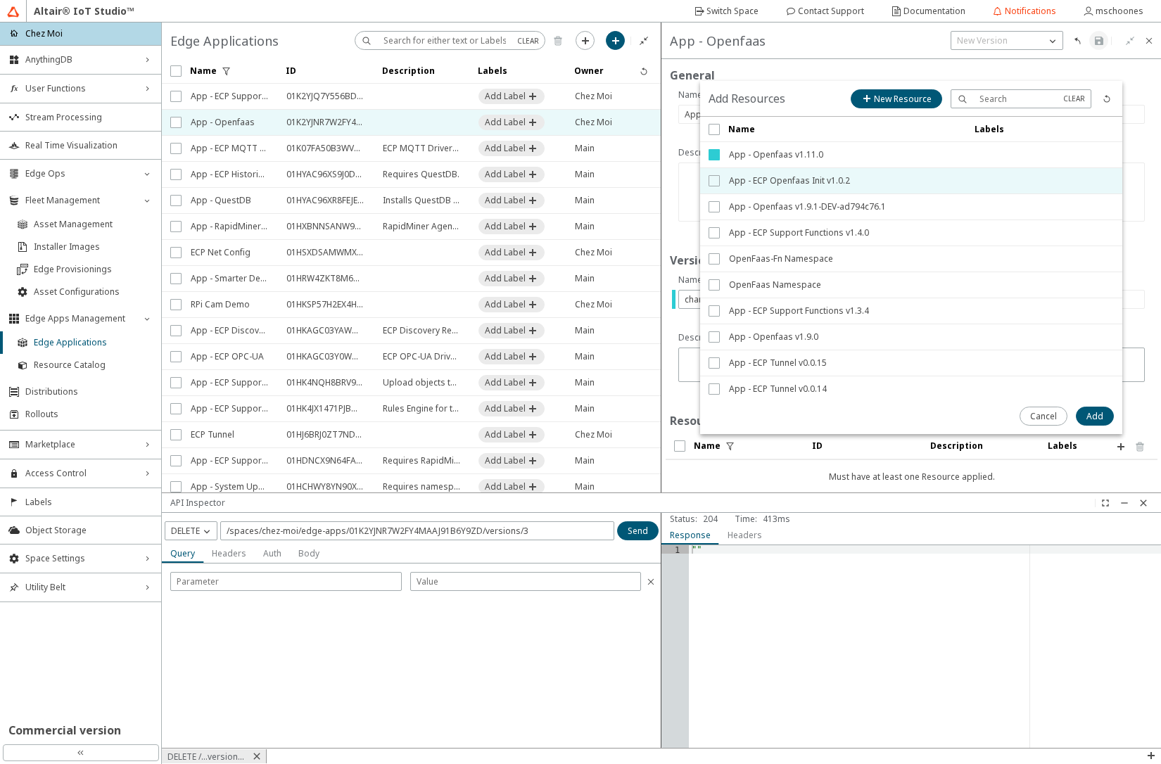
click at [714, 185] on input "checkbox" at bounding box center [713, 180] width 9 height 11
checkbox input "true"
click at [0, 0] on slot "Add" at bounding box center [0, 0] width 0 height 0
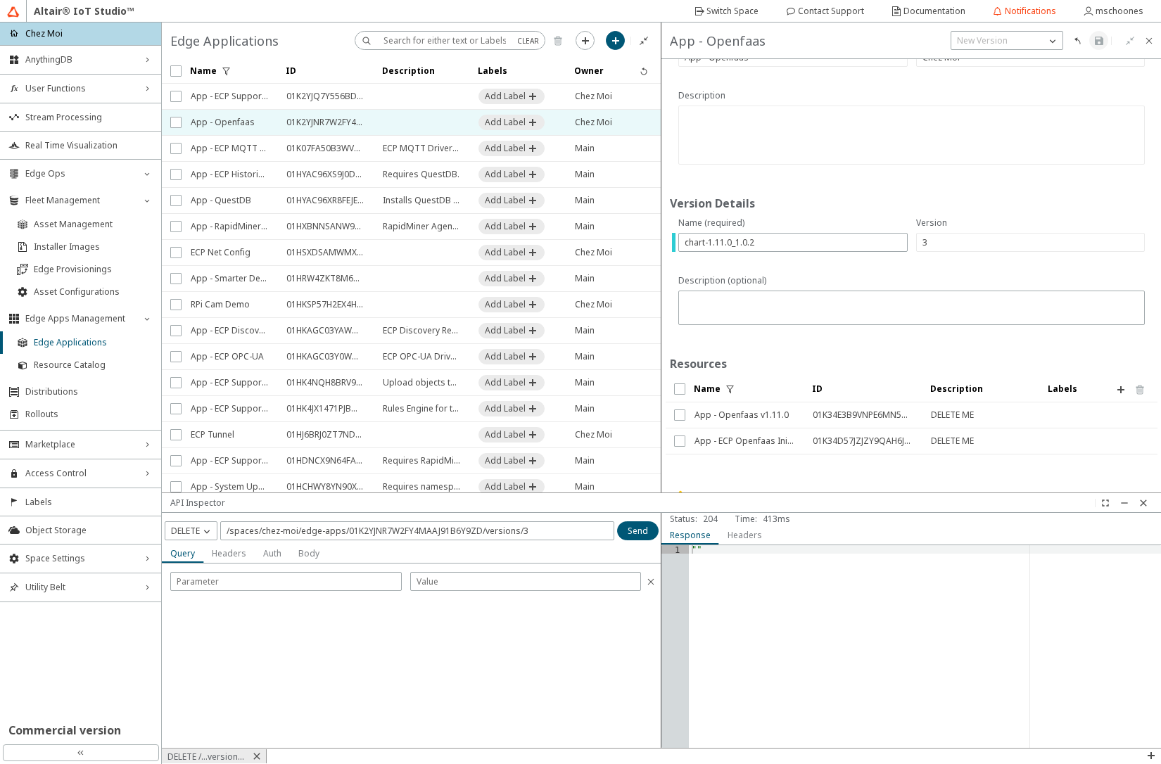
scroll to position [144, 0]
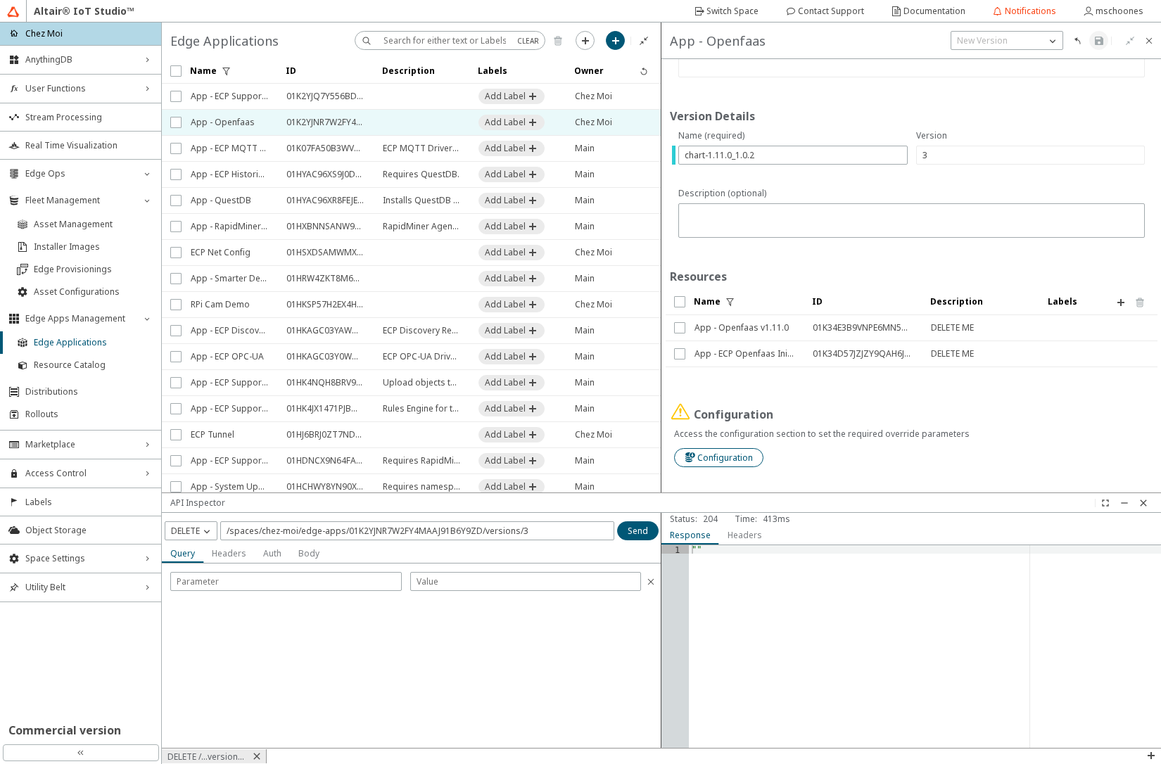
click at [0, 0] on slot "Configuration" at bounding box center [0, 0] width 0 height 0
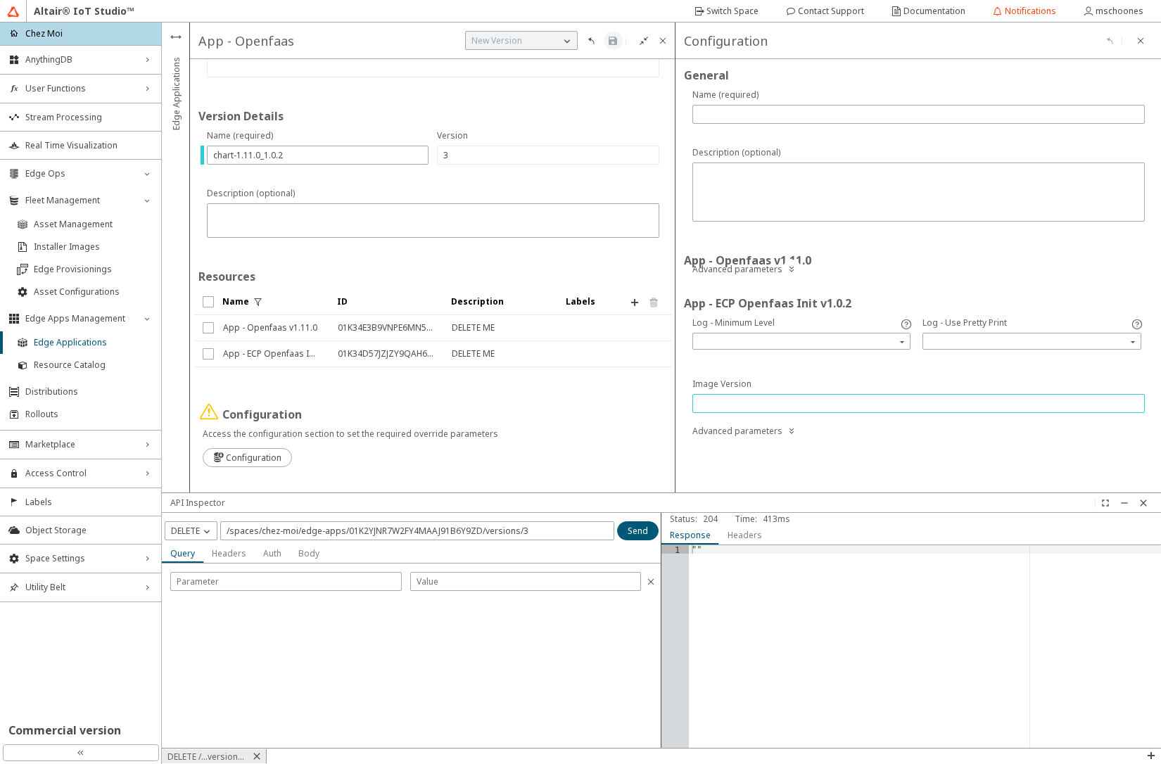
click at [907, 405] on input "text" at bounding box center [919, 404] width 440 height 12
paste input "408622982-9202c5c9-DEV"
type input "408622982-9202c5c9-DEV"
click at [952, 338] on input "search" at bounding box center [1033, 341] width 215 height 21
click at [949, 359] on div "true" at bounding box center [1032, 362] width 205 height 12
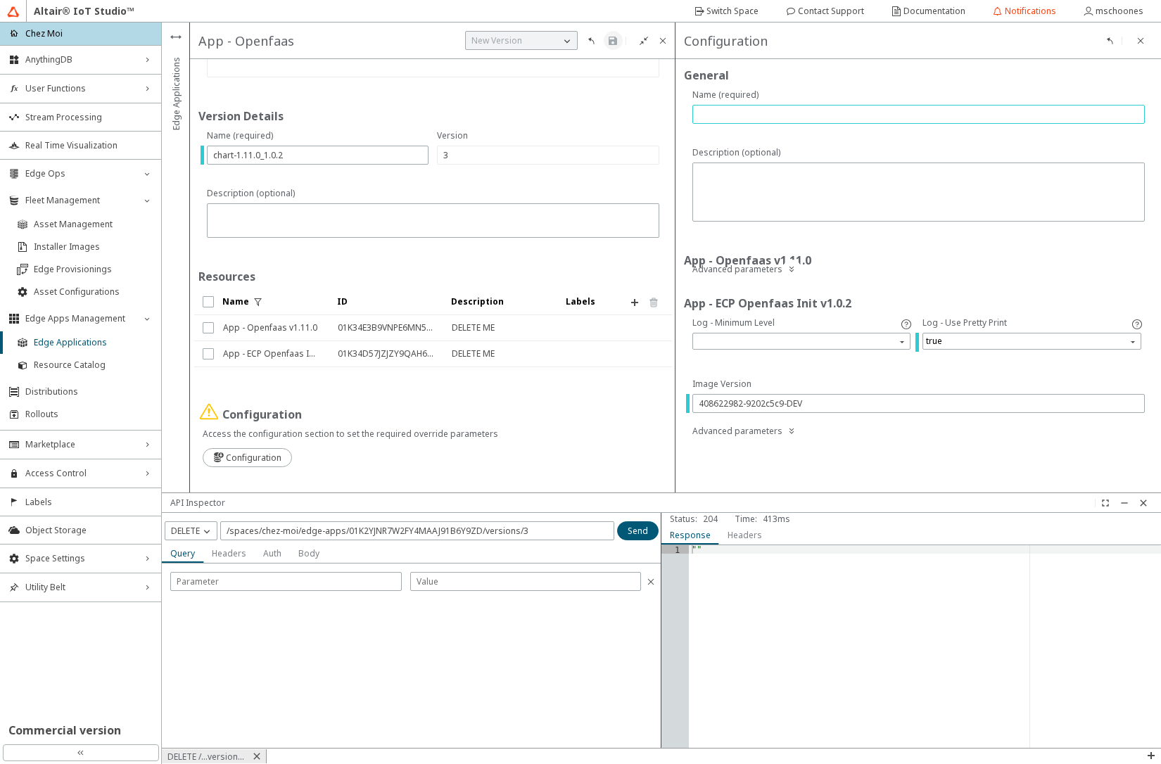
click at [790, 115] on input "text" at bounding box center [919, 114] width 440 height 12
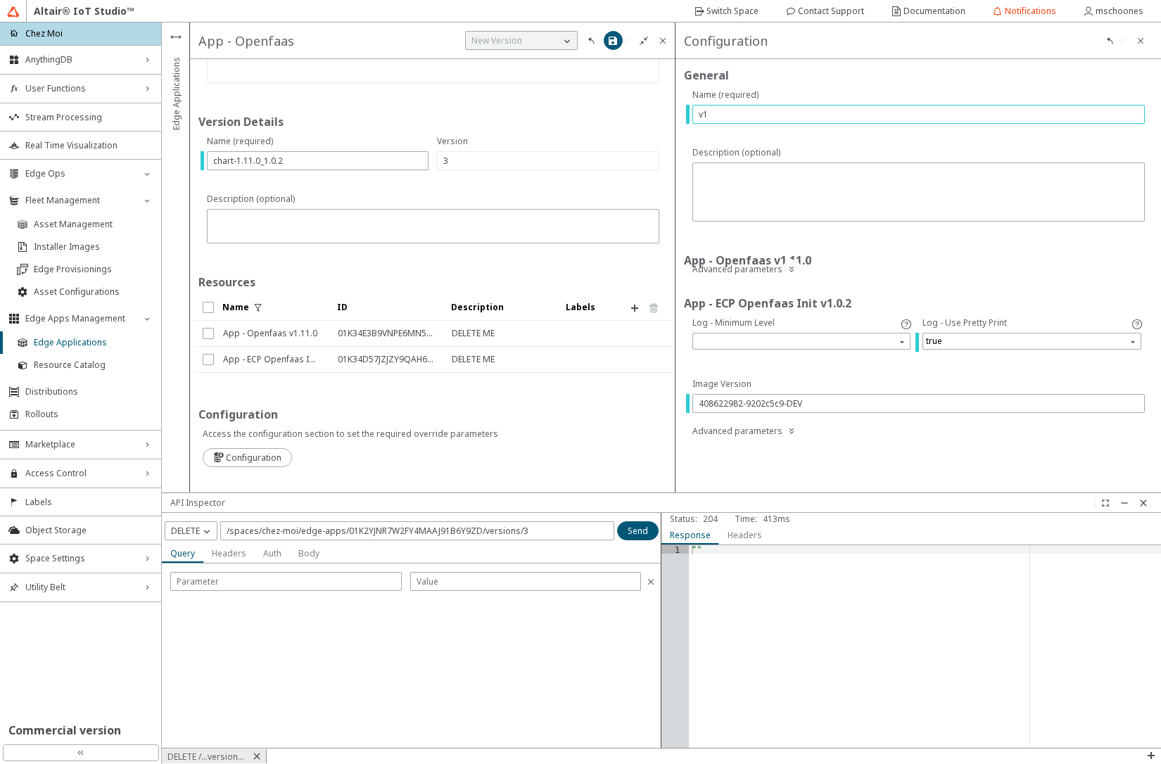
scroll to position [139, 0]
type input "v1"
click at [617, 35] on iron-icon at bounding box center [612, 40] width 11 height 11
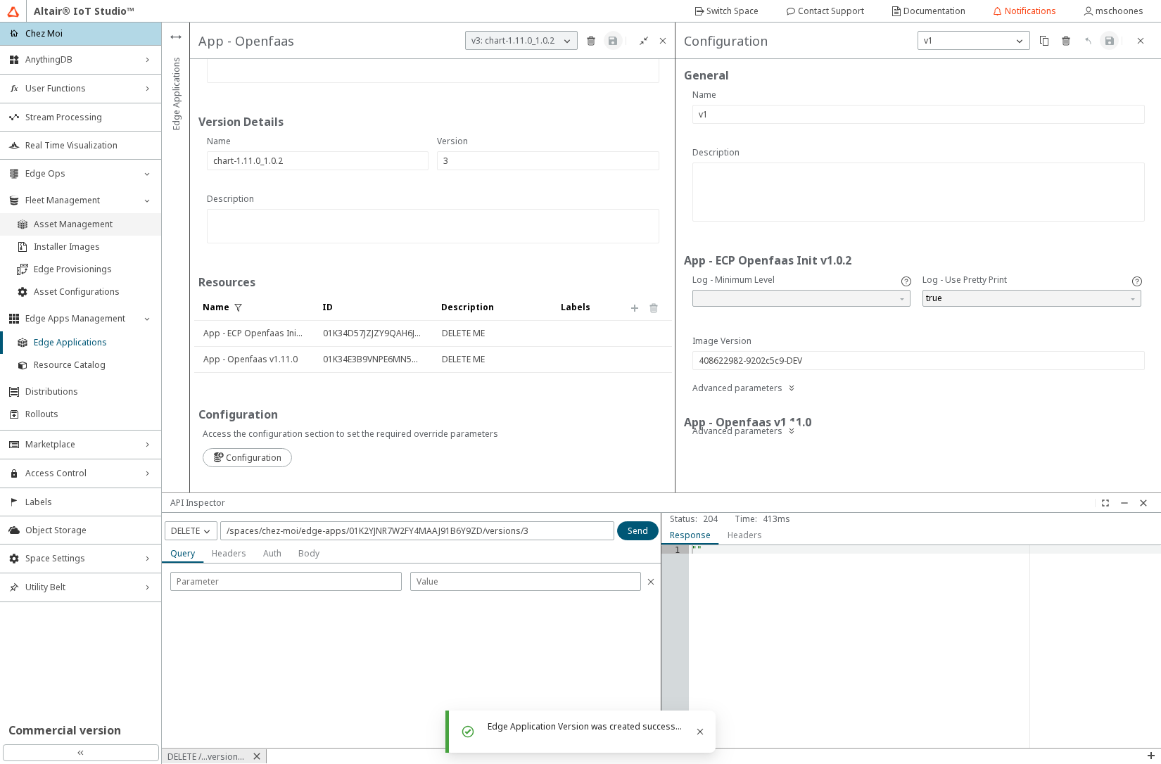
click at [86, 227] on span "Asset Management" at bounding box center [93, 224] width 119 height 11
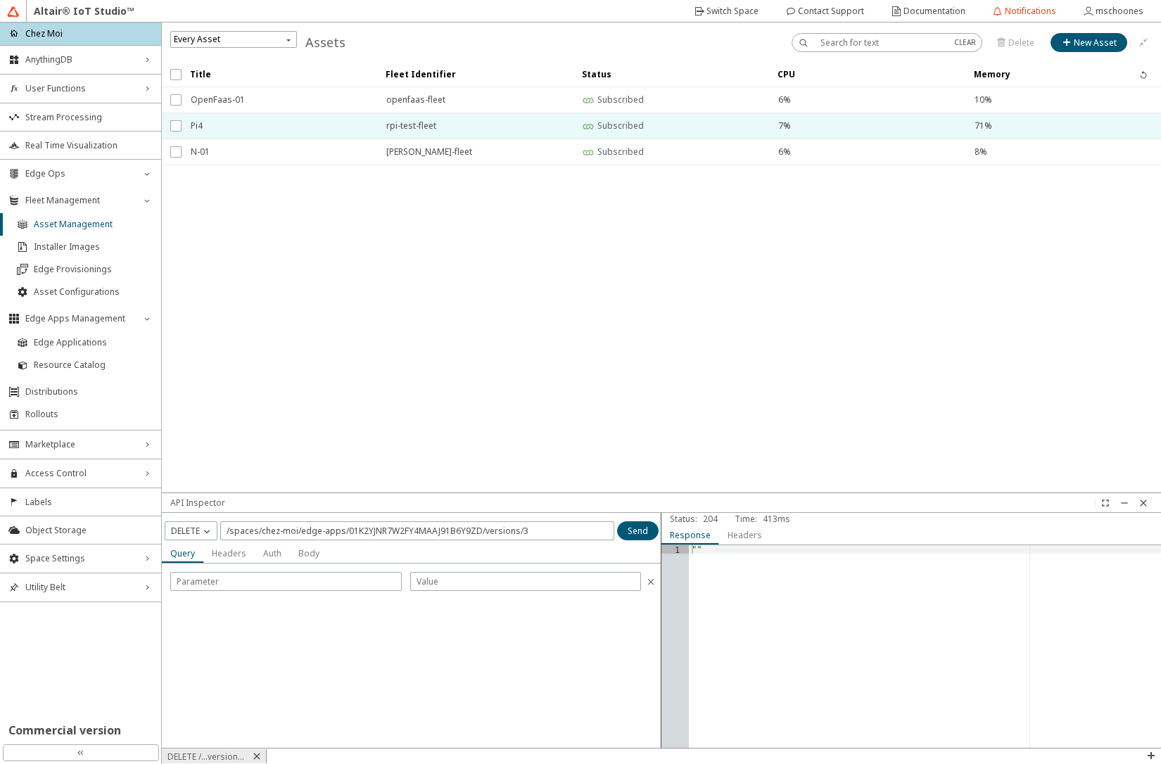
click at [228, 123] on span "Pi4" at bounding box center [279, 125] width 177 height 25
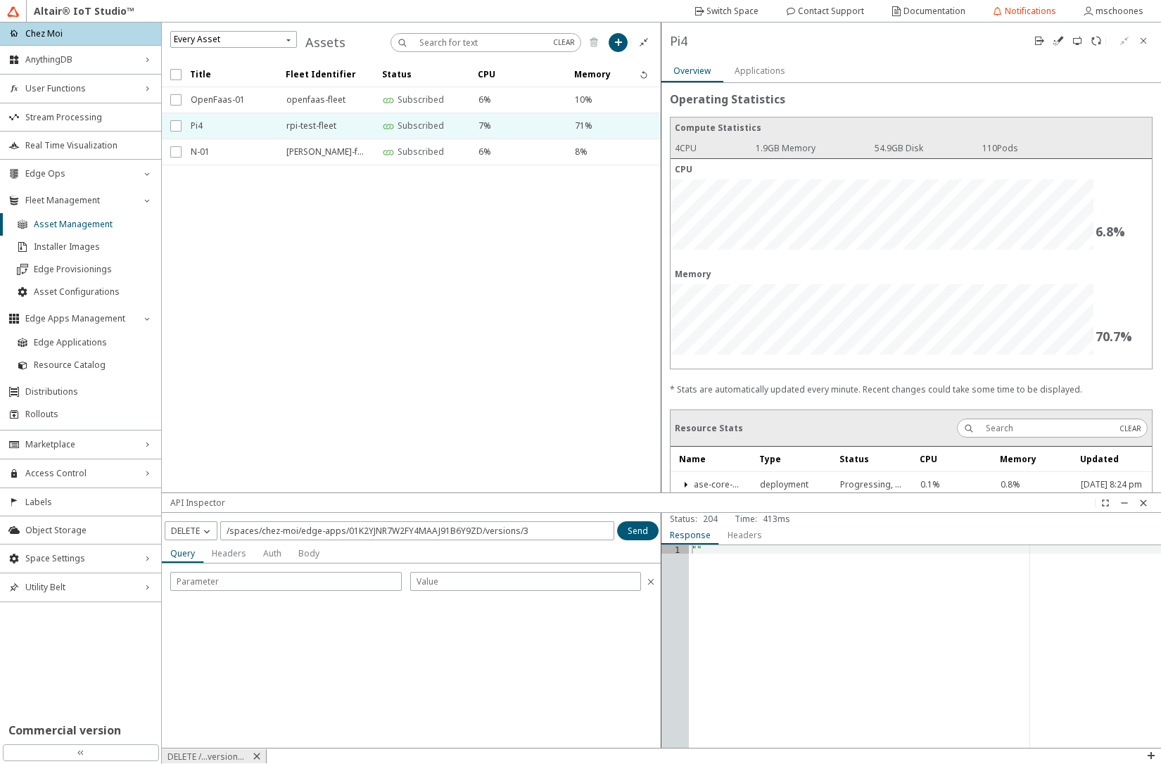
click at [0, 0] on slot "Applications" at bounding box center [0, 0] width 0 height 0
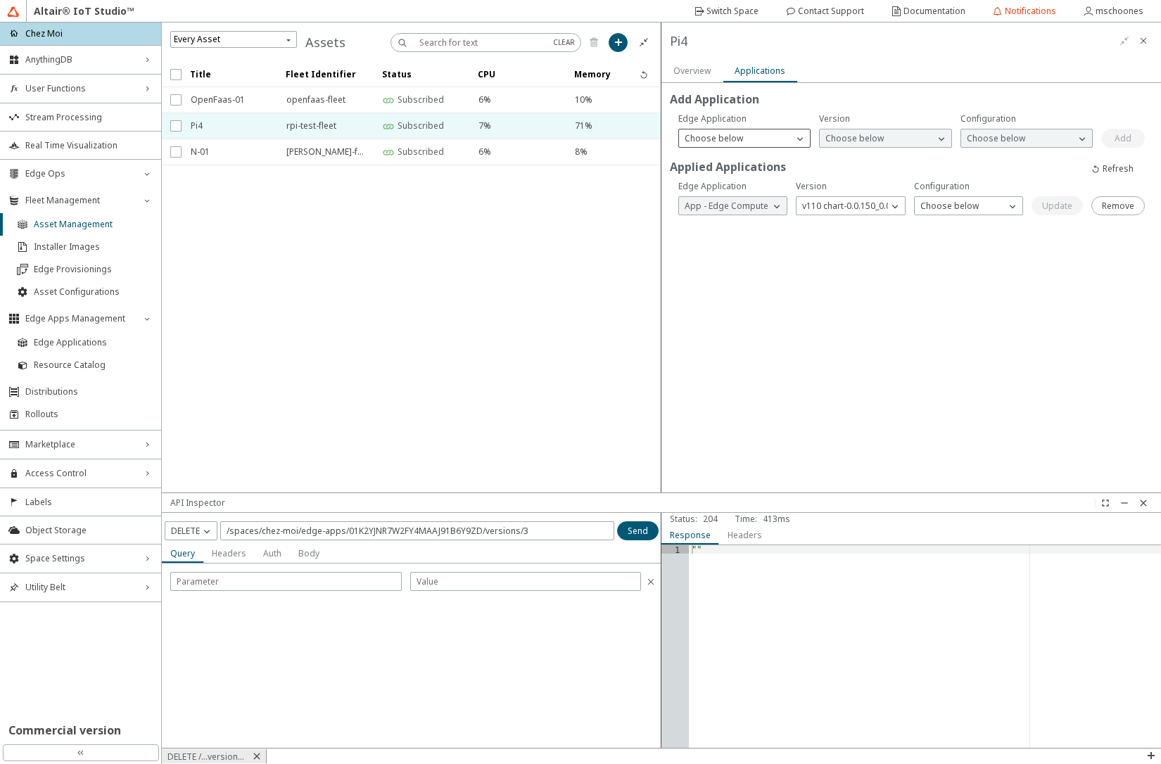
click at [743, 141] on p "Choose below" at bounding box center [714, 138] width 70 height 12
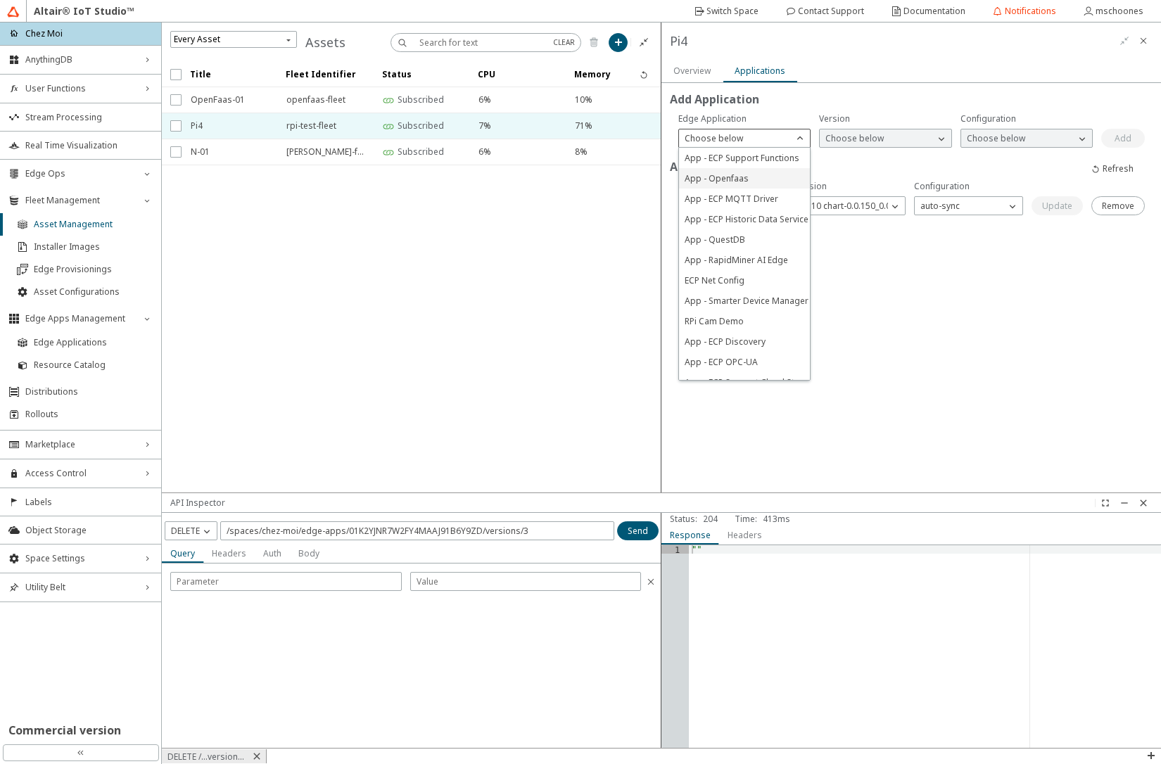
click at [730, 178] on span "App - Openfaas" at bounding box center [717, 178] width 64 height 12
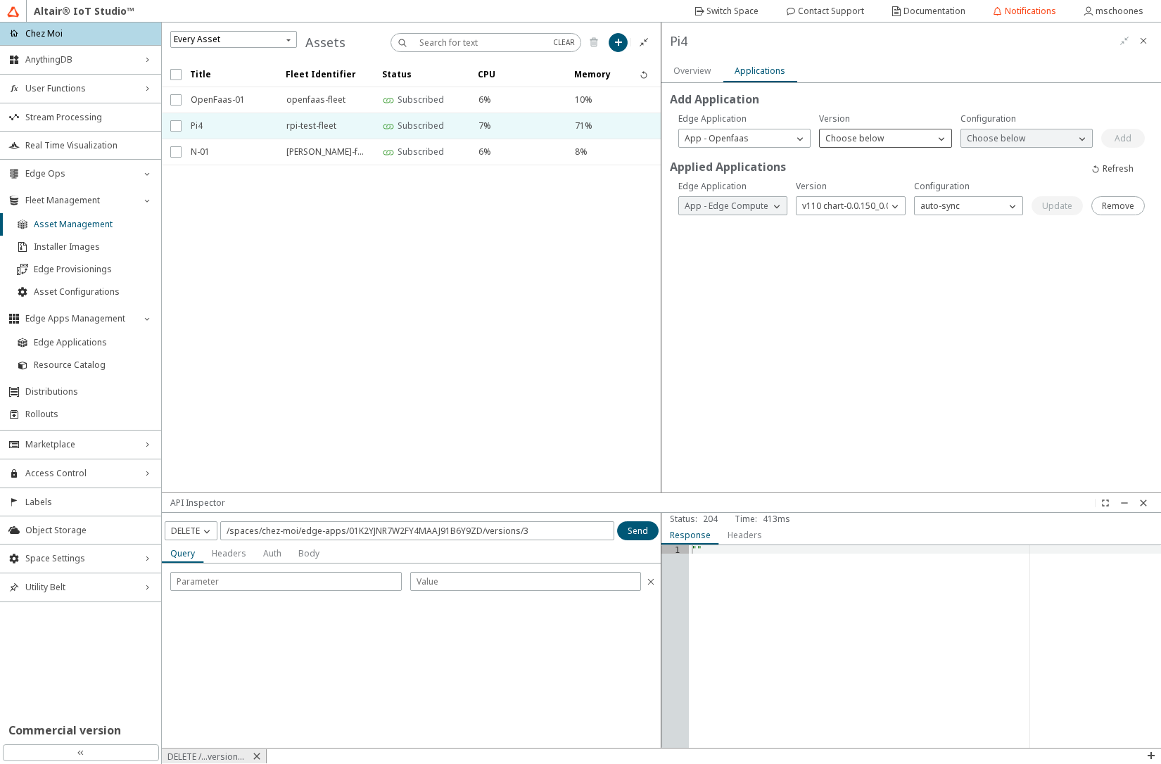
click at [879, 140] on p "Choose below" at bounding box center [855, 138] width 70 height 12
drag, startPoint x: 864, startPoint y: 201, endPoint x: 968, endPoint y: 162, distance: 111.4
click at [864, 202] on span "v3 chart-1.11.0_1.0.2" at bounding box center [866, 199] width 81 height 12
click at [1002, 143] on p "Choose below" at bounding box center [996, 138] width 70 height 12
click at [997, 158] on p "v1" at bounding box center [1026, 158] width 131 height 12
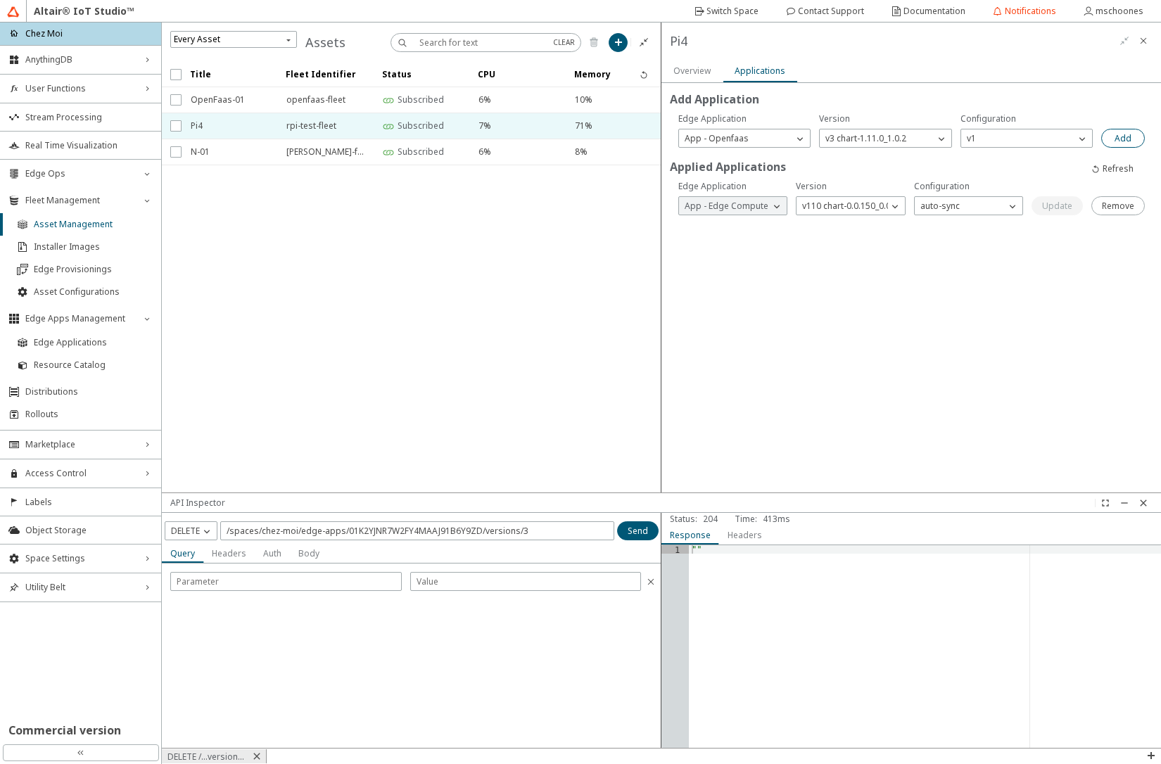
click at [1132, 139] on paper-button "Add" at bounding box center [1124, 138] width 44 height 19
click at [0, 0] on slot "Remove" at bounding box center [0, 0] width 0 height 0
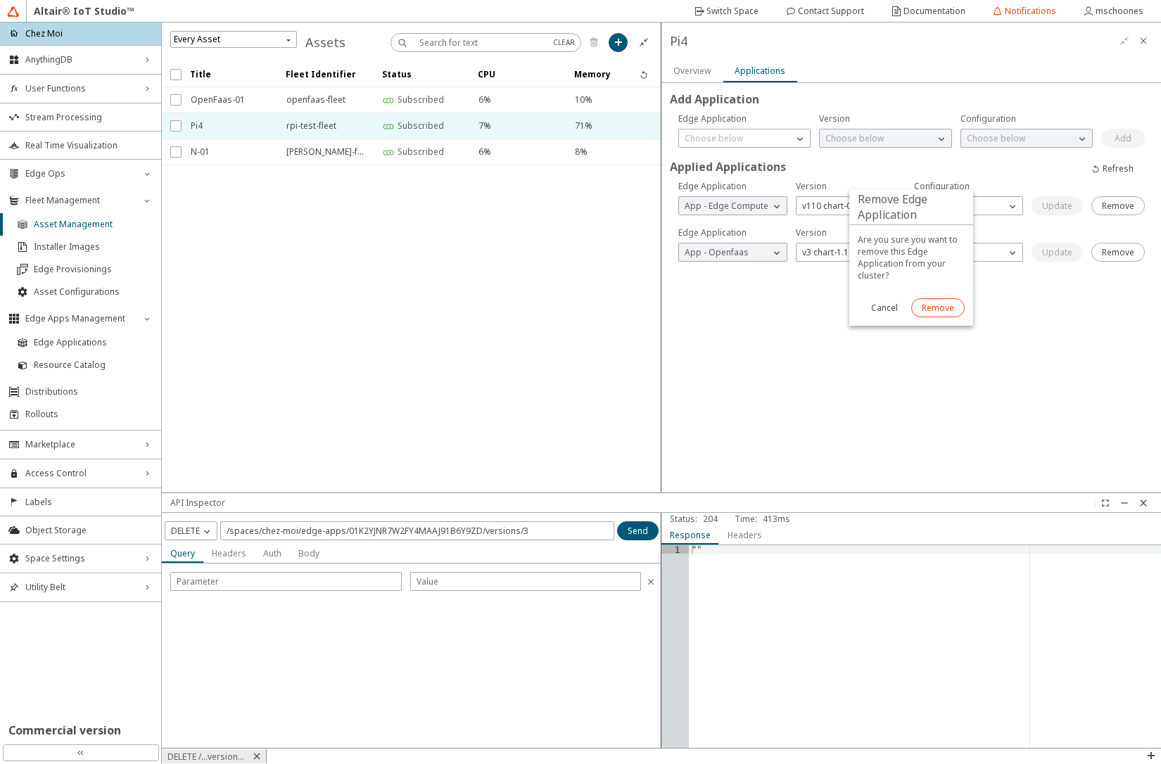
click at [0, 0] on slot "Remove" at bounding box center [0, 0] width 0 height 0
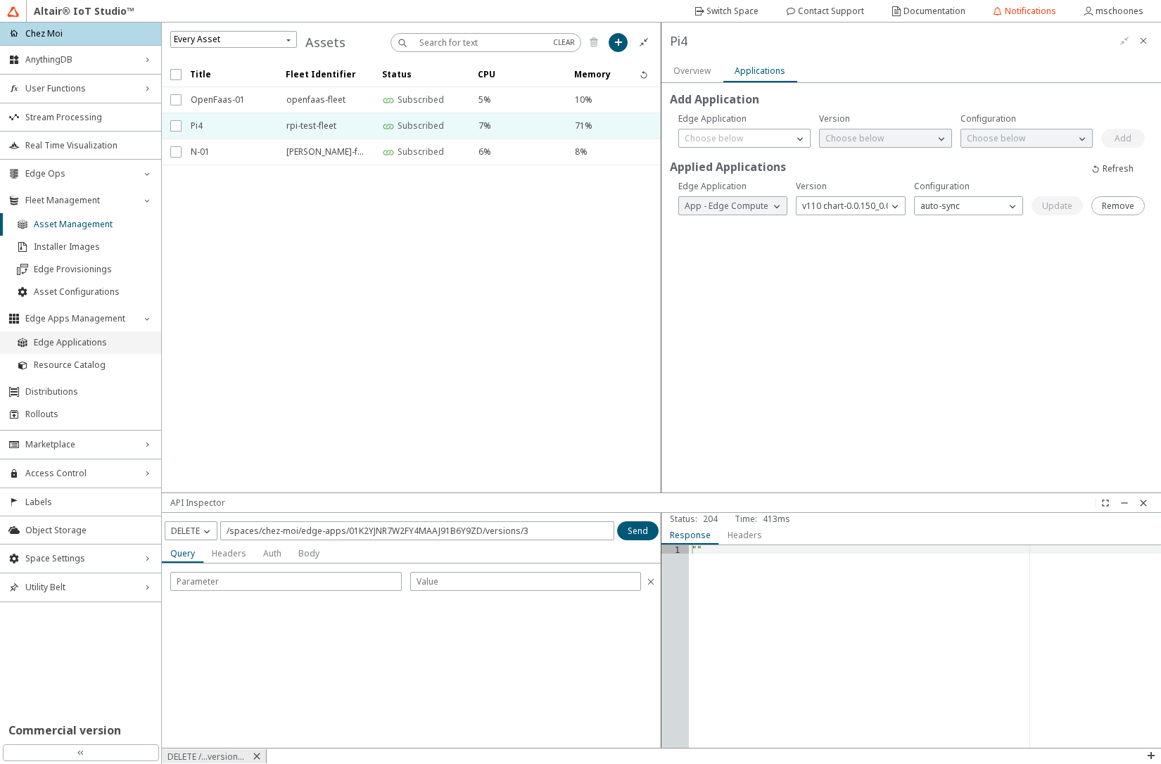
click at [70, 342] on span "Edge Applications" at bounding box center [93, 342] width 119 height 11
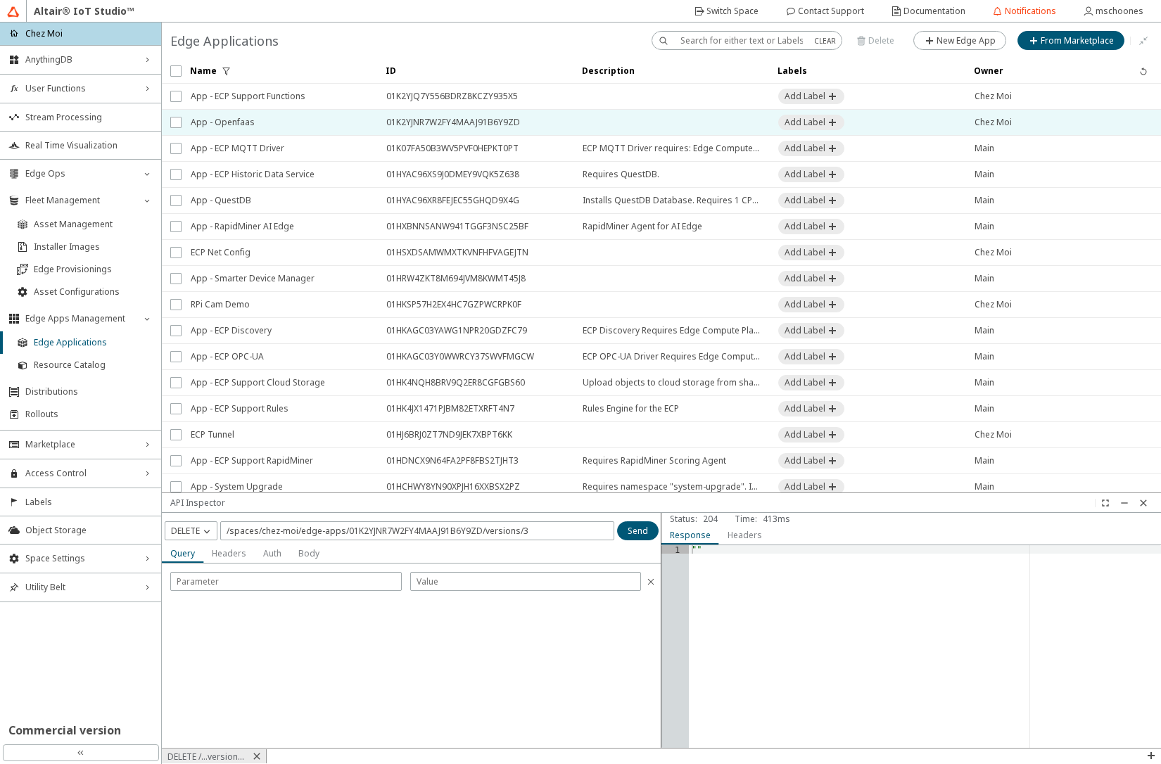
click at [216, 122] on span "App - Openfaas" at bounding box center [279, 122] width 177 height 25
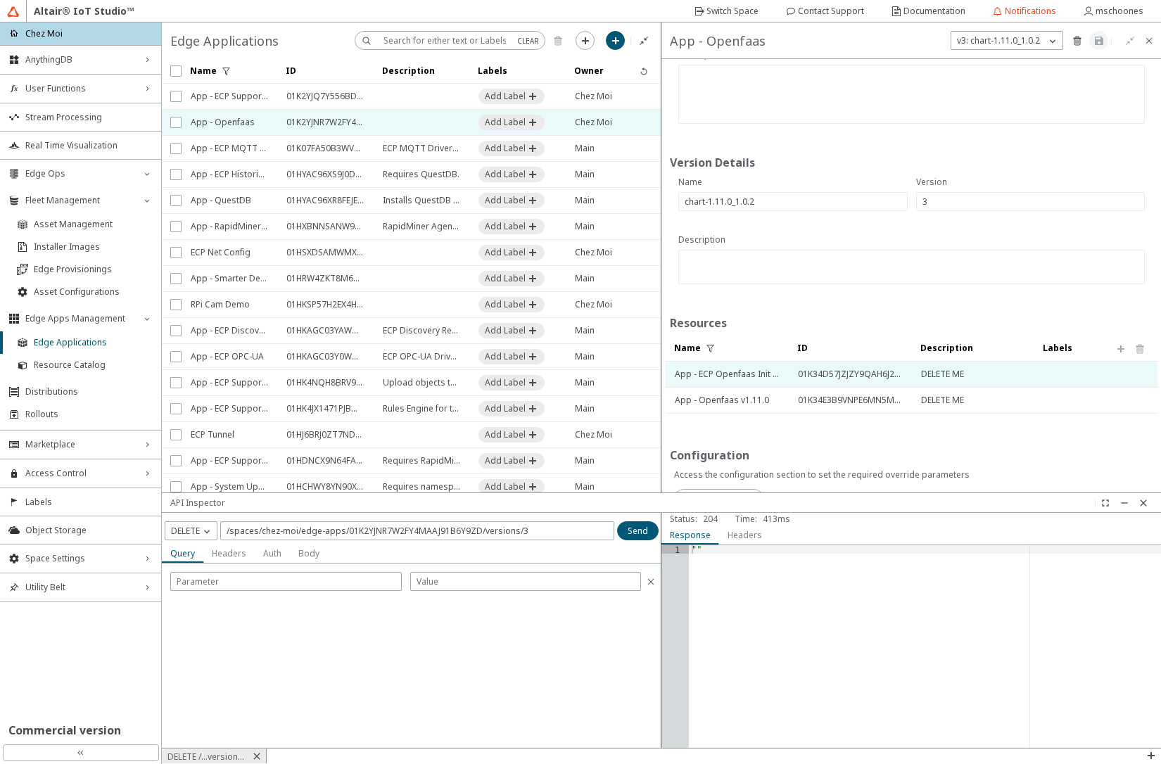
scroll to position [139, 0]
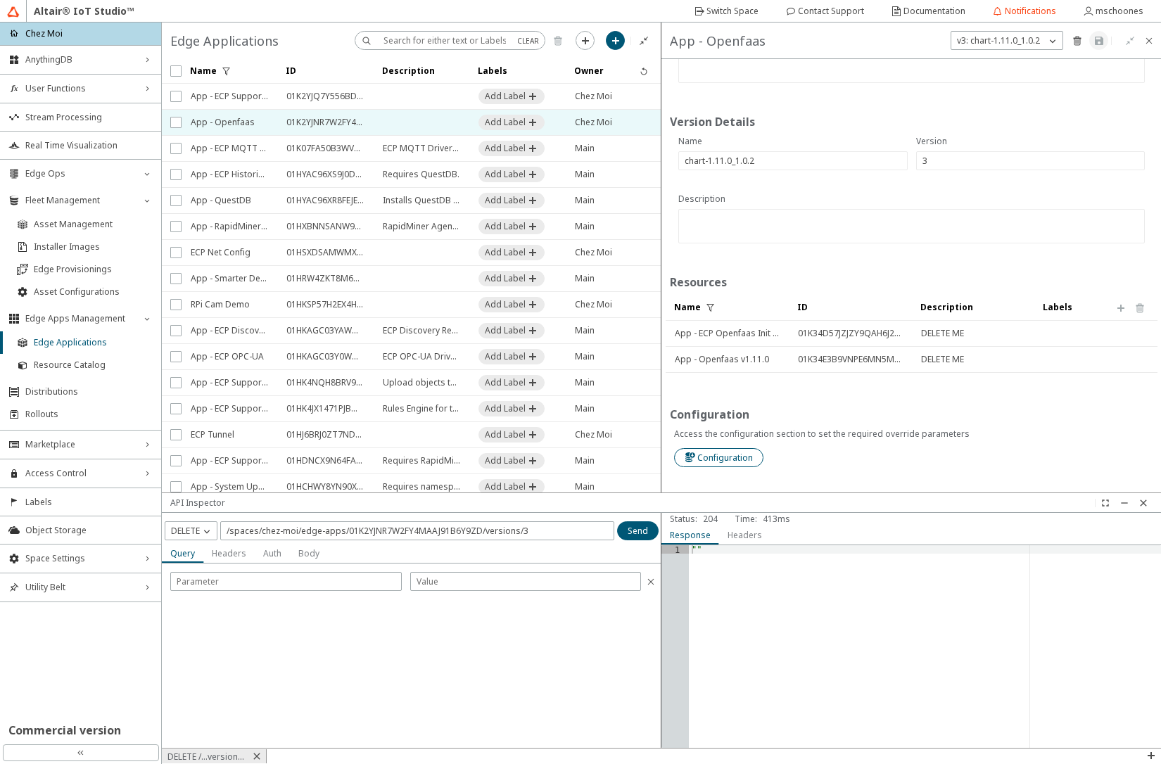
click at [0, 0] on slot "Configuration" at bounding box center [0, 0] width 0 height 0
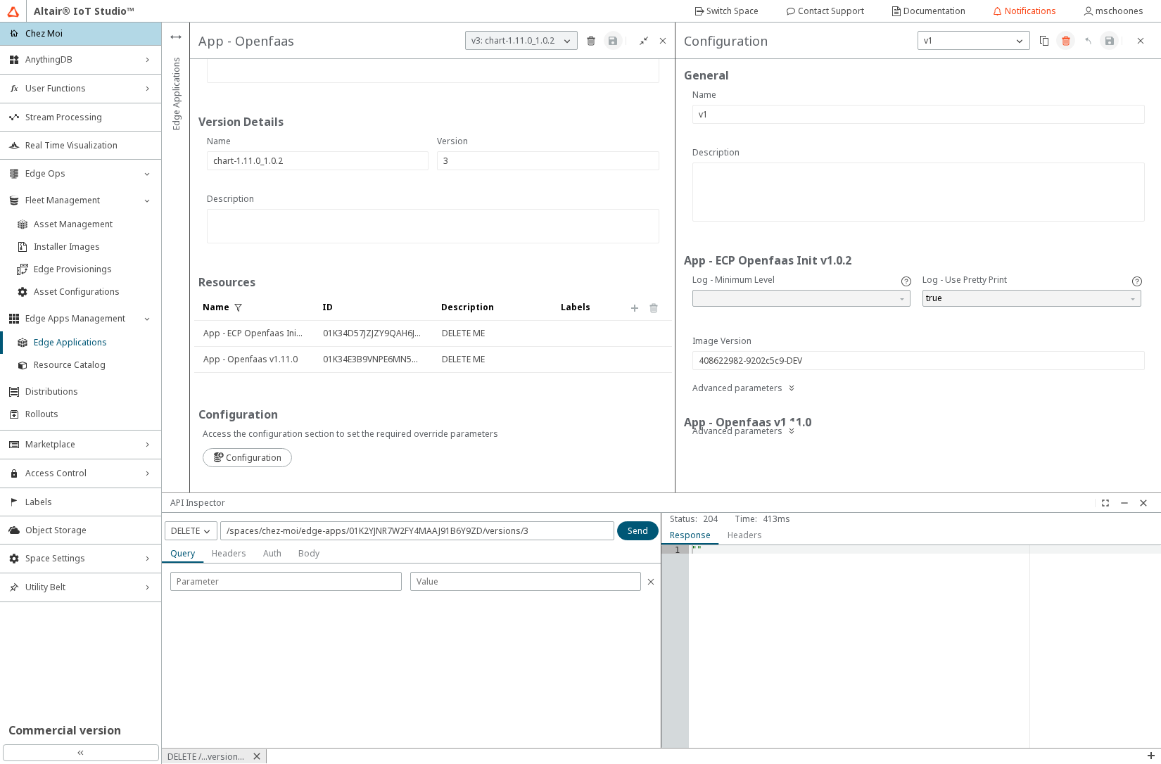
click at [1067, 39] on iron-icon at bounding box center [1066, 40] width 11 height 11
click at [0, 0] on slot "Delete" at bounding box center [0, 0] width 0 height 0
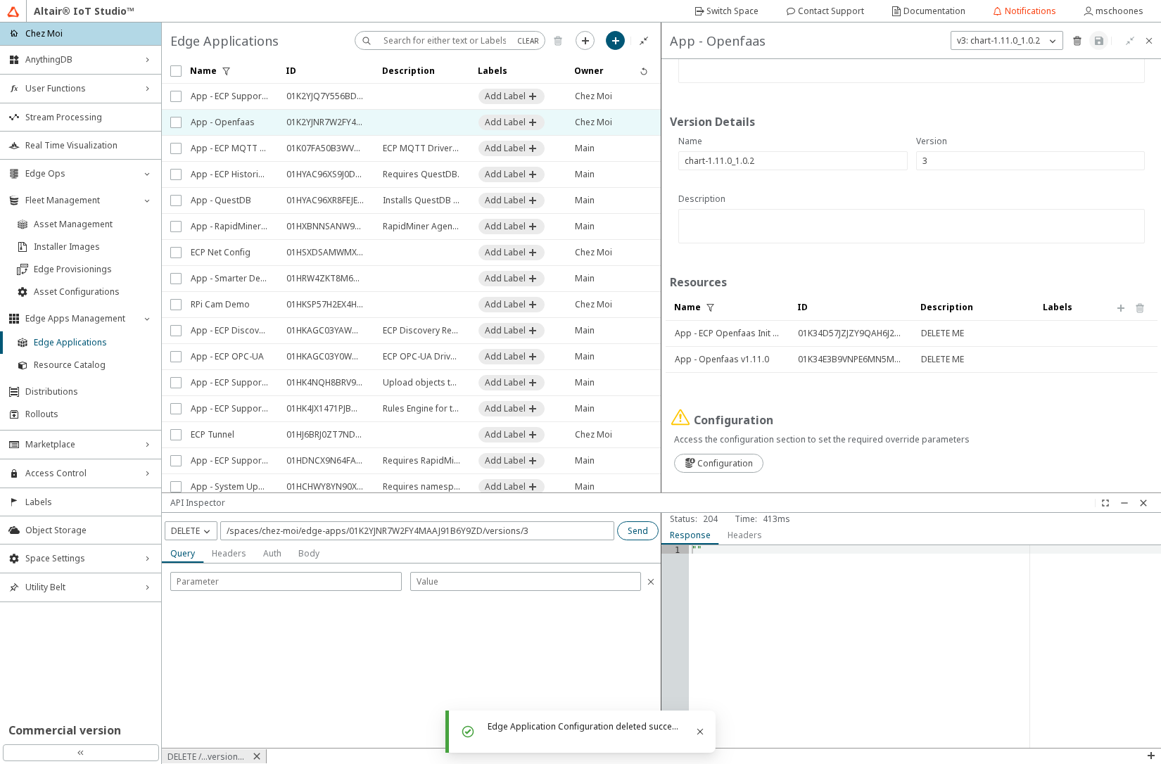
click at [650, 536] on paper-button "Send" at bounding box center [638, 531] width 42 height 19
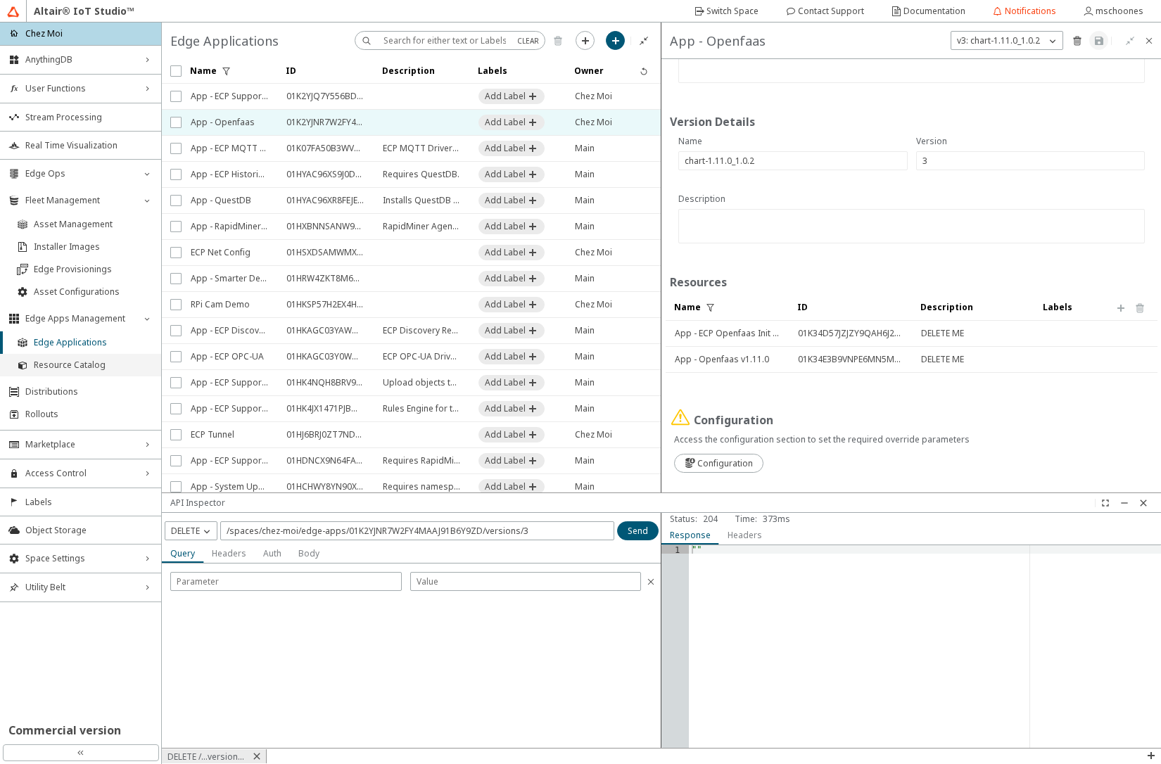
click at [44, 363] on span "Resource Catalog" at bounding box center [93, 365] width 119 height 11
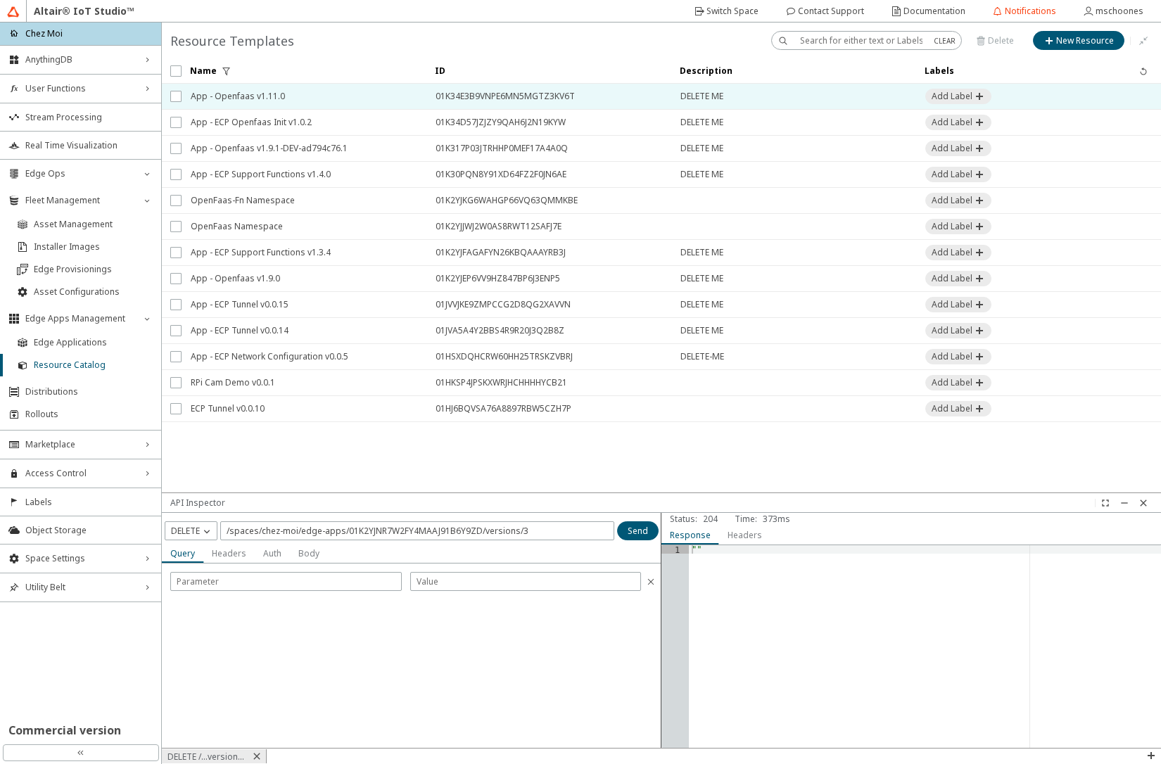
click at [255, 96] on span "App - Openfaas v1.11.0" at bounding box center [304, 96] width 227 height 25
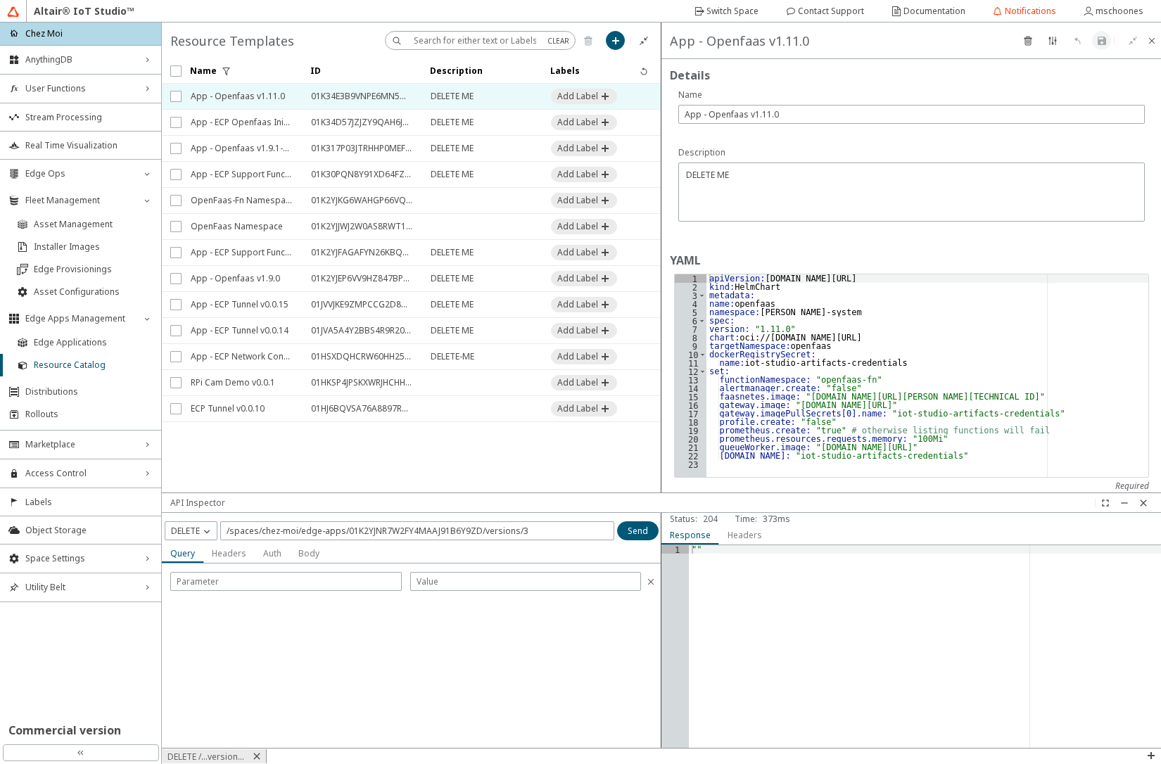
type textarea "gateway.imagePullSecrets[0].name: "iot-studio-artifacts-credentials""
drag, startPoint x: 842, startPoint y: 412, endPoint x: 848, endPoint y: 379, distance: 33.7
click at [842, 412] on div "apiVersion : [DOMAIN_NAME][URL] kind : HelmChart metadata : name : openfaas nam…" at bounding box center [928, 384] width 442 height 220
type textarea "[DOMAIN_NAME]: "iot-studio-artifacts-credentials""
click at [1101, 43] on iron-icon at bounding box center [1102, 40] width 11 height 11
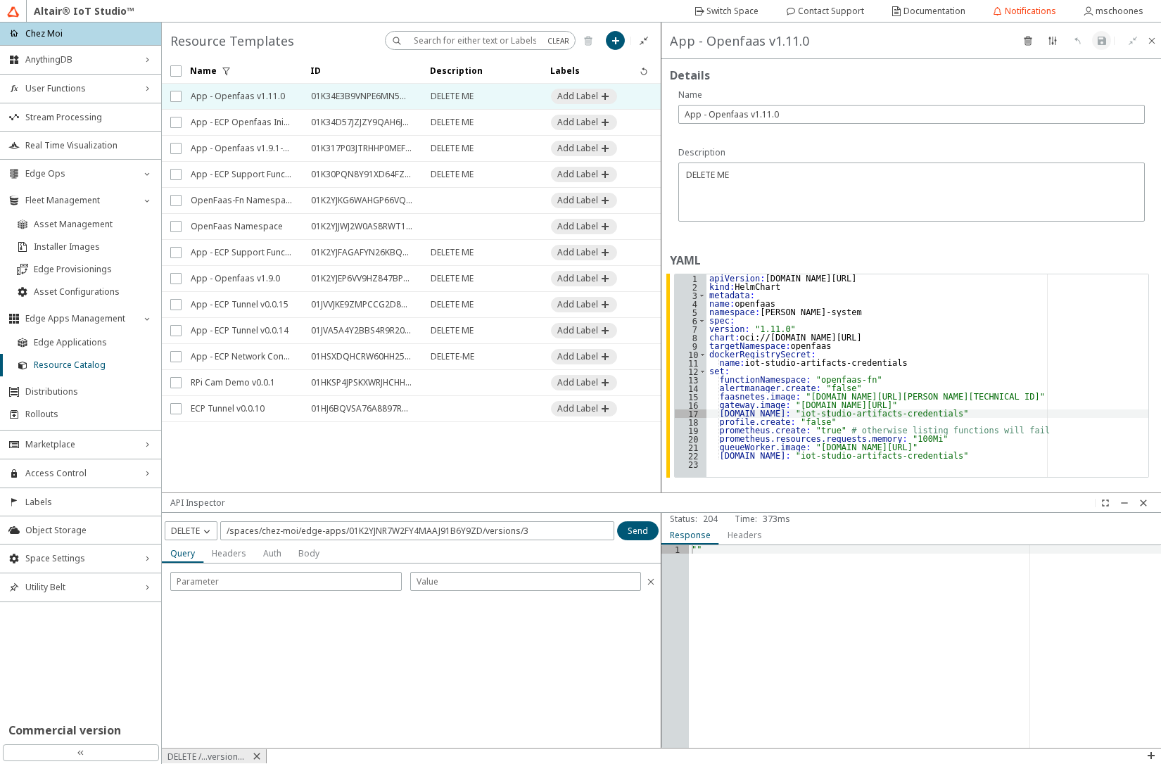
type textarea """"
click at [1042, 648] on div """" at bounding box center [925, 655] width 472 height 220
click at [1158, 44] on paper-button at bounding box center [1151, 40] width 19 height 19
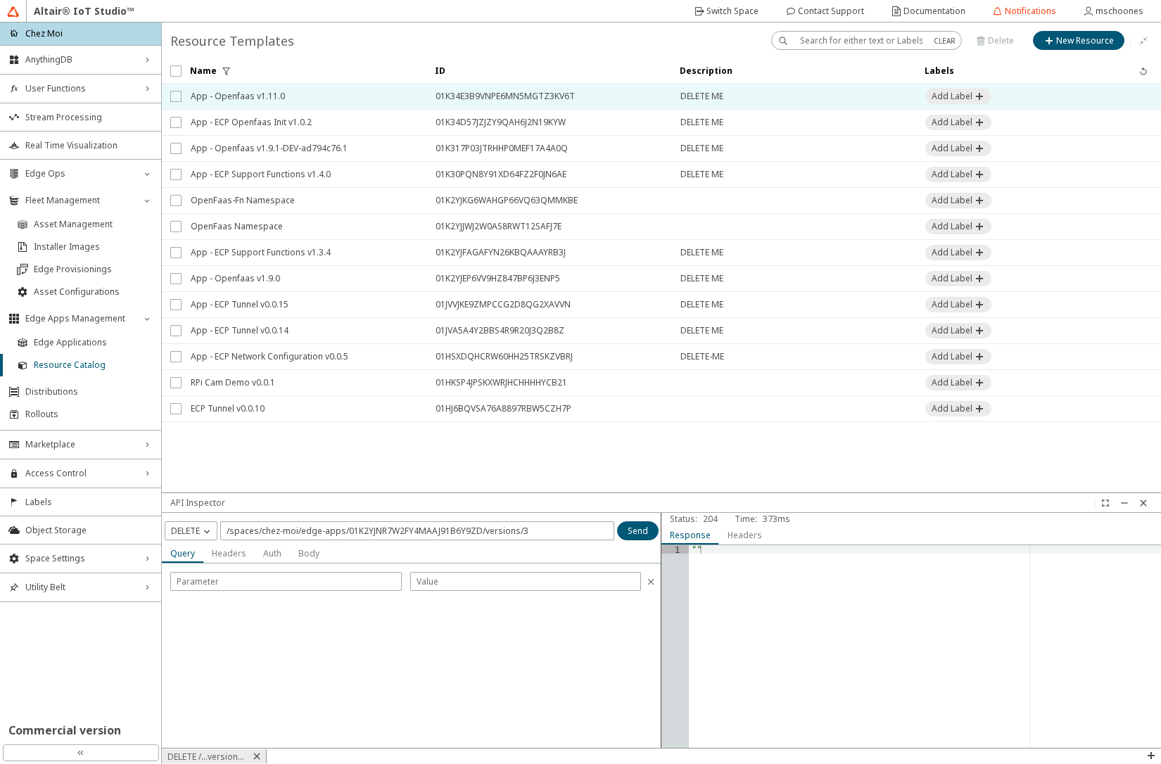
click at [176, 100] on input "checkbox" at bounding box center [174, 96] width 9 height 11
checkbox input "true"
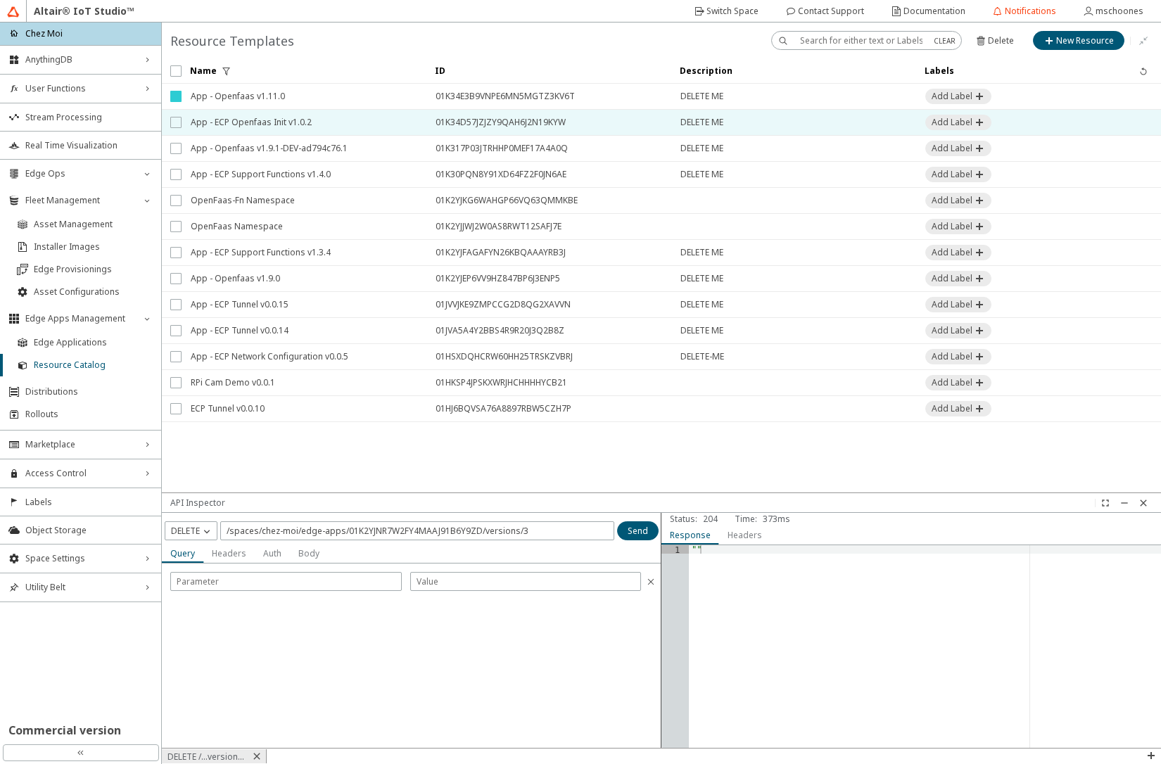
click at [177, 122] on input "checkbox" at bounding box center [174, 122] width 9 height 11
checkbox input "true"
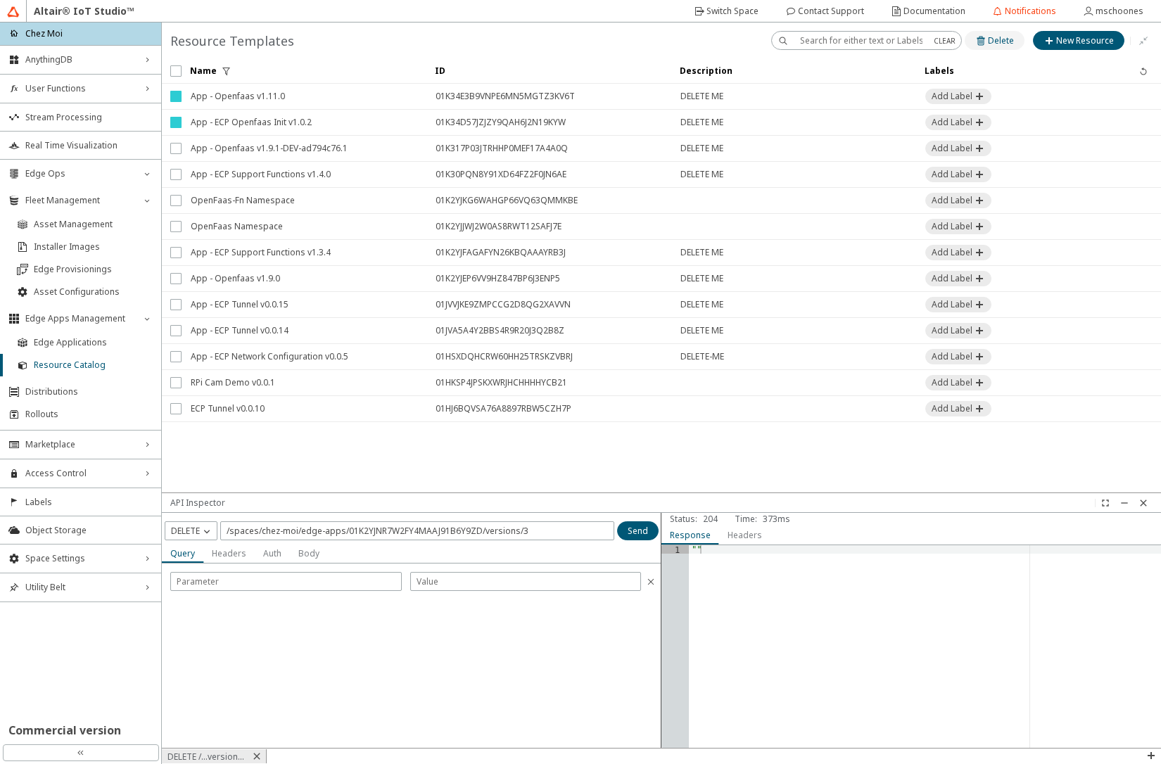
click at [0, 0] on slot "Delete" at bounding box center [0, 0] width 0 height 0
checkbox input "false"
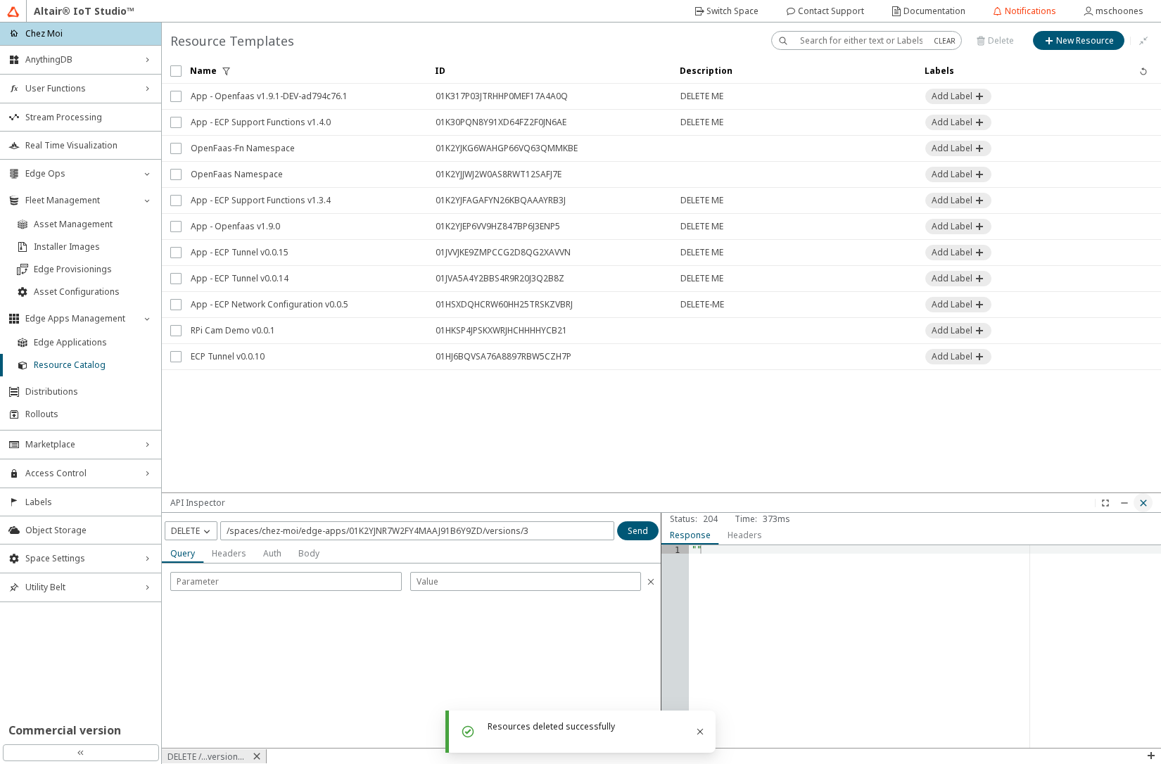
click at [1147, 504] on iron-icon at bounding box center [1143, 503] width 11 height 11
